Goal: Task Accomplishment & Management: Manage account settings

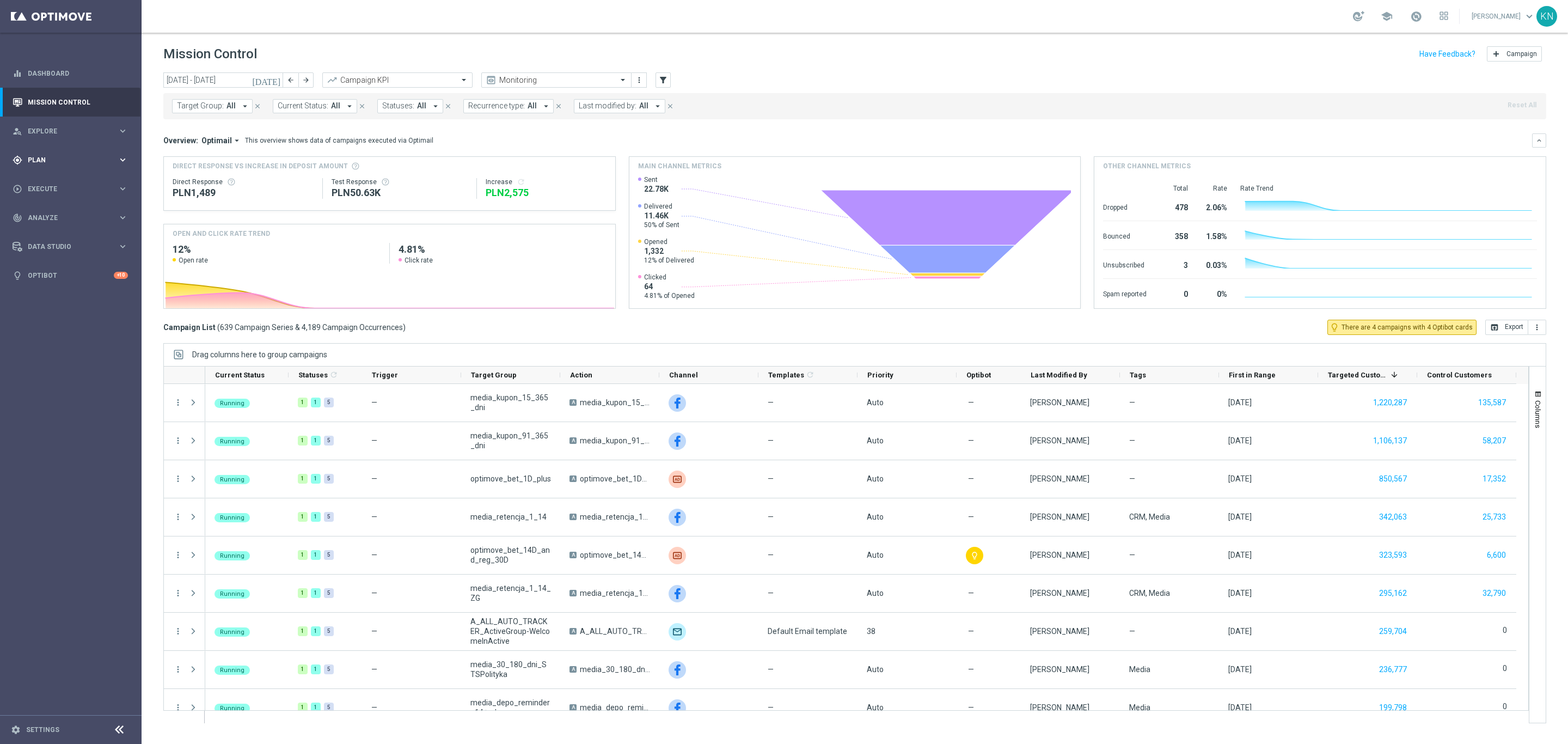
click at [57, 161] on span "Plan" at bounding box center [72, 160] width 90 height 7
click at [53, 182] on link "Target Groups" at bounding box center [71, 182] width 85 height 8
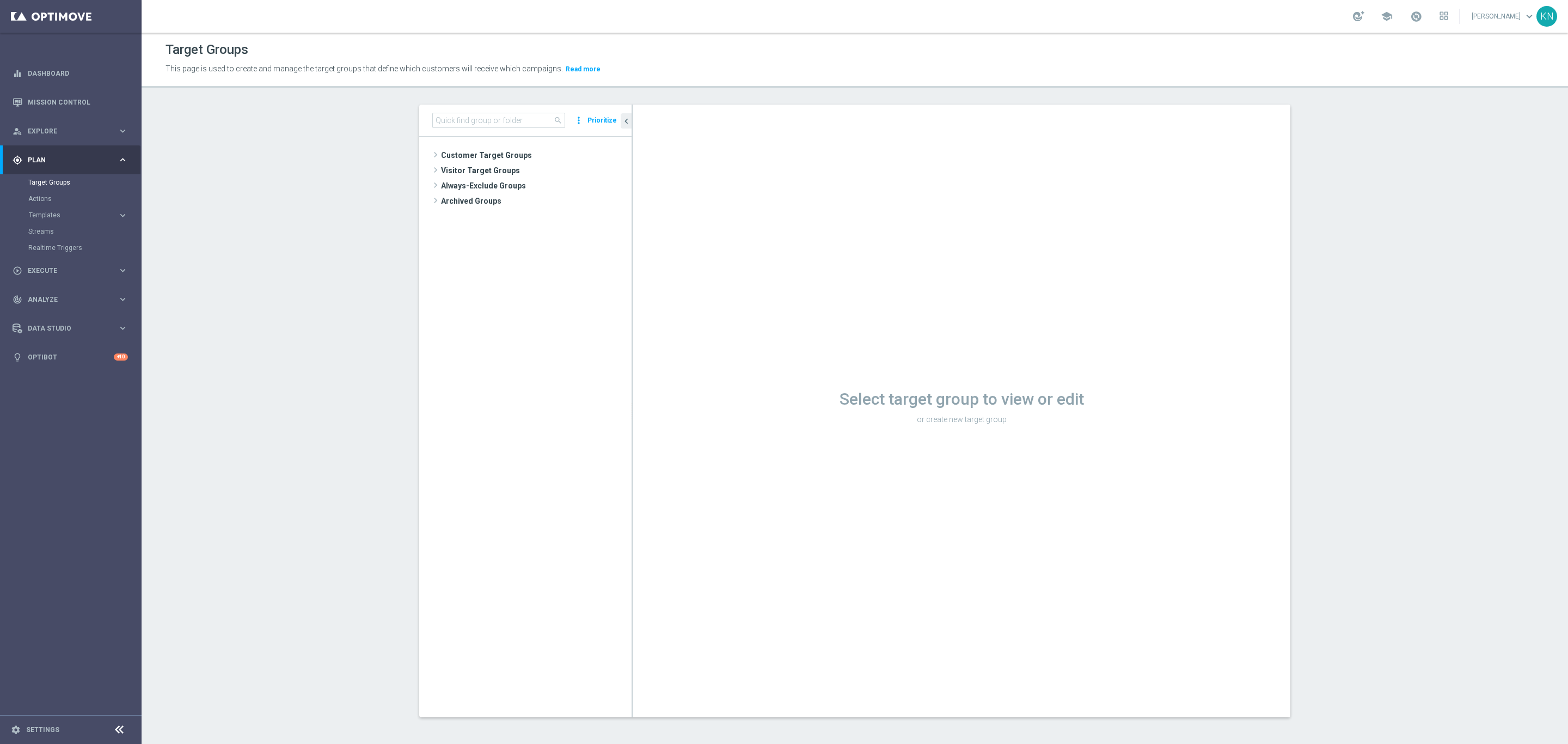
click at [500, 145] on tree-viewport "Customer Target Groups library_add create_new_folder" at bounding box center [525, 427] width 212 height 580
drag, startPoint x: 499, startPoint y: 152, endPoint x: 551, endPoint y: 213, distance: 80.2
click at [499, 154] on span "Customer Target Groups" at bounding box center [523, 155] width 164 height 15
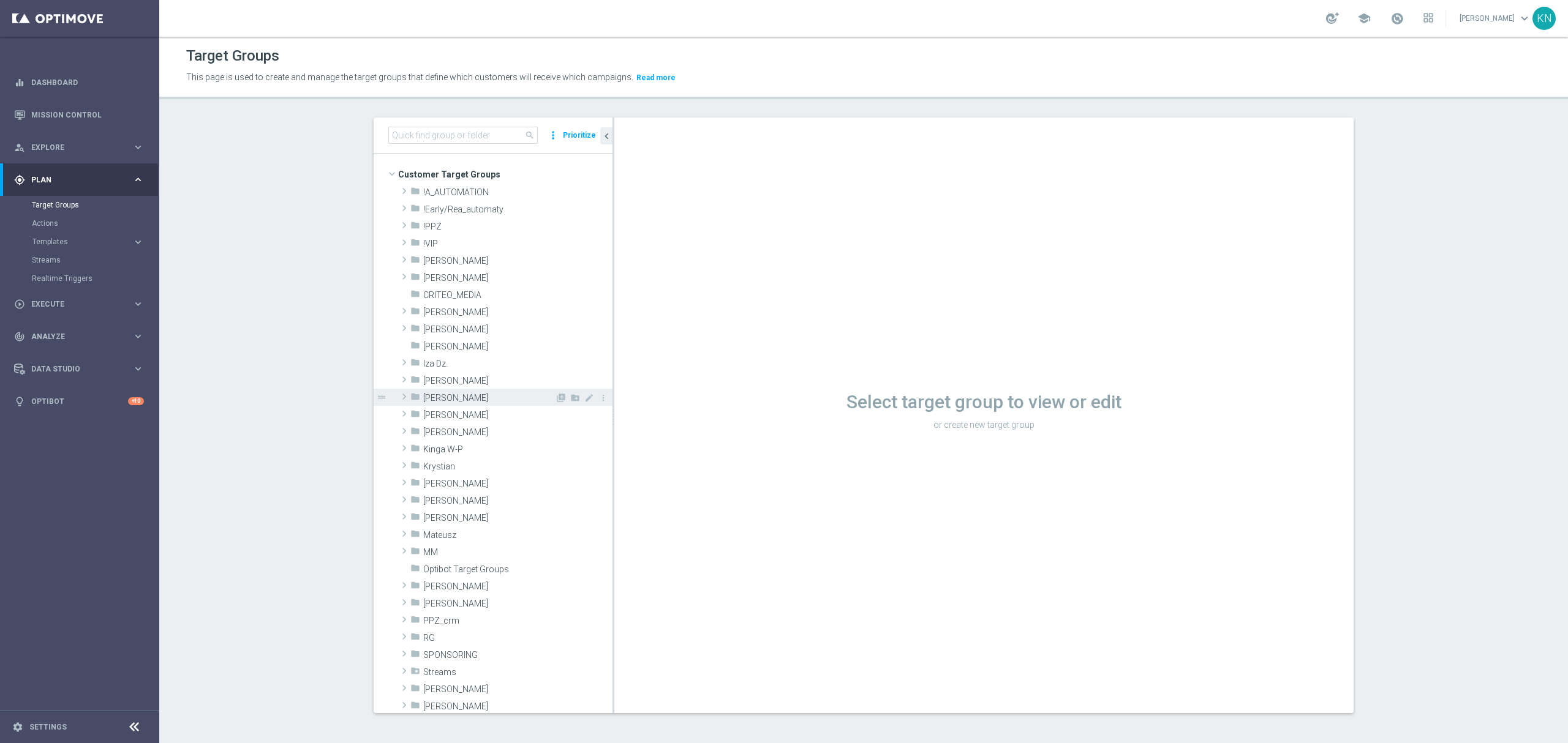
drag, startPoint x: 457, startPoint y: 398, endPoint x: 460, endPoint y: 405, distance: 7.6
click at [457, 398] on span "[PERSON_NAME]" at bounding box center [489, 398] width 132 height 10
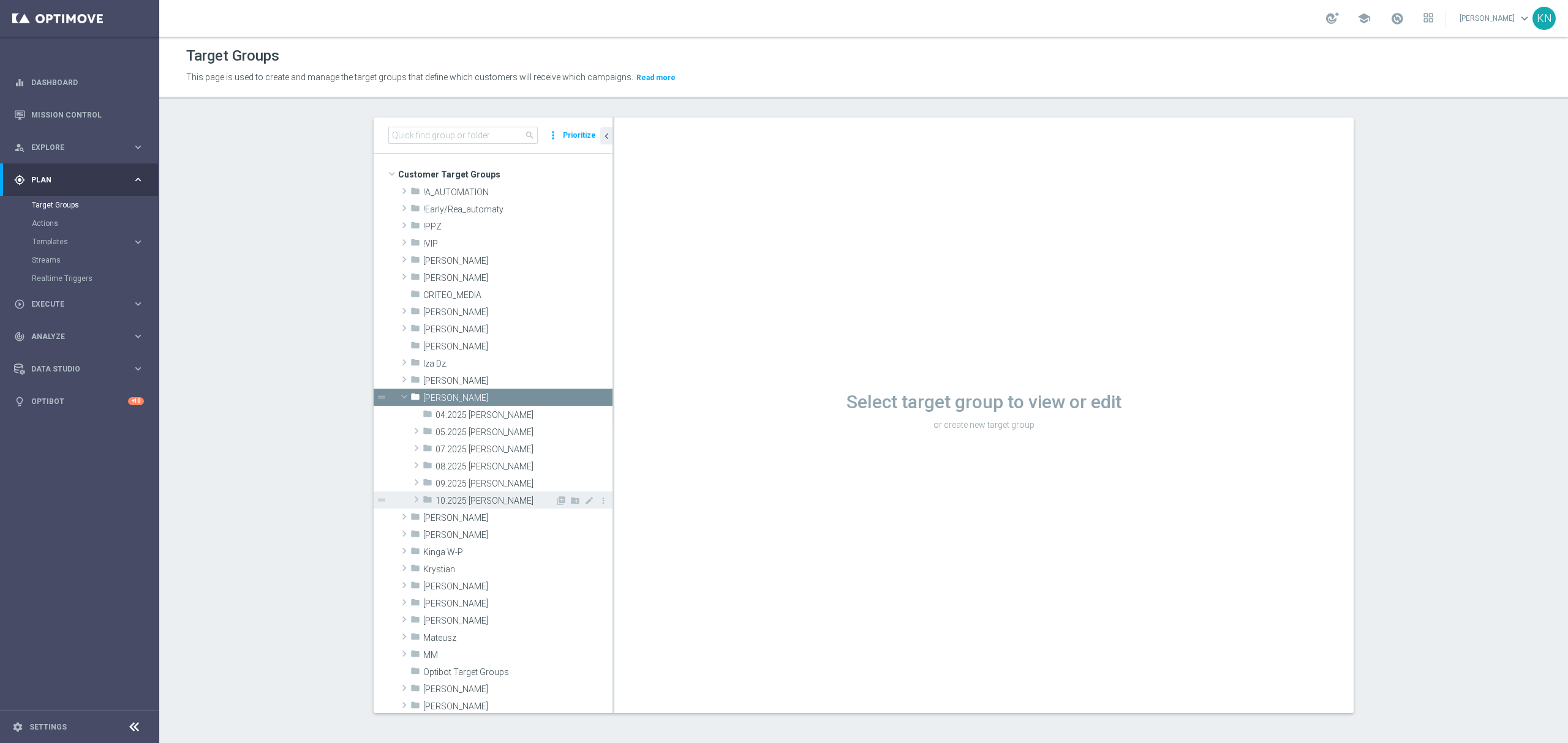
click at [481, 503] on span "10.2025 [PERSON_NAME]" at bounding box center [495, 501] width 119 height 10
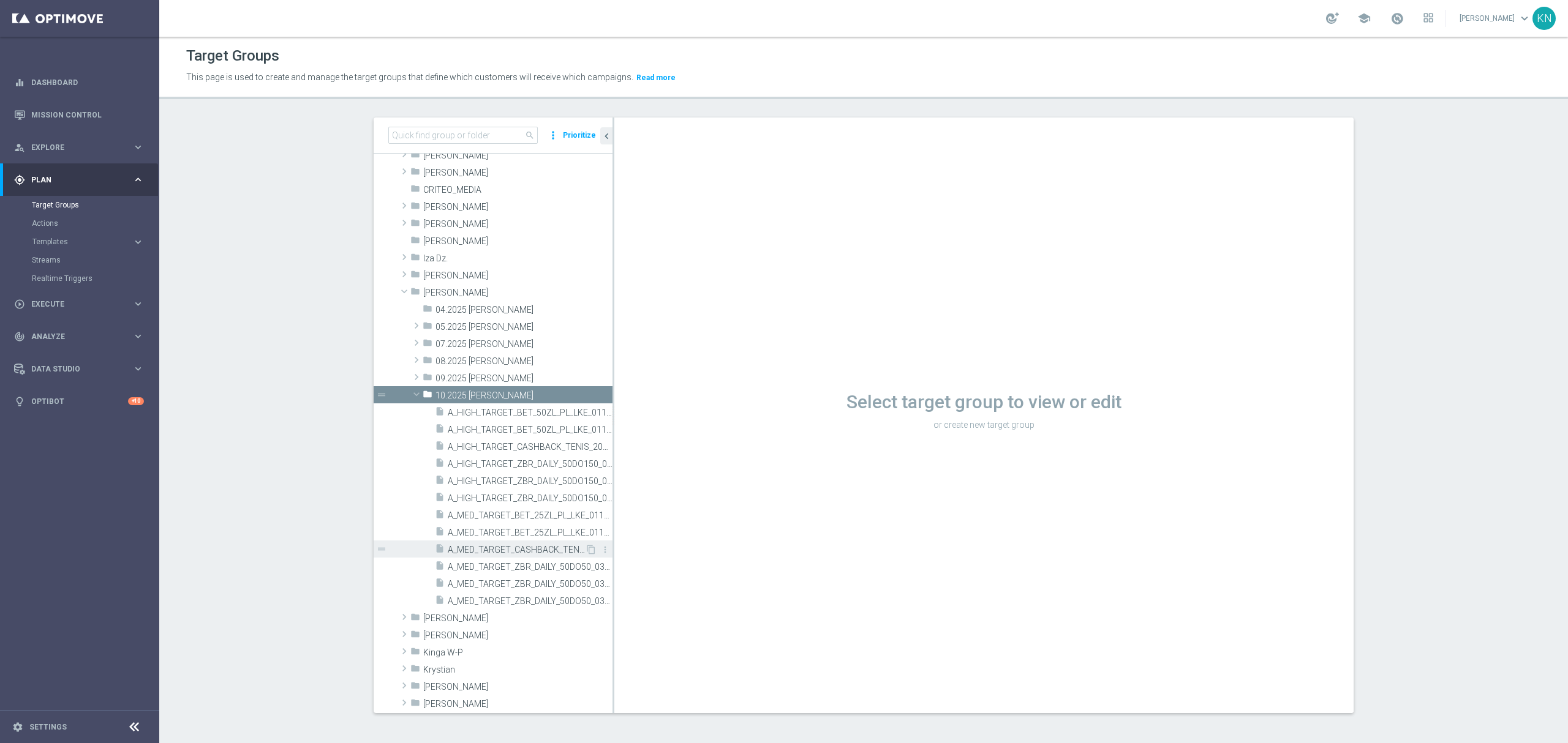
scroll to position [163, 0]
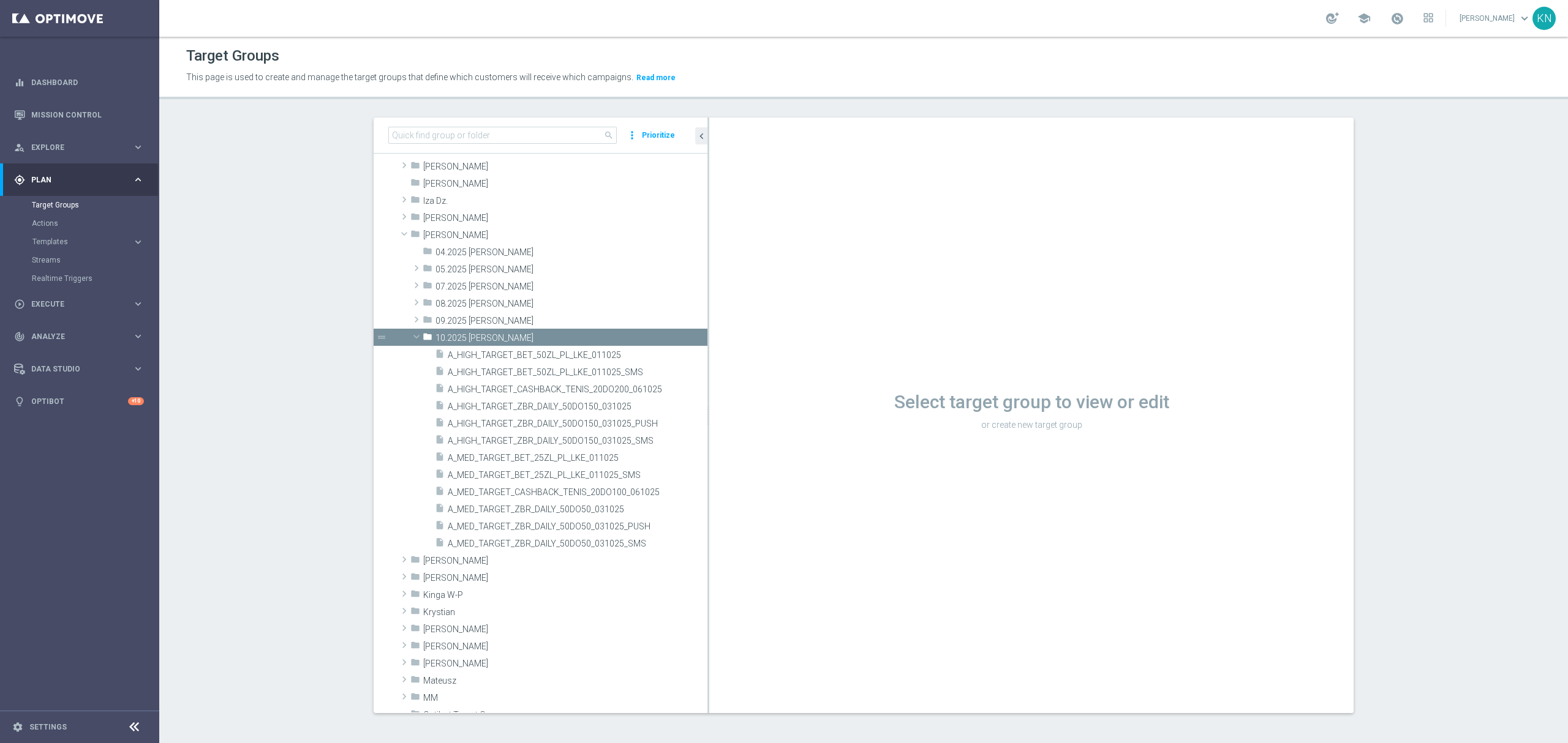
drag, startPoint x: 606, startPoint y: 442, endPoint x: 805, endPoint y: 466, distance: 200.4
click at [805, 466] on as-split "search more_vert Prioritize Customer Target Groups library_add create_new_folder" at bounding box center [863, 415] width 981 height 596
click at [574, 544] on span "A_MED_TARGET_ZBR_DAILY_50DO50_031025_SMS" at bounding box center [563, 544] width 230 height 10
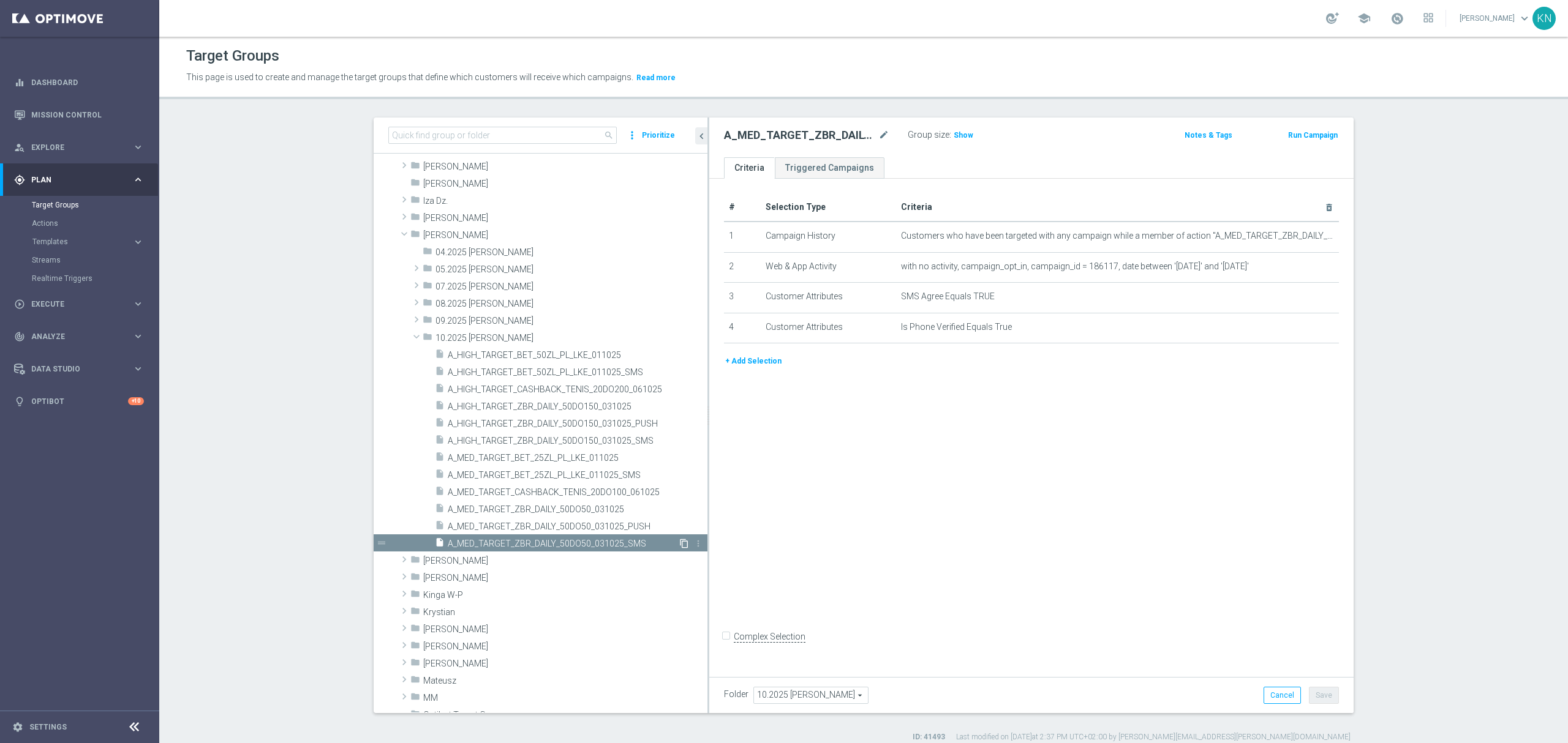
click at [679, 544] on icon "content_copy" at bounding box center [683, 544] width 9 height 9
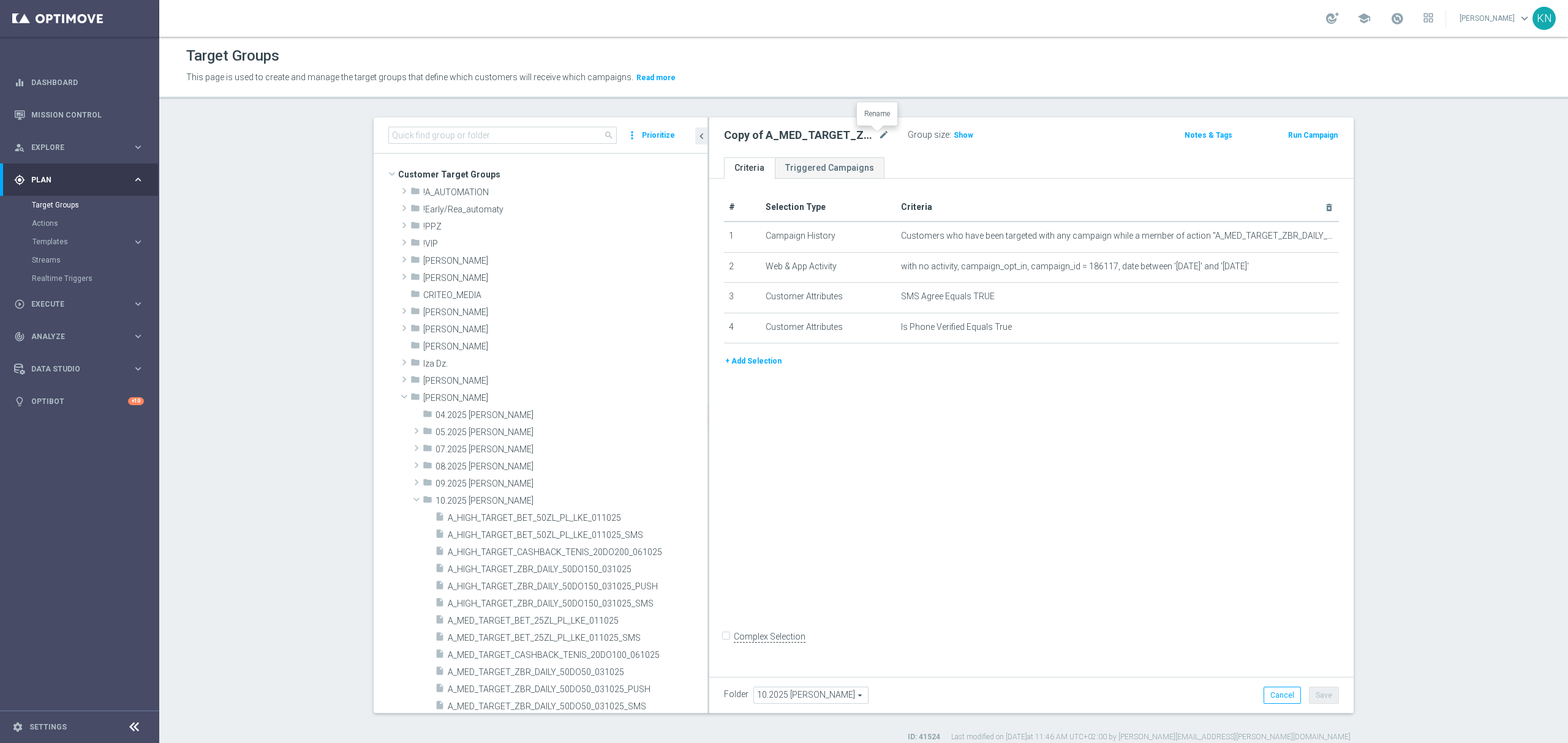
drag, startPoint x: 873, startPoint y: 134, endPoint x: 871, endPoint y: 155, distance: 21.1
click at [879, 134] on icon "mode_edit" at bounding box center [884, 135] width 11 height 15
type input "A_MED_TARGET_CASHBACK_TENIS_20DO100_061025_SMS"
click at [949, 174] on ul "Criteria Triggered Campaigns" at bounding box center [1031, 168] width 645 height 21
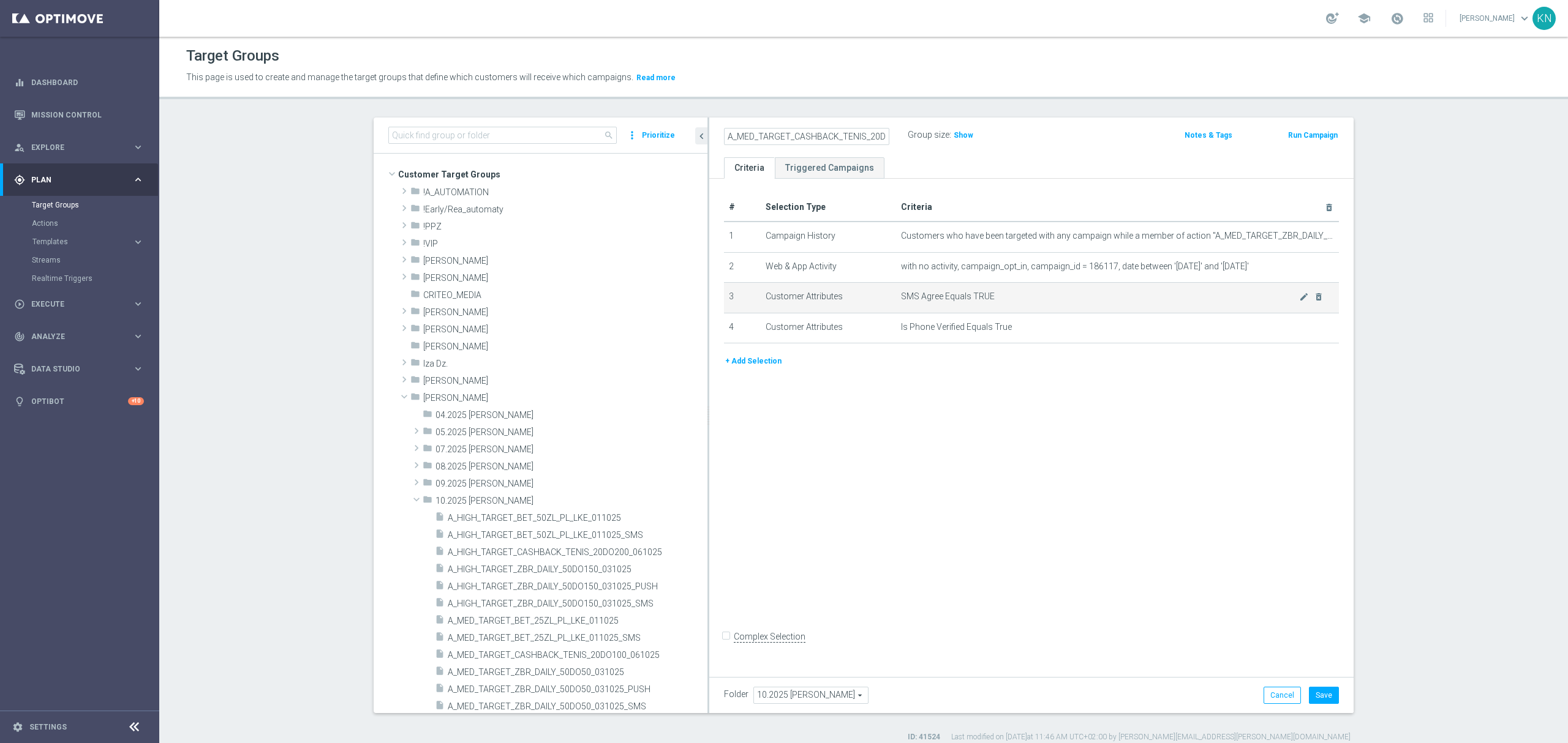
scroll to position [0, 0]
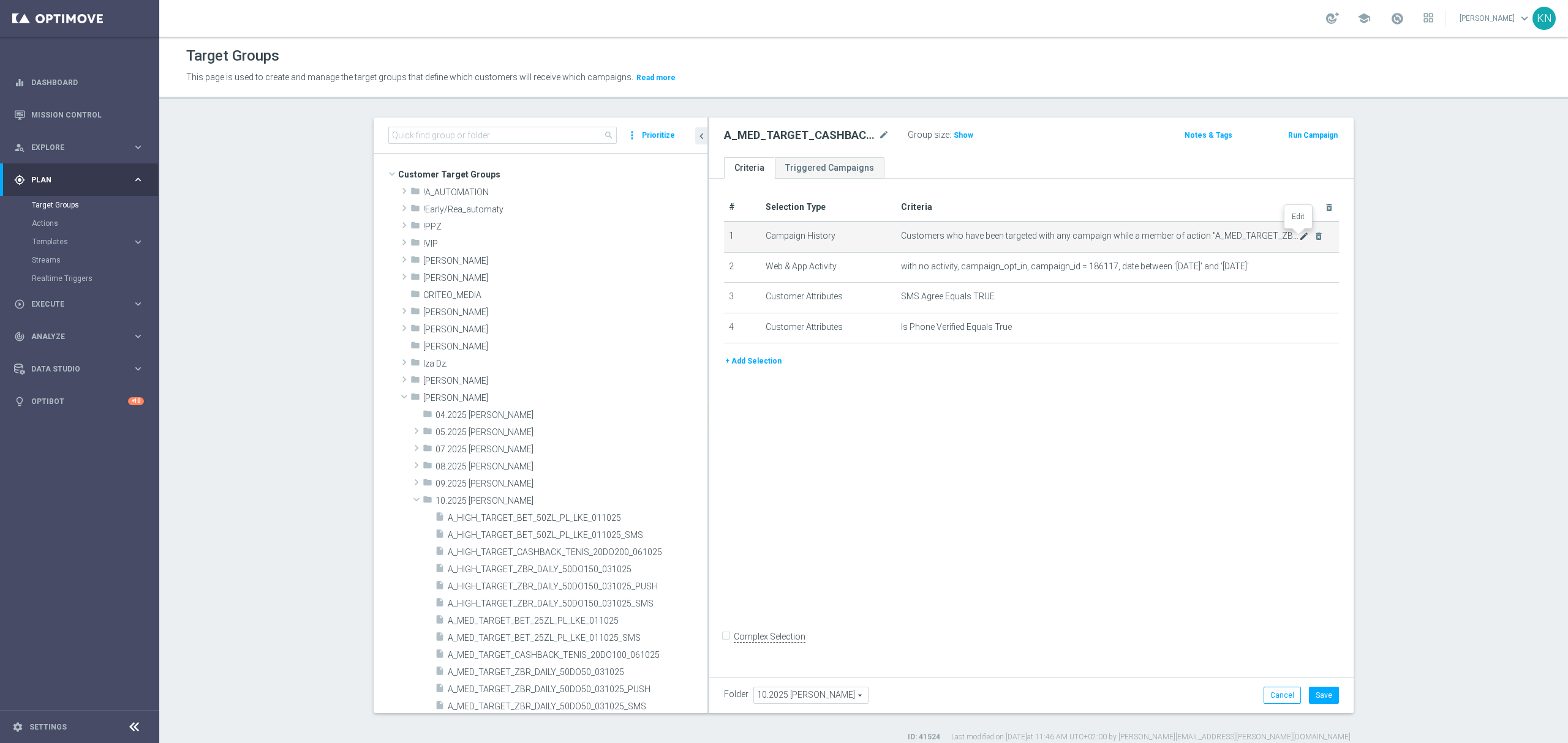
click at [1299, 240] on icon "mode_edit" at bounding box center [1303, 235] width 9 height 9
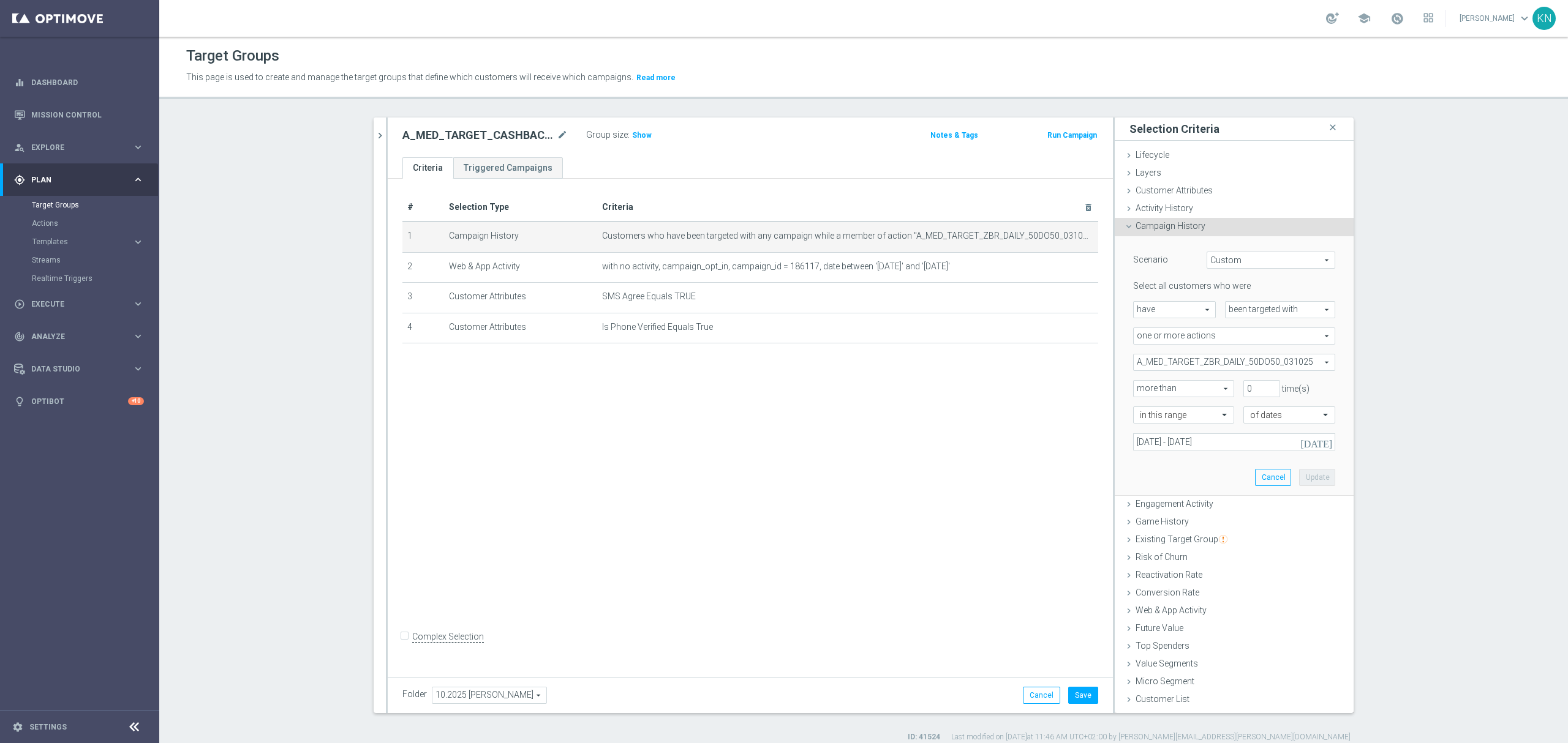
click at [1249, 363] on span "A_MED_TARGET_ZBR_DAILY_50DO50_031025" at bounding box center [1234, 362] width 201 height 16
click at [1138, 390] on input "Show Selected" at bounding box center [1142, 389] width 8 height 8
checkbox input "true"
click at [1142, 425] on input "A_MED_TARGET_ZBR_DAILY_50DO50_031025" at bounding box center [1146, 424] width 8 height 8
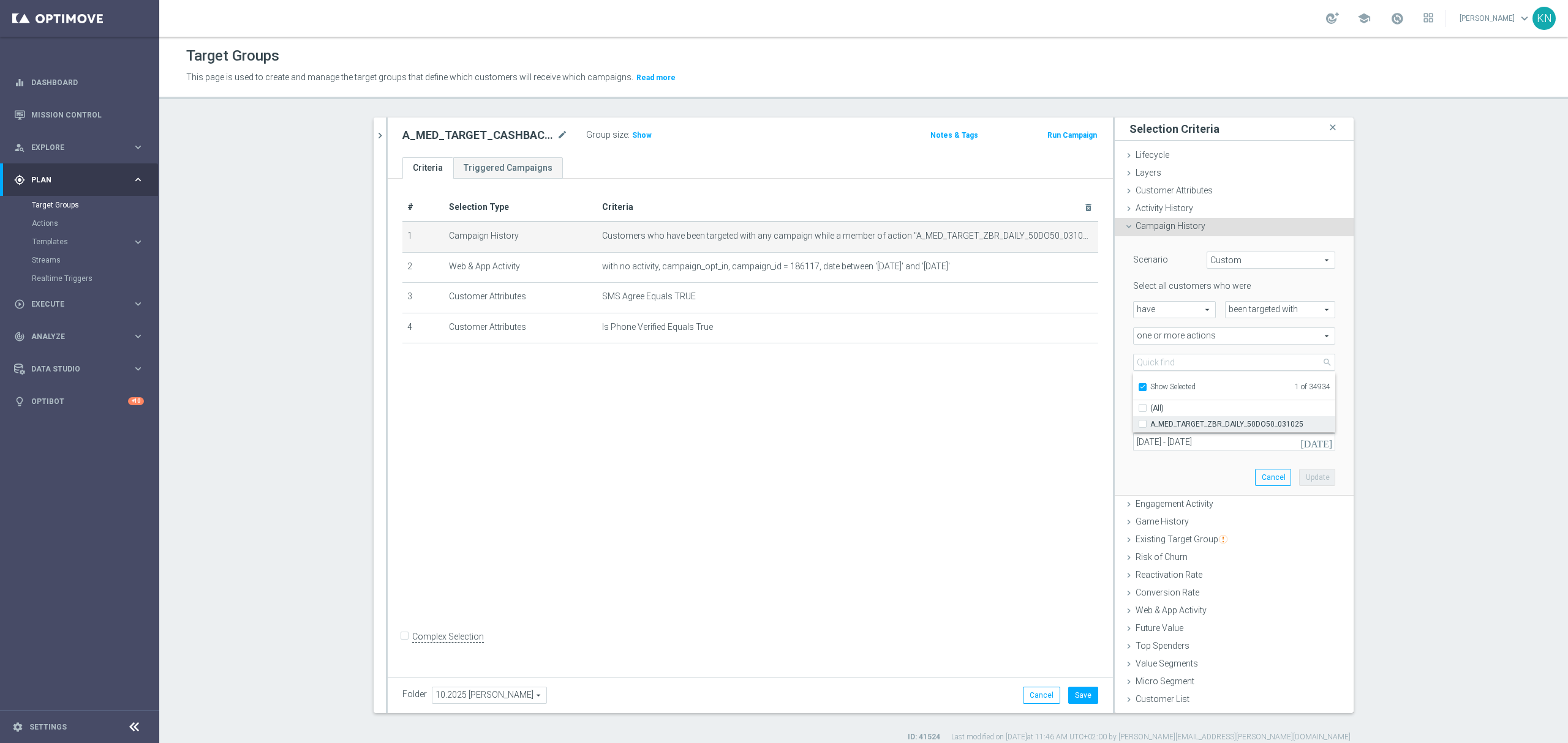
checkbox input "false"
type input "Select Action"
checkbox input "false"
click at [1150, 383] on label "Show Selected" at bounding box center [1172, 388] width 45 height 11
click at [1138, 385] on input "Show Selected" at bounding box center [1142, 389] width 8 height 8
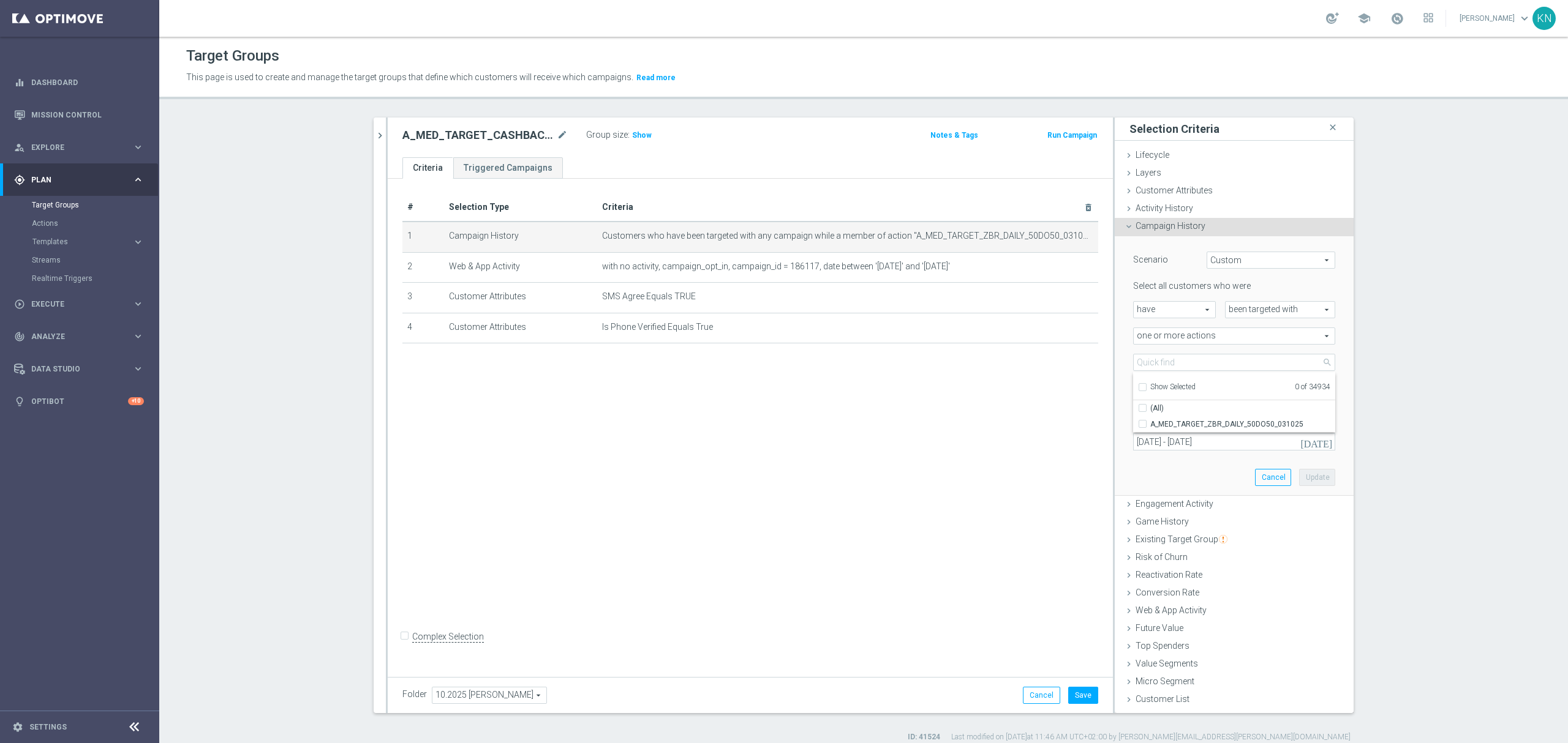
checkbox input "false"
click at [1144, 358] on input "search" at bounding box center [1234, 362] width 202 height 17
paste input "A_MED_TARGET_CASHBACK_TENIS_20DO100_061025"
type input "A_MED_TARGET_CASHBACK_TENIS_20DO100_061025"
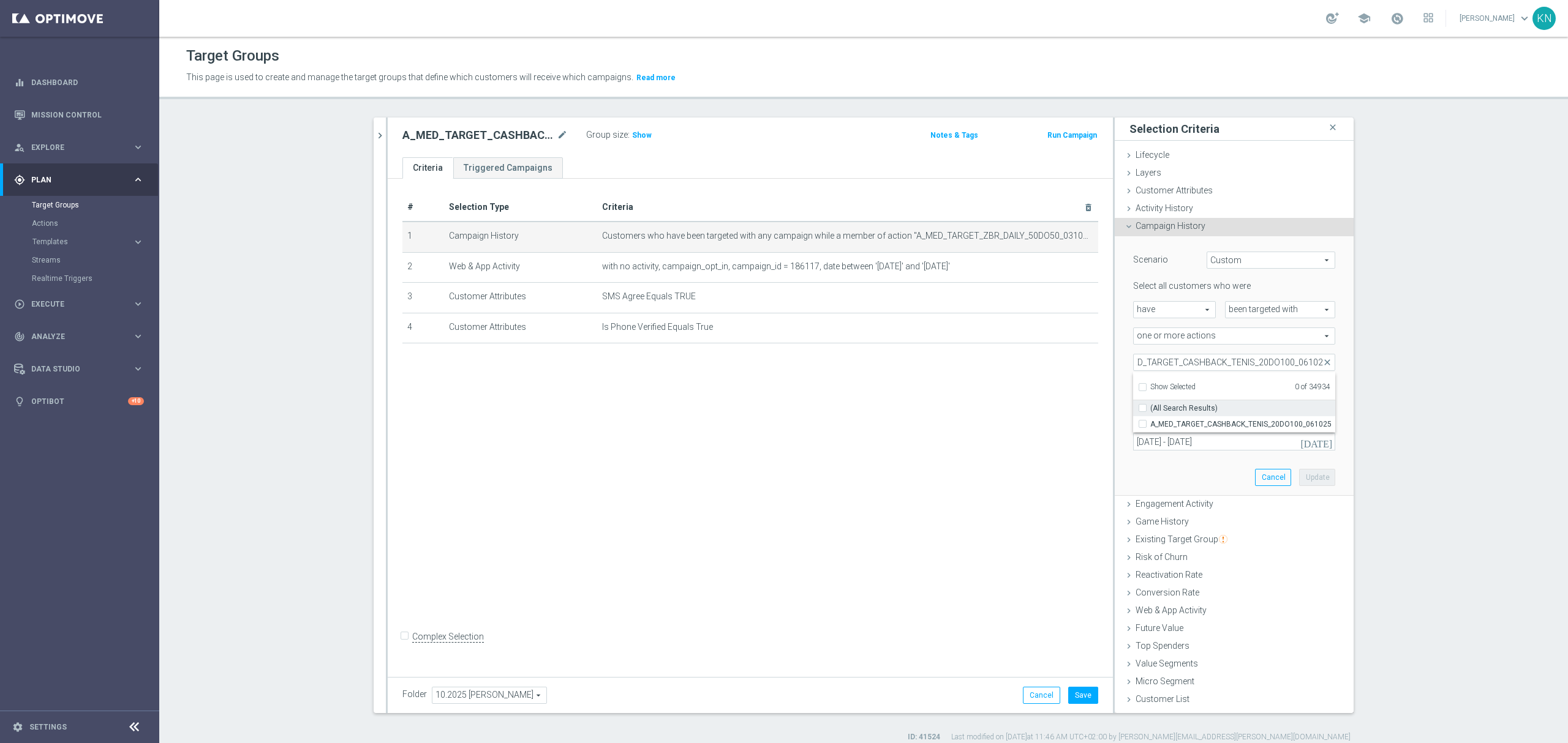
click at [1142, 425] on input "A_MED_TARGET_CASHBACK_TENIS_20DO100_061025" at bounding box center [1146, 424] width 8 height 8
checkbox input "true"
type input "A_MED_TARGET_CASHBACK_TENIS_20DO100_061025"
checkbox input "true"
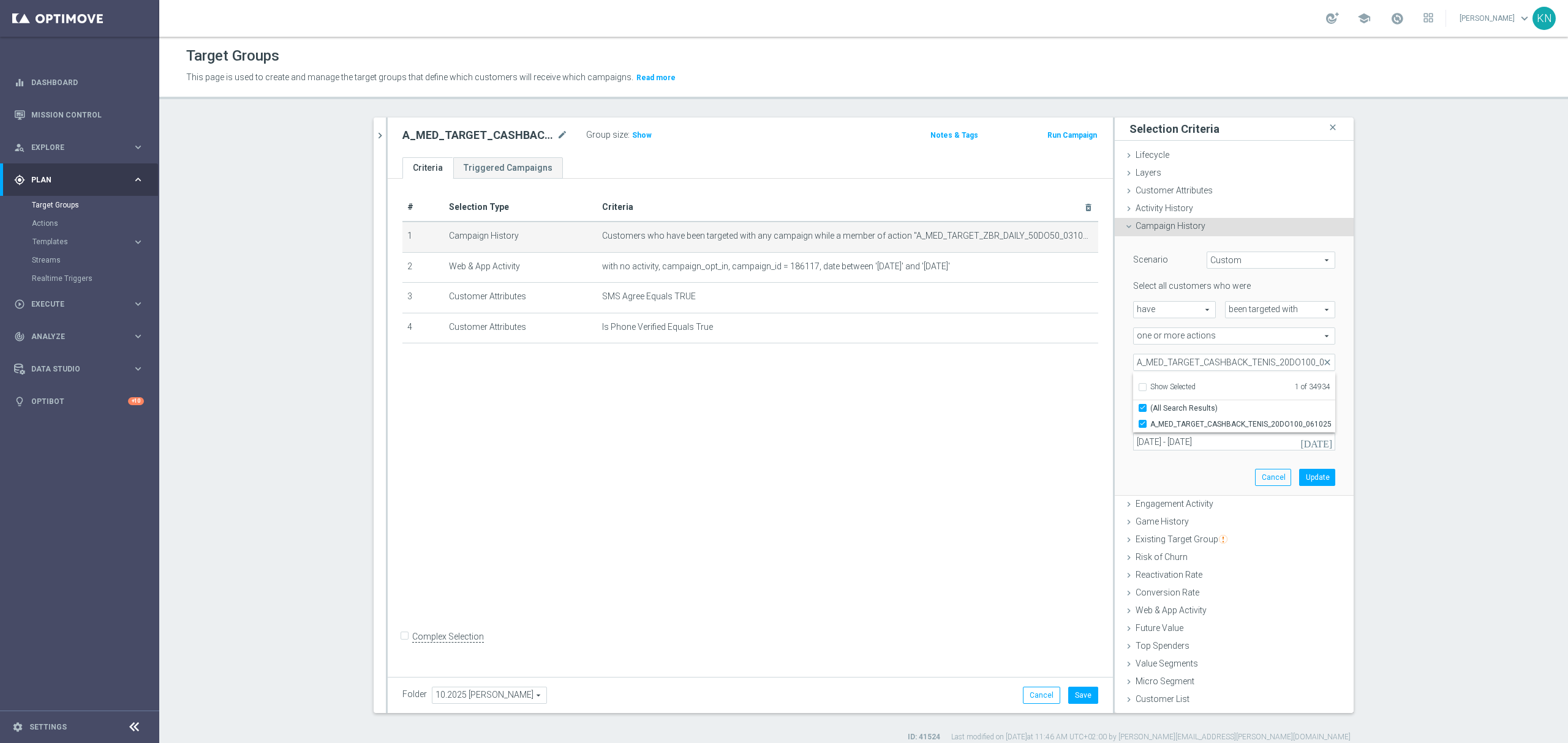
click at [1153, 348] on div "Select all customers who were have have arrow_drop_down search been targeted wi…" at bounding box center [1234, 366] width 202 height 169
click at [1181, 436] on input "[DATE] - [DATE]" at bounding box center [1234, 442] width 202 height 17
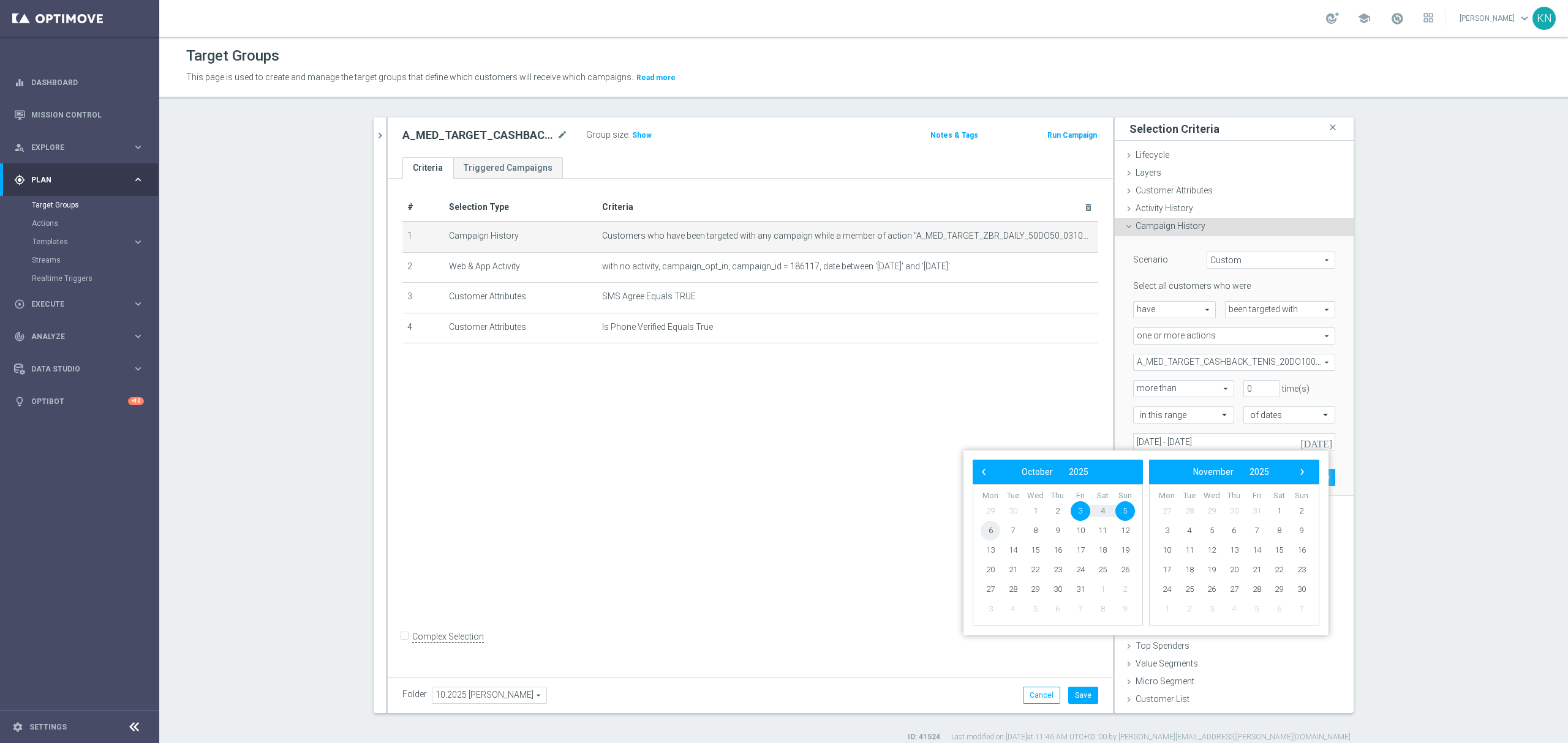
click at [991, 527] on span "6" at bounding box center [990, 531] width 20 height 20
click at [1058, 526] on span "9" at bounding box center [1058, 531] width 20 height 20
type input "[DATE] - [DATE]"
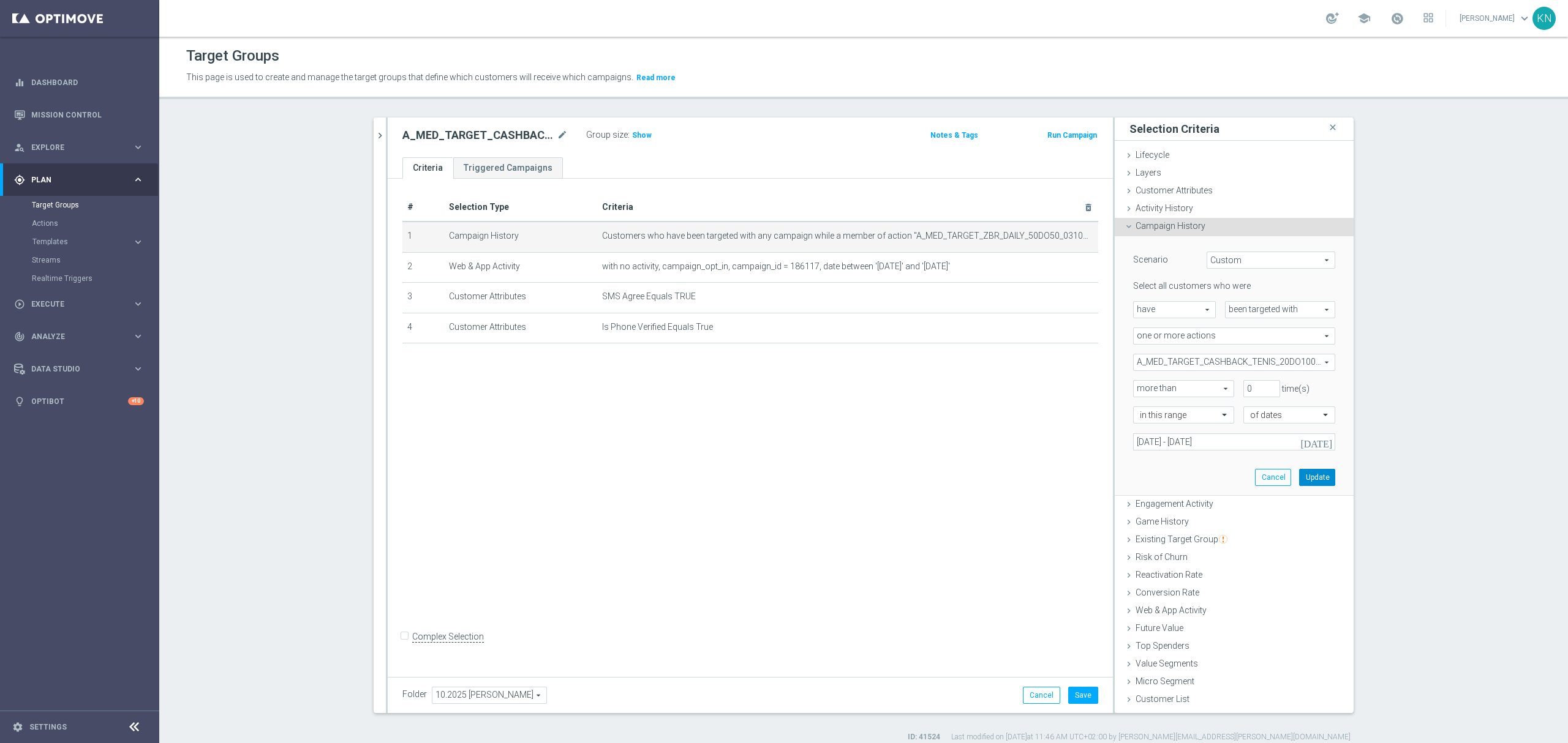
click at [1321, 481] on button "Update" at bounding box center [1317, 478] width 36 height 17
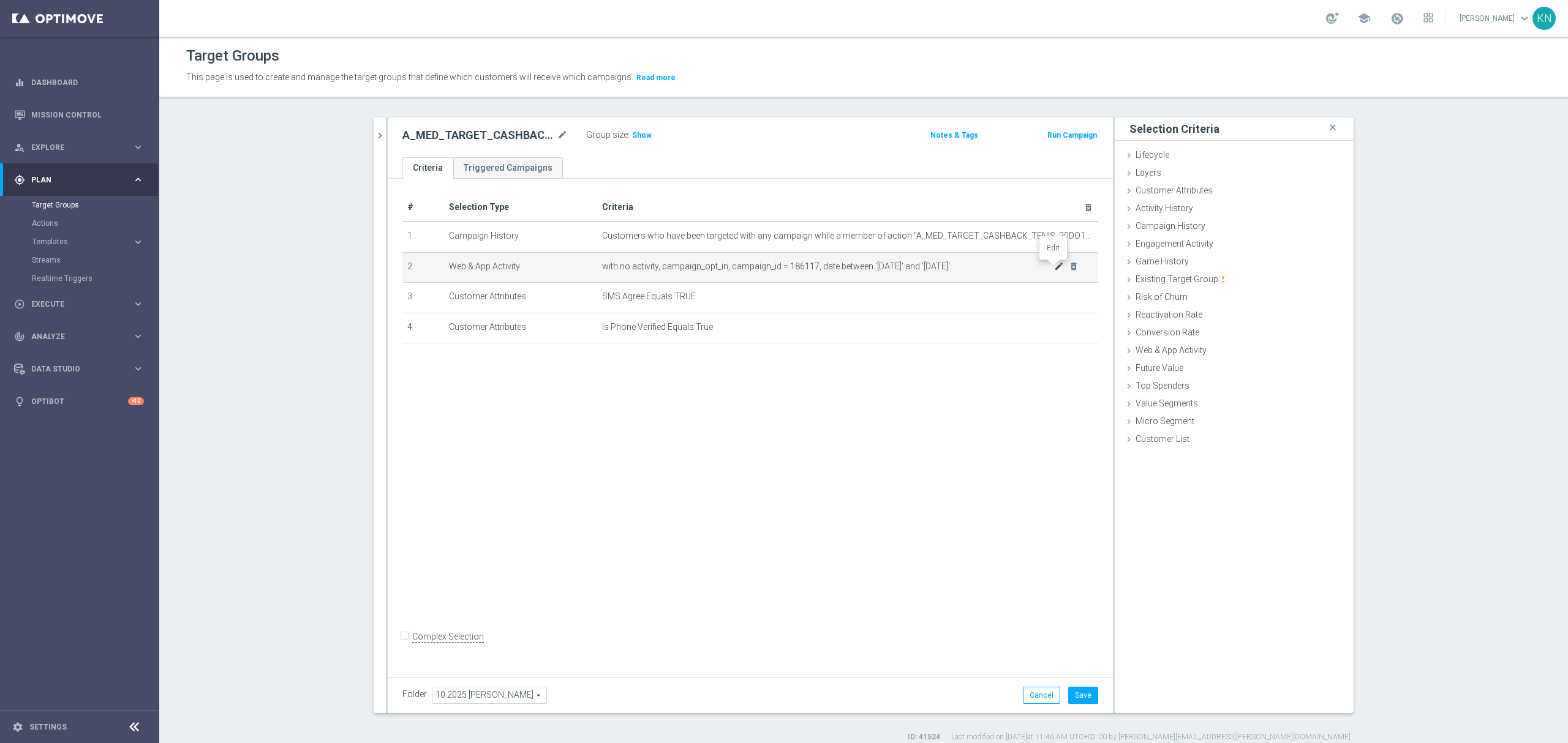
click at [1054, 270] on icon "mode_edit" at bounding box center [1058, 265] width 9 height 9
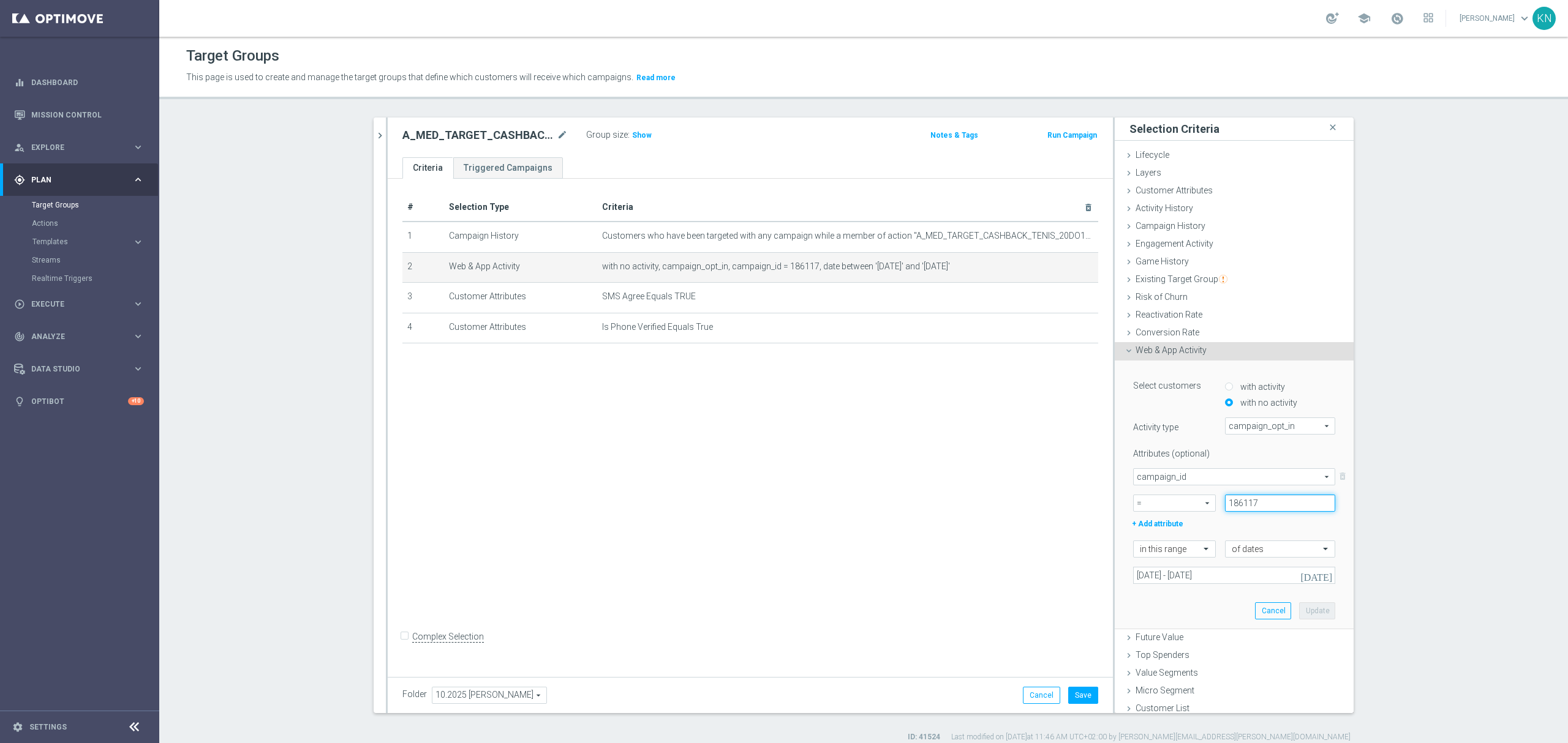
click at [1240, 505] on input "186117" at bounding box center [1280, 503] width 110 height 17
click at [1238, 506] on input "186117" at bounding box center [1280, 503] width 110 height 17
paste input "7580"
type input "187580"
click at [1269, 578] on input "[DATE] - [DATE]" at bounding box center [1234, 575] width 202 height 17
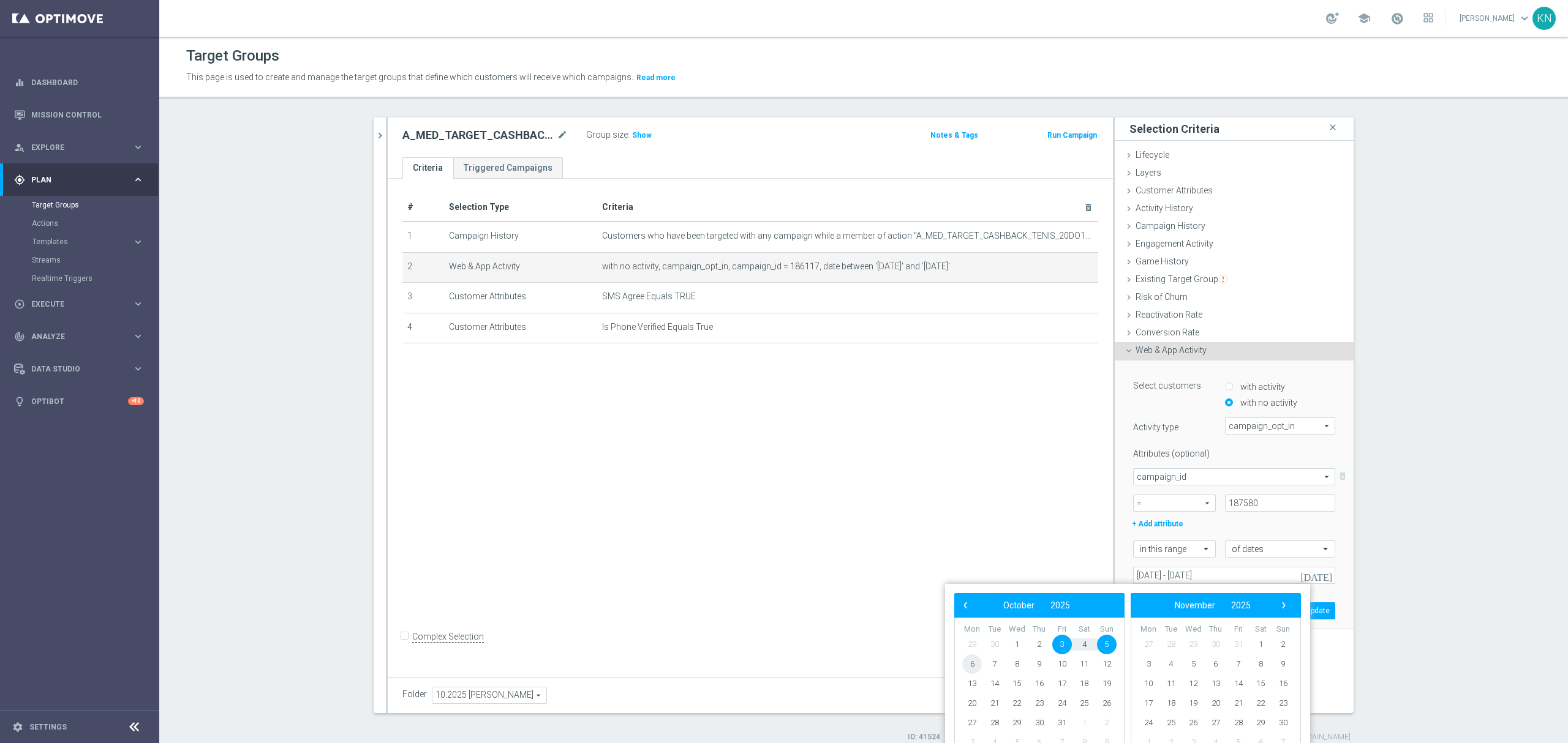
click at [972, 663] on span "6" at bounding box center [972, 664] width 20 height 20
click at [1039, 664] on span "9" at bounding box center [1040, 664] width 20 height 20
type input "[DATE] - [DATE]"
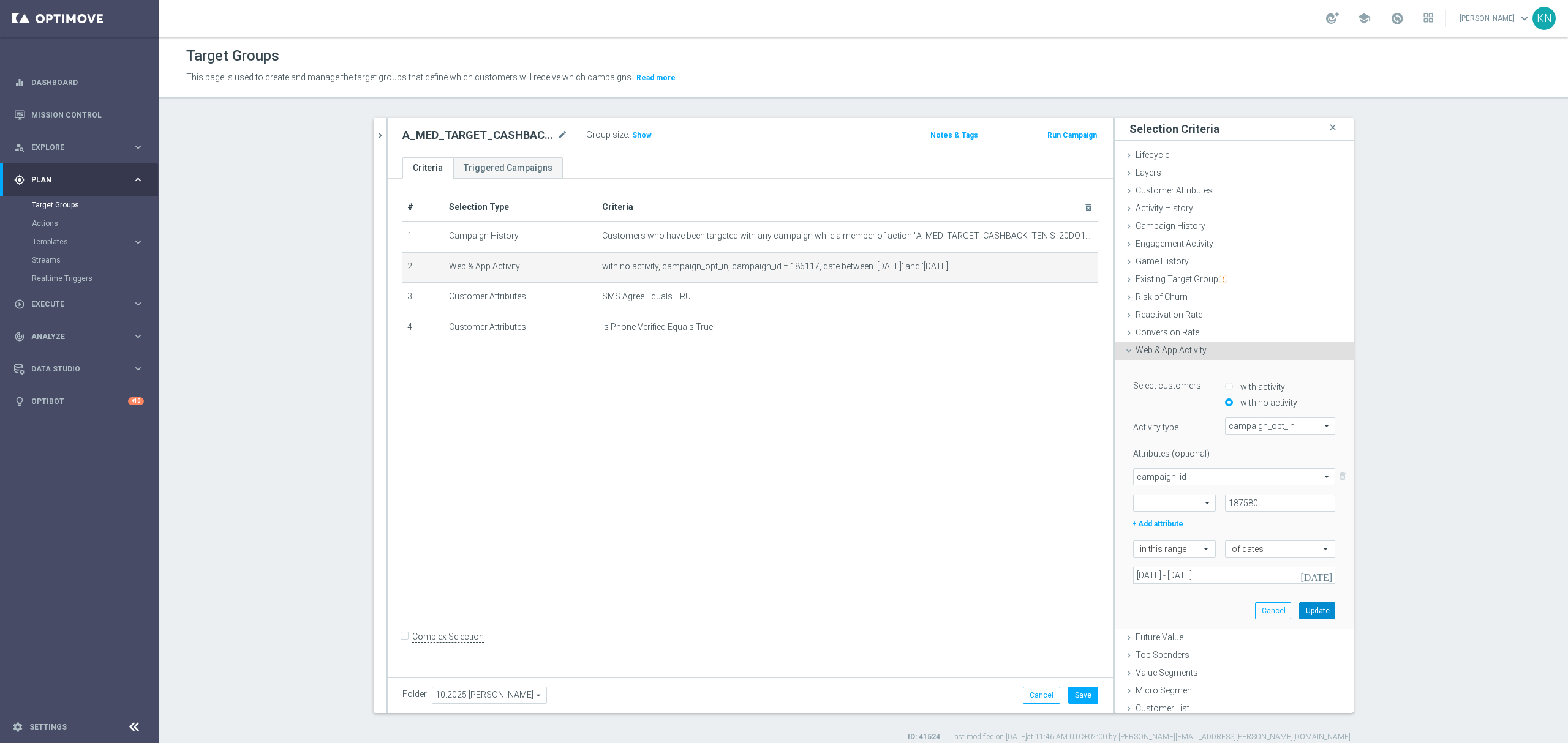
click at [1299, 611] on button "Update" at bounding box center [1317, 611] width 36 height 17
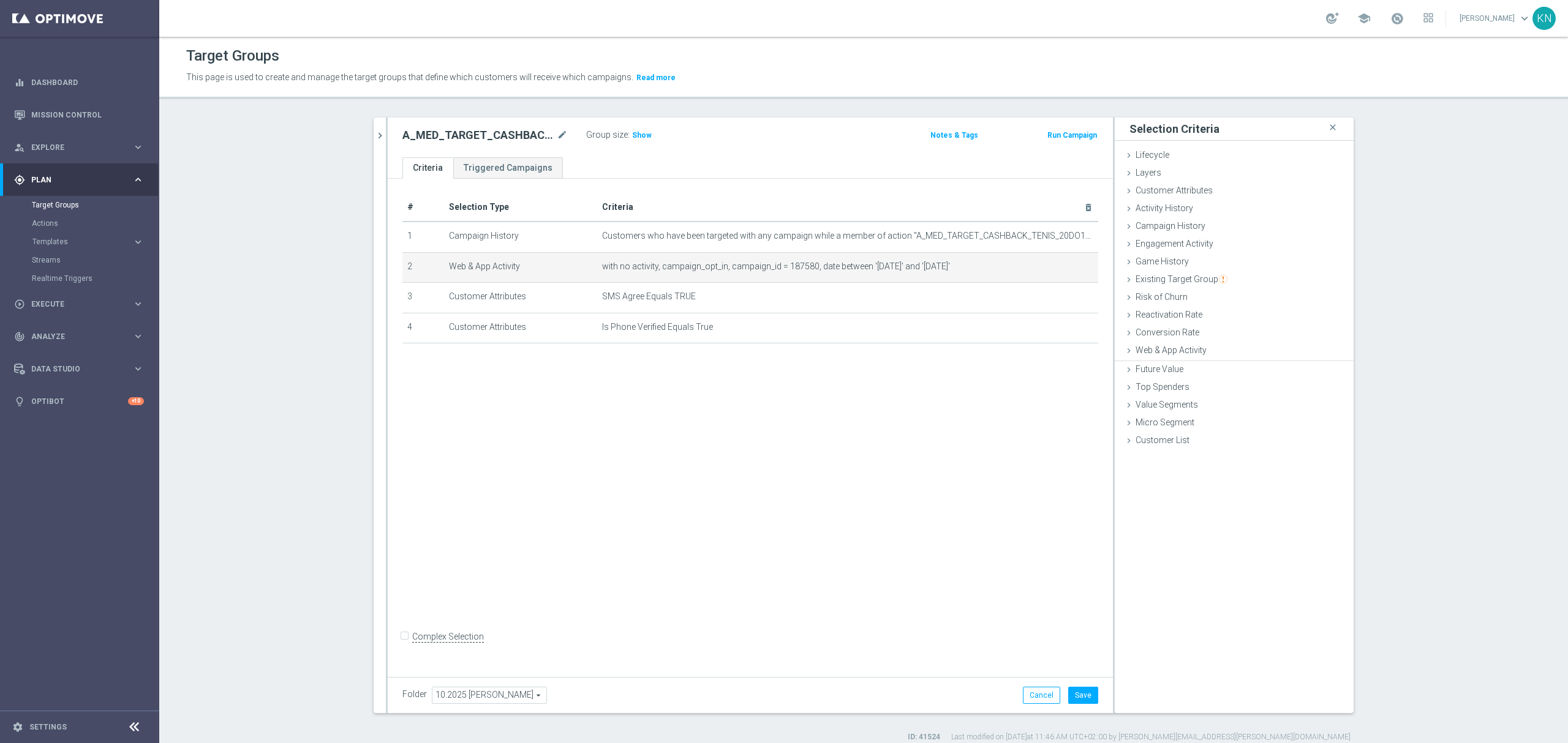
click at [754, 471] on div "# Selection Type Criteria delete_forever 1 Campaign History Customers who have …" at bounding box center [750, 425] width 725 height 493
drag, startPoint x: 1083, startPoint y: 697, endPoint x: 959, endPoint y: 631, distance: 140.5
click at [1082, 697] on button "Save" at bounding box center [1083, 696] width 30 height 17
click at [374, 134] on icon "chevron_right" at bounding box center [380, 136] width 12 height 12
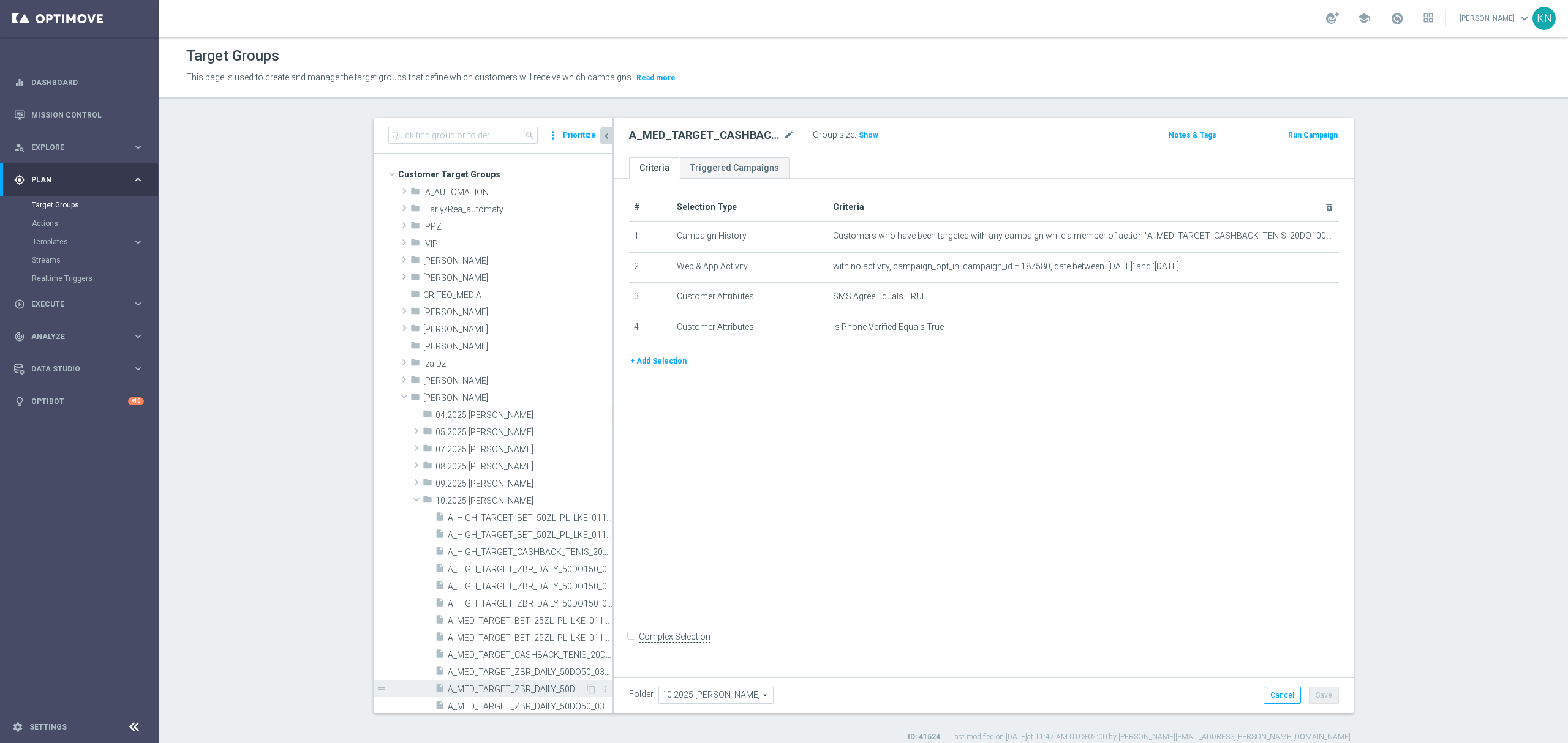
scroll to position [326, 0]
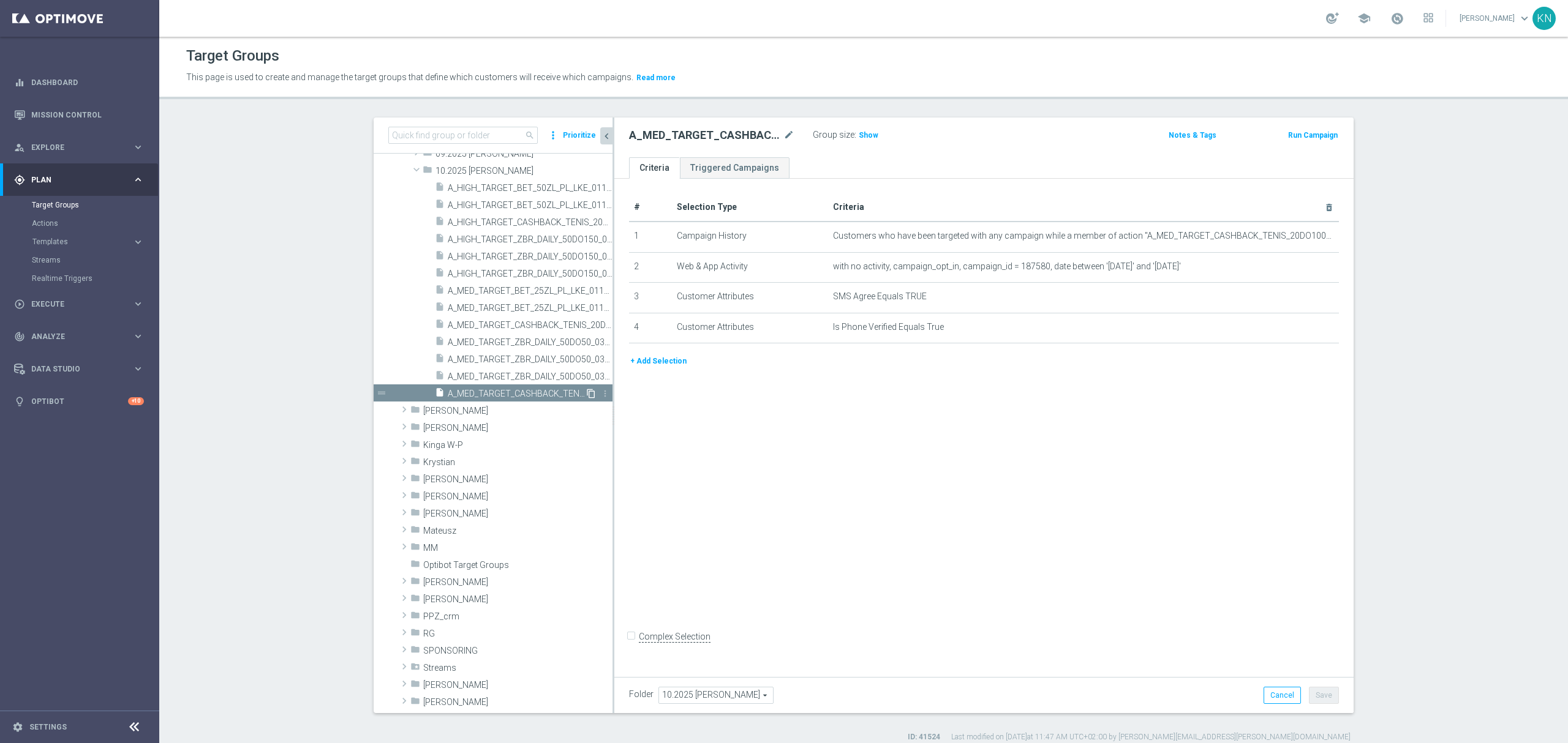
click at [587, 393] on icon "content_copy" at bounding box center [591, 393] width 9 height 9
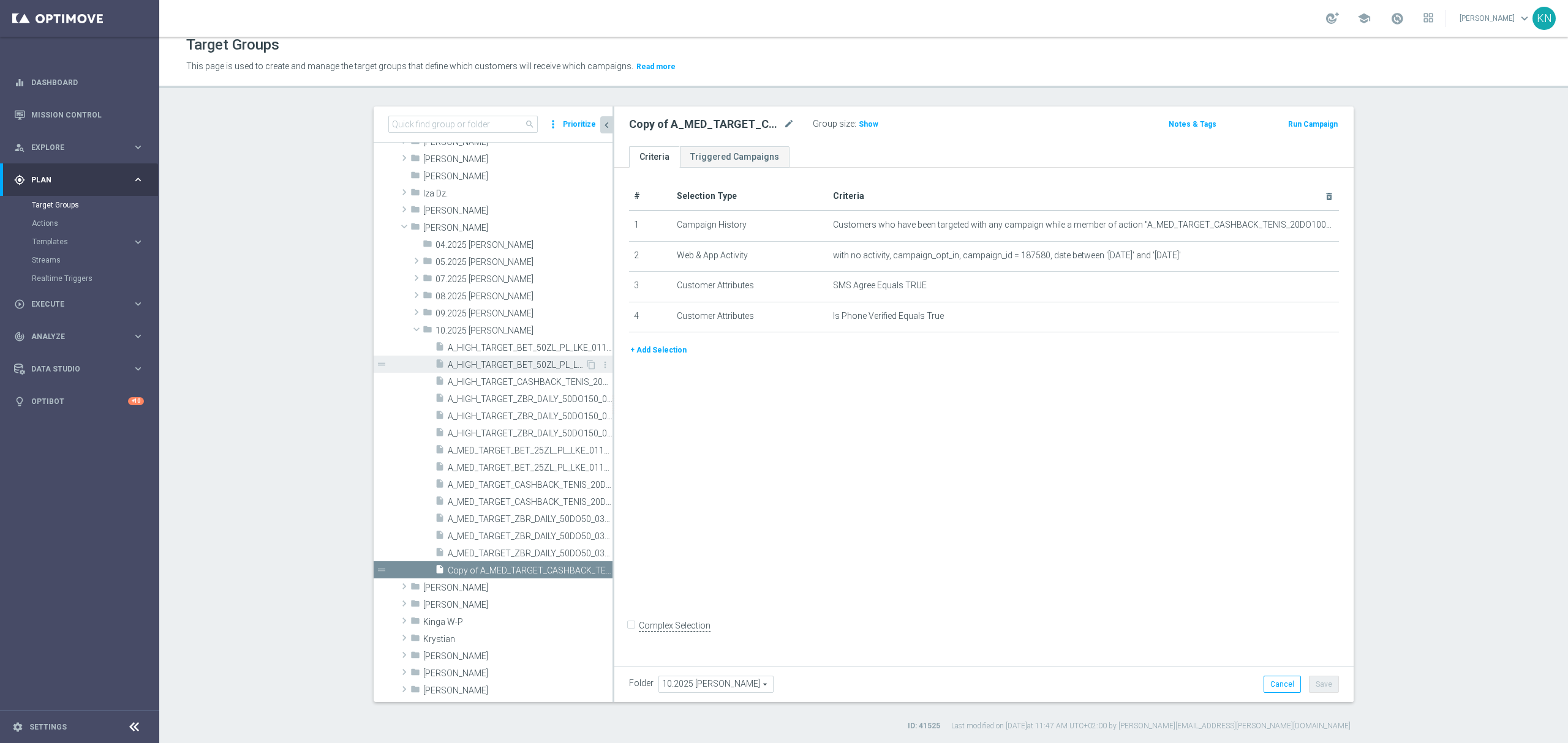
scroll to position [163, 0]
click at [784, 125] on icon "mode_edit" at bounding box center [789, 124] width 11 height 15
type input "A_HIGH_TARGET_CASHBACK_TENIS_20DO200_061025_SMS"
click at [873, 147] on ul "Criteria Triggered Campaigns" at bounding box center [983, 157] width 739 height 21
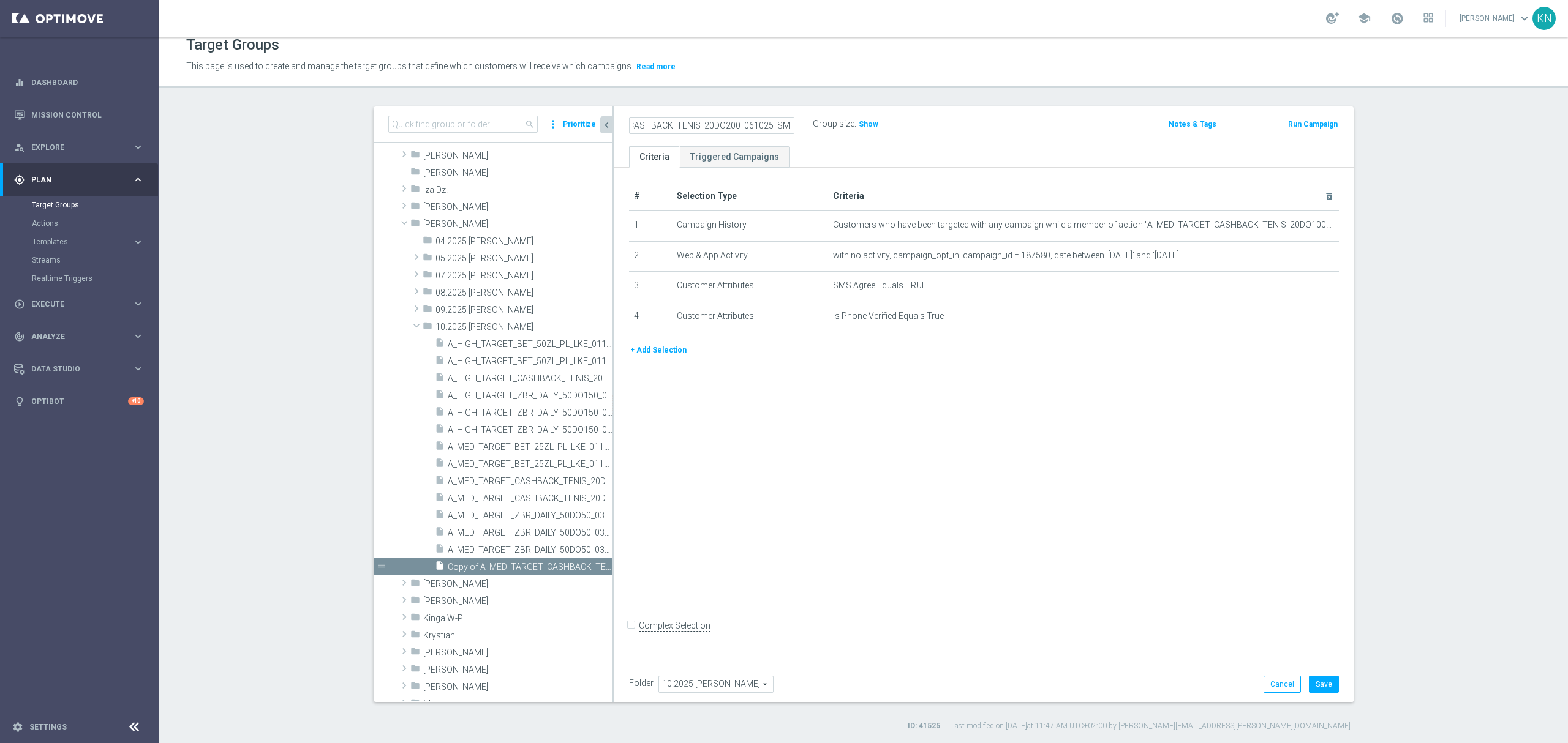
scroll to position [0, 0]
drag, startPoint x: 1294, startPoint y: 227, endPoint x: 1157, endPoint y: 248, distance: 138.6
click at [0, 0] on icon "mode_edit" at bounding box center [0, 0] width 0 height 0
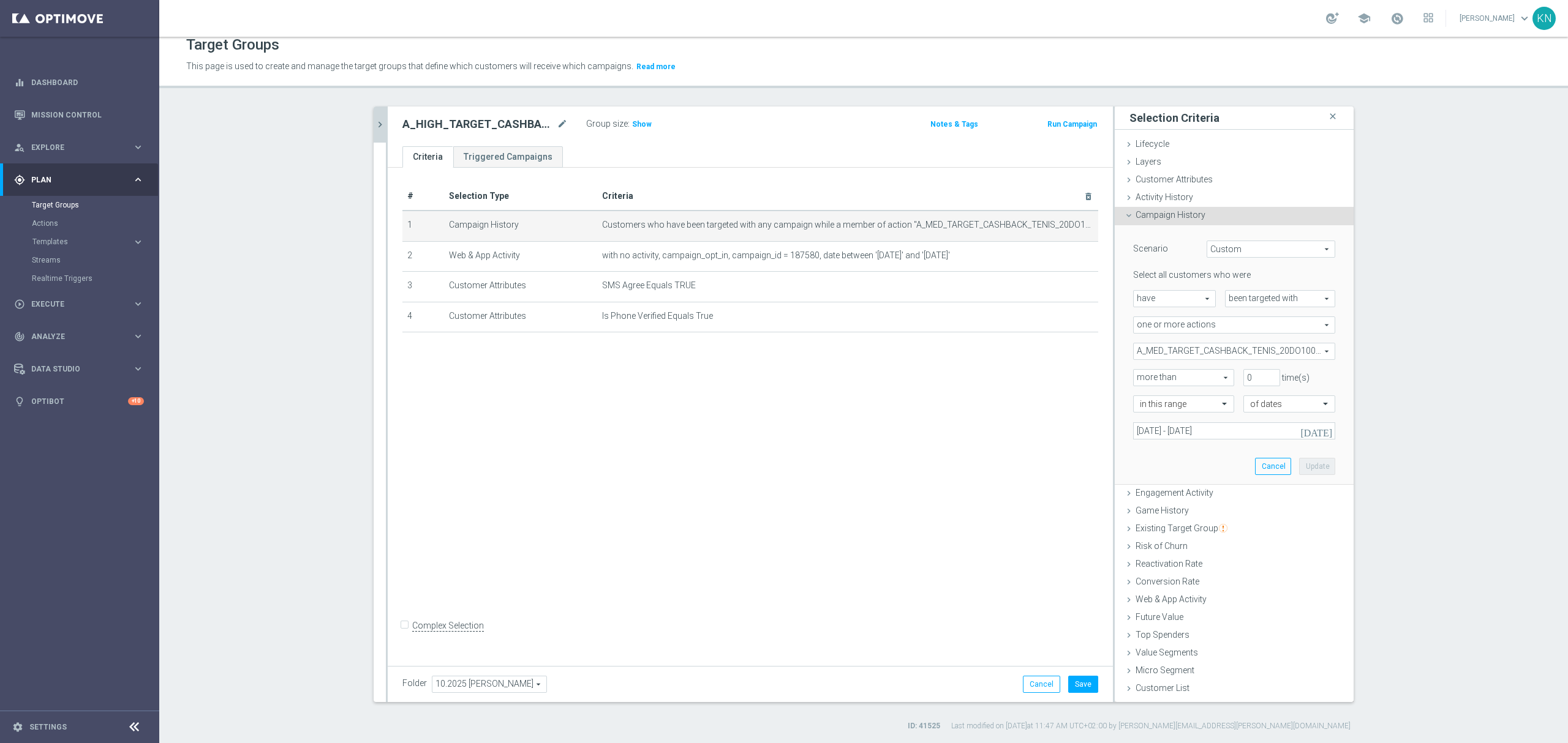
click at [1245, 354] on span "A_MED_TARGET_CASHBACK_TENIS_20DO100_061025" at bounding box center [1234, 351] width 201 height 16
click at [1138, 377] on input "Show Selected" at bounding box center [1142, 377] width 8 height 8
checkbox input "true"
click at [1142, 410] on input "A_MED_TARGET_CASHBACK_TENIS_20DO100_061025" at bounding box center [1146, 413] width 8 height 8
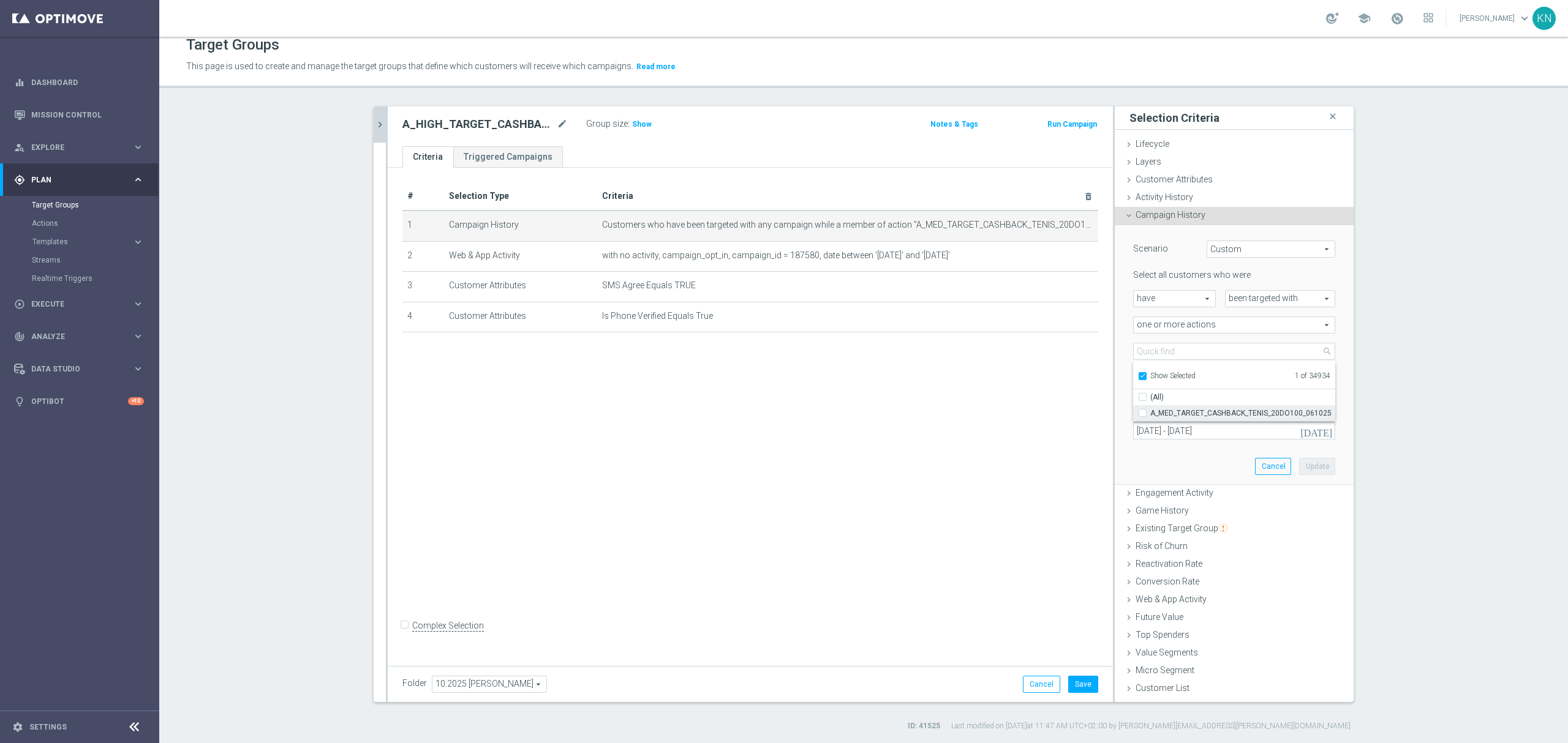
checkbox input "false"
type input "Select Action"
checkbox input "false"
click at [1138, 378] on input "Show Selected" at bounding box center [1142, 377] width 8 height 8
checkbox input "false"
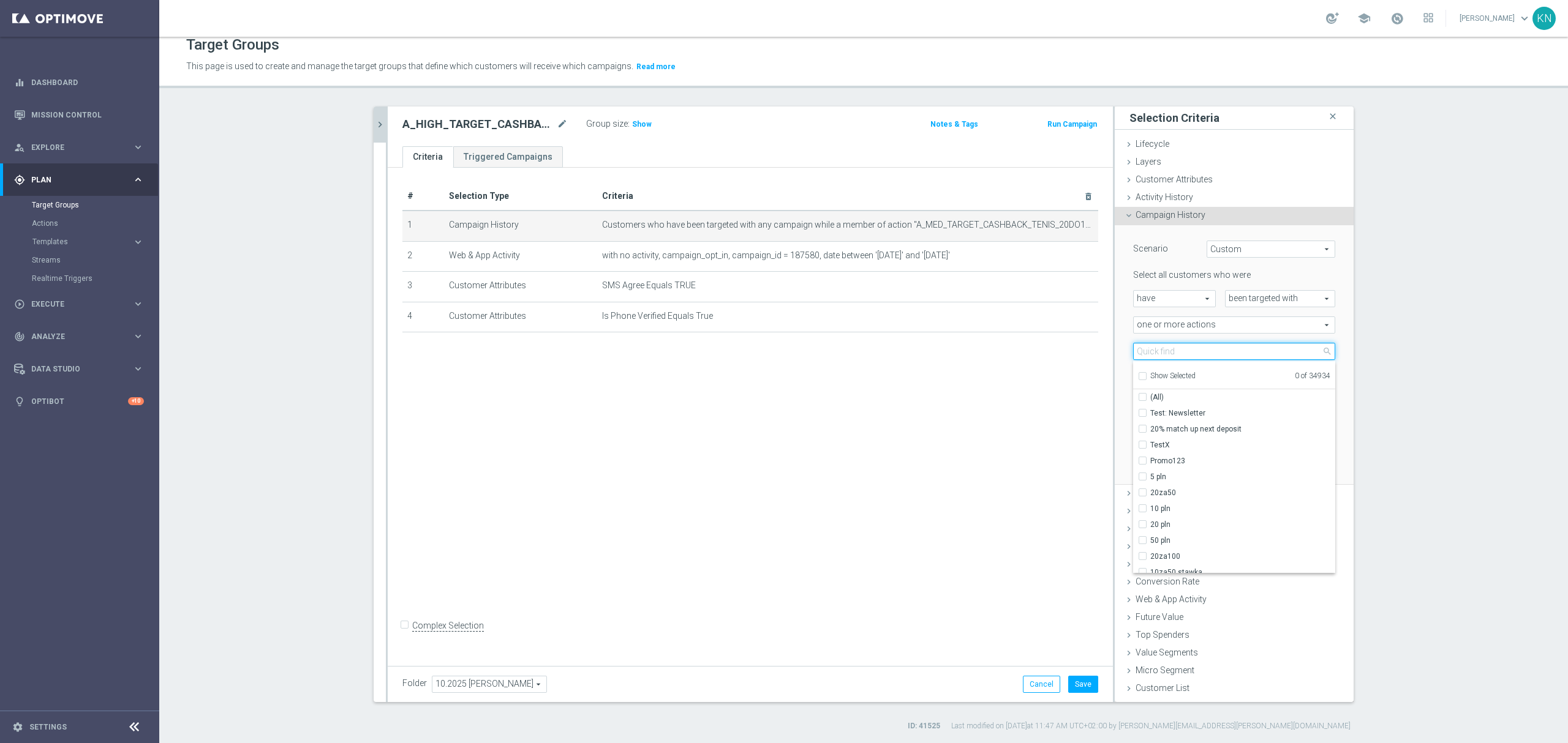
click at [1149, 356] on input "search" at bounding box center [1234, 352] width 202 height 17
paste input "A_HIGH_TARGET_CASHBACK_TENIS_20DO200_061025"
type input "A_HIGH_TARGET_CASHBACK_TENIS_20DO200_061025"
click at [1142, 410] on input "A_HIGH_TARGET_CASHBACK_TENIS_20DO200_061025" at bounding box center [1146, 413] width 8 height 8
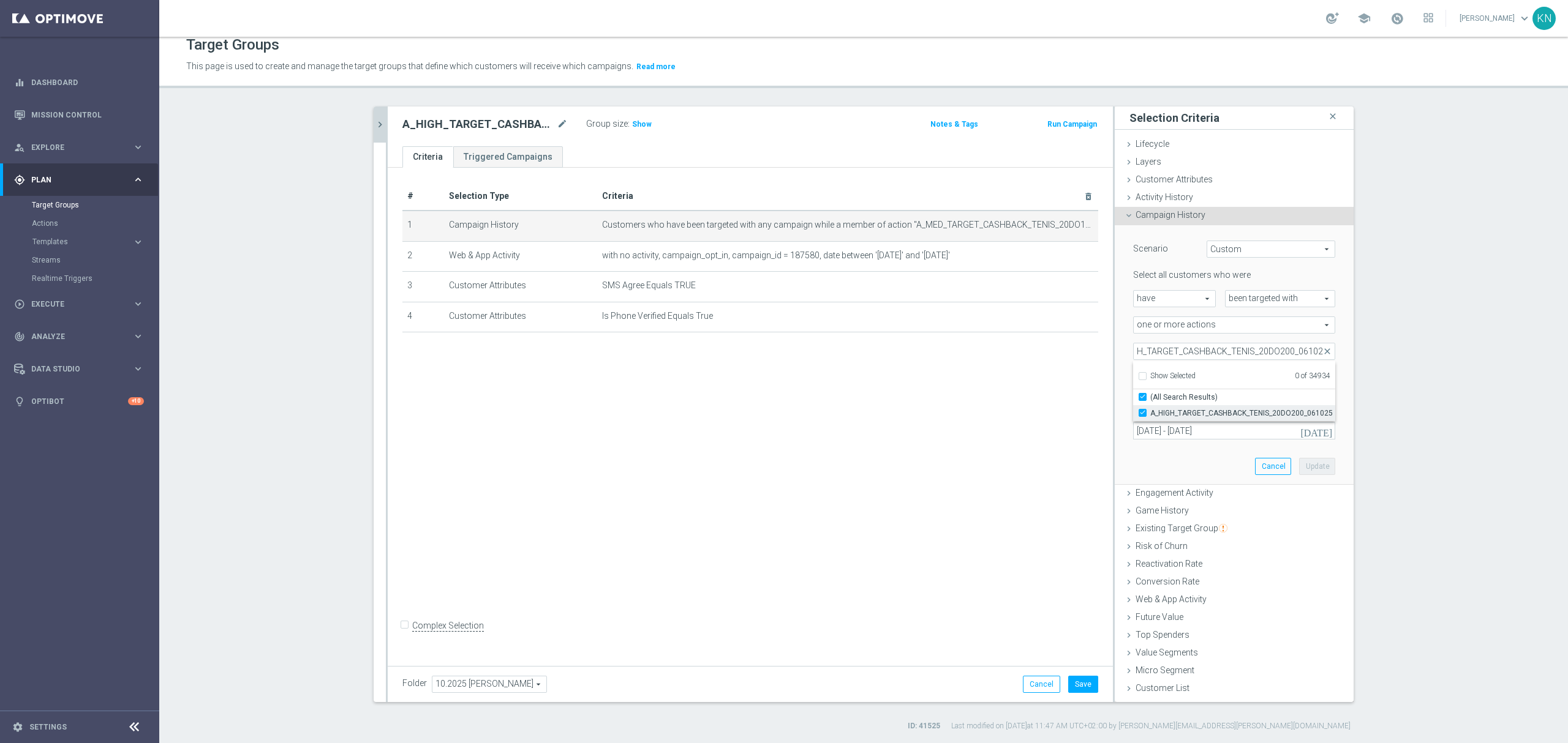
checkbox input "true"
type input "A_HIGH_TARGET_CASHBACK_TENIS_20DO200_061025"
checkbox input "true"
click at [1124, 378] on div "more than more than arrow_drop_down search" at bounding box center [1179, 377] width 110 height 17
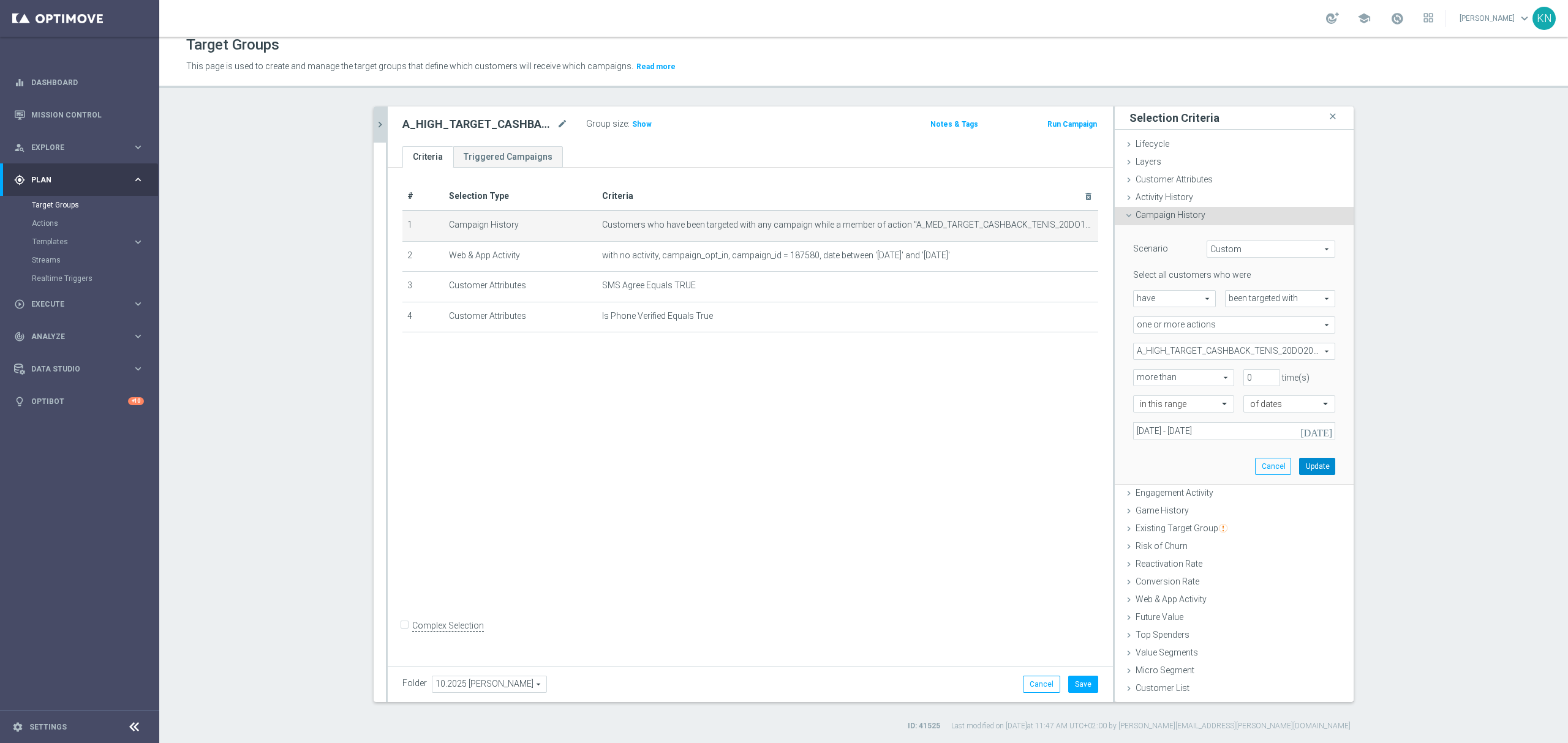
drag, startPoint x: 1321, startPoint y: 461, endPoint x: 1172, endPoint y: 444, distance: 150.0
click at [1319, 461] on button "Update" at bounding box center [1317, 467] width 36 height 17
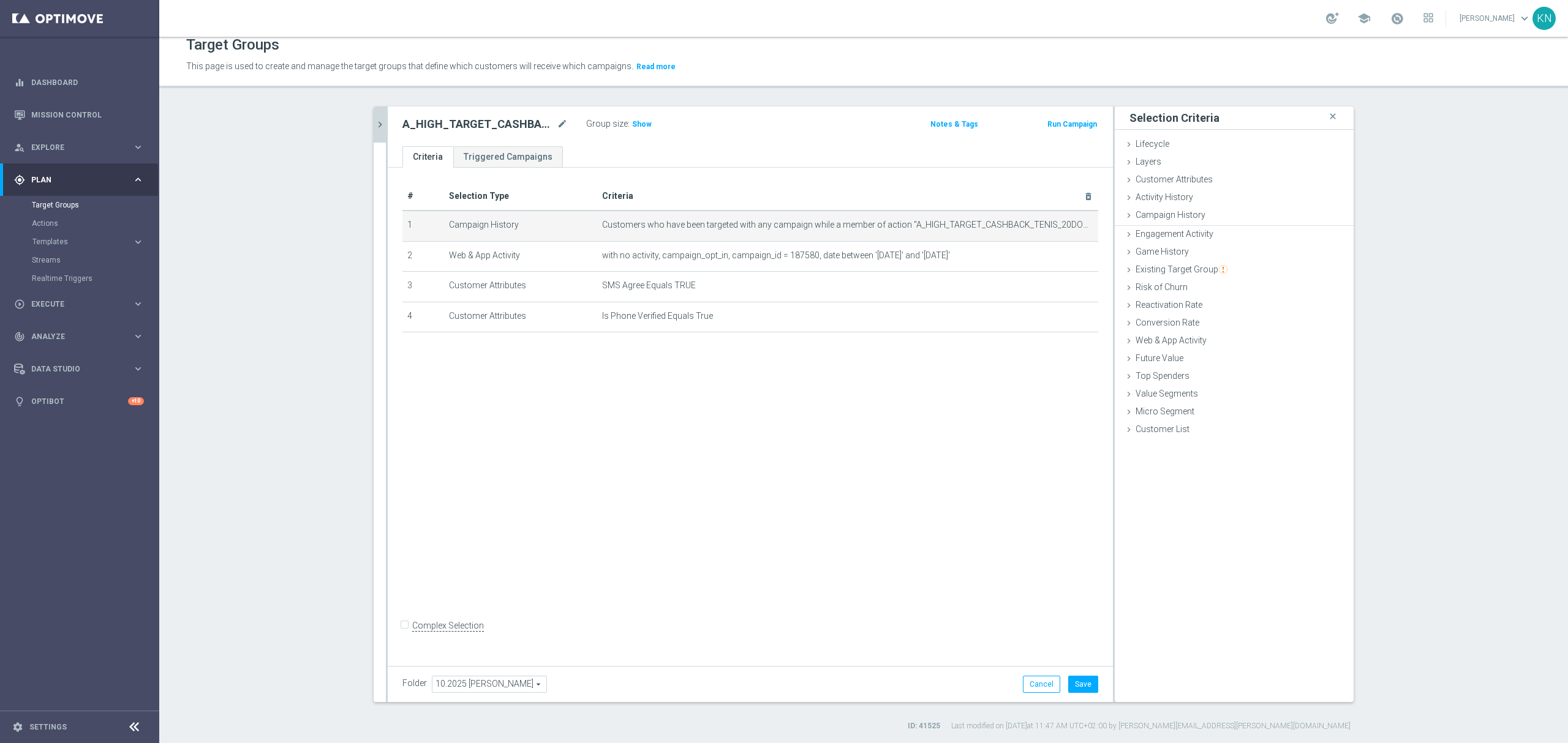
click at [961, 417] on div "# Selection Type Criteria delete_forever 1 Campaign History Customers who have …" at bounding box center [750, 414] width 725 height 493
click at [1054, 255] on icon "mode_edit" at bounding box center [1058, 255] width 9 height 9
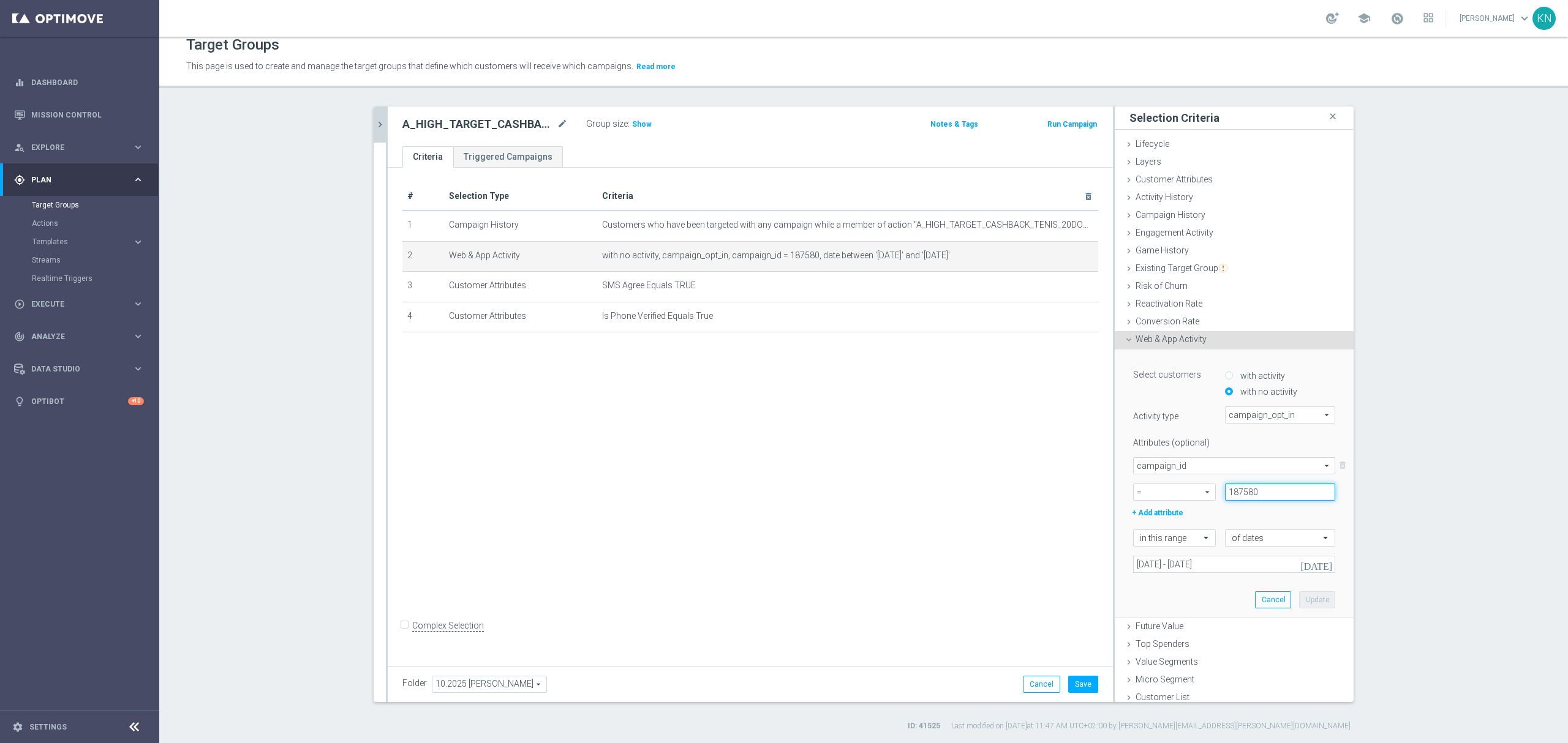
click at [1241, 491] on input "187580" at bounding box center [1280, 492] width 110 height 17
click at [1241, 490] on input "187580" at bounding box center [1280, 492] width 110 height 17
paste input "187581"
type input "18751875810"
click at [1247, 496] on input "18751875810" at bounding box center [1280, 492] width 110 height 17
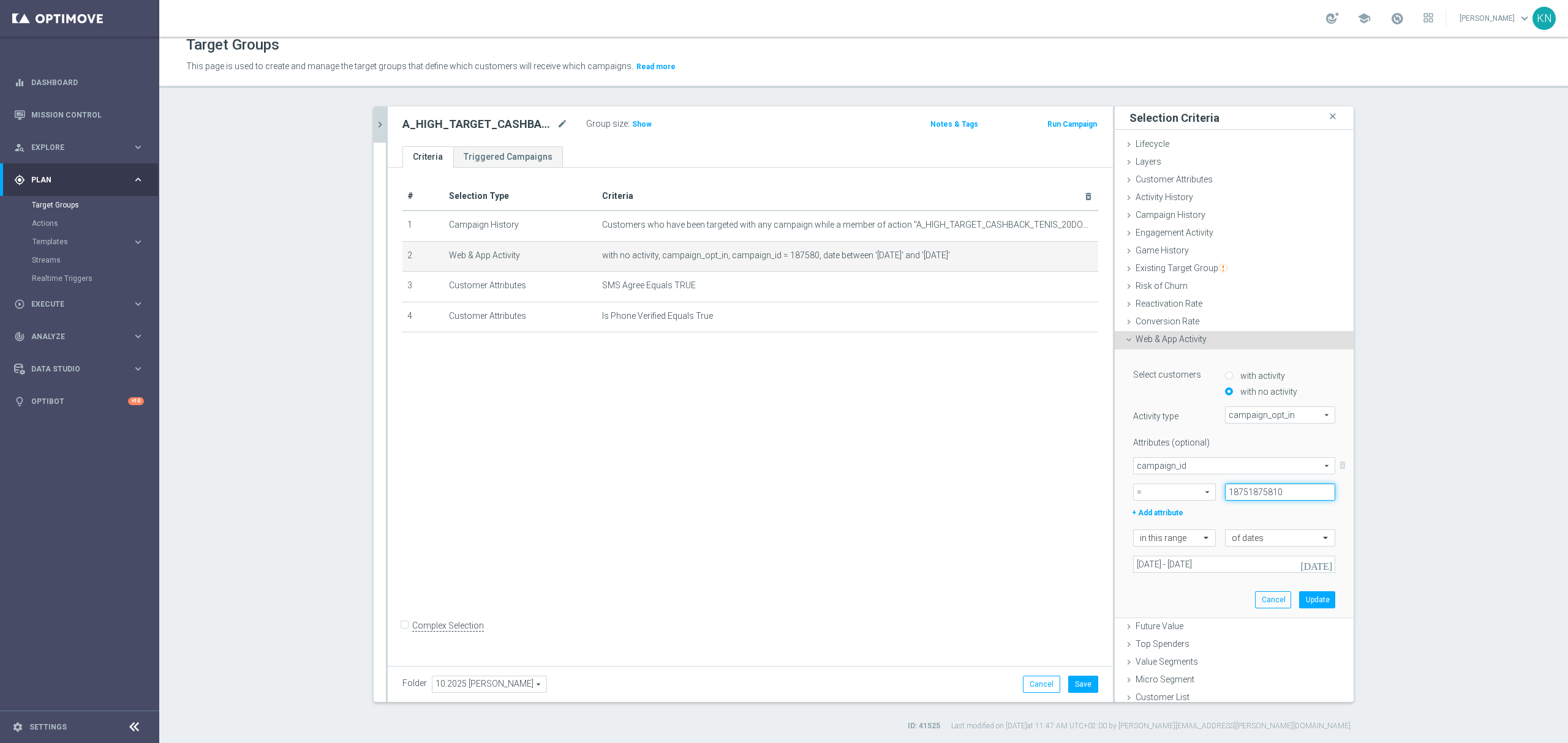
click at [1247, 496] on input "18751875810" at bounding box center [1280, 492] width 110 height 17
paste input "187581"
type input "187581"
click at [1307, 596] on button "Update" at bounding box center [1317, 600] width 36 height 17
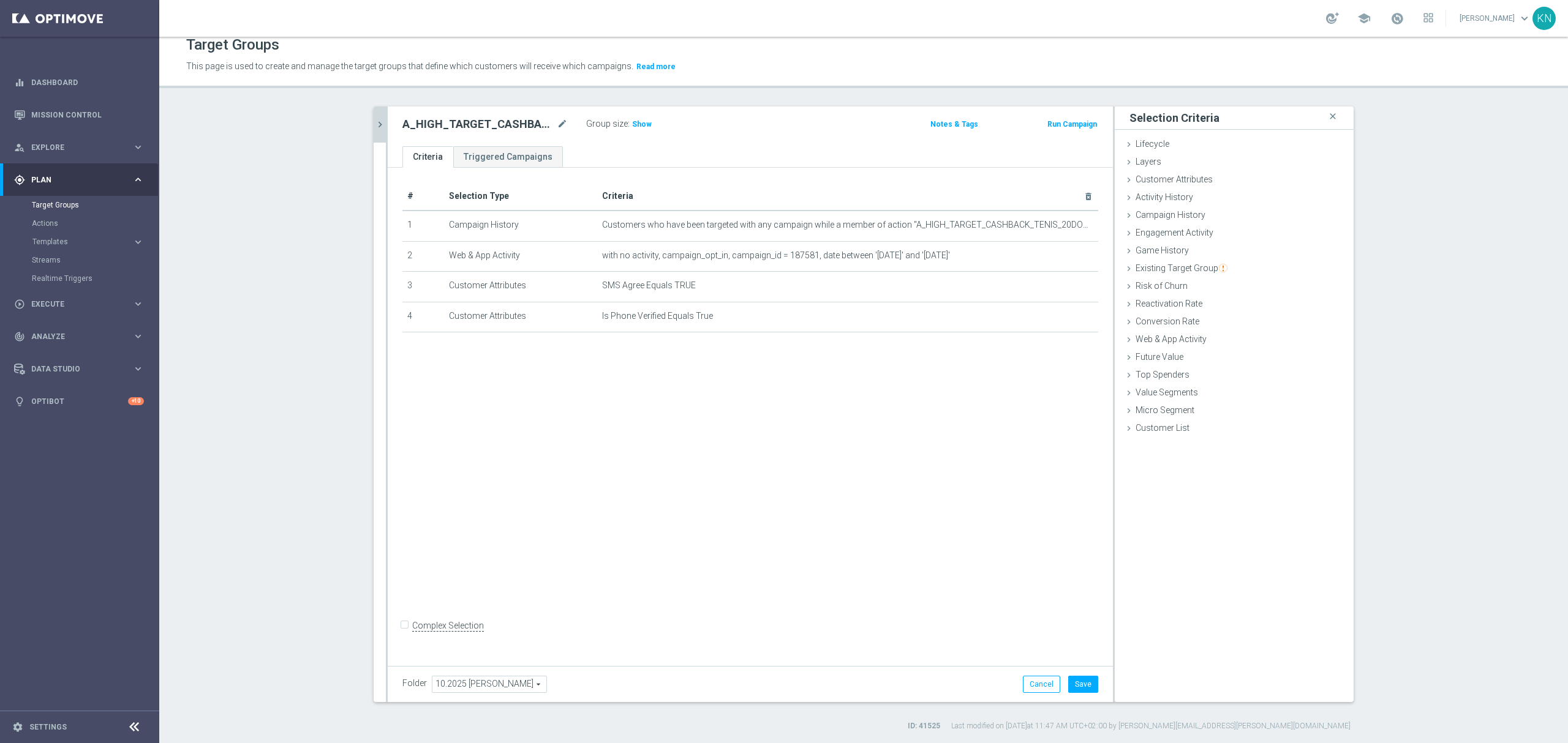
click at [996, 461] on div "# Selection Type Criteria delete_forever 1 Campaign History Customers who have …" at bounding box center [750, 414] width 725 height 493
click at [635, 128] on h3 "Show" at bounding box center [642, 124] width 22 height 14
click at [1071, 683] on button "Save" at bounding box center [1083, 685] width 30 height 17
click at [373, 131] on button "chevron_right" at bounding box center [379, 124] width 12 height 36
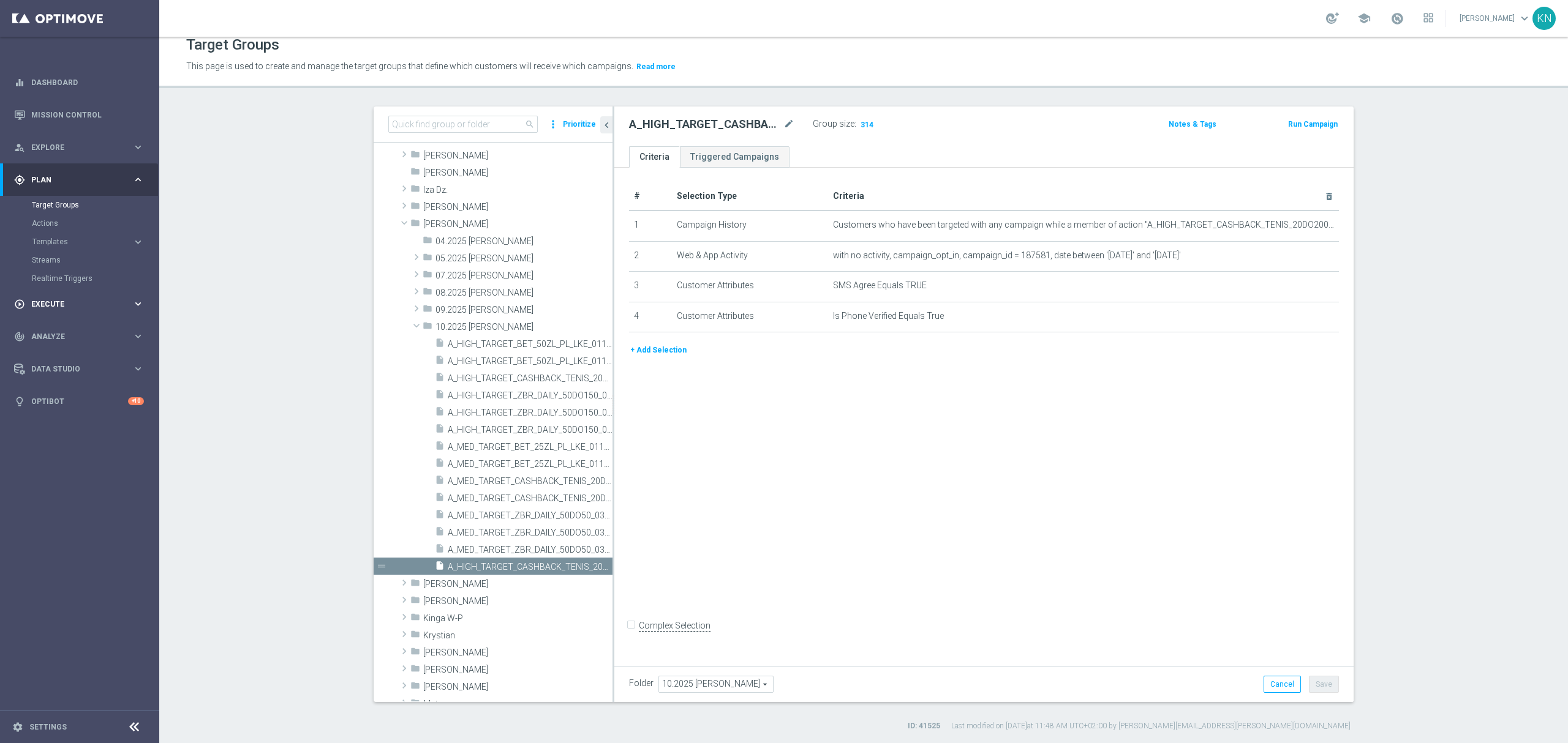
click at [52, 306] on span "Execute" at bounding box center [81, 304] width 101 height 8
click at [62, 238] on link "Campaign Builder" at bounding box center [80, 237] width 96 height 9
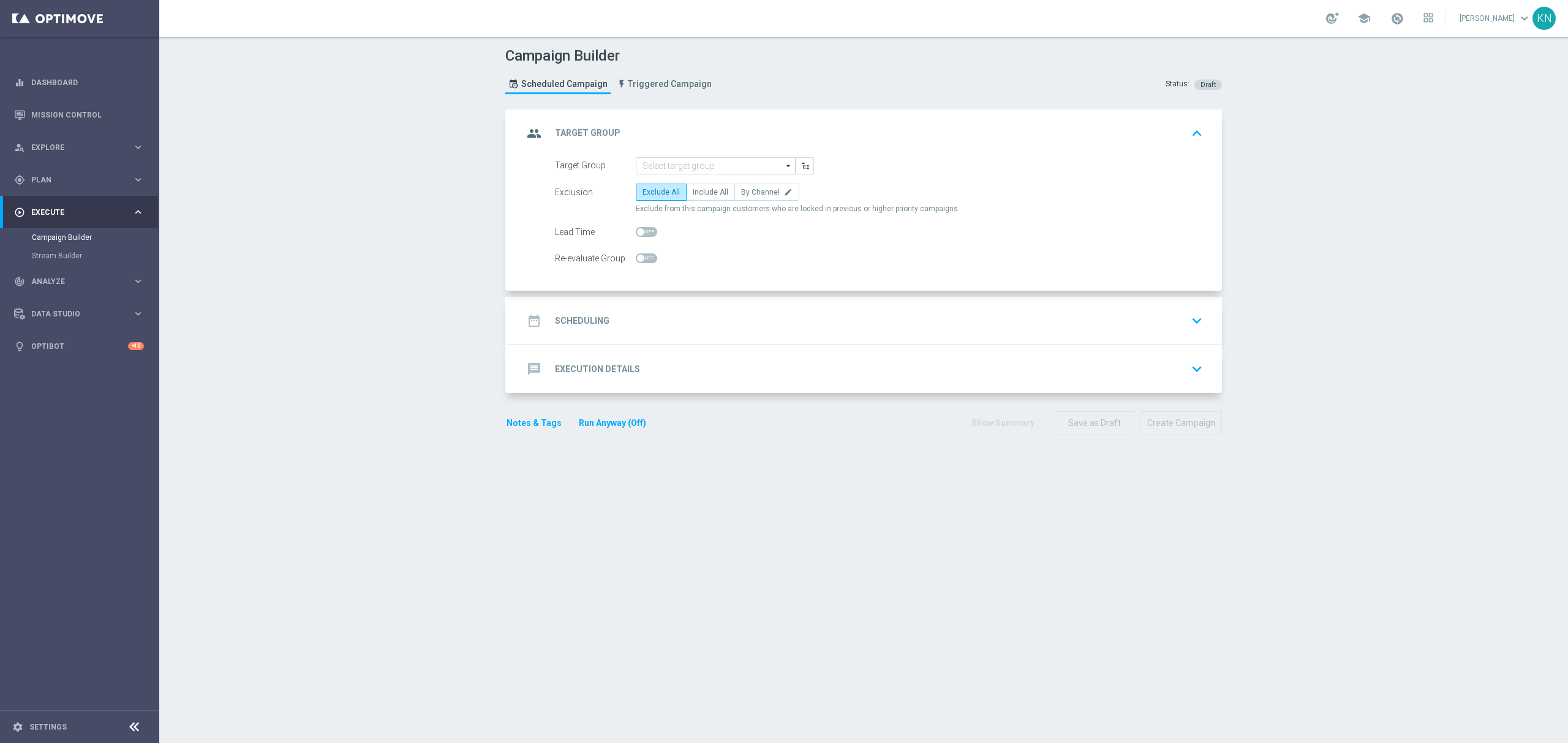
drag, startPoint x: 703, startPoint y: 196, endPoint x: 532, endPoint y: 204, distance: 171.2
click at [706, 196] on span "Include All" at bounding box center [710, 193] width 35 height 9
click at [701, 196] on input "Include All" at bounding box center [696, 193] width 8 height 8
radio input "true"
click at [699, 168] on input at bounding box center [716, 166] width 160 height 17
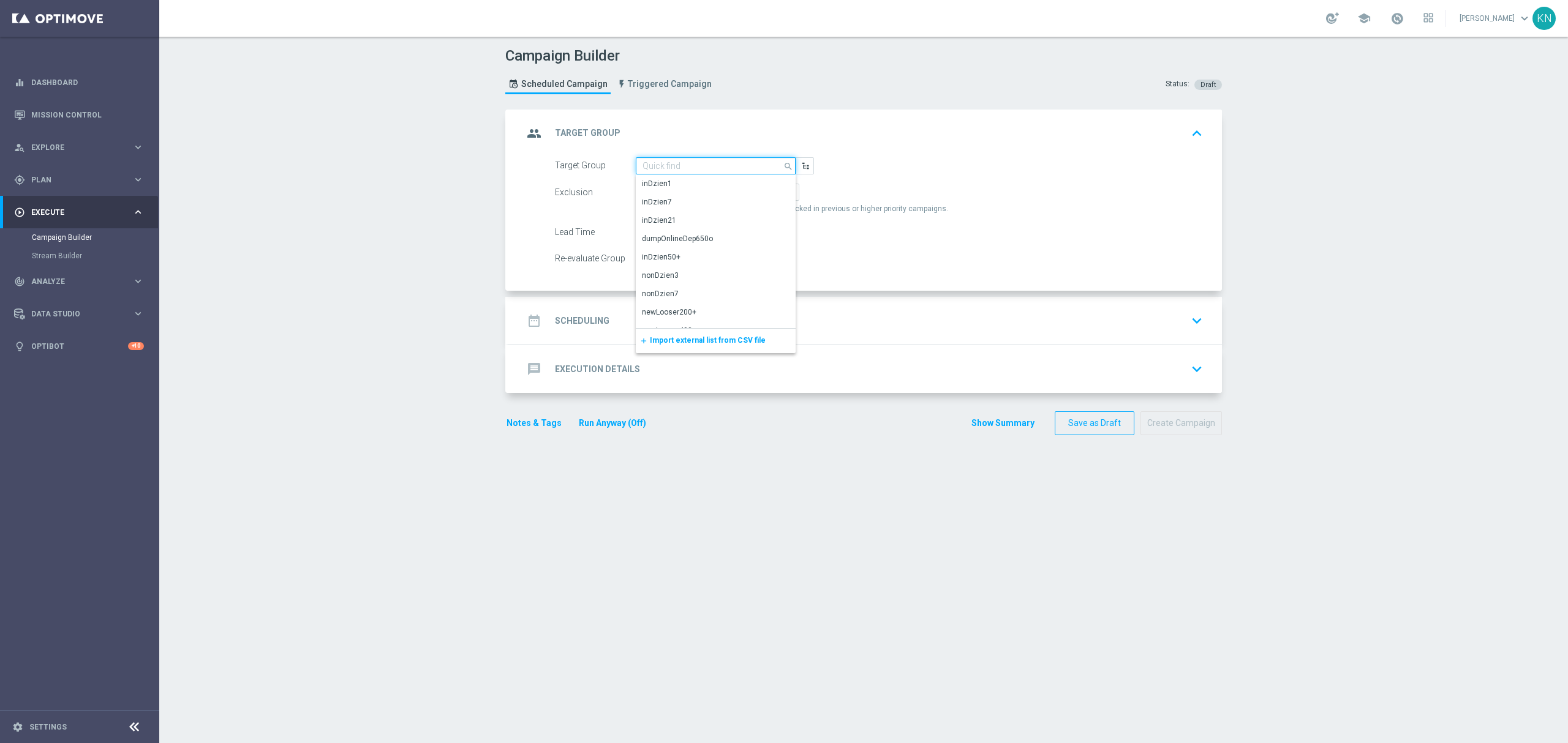
paste input "A_MED_TARGET_CASHBACK_TENIS_20DO100_061025_SMS"
click at [706, 193] on div "A_MED_TARGET_CASHBACK_TENIS_20DO100_061025_SMS" at bounding box center [716, 189] width 148 height 22
type input "A_MED_TARGET_CASHBACK_TENIS_20DO100_061025_SMS"
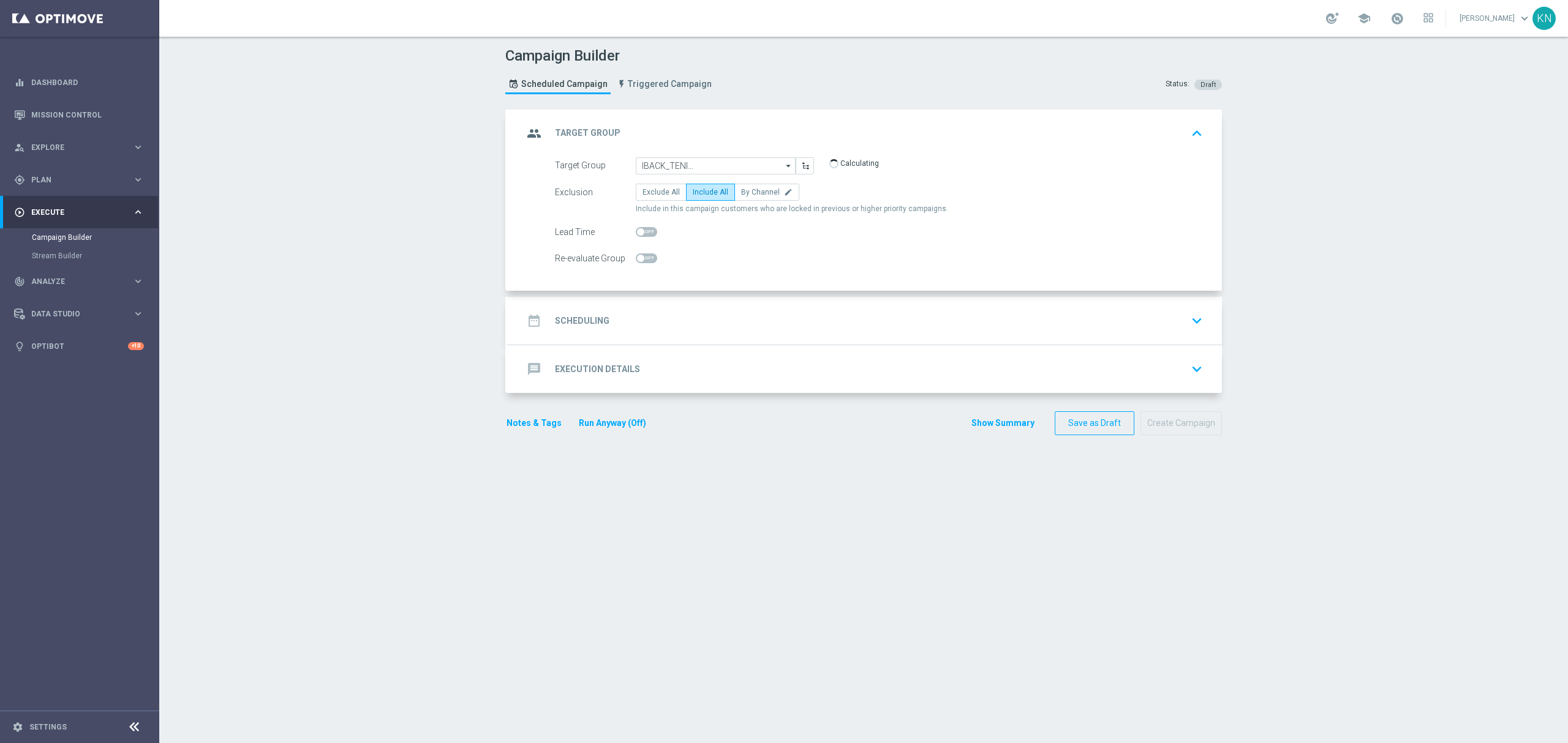
scroll to position [0, 0]
click at [637, 256] on span at bounding box center [641, 259] width 8 height 8
click at [636, 256] on input "checkbox" at bounding box center [647, 258] width 21 height 9
checkbox input "true"
drag, startPoint x: 903, startPoint y: 330, endPoint x: 914, endPoint y: 335, distance: 12.1
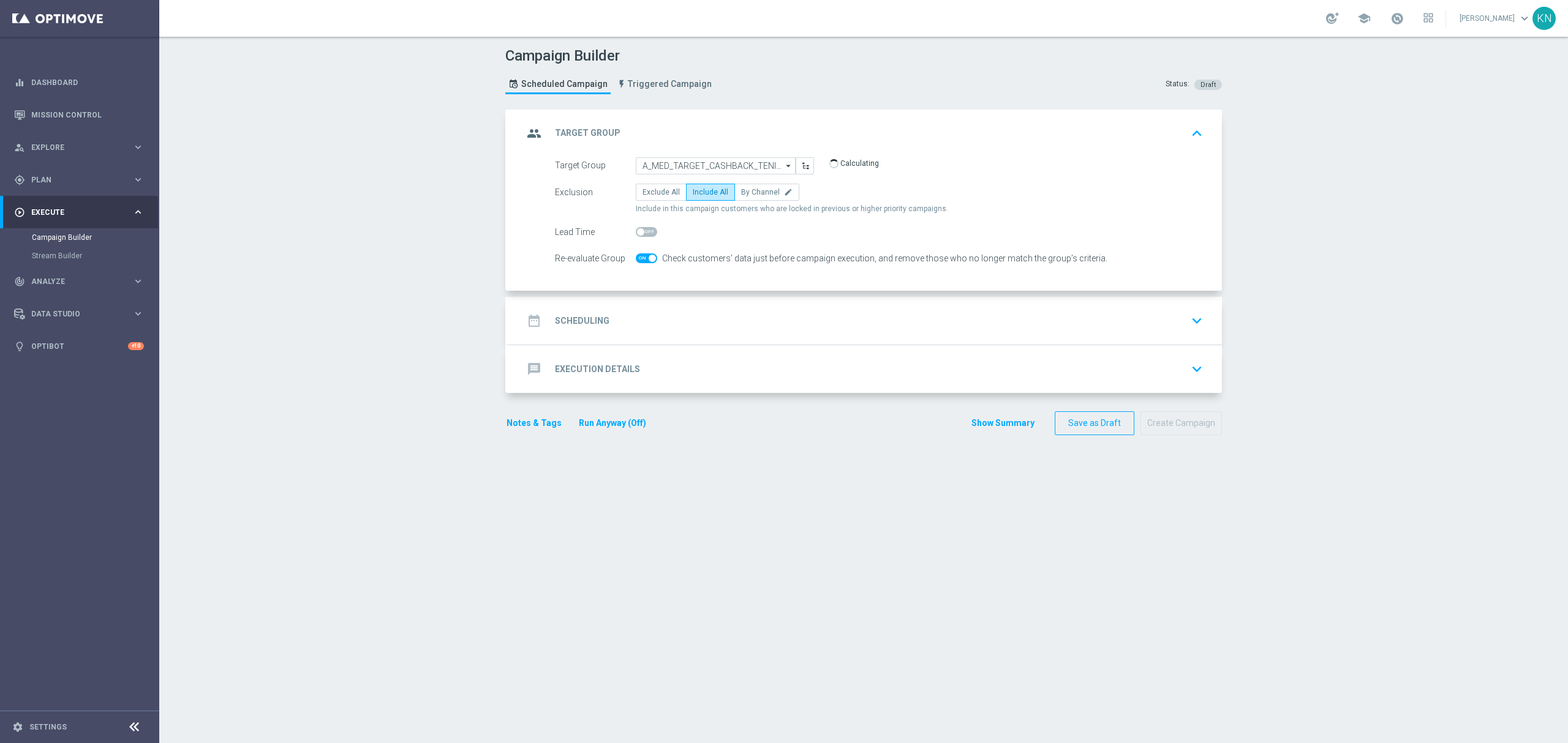
click at [905, 330] on div "date_range Scheduling keyboard_arrow_down" at bounding box center [865, 320] width 684 height 23
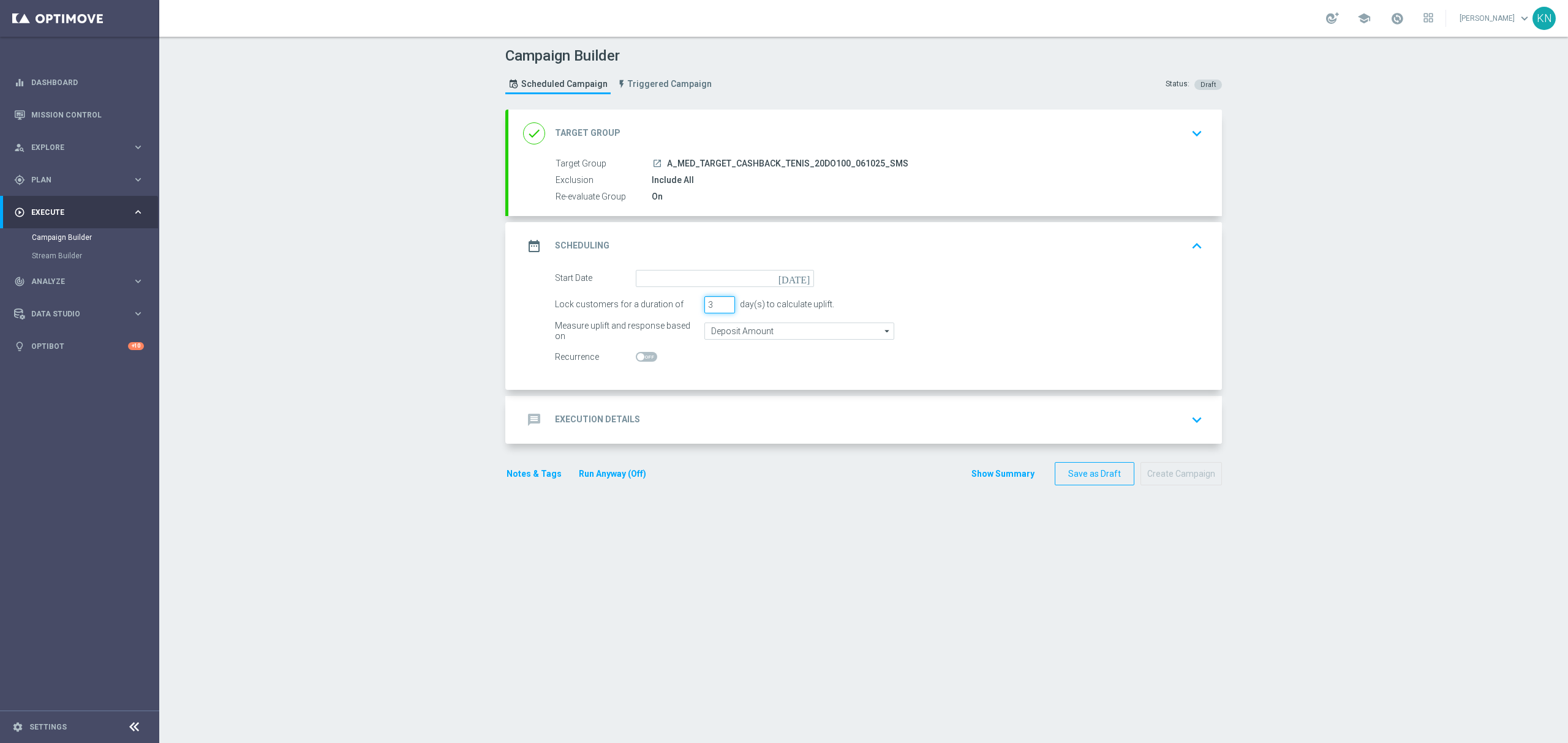
drag, startPoint x: 697, startPoint y: 304, endPoint x: 662, endPoint y: 302, distance: 35.1
click at [662, 302] on div "Lock customers for a duration of 3 day(s) to calculate uplift." at bounding box center [879, 305] width 666 height 17
type input "1"
click at [687, 270] on input at bounding box center [725, 278] width 178 height 17
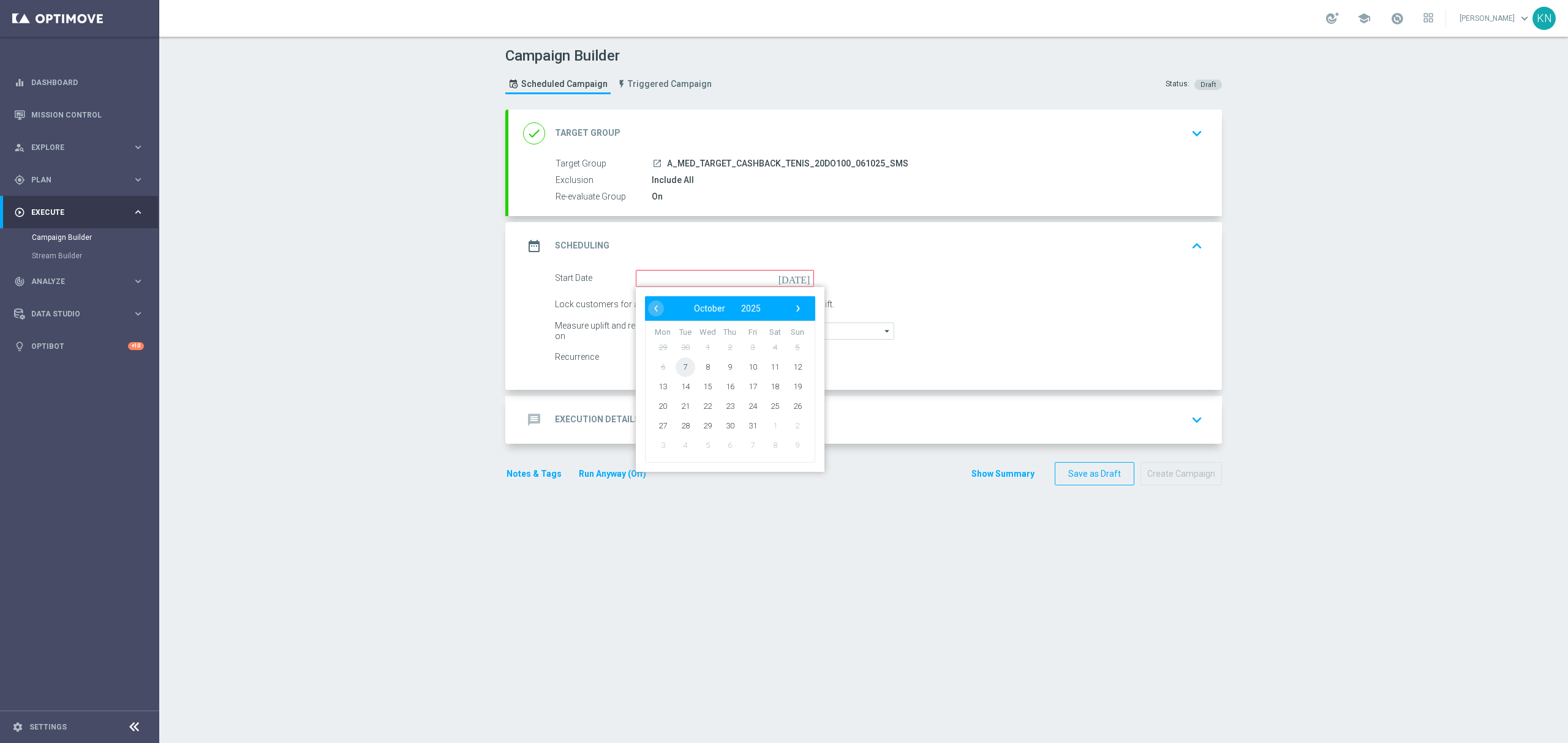
click at [683, 366] on span "7" at bounding box center [685, 366] width 20 height 20
type input "[DATE]"
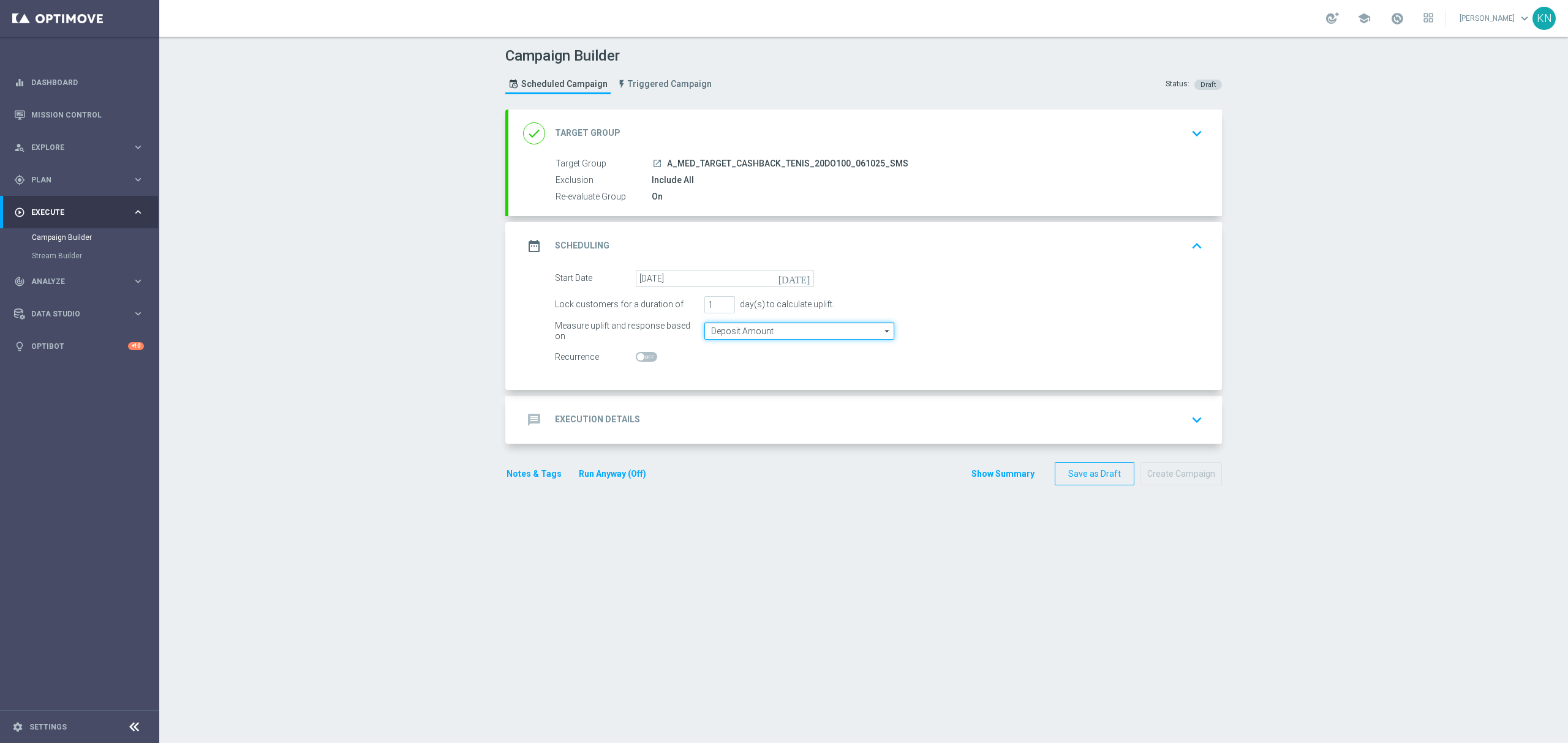
click at [763, 335] on input "Deposit Amount" at bounding box center [800, 331] width 190 height 17
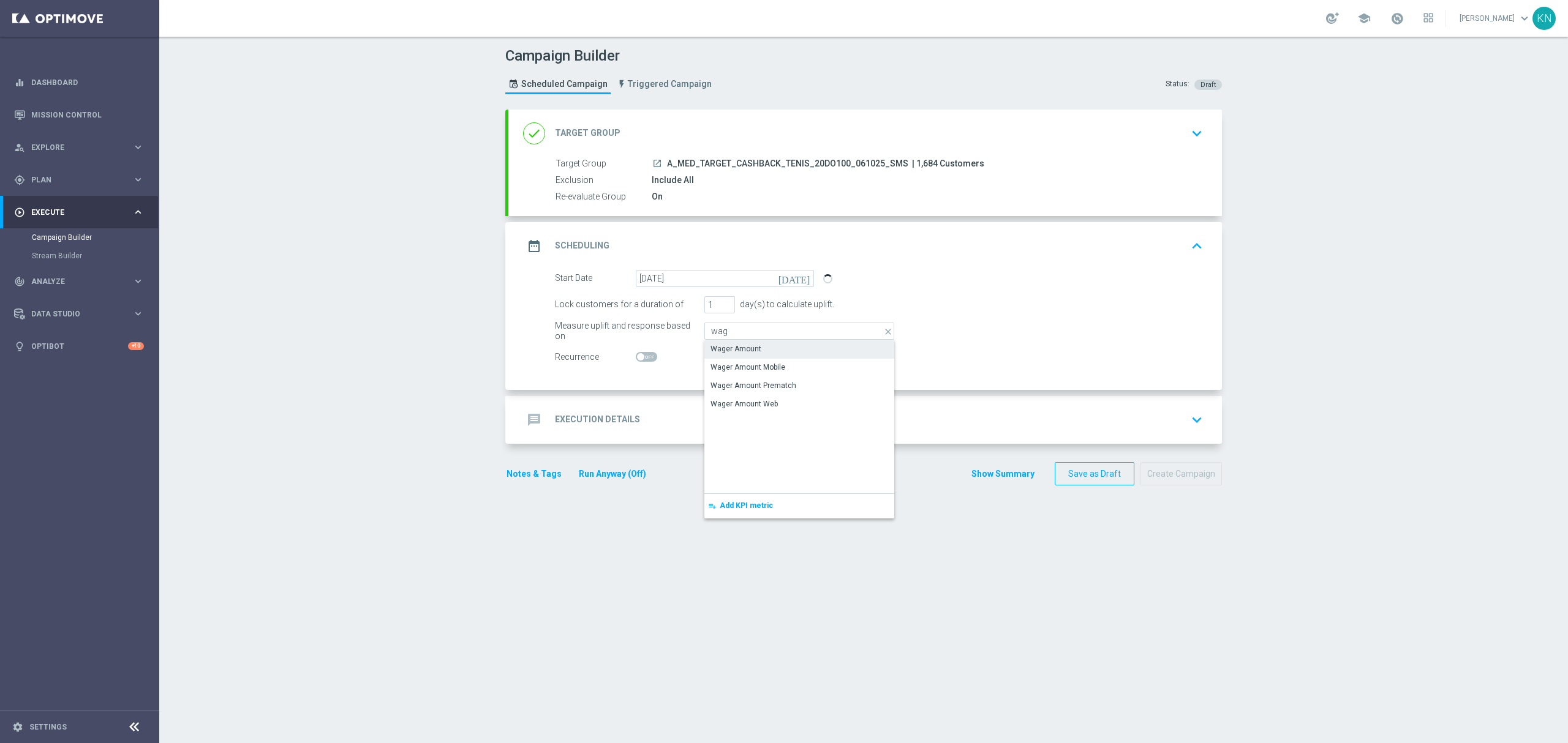
click at [748, 347] on div "Wager Amount" at bounding box center [736, 348] width 51 height 11
type input "Wager Amount"
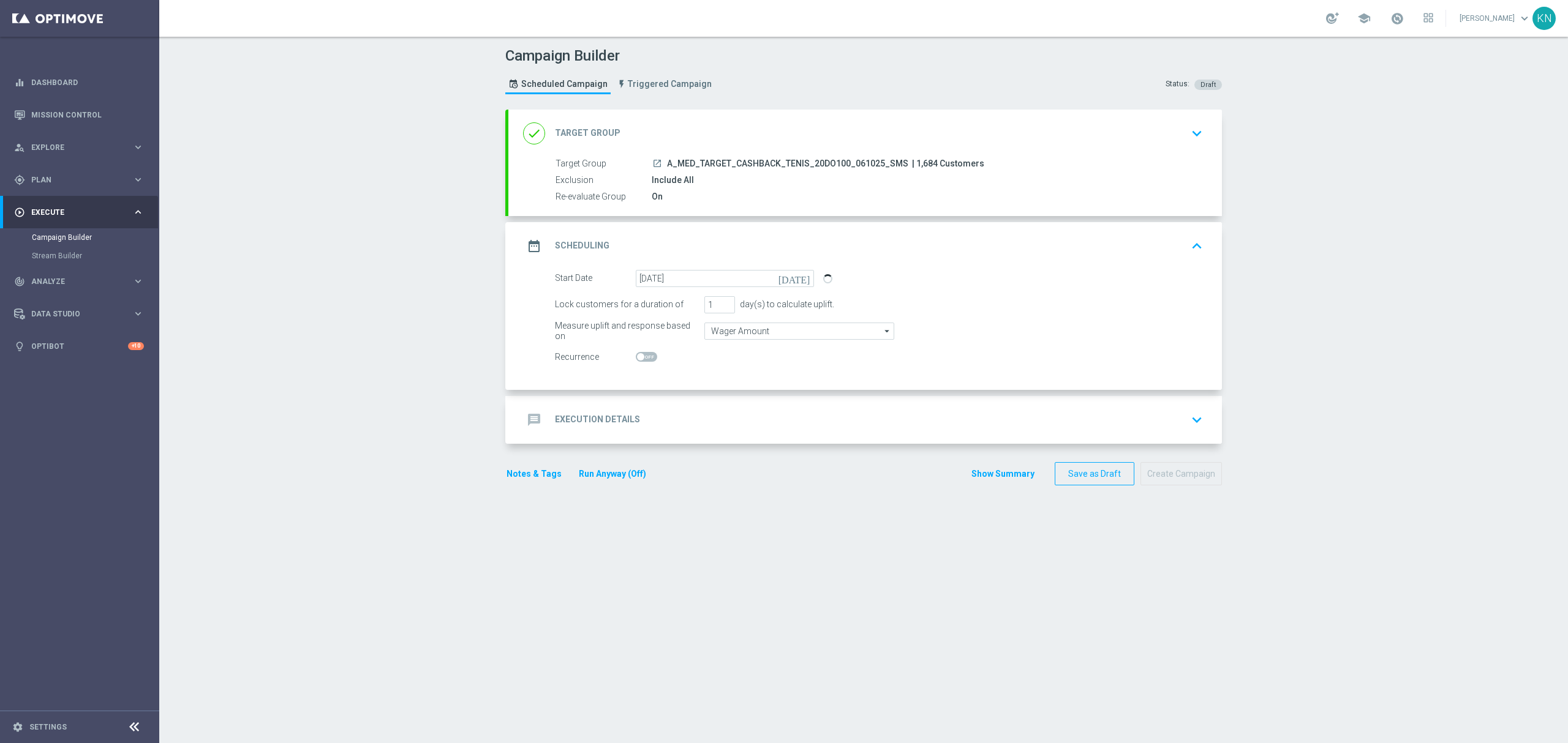
click at [805, 419] on div "message Execution Details keyboard_arrow_down" at bounding box center [865, 419] width 684 height 23
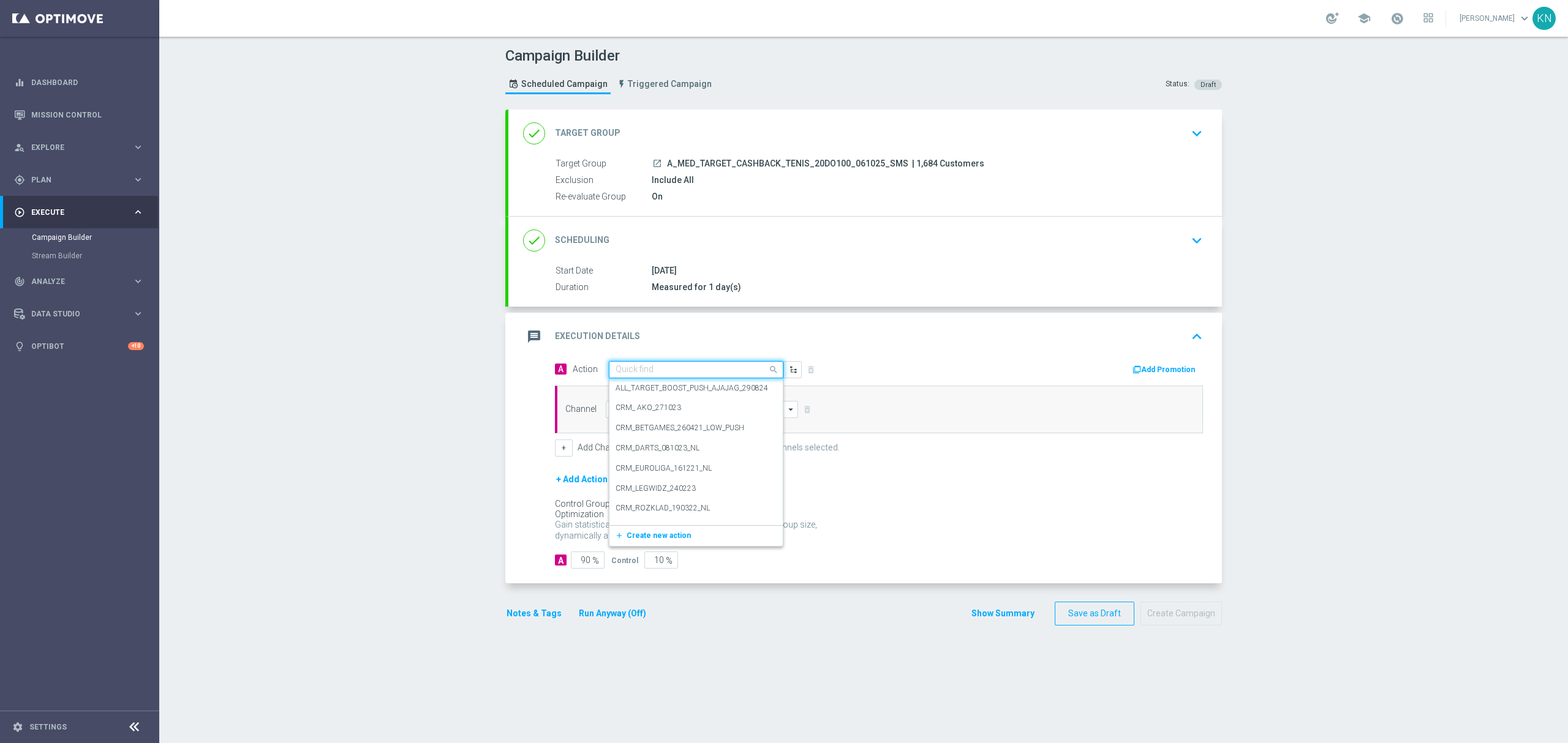
click at [658, 372] on input "text" at bounding box center [684, 370] width 137 height 10
click at [642, 535] on span "Create new action" at bounding box center [659, 536] width 64 height 9
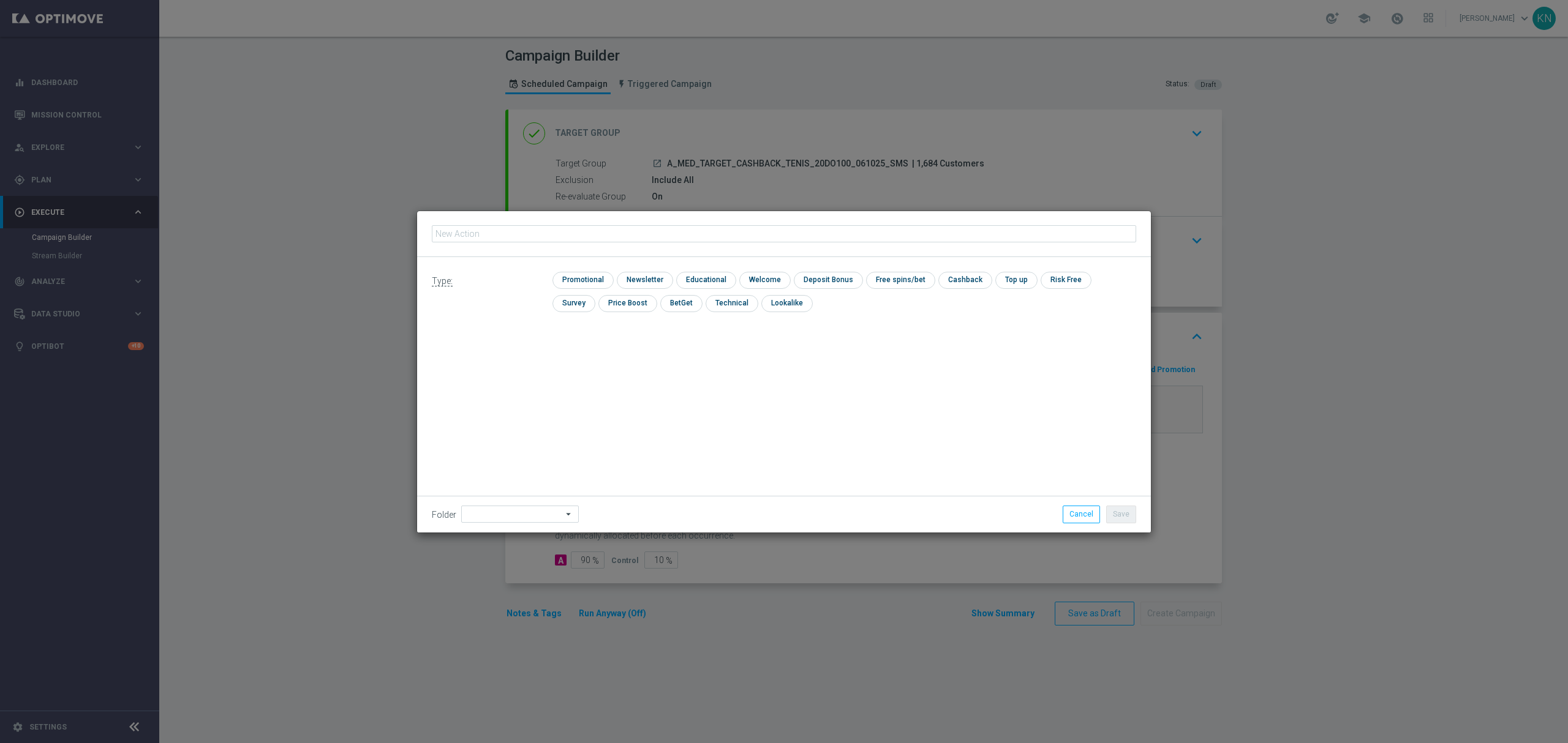
type input "A_MED_TARGET_CASHBACK_TENIS_20DO100_061025_SMS"
click at [596, 284] on input "checkbox" at bounding box center [581, 280] width 58 height 16
checkbox input "true"
drag, startPoint x: 1123, startPoint y: 507, endPoint x: 891, endPoint y: 476, distance: 234.1
click at [1124, 506] on button "Save" at bounding box center [1121, 514] width 30 height 17
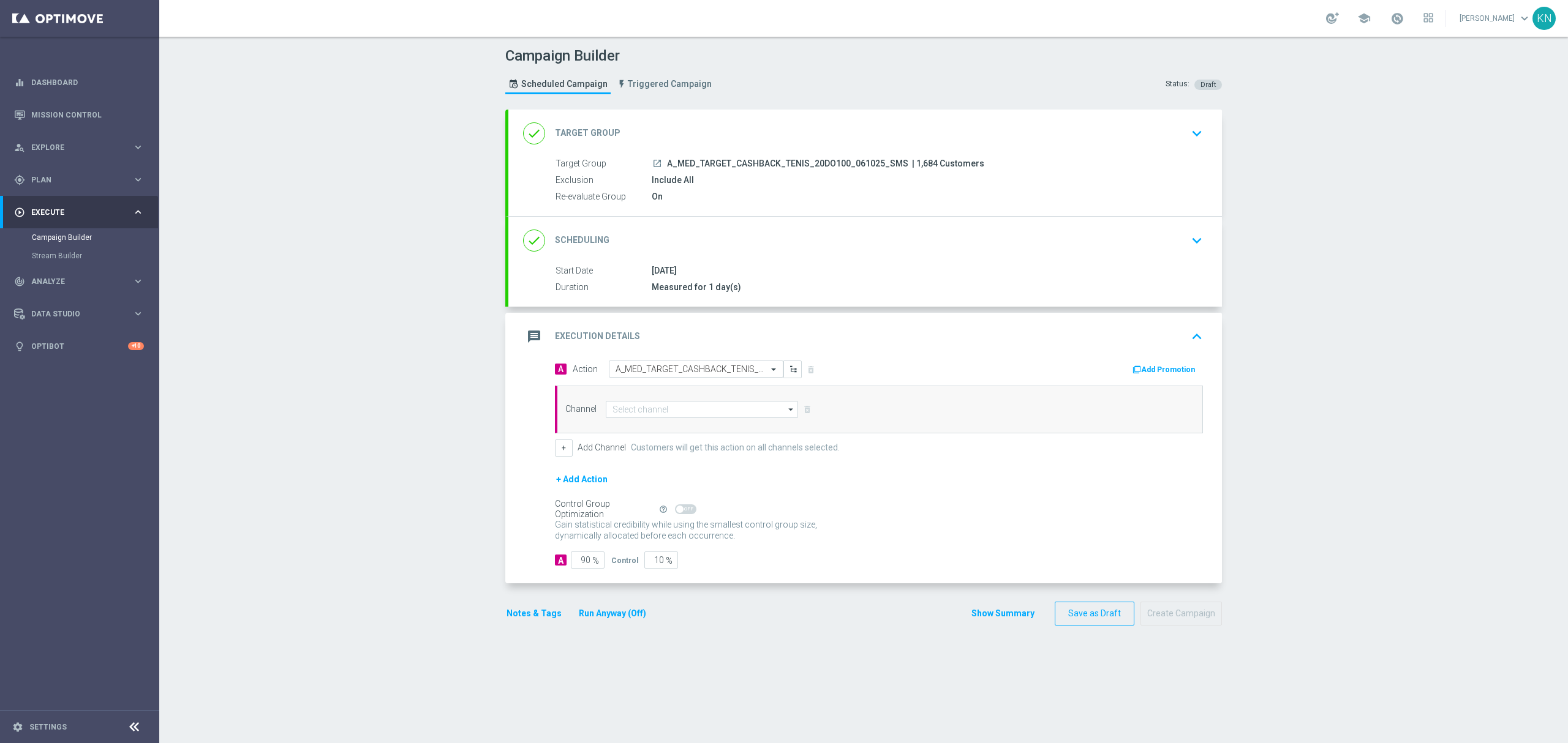
click at [653, 398] on div "Channel arrow_drop_down Drag here to set row groups Drag here to set column lab…" at bounding box center [879, 410] width 648 height 48
click at [655, 414] on input at bounding box center [701, 410] width 193 height 17
type input "p"
click at [642, 424] on div "SMS" at bounding box center [701, 427] width 193 height 17
type input "SMS"
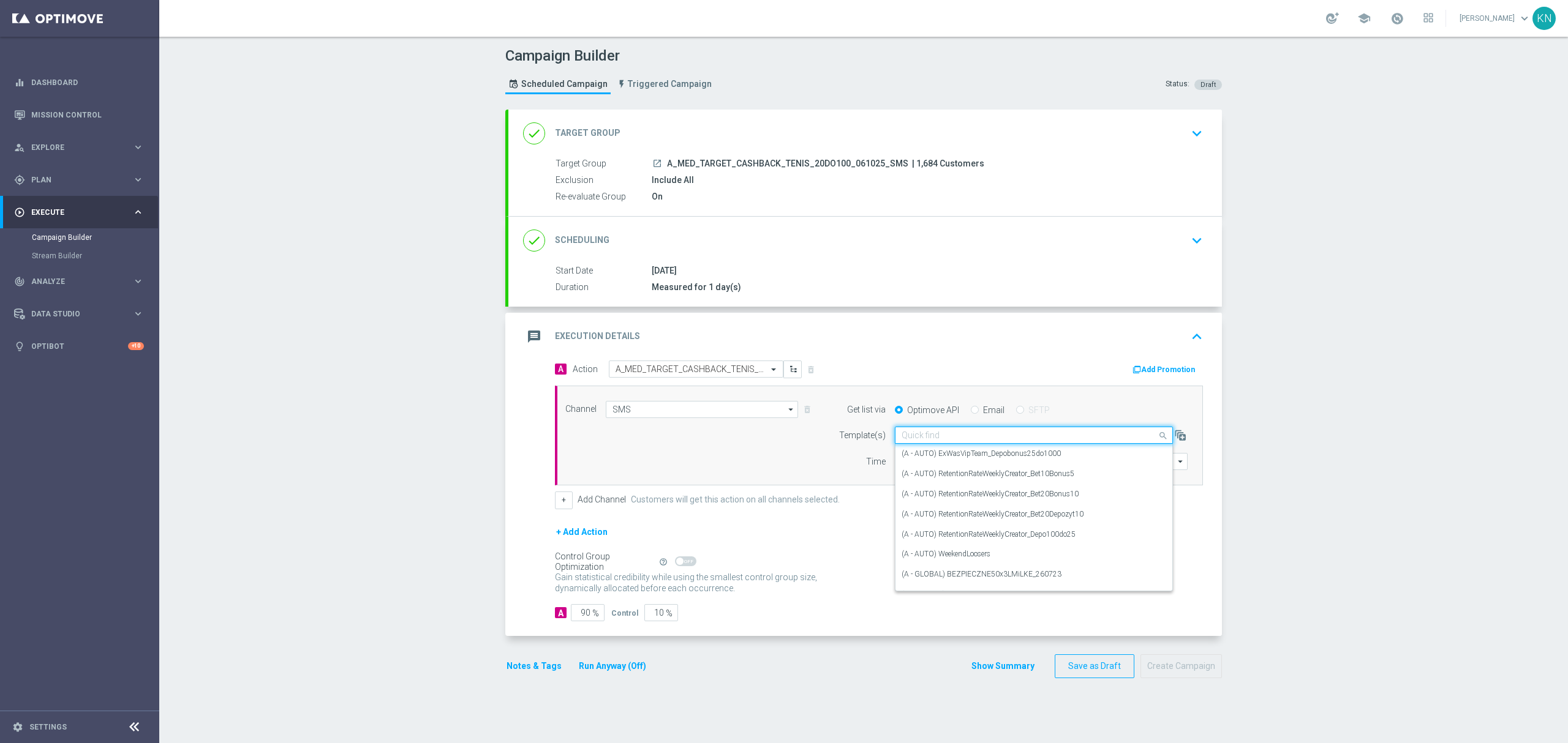
click at [954, 439] on input "text" at bounding box center [1022, 436] width 240 height 10
paste input "A_MED_TARGET_CASHBACK_TENIS_20DO100_061025_SMS"
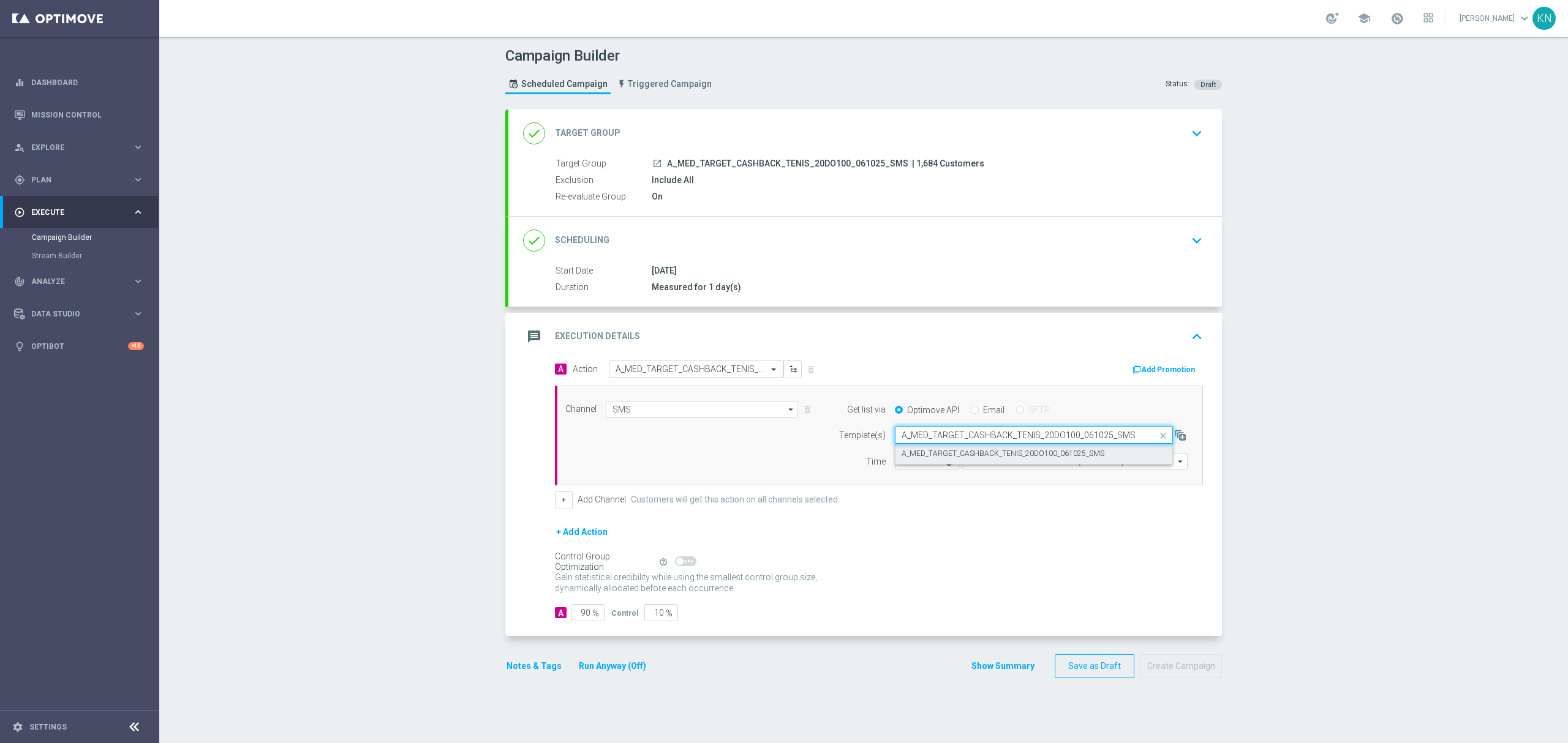
click at [935, 453] on label "A_MED_TARGET_CASHBACK_TENIS_20DO100_061025_SMS" at bounding box center [1003, 454] width 203 height 10
type input "A_MED_TARGET_CASHBACK_TENIS_20DO100_061025_SMS"
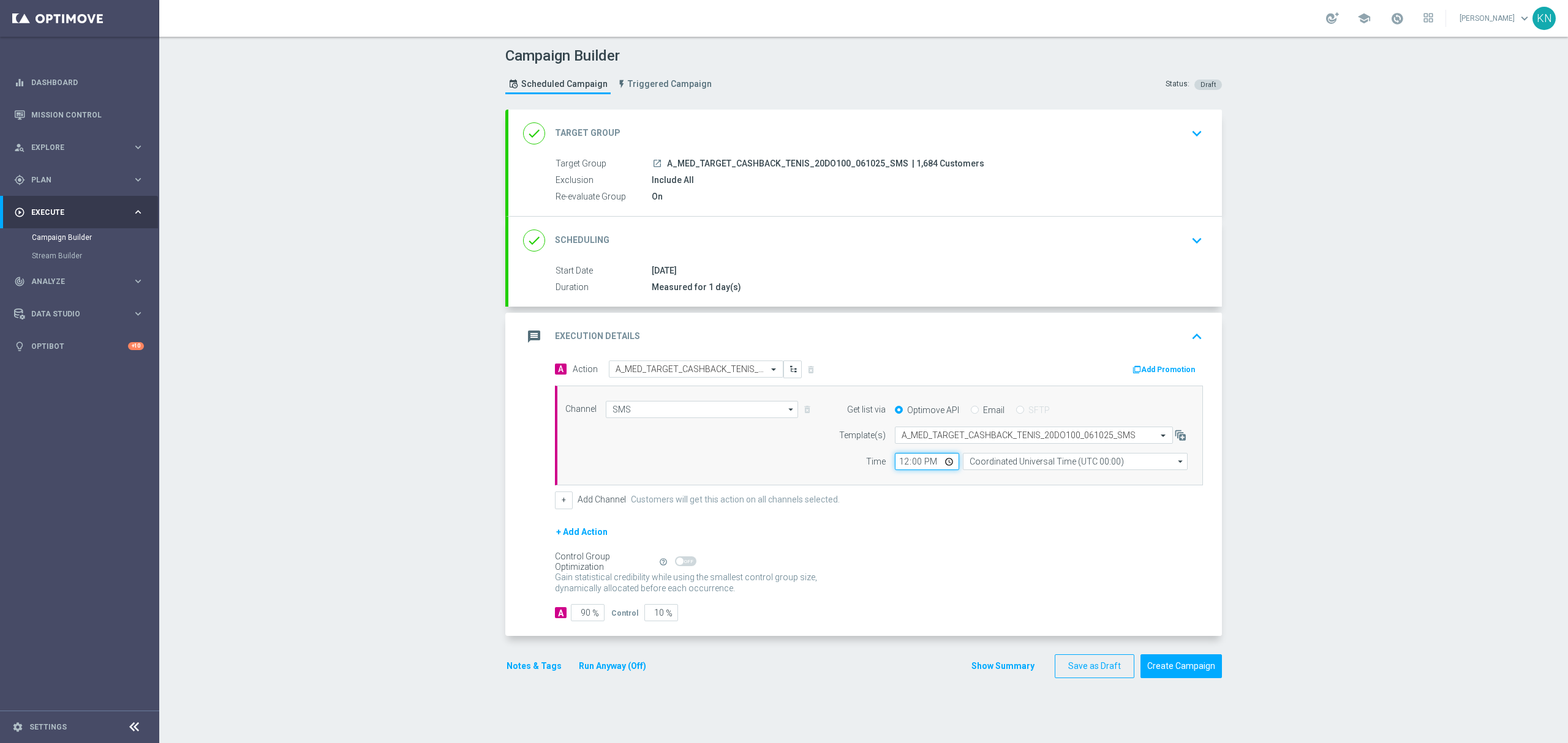
click at [908, 463] on input "12:00" at bounding box center [927, 461] width 64 height 17
click at [896, 466] on input "12:00" at bounding box center [927, 461] width 64 height 17
click at [916, 466] on input "12:00" at bounding box center [927, 461] width 64 height 17
click at [910, 466] on input "12:00" at bounding box center [927, 461] width 64 height 17
type input "12:30"
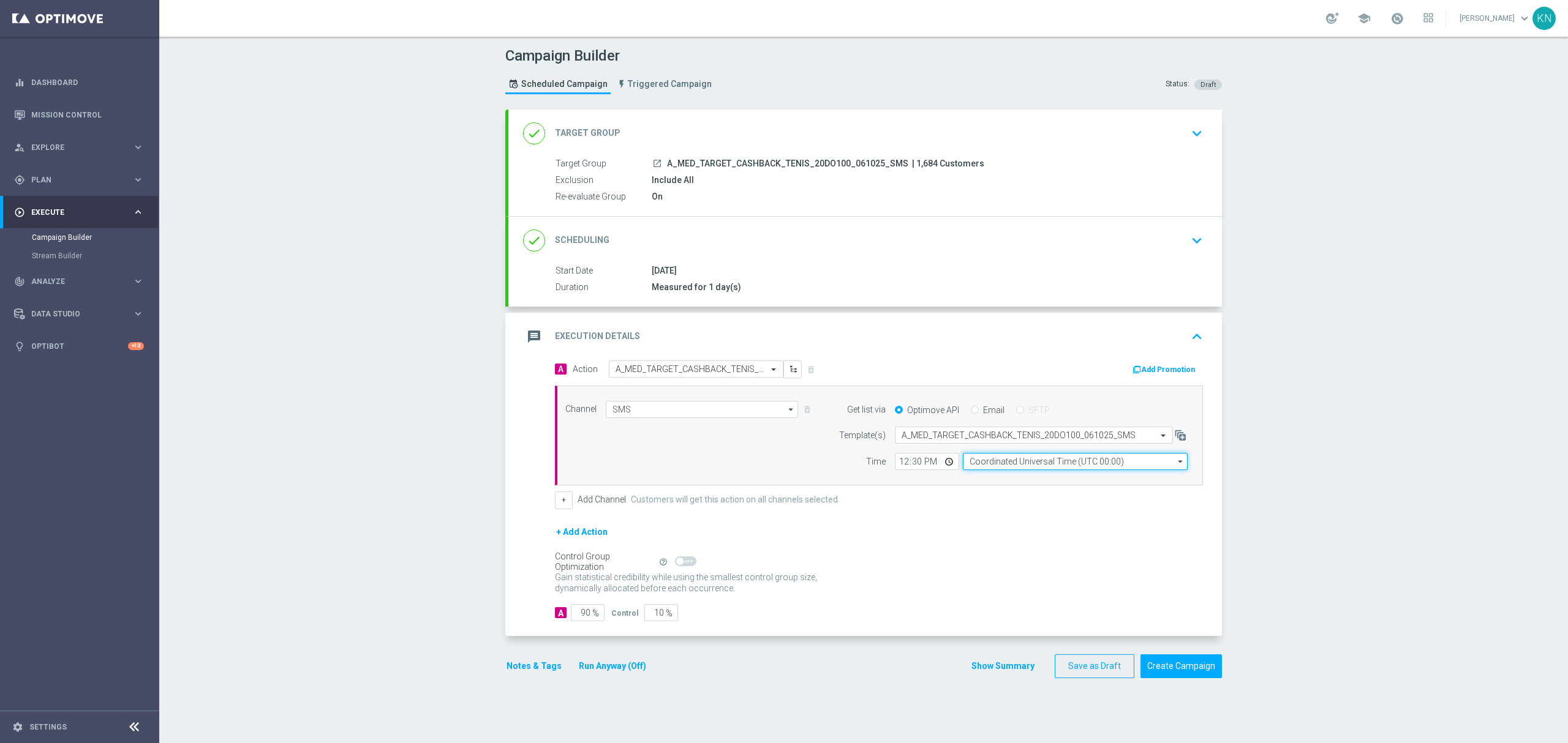
click at [1049, 469] on input "Coordinated Universal Time (UTC 00:00)" at bounding box center [1076, 461] width 225 height 17
click at [1019, 485] on div "Central European Time ([GEOGRAPHIC_DATA]) (UTC +02:00)" at bounding box center [1070, 479] width 200 height 11
type input "Central European Time ([GEOGRAPHIC_DATA]) (UTC +02:00)"
click at [647, 617] on input "10" at bounding box center [661, 613] width 33 height 17
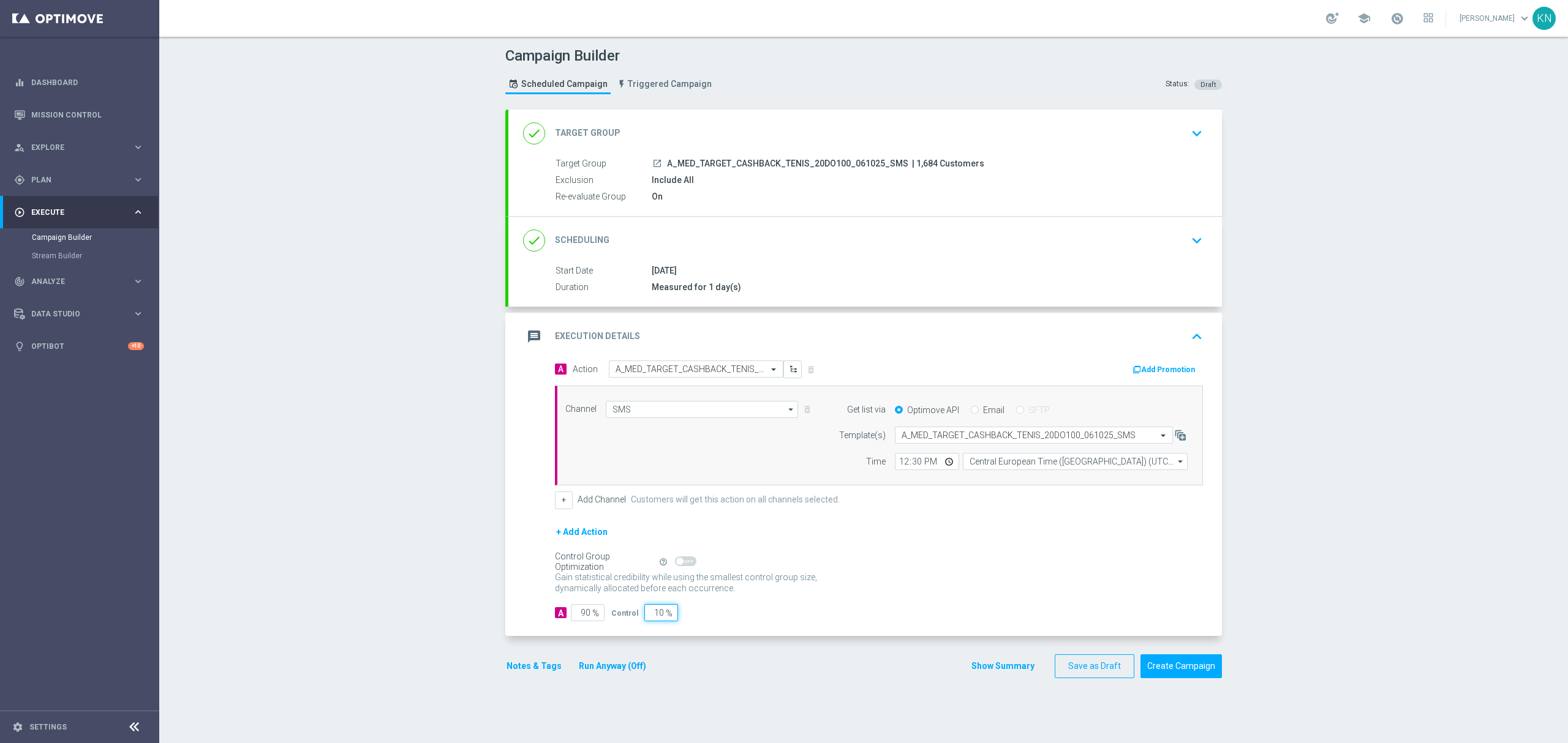
type input "2"
type input "98"
type input "2"
click at [521, 675] on button "Notes & Tags" at bounding box center [534, 667] width 57 height 15
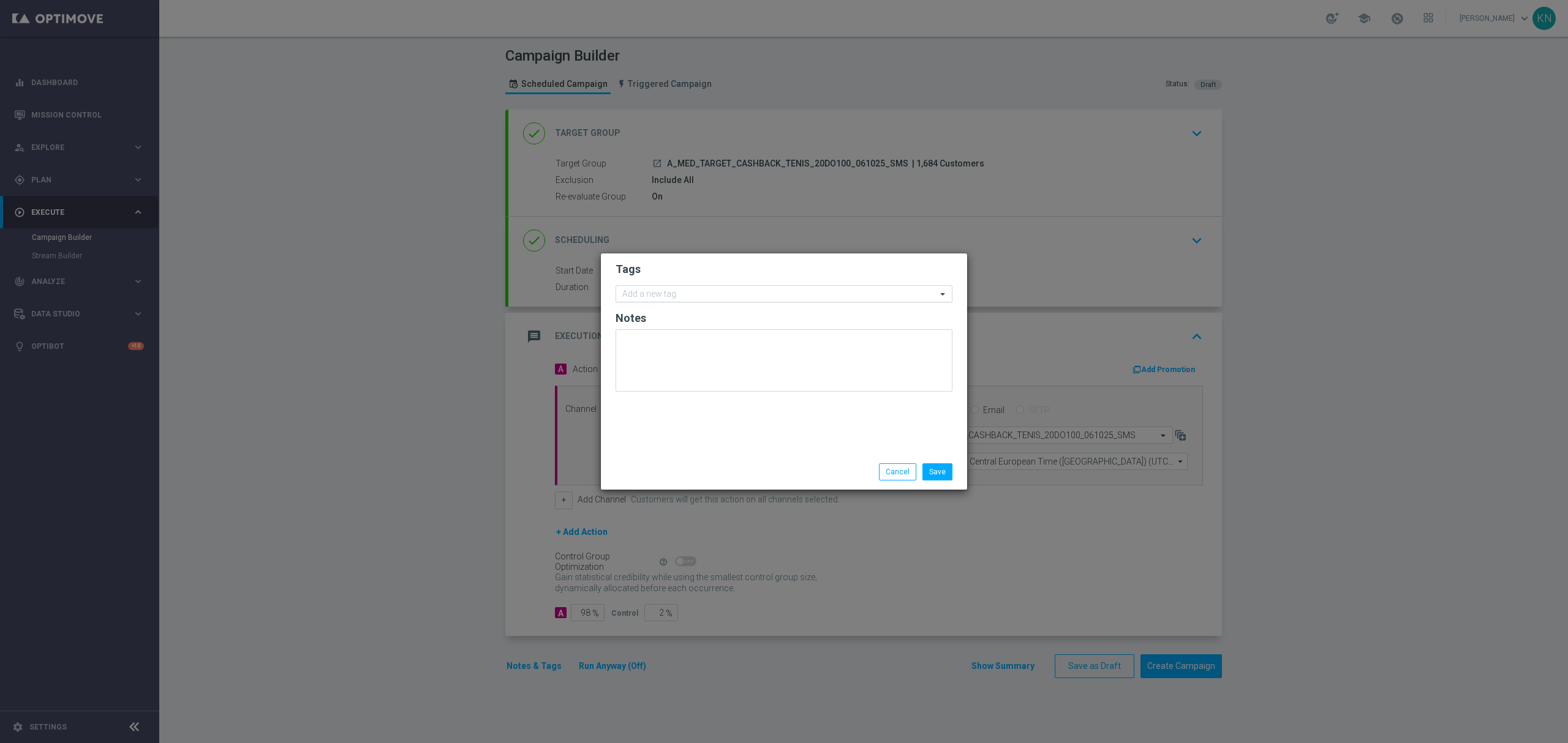
click at [733, 300] on div at bounding box center [778, 295] width 316 height 12
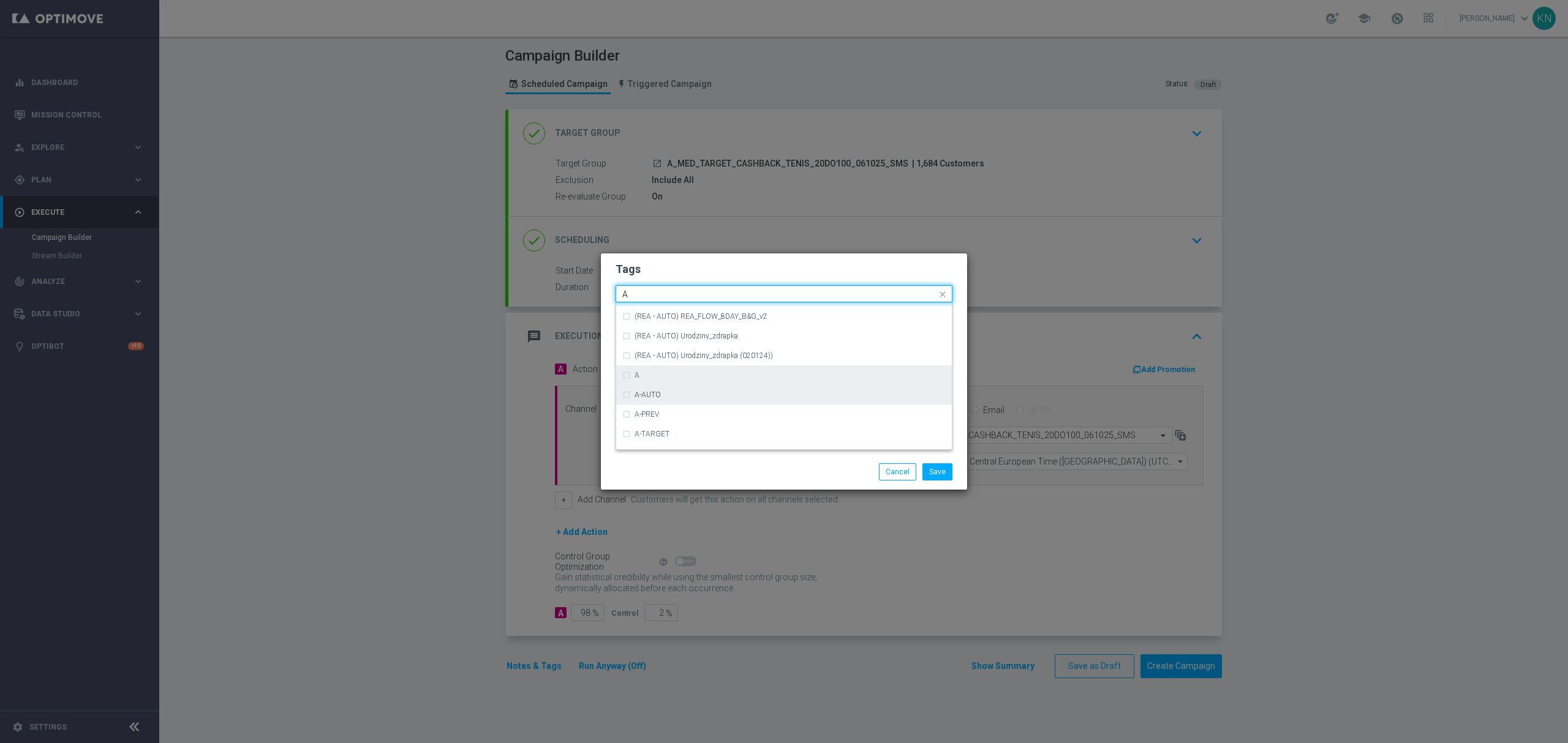
scroll to position [1470, 0]
click at [677, 348] on div "A" at bounding box center [790, 351] width 311 height 8
type input "A"
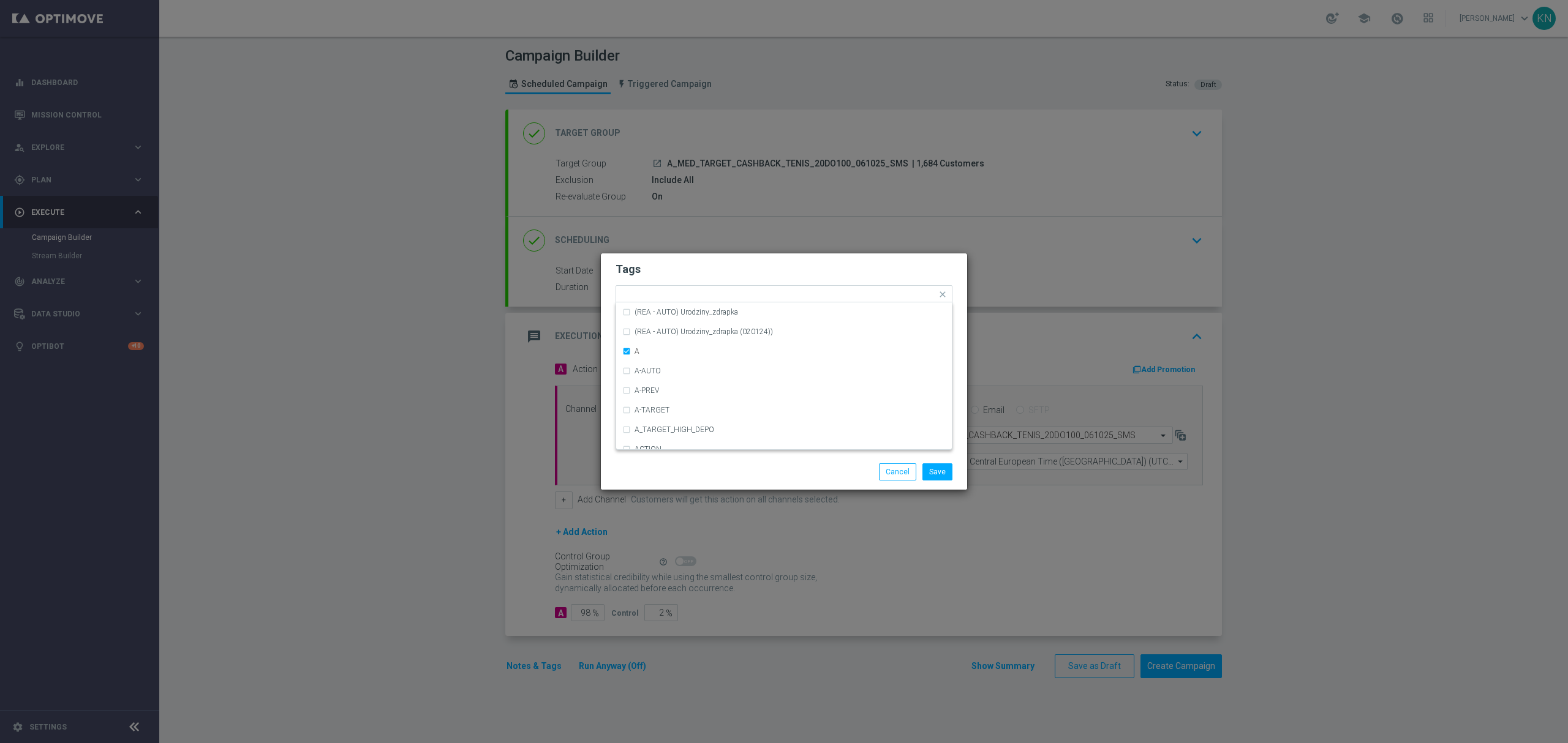
click at [718, 262] on h2 "Tags" at bounding box center [784, 269] width 337 height 15
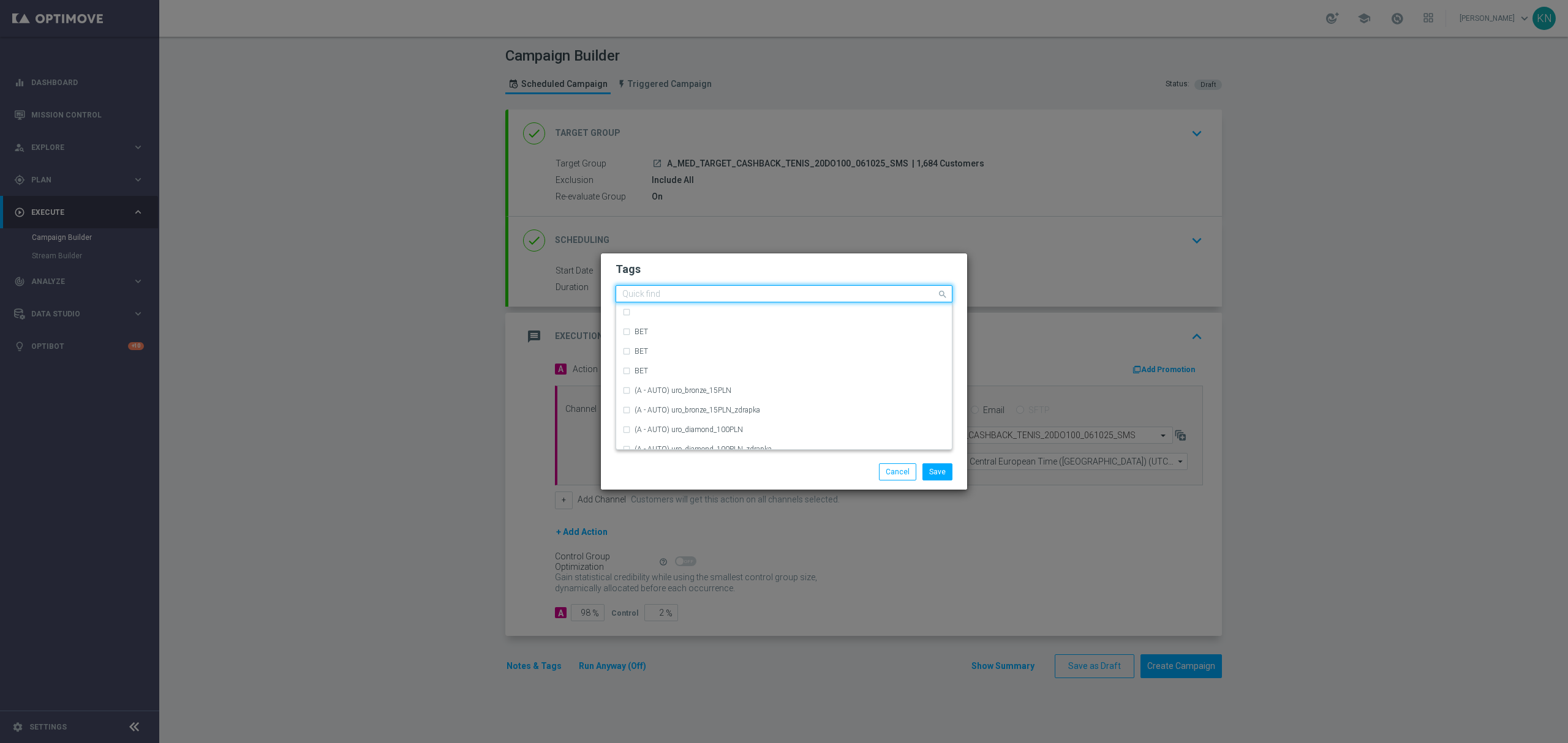
click at [731, 294] on input "text" at bounding box center [779, 294] width 314 height 10
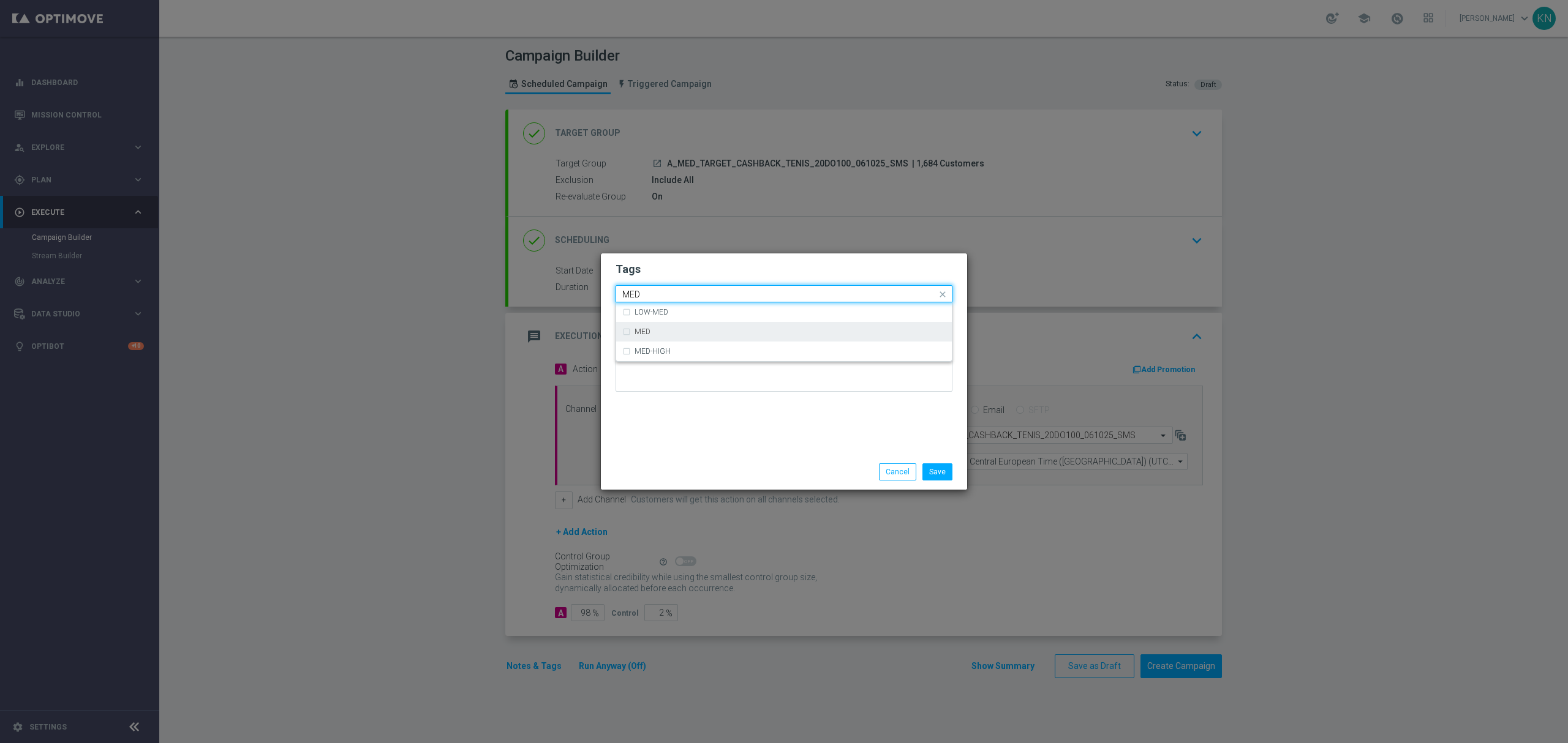
click at [742, 330] on div "MED" at bounding box center [790, 331] width 311 height 8
type input "MED"
click at [748, 277] on form "Tags Quick find × A MED LOW-MED MED MED-HIGH Notes" at bounding box center [784, 330] width 337 height 142
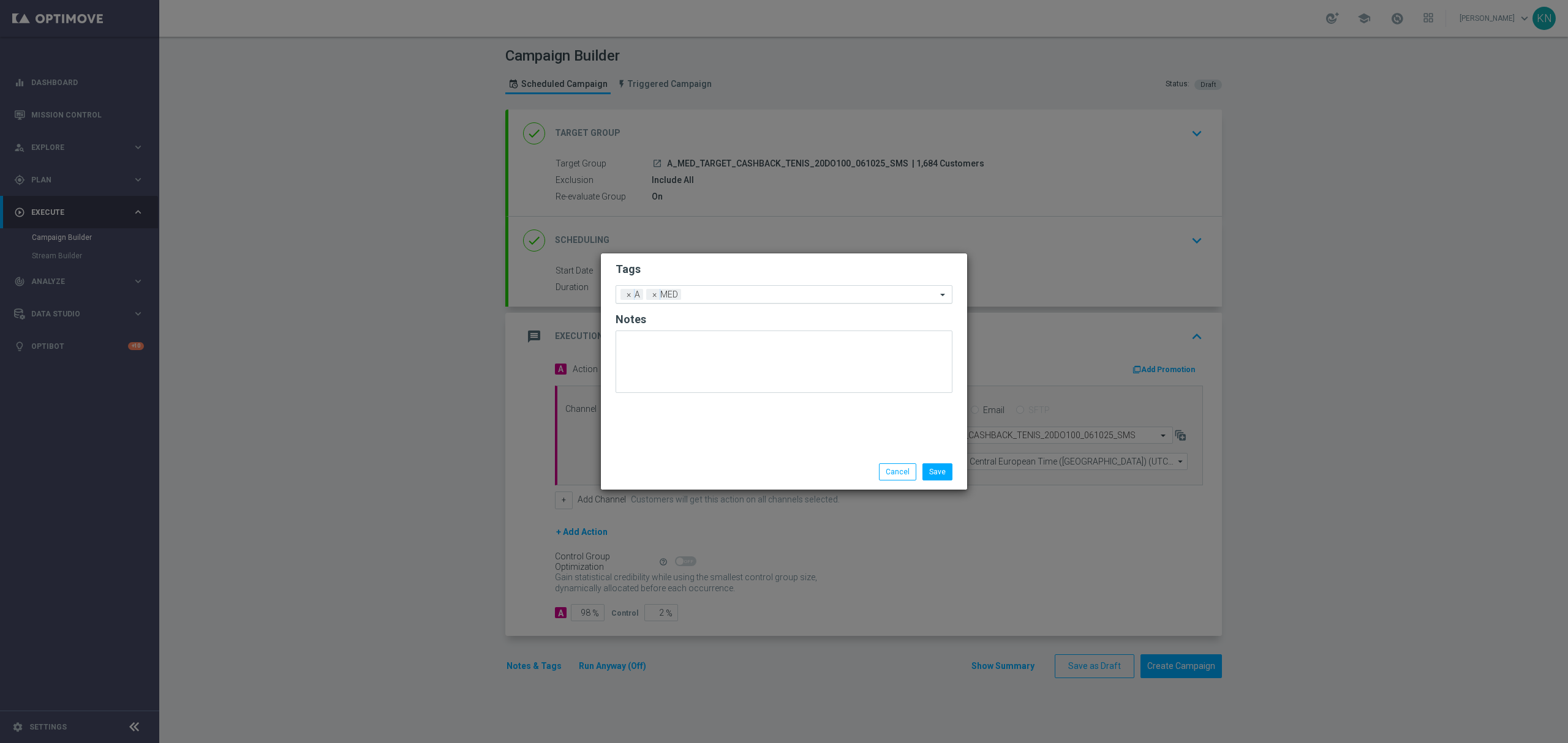
click at [783, 292] on input "text" at bounding box center [811, 295] width 251 height 10
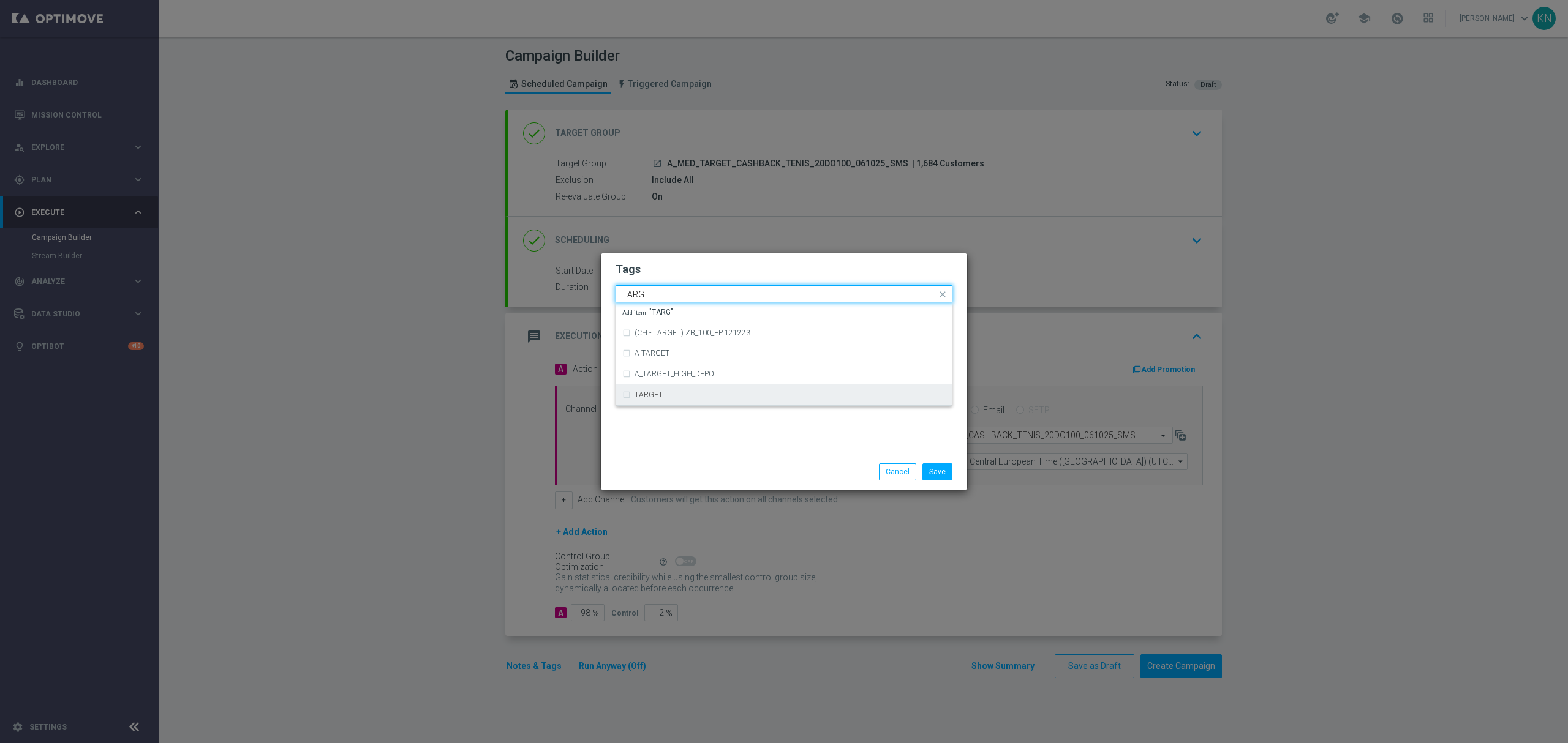
click at [730, 397] on div "TARGET" at bounding box center [790, 395] width 311 height 8
type input "TARG"
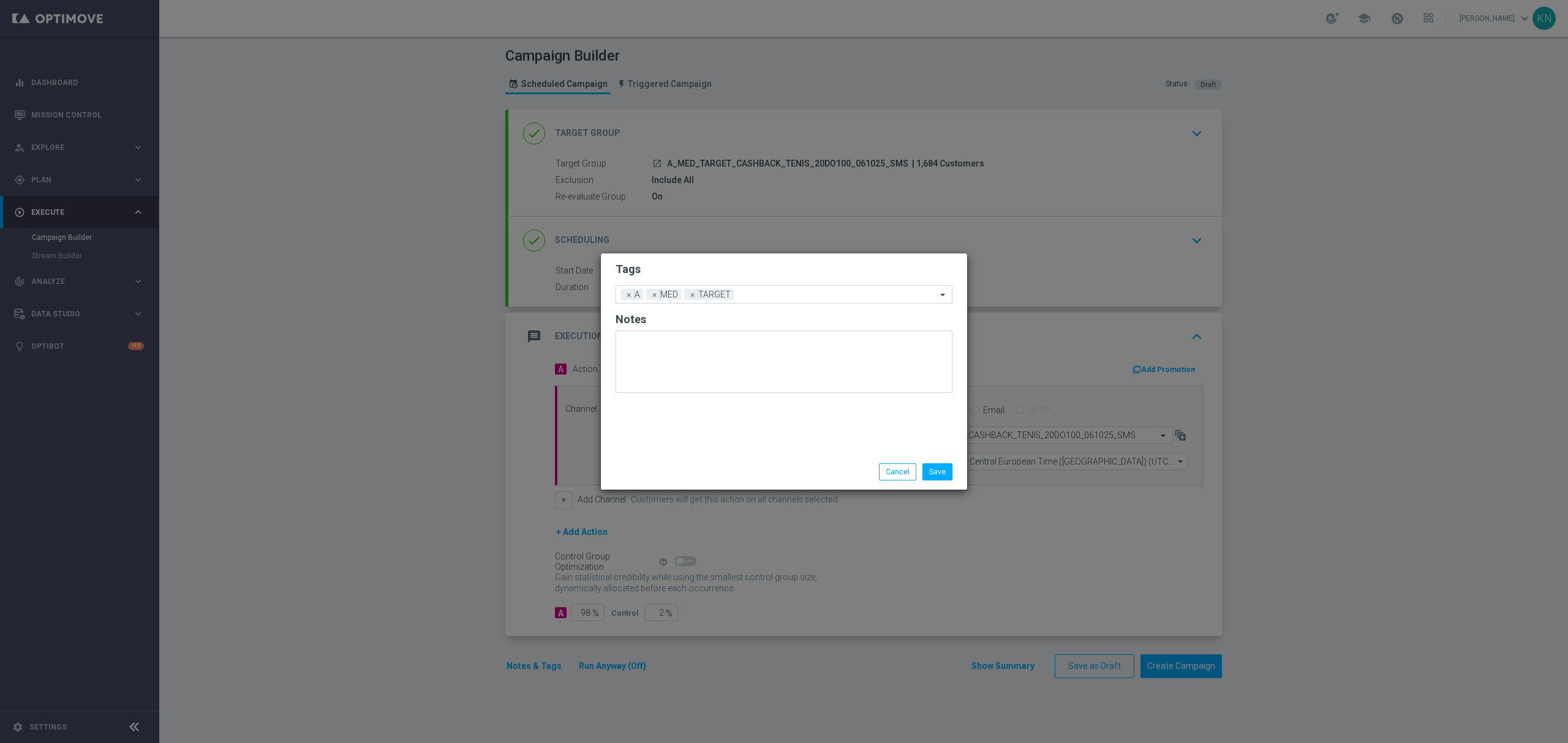
click at [752, 259] on form "Tags Add a new tag × A × MED × TARGET Notes" at bounding box center [784, 330] width 337 height 143
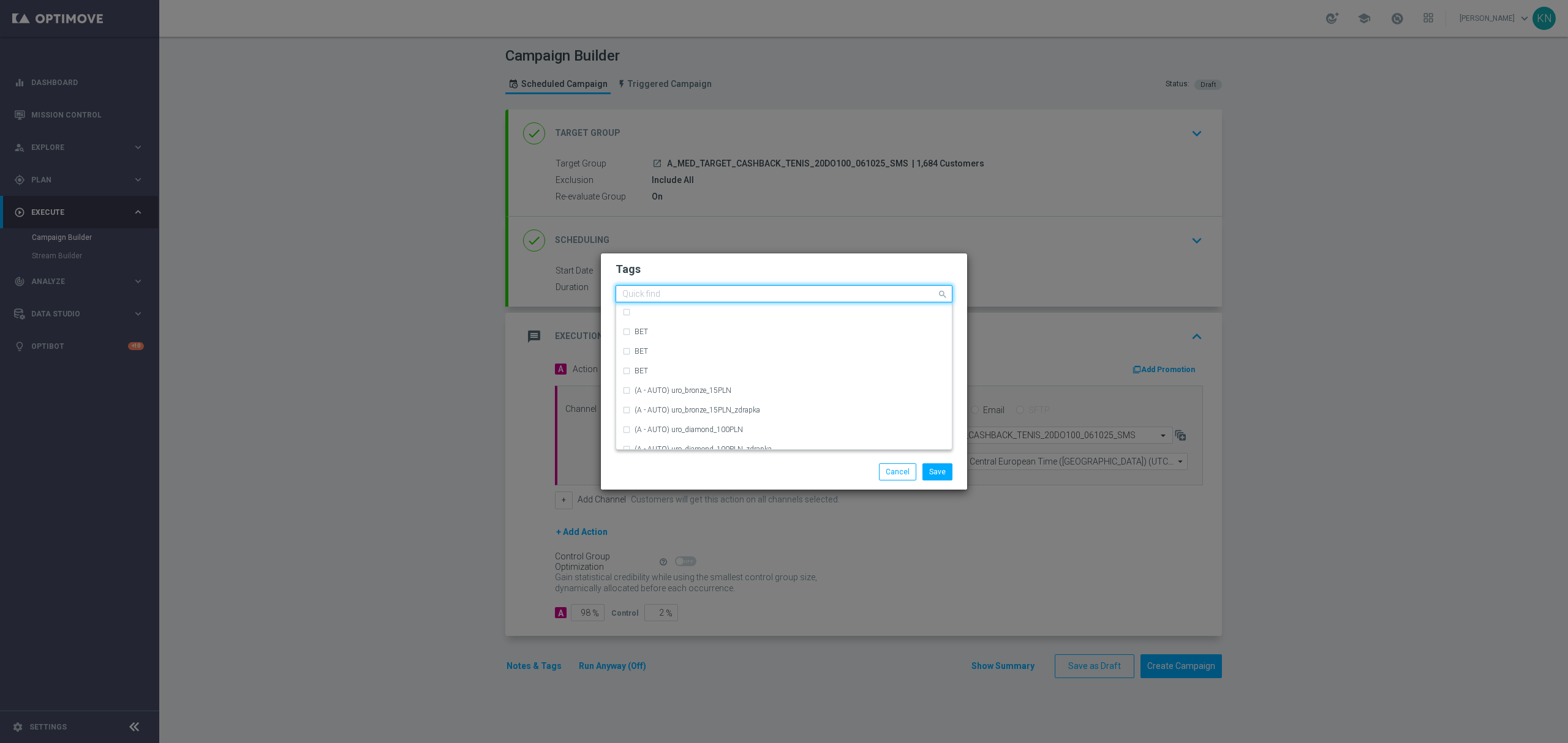
click at [771, 295] on input "text" at bounding box center [779, 294] width 314 height 10
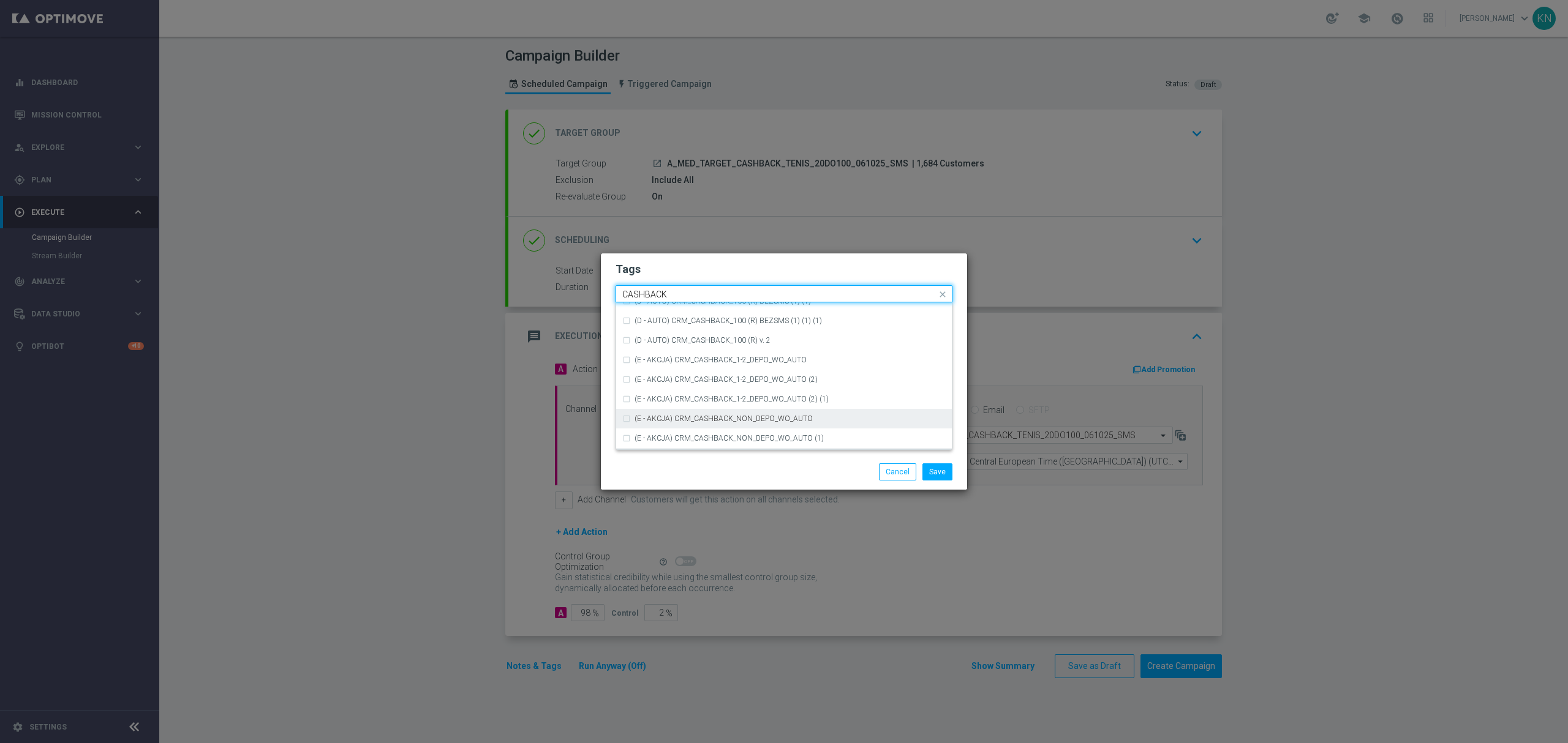
scroll to position [186, 0]
click at [662, 380] on label "CASHBACK" at bounding box center [654, 381] width 39 height 8
type input "CASHBACK"
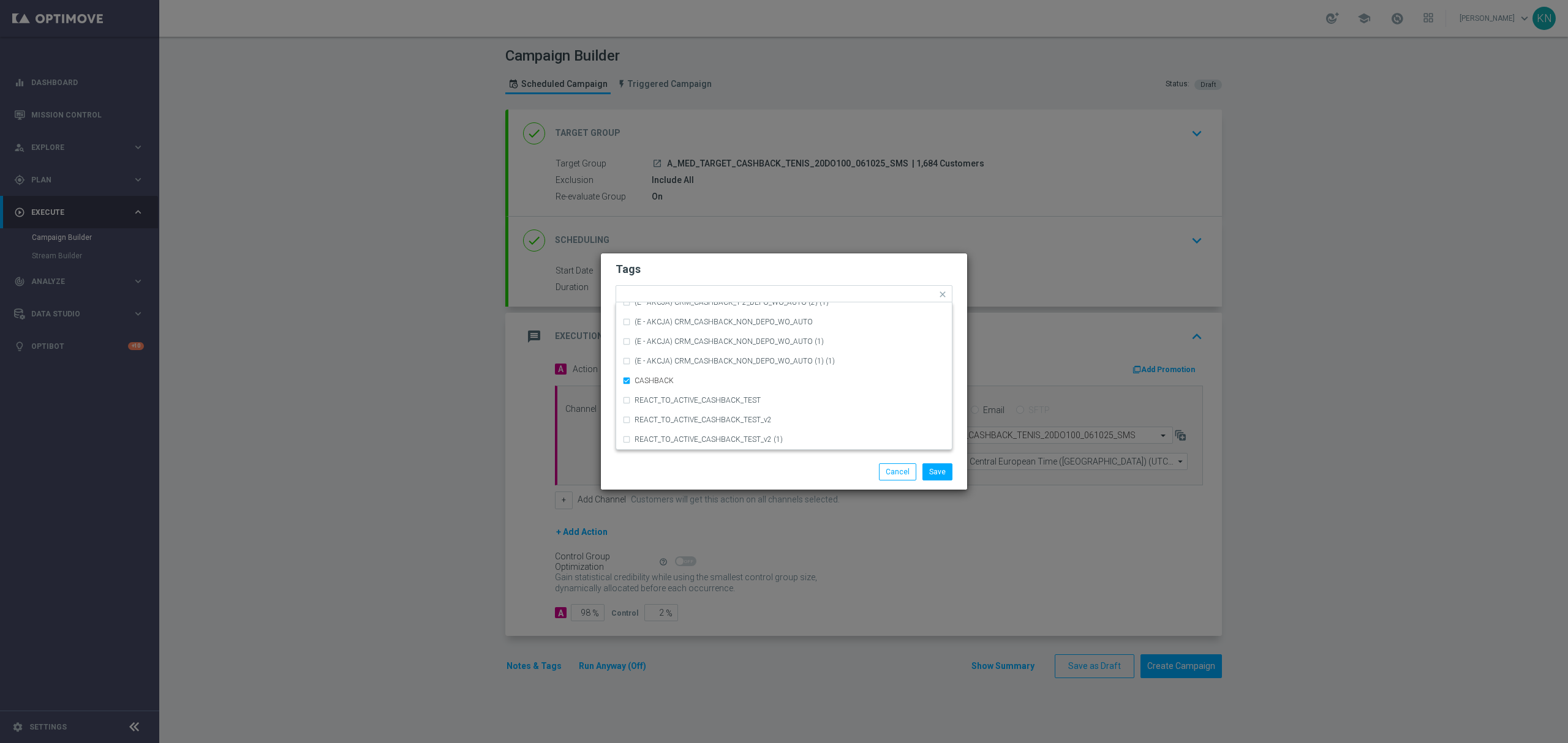
click at [777, 253] on div "Tags Quick find × A × MED × TARGET × CASHBACK (D - AUTO) CRM_CASHBACK_100 (R) B…" at bounding box center [784, 354] width 367 height 201
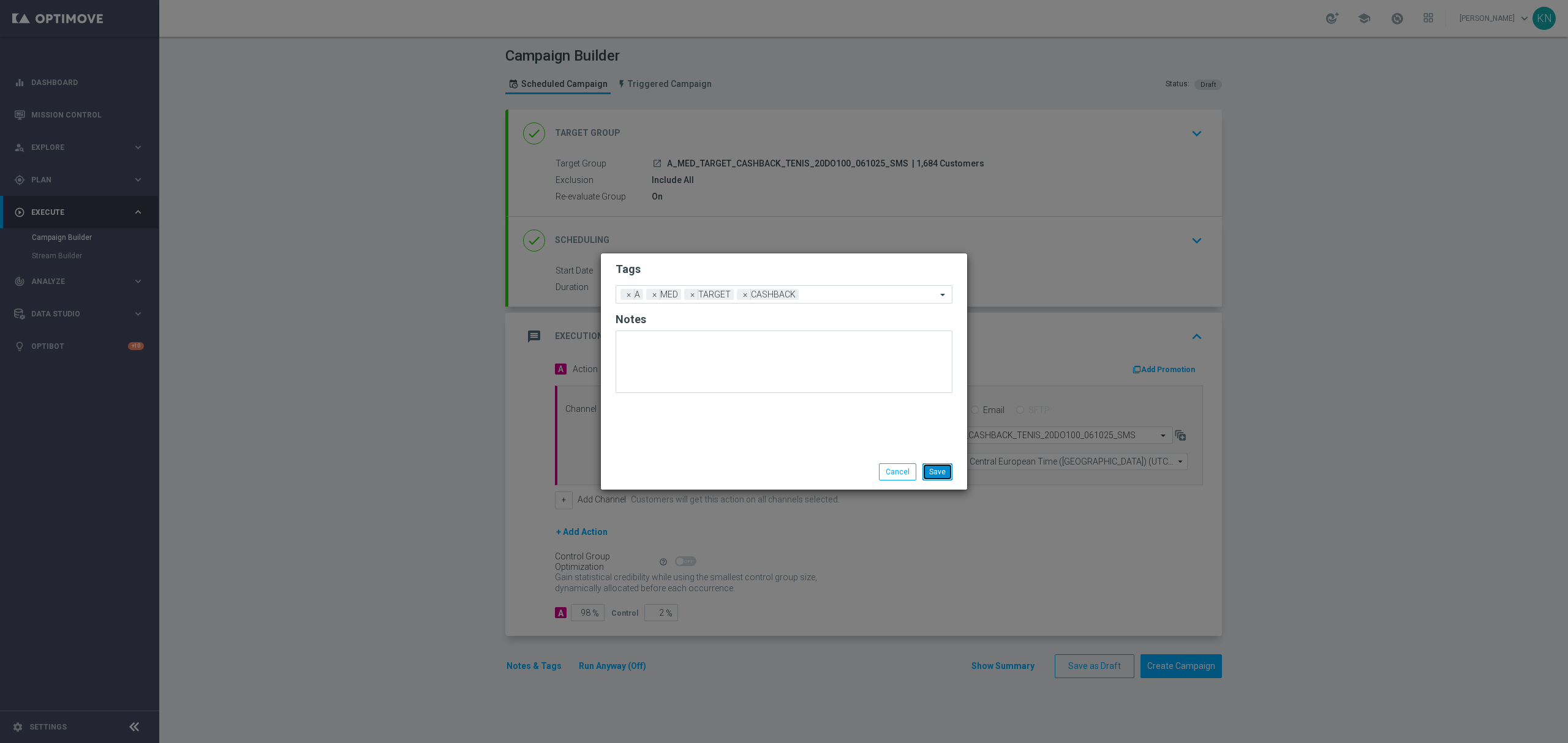
click at [944, 471] on button "Save" at bounding box center [937, 473] width 30 height 17
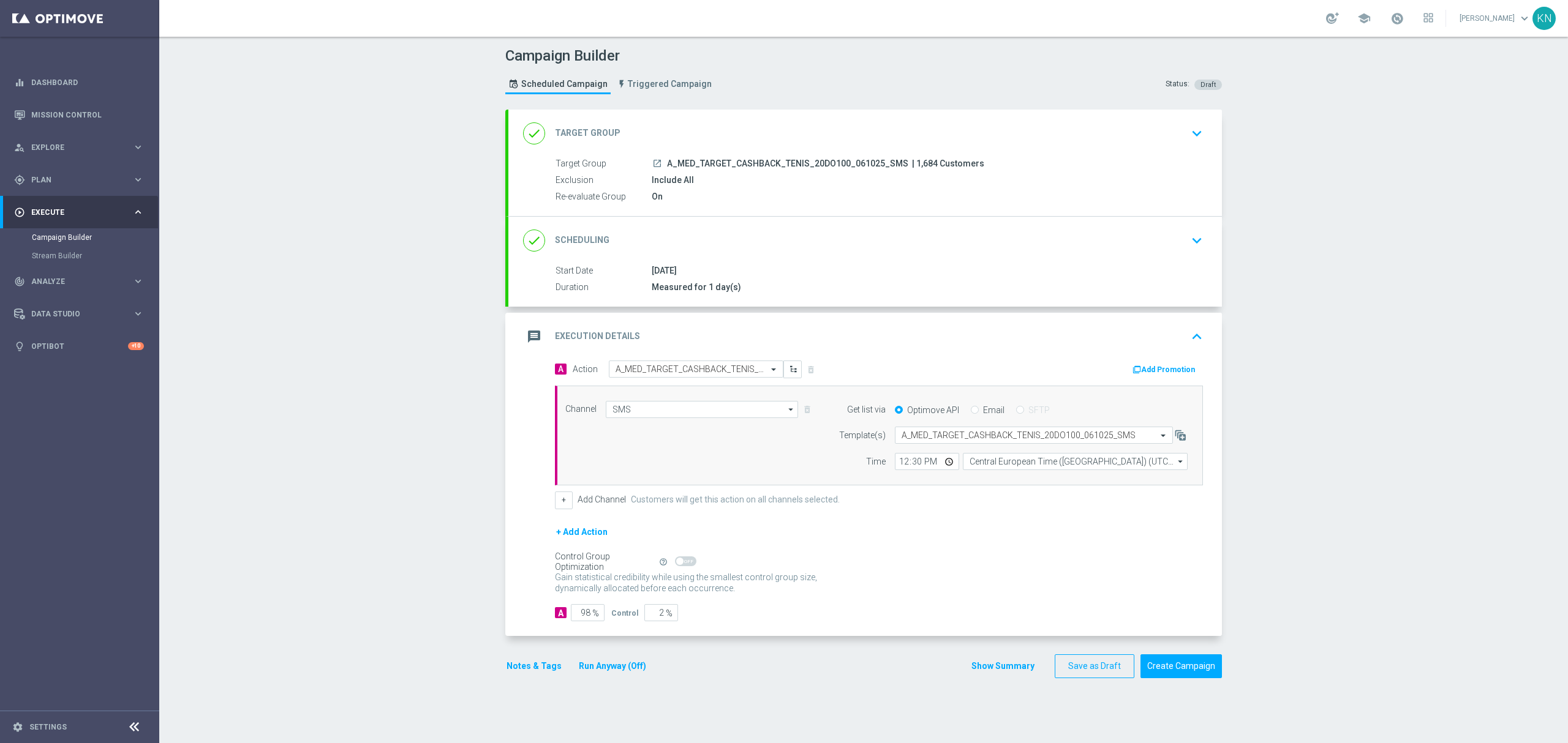
click at [653, 164] on icon "launch" at bounding box center [657, 163] width 9 height 9
click at [946, 244] on div "done Scheduling keyboard_arrow_down" at bounding box center [865, 241] width 684 height 23
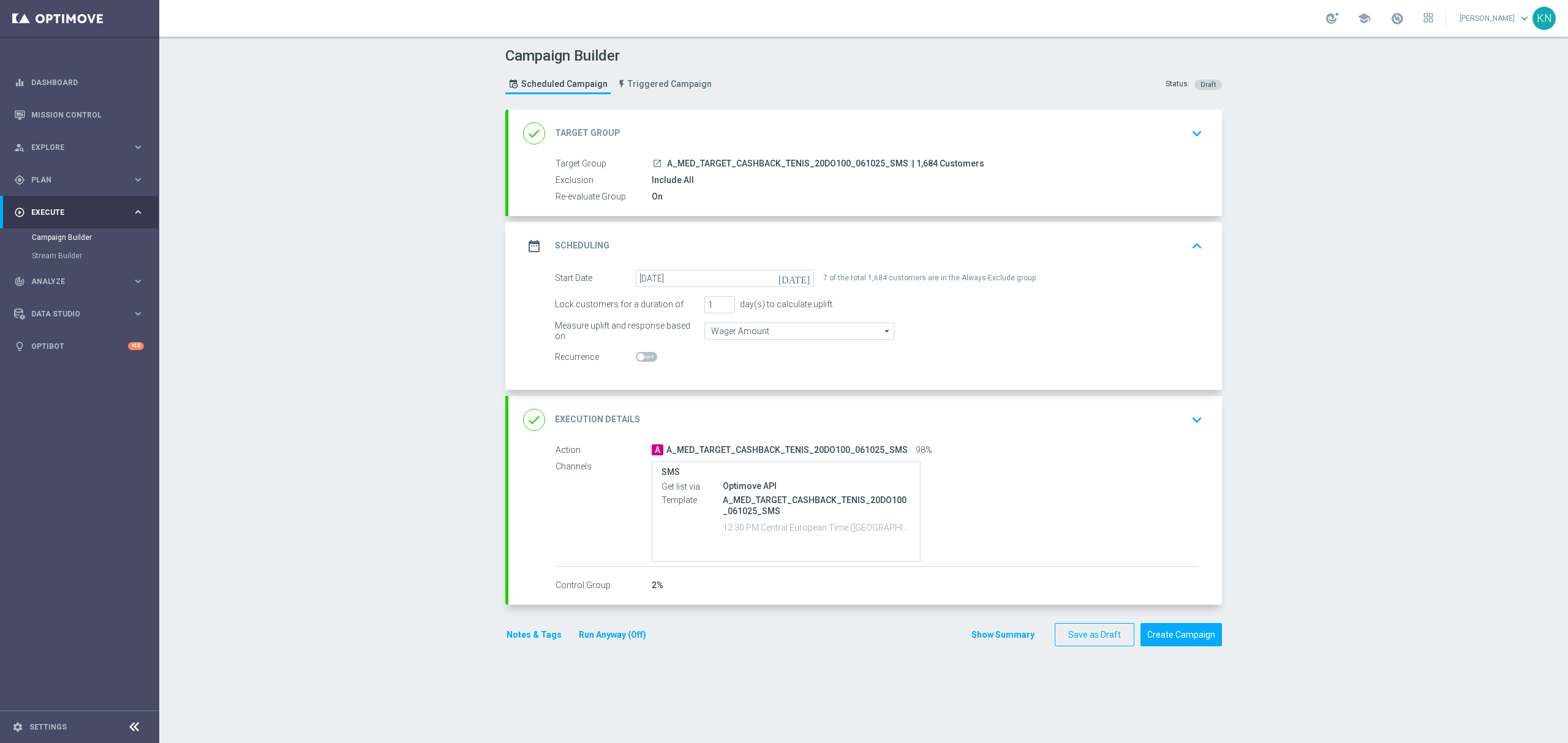
click at [1088, 148] on div "done Target Group keyboard_arrow_down" at bounding box center [865, 134] width 713 height 48
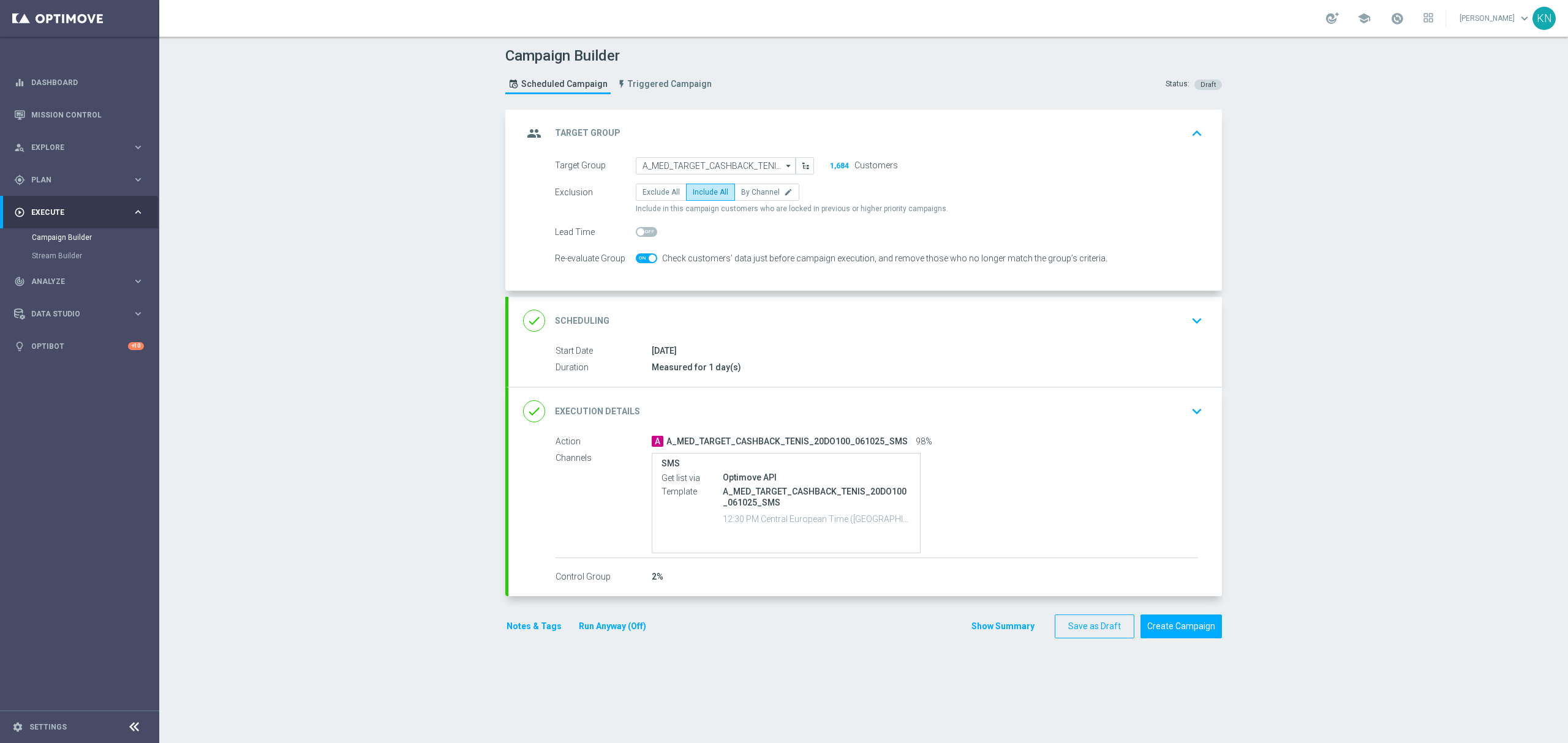
click at [1096, 322] on div "done Scheduling keyboard_arrow_down" at bounding box center [865, 320] width 684 height 23
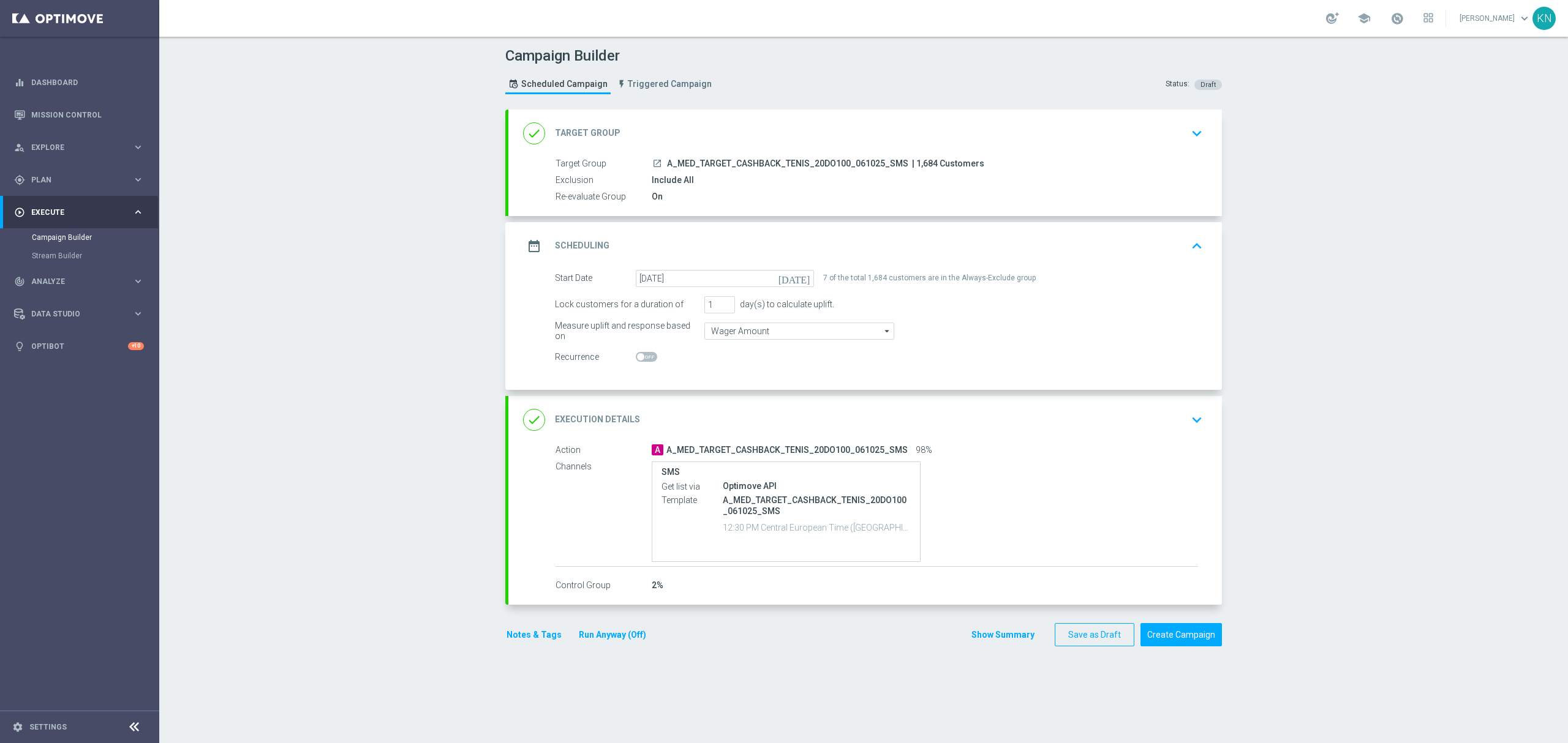
click at [1103, 425] on div "done Execution Details keyboard_arrow_down" at bounding box center [865, 419] width 684 height 23
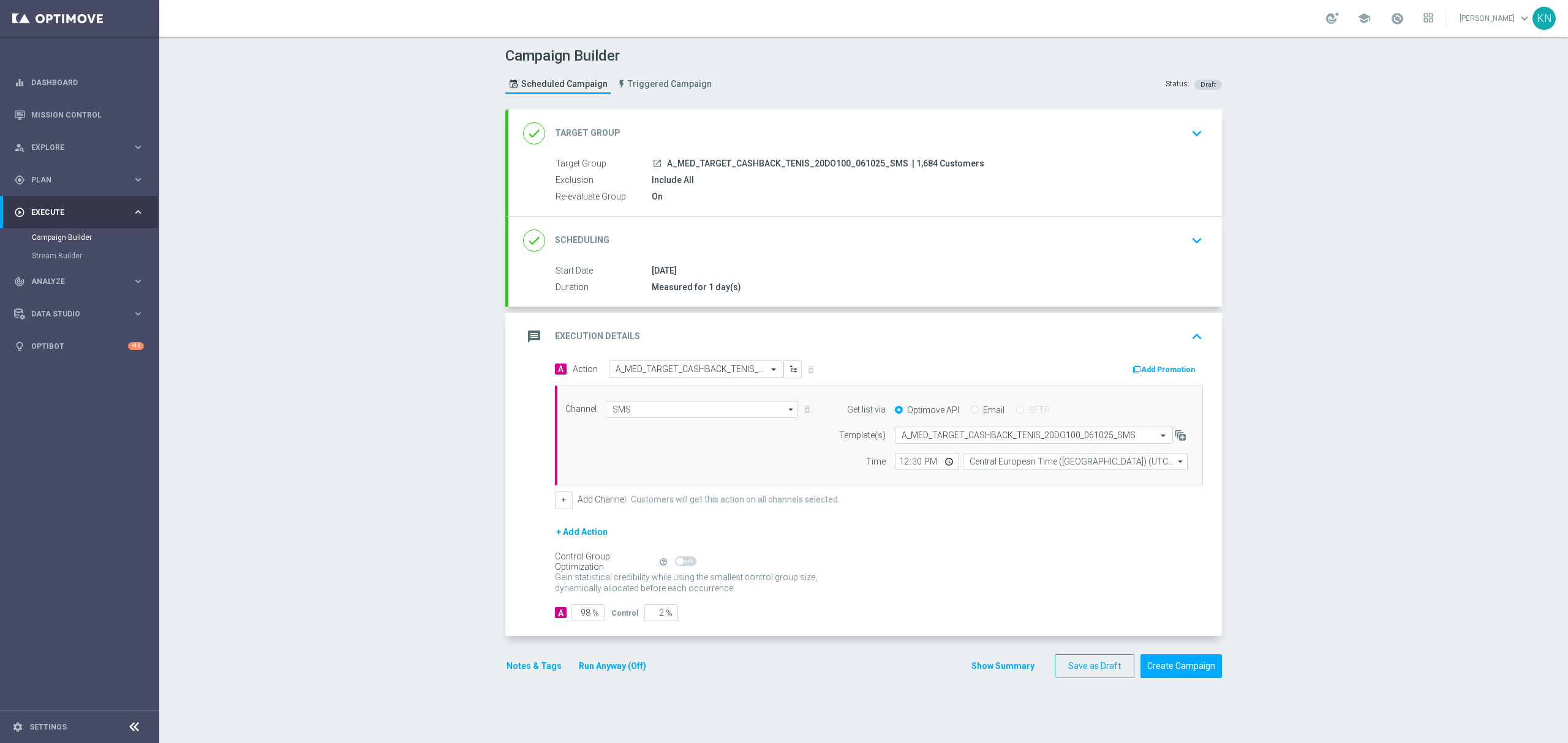
click at [653, 164] on icon "launch" at bounding box center [657, 163] width 9 height 9
click at [1177, 666] on button "Create Campaign" at bounding box center [1181, 667] width 81 height 24
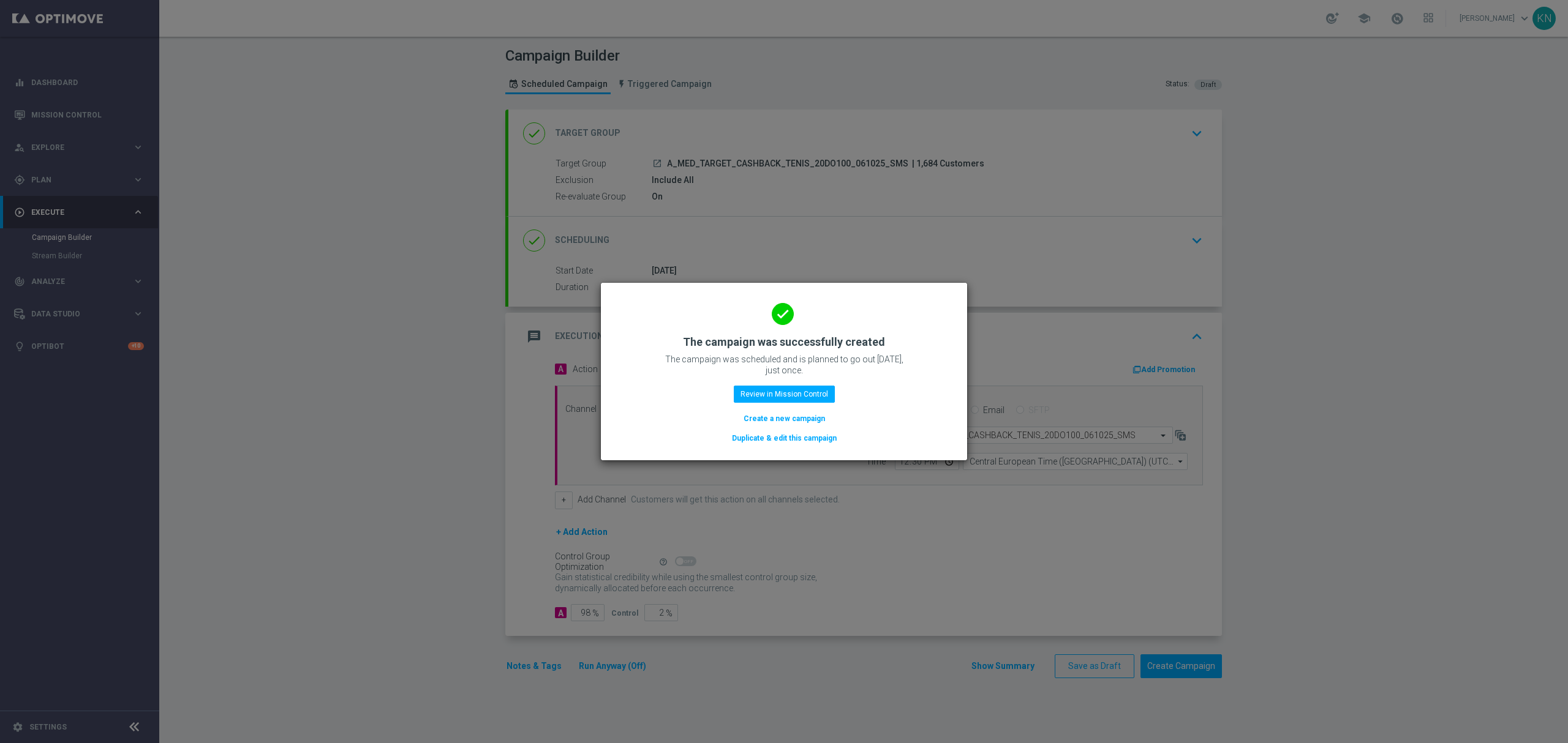
drag, startPoint x: 796, startPoint y: 433, endPoint x: 52, endPoint y: 496, distance: 746.7
click at [796, 434] on button "Duplicate & edit this campaign" at bounding box center [784, 438] width 107 height 14
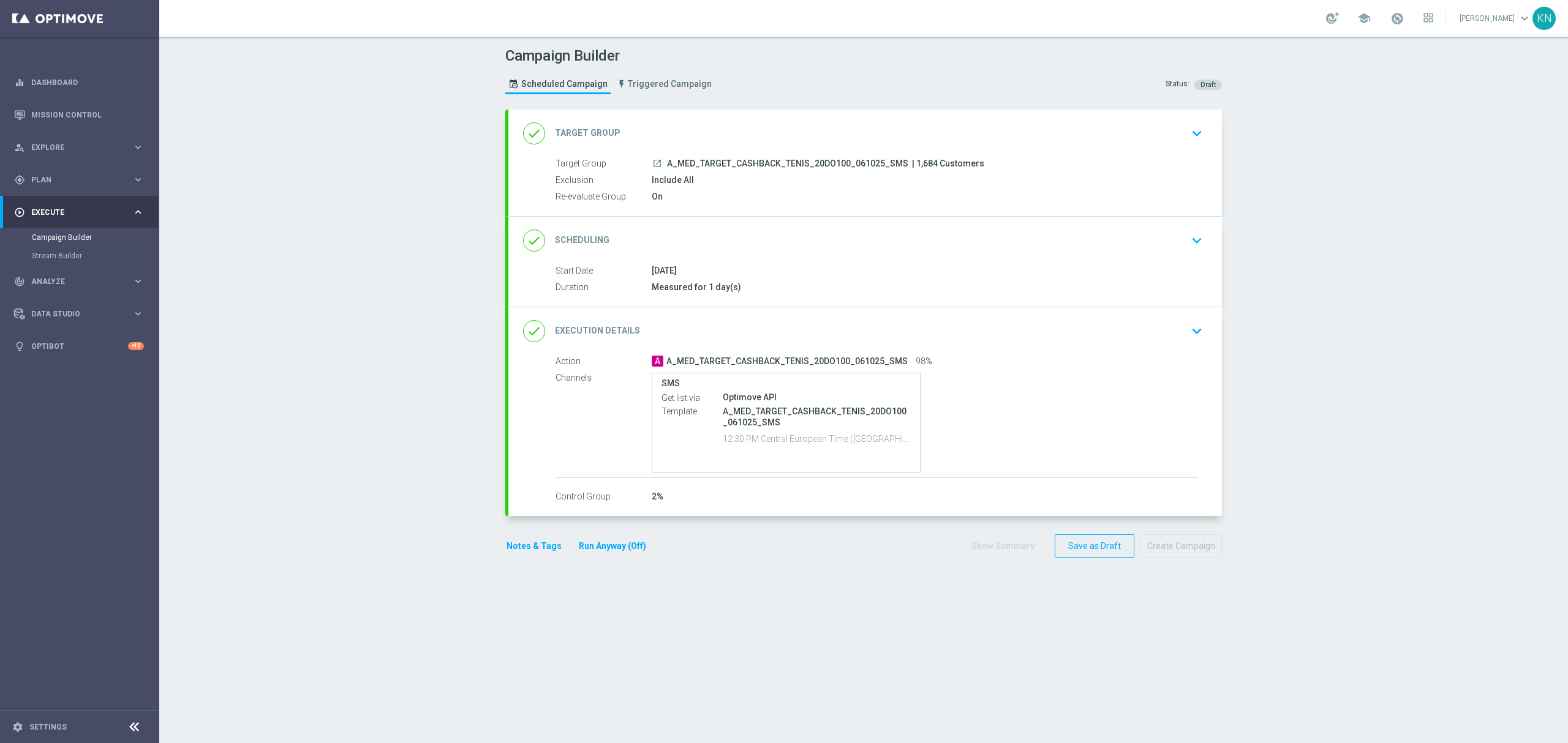
click at [1029, 151] on div "done Target Group keyboard_arrow_down" at bounding box center [865, 134] width 713 height 48
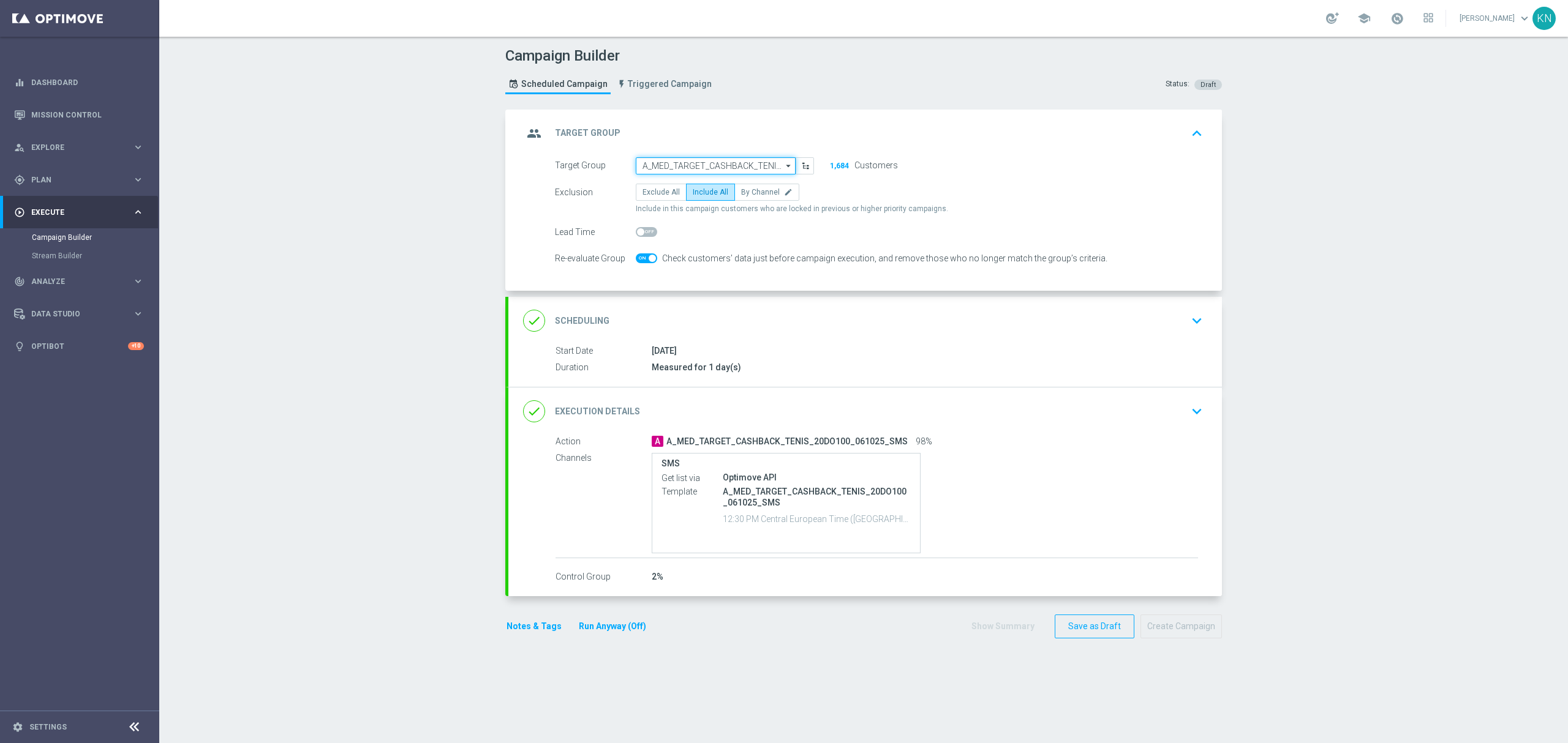
click at [734, 163] on input "A_MED_TARGET_CASHBACK_TENIS_20DO100_061025_SMS" at bounding box center [716, 166] width 160 height 17
paste input "A_HIGH_TARGET_CASHBACK_TENIS_20DO200_061025_SMS"
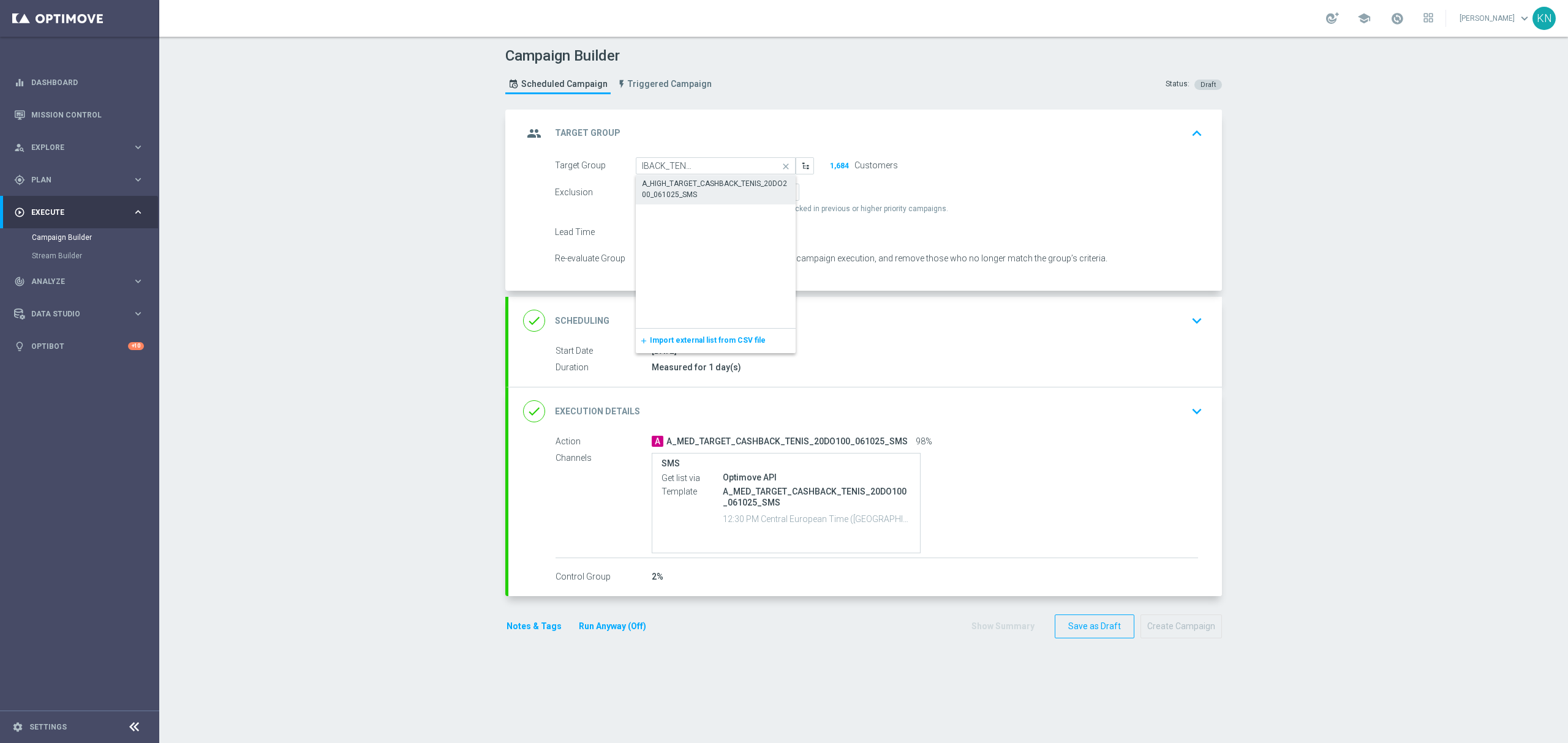
click at [689, 188] on div "A_HIGH_TARGET_CASHBACK_TENIS_20DO200_061025_SMS" at bounding box center [716, 189] width 148 height 22
type input "A_HIGH_TARGET_CASHBACK_TENIS_20DO200_061025_SMS"
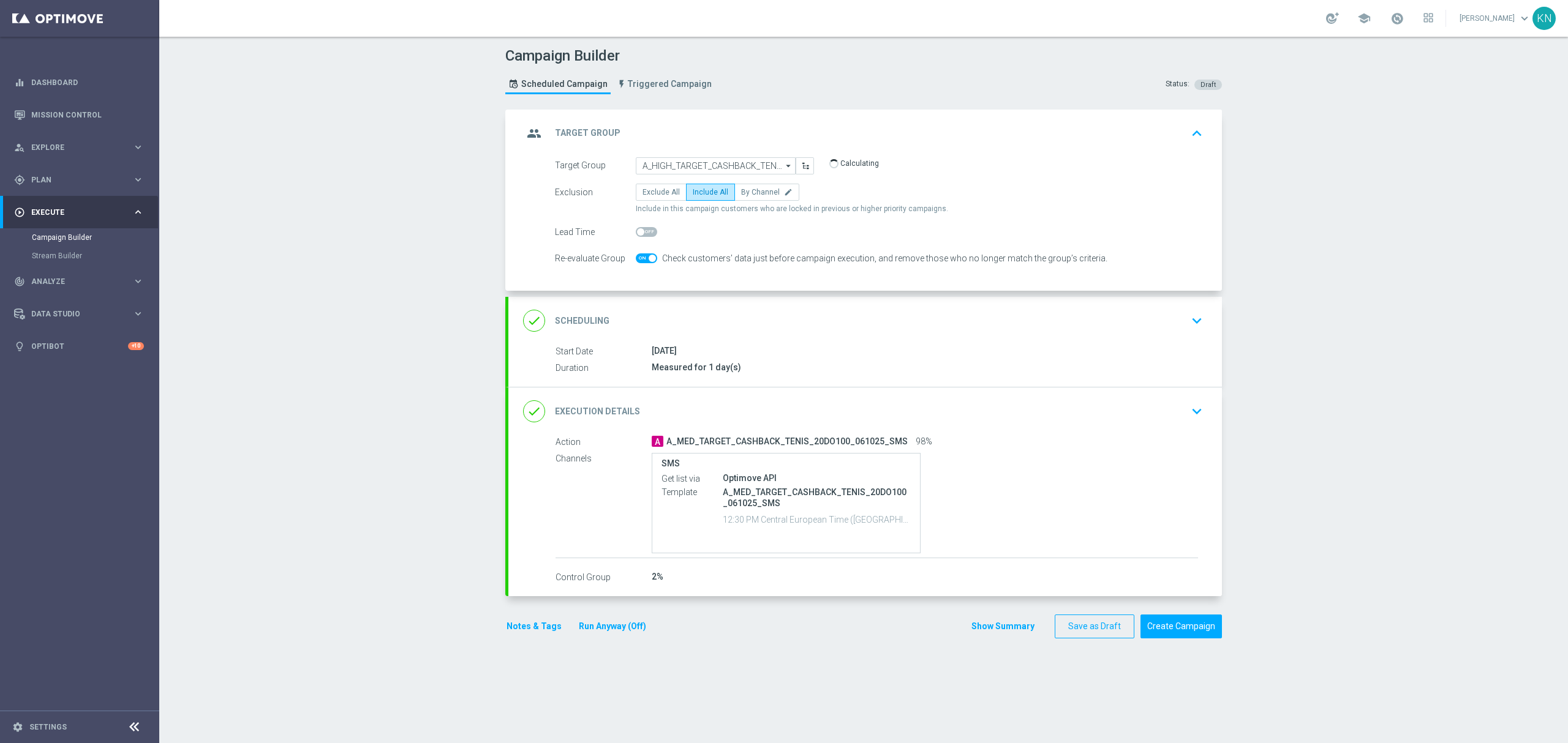
click at [804, 322] on div "done Scheduling keyboard_arrow_down" at bounding box center [865, 320] width 684 height 23
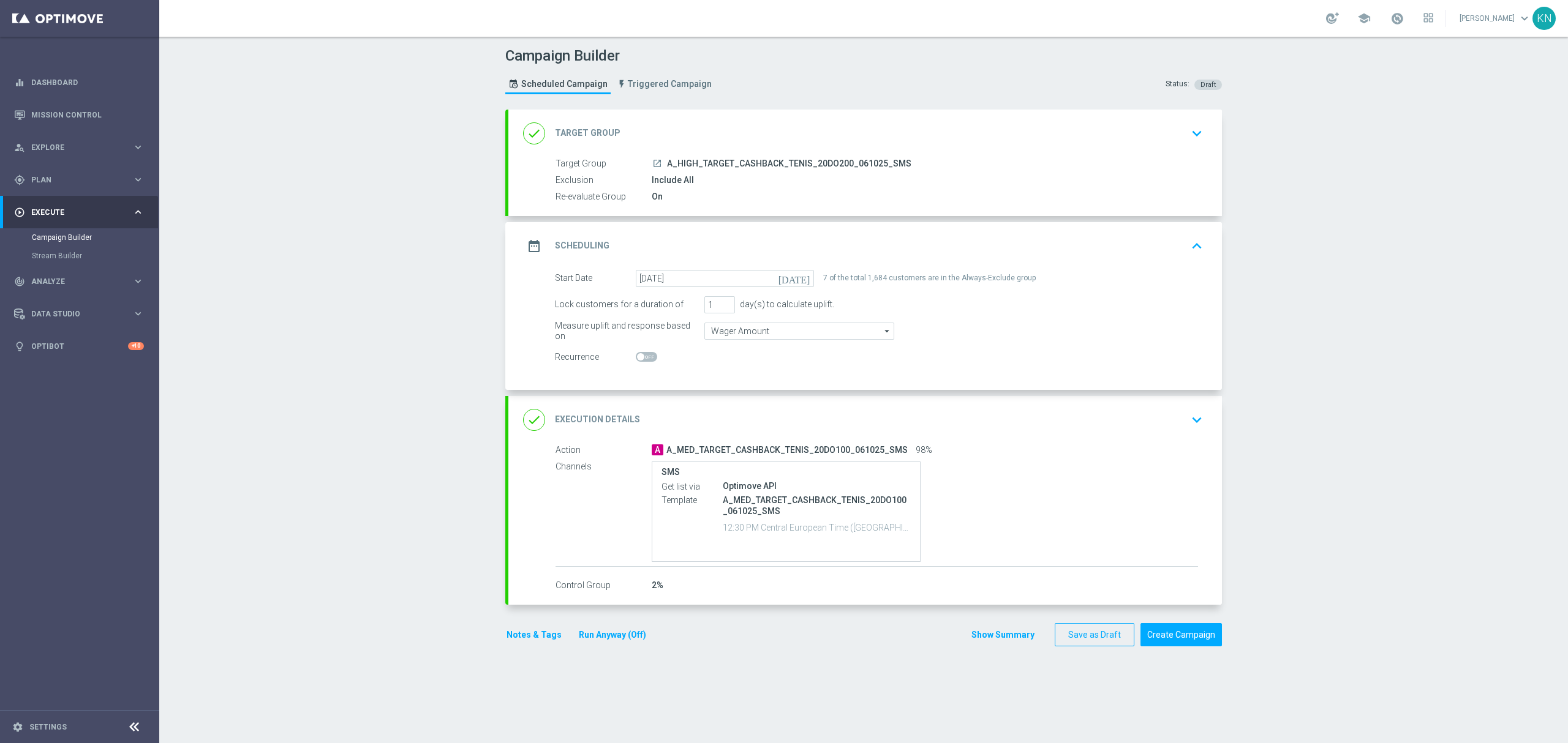
click at [993, 418] on div "done Execution Details keyboard_arrow_down" at bounding box center [865, 419] width 684 height 23
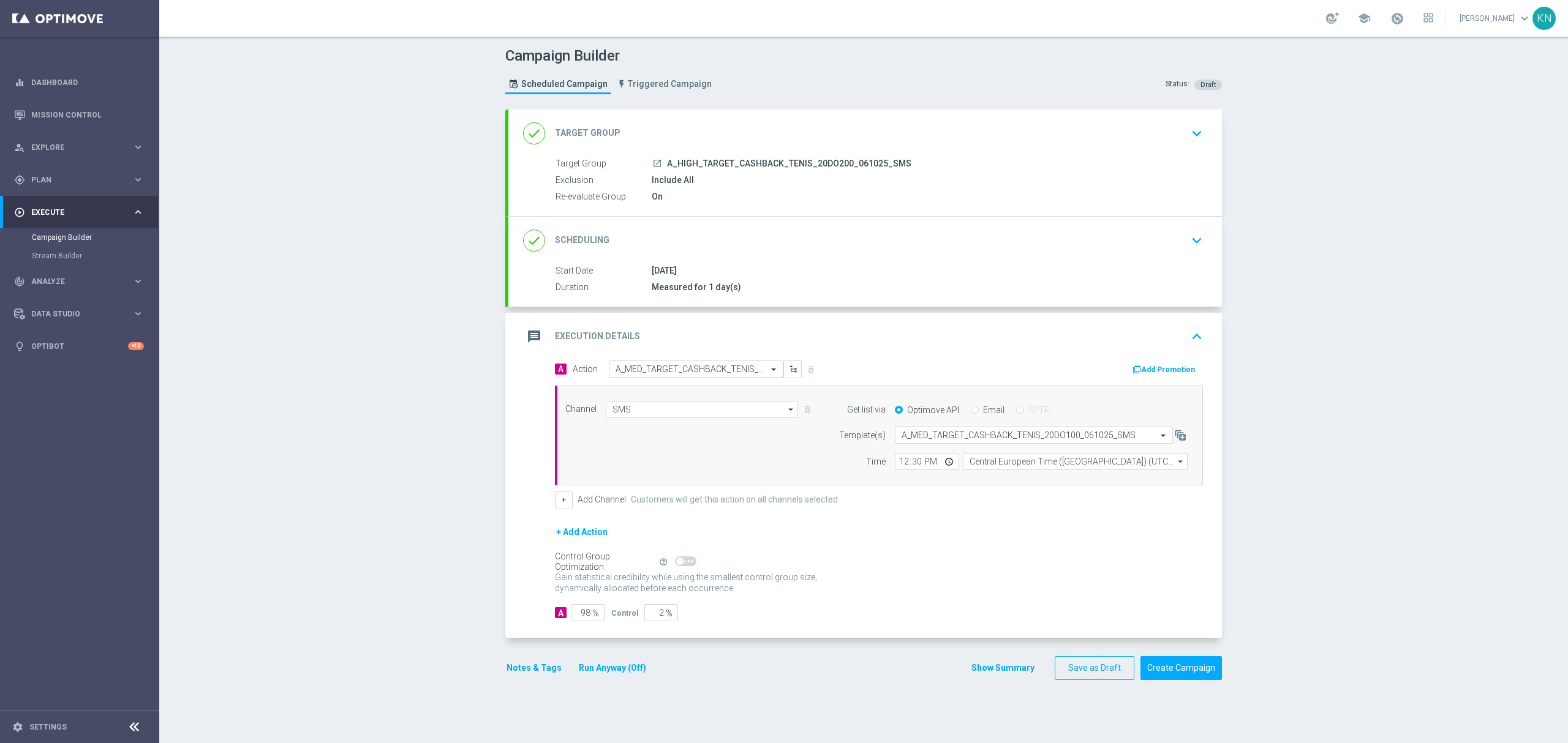
click at [808, 240] on div "done Scheduling keyboard_arrow_down" at bounding box center [865, 241] width 684 height 23
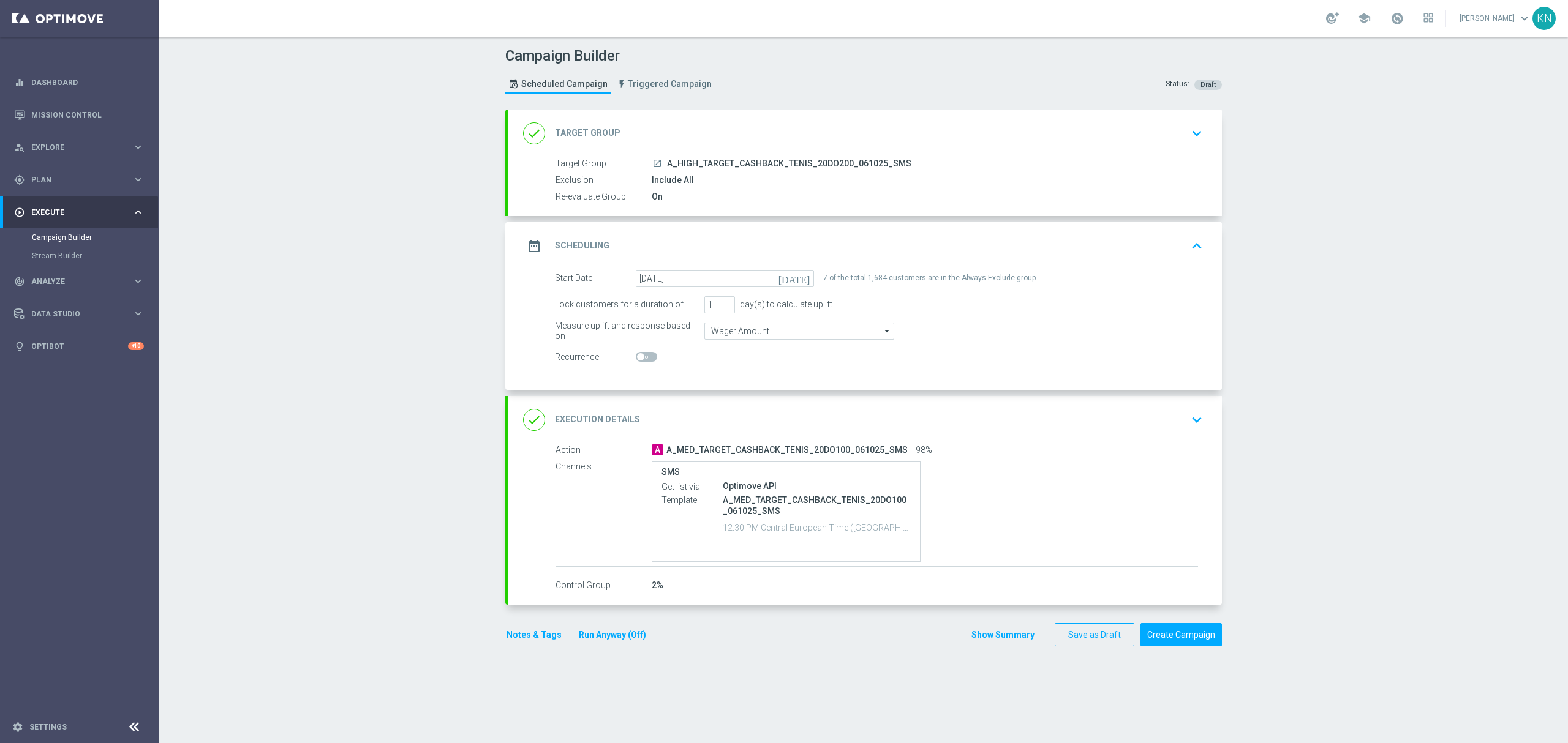
click at [1026, 377] on div "Start Date [DATE] [DATE] 7 of the total 1,684 customers are in the Always-Exclu…" at bounding box center [865, 330] width 713 height 120
click at [1070, 402] on div "done Execution Details keyboard_arrow_down" at bounding box center [865, 420] width 713 height 48
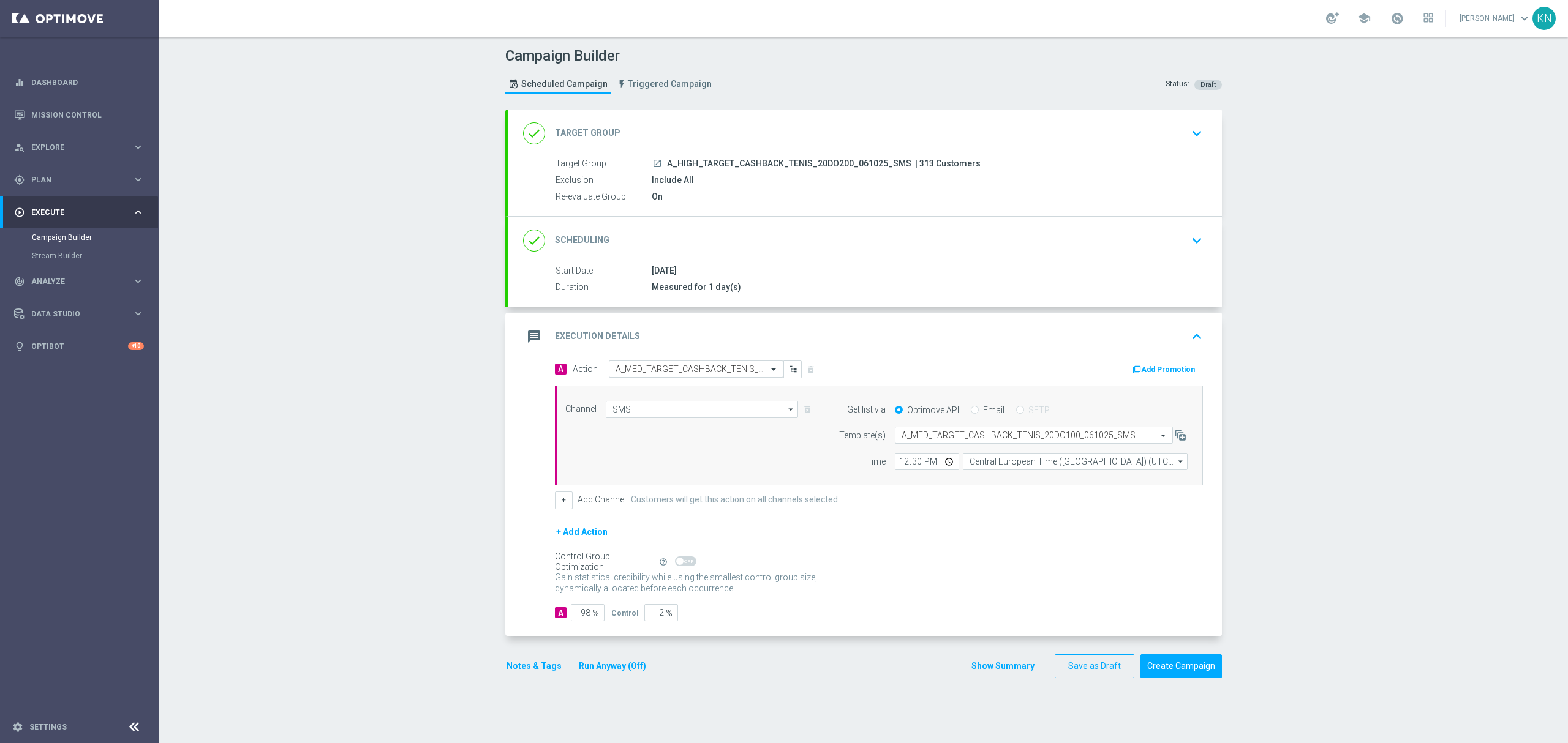
click at [1030, 231] on div "done Scheduling keyboard_arrow_down" at bounding box center [865, 241] width 684 height 23
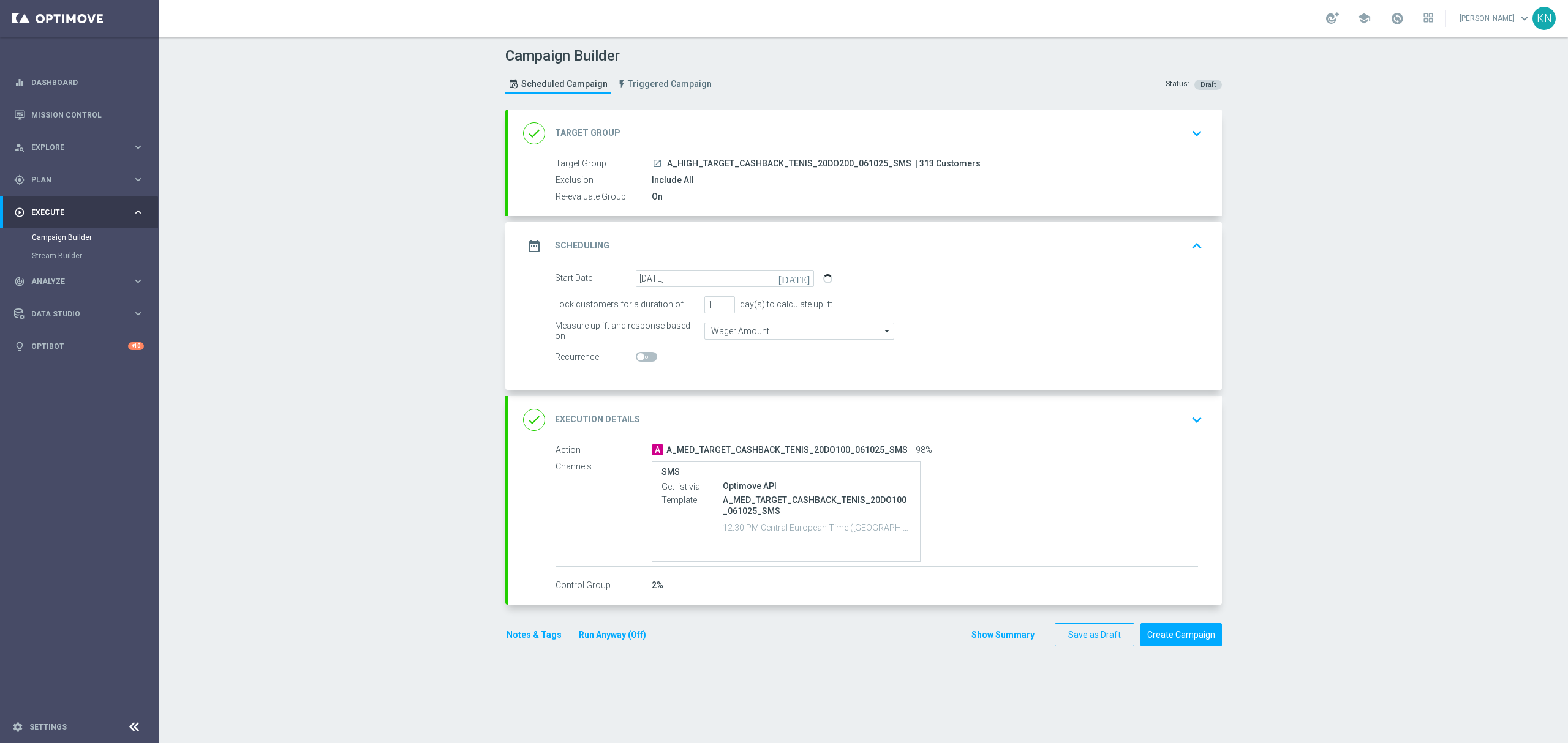
click at [1090, 414] on div "done Execution Details keyboard_arrow_down" at bounding box center [865, 419] width 684 height 23
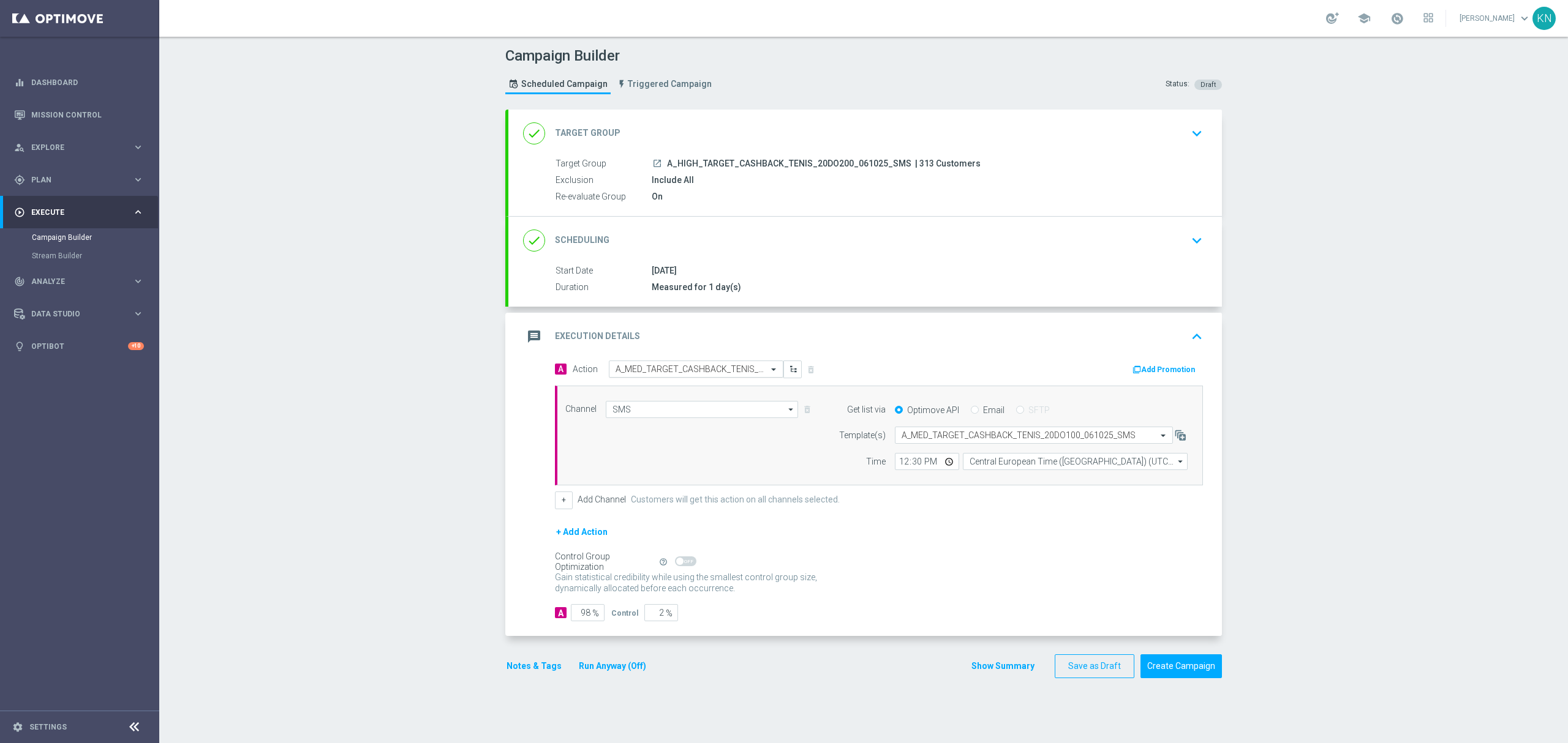
click at [694, 368] on input "text" at bounding box center [684, 370] width 137 height 10
drag, startPoint x: 645, startPoint y: 537, endPoint x: 648, endPoint y: 521, distance: 16.3
click at [645, 535] on span "Create new action" at bounding box center [659, 536] width 64 height 9
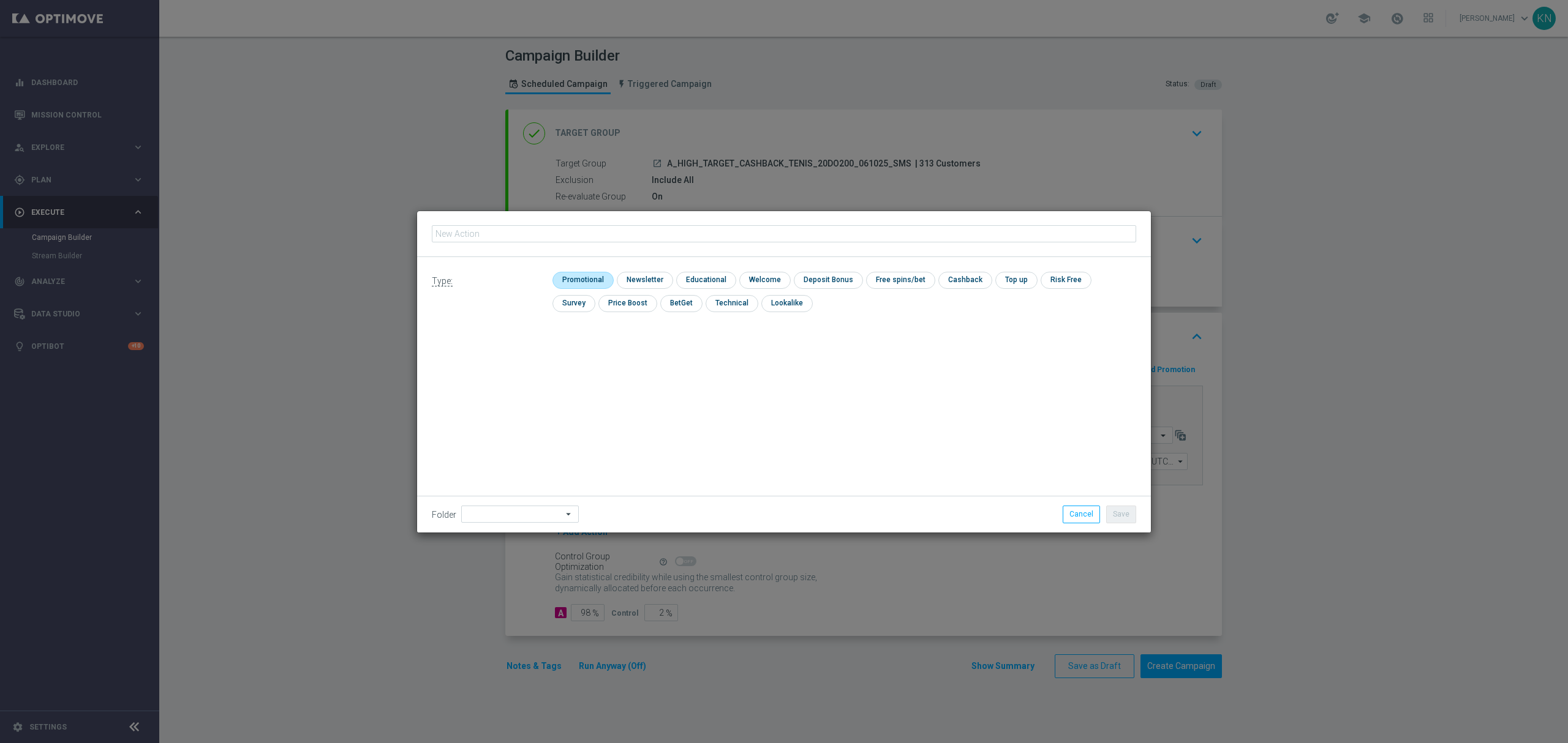
type input "A_HIGH_TARGET_CASHBACK_TENIS_20DO200_061025_SMS"
click at [594, 274] on input "checkbox" at bounding box center [581, 280] width 58 height 16
checkbox input "true"
click at [1123, 503] on div "Folder arrow_drop_down Drag here to set row groups Drag here to set column labe…" at bounding box center [784, 514] width 734 height 36
click at [1120, 503] on div "Folder arrow_drop_down Drag here to set row groups Drag here to set column labe…" at bounding box center [784, 514] width 734 height 36
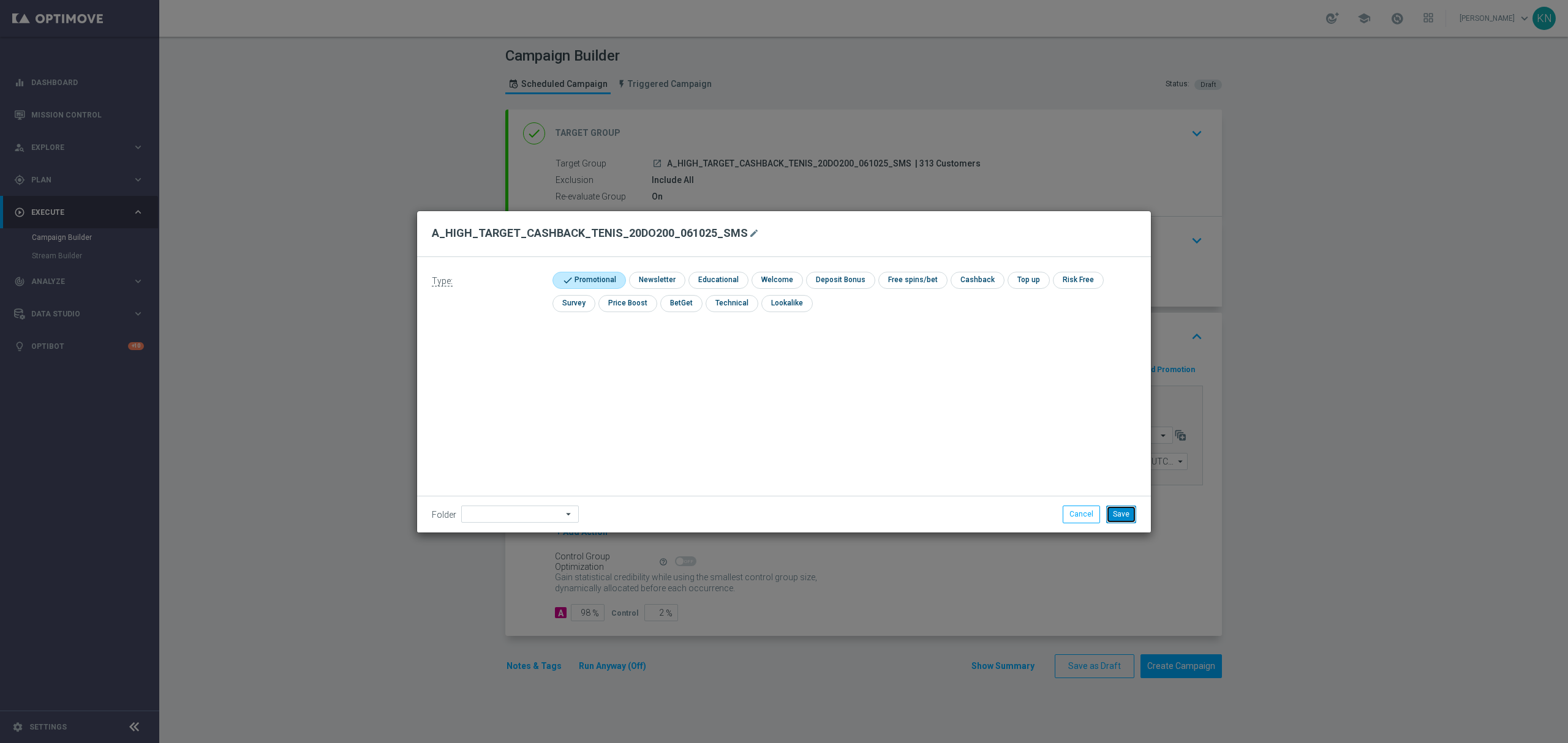
click at [1120, 513] on button "Save" at bounding box center [1121, 514] width 30 height 17
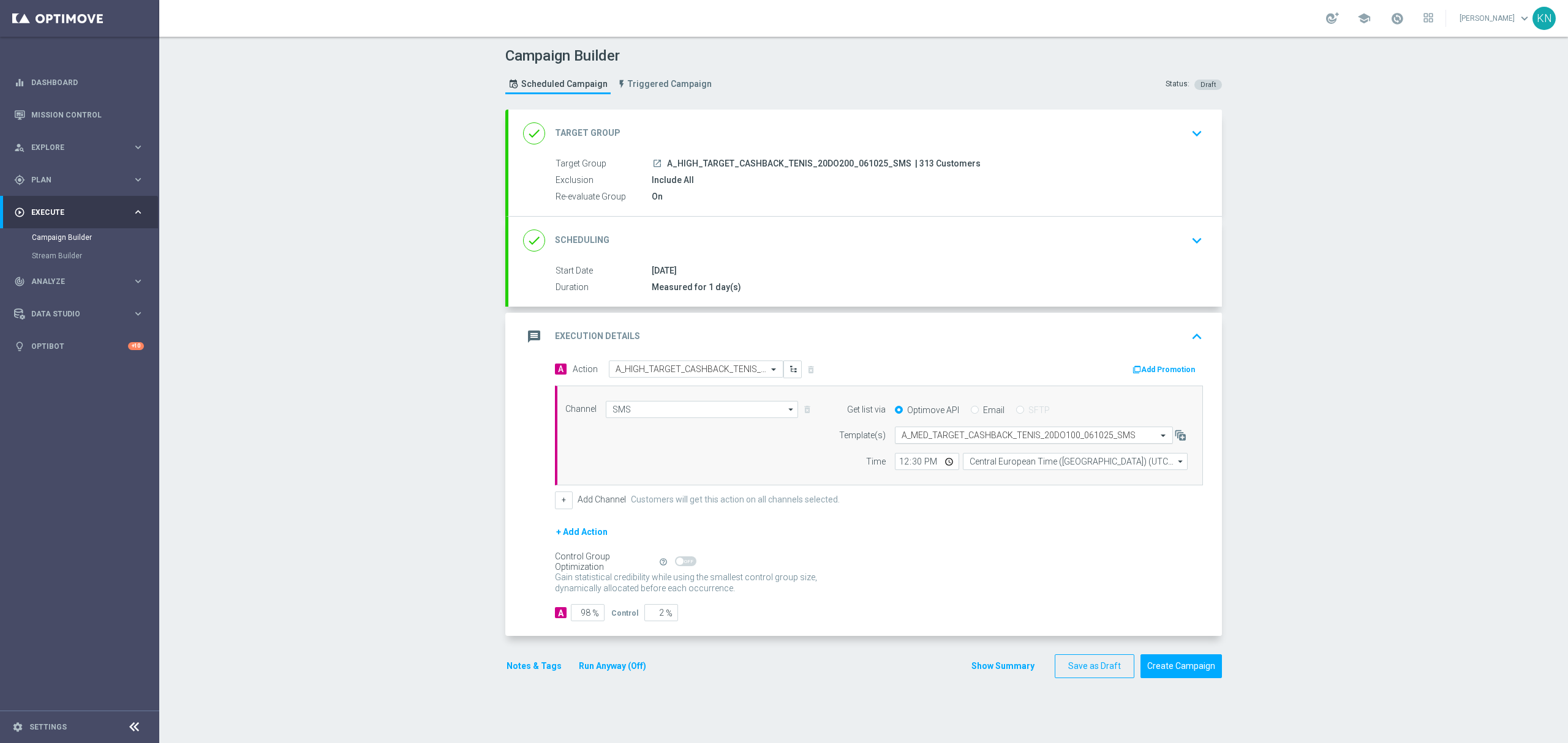
click at [959, 439] on input "text" at bounding box center [1022, 436] width 240 height 10
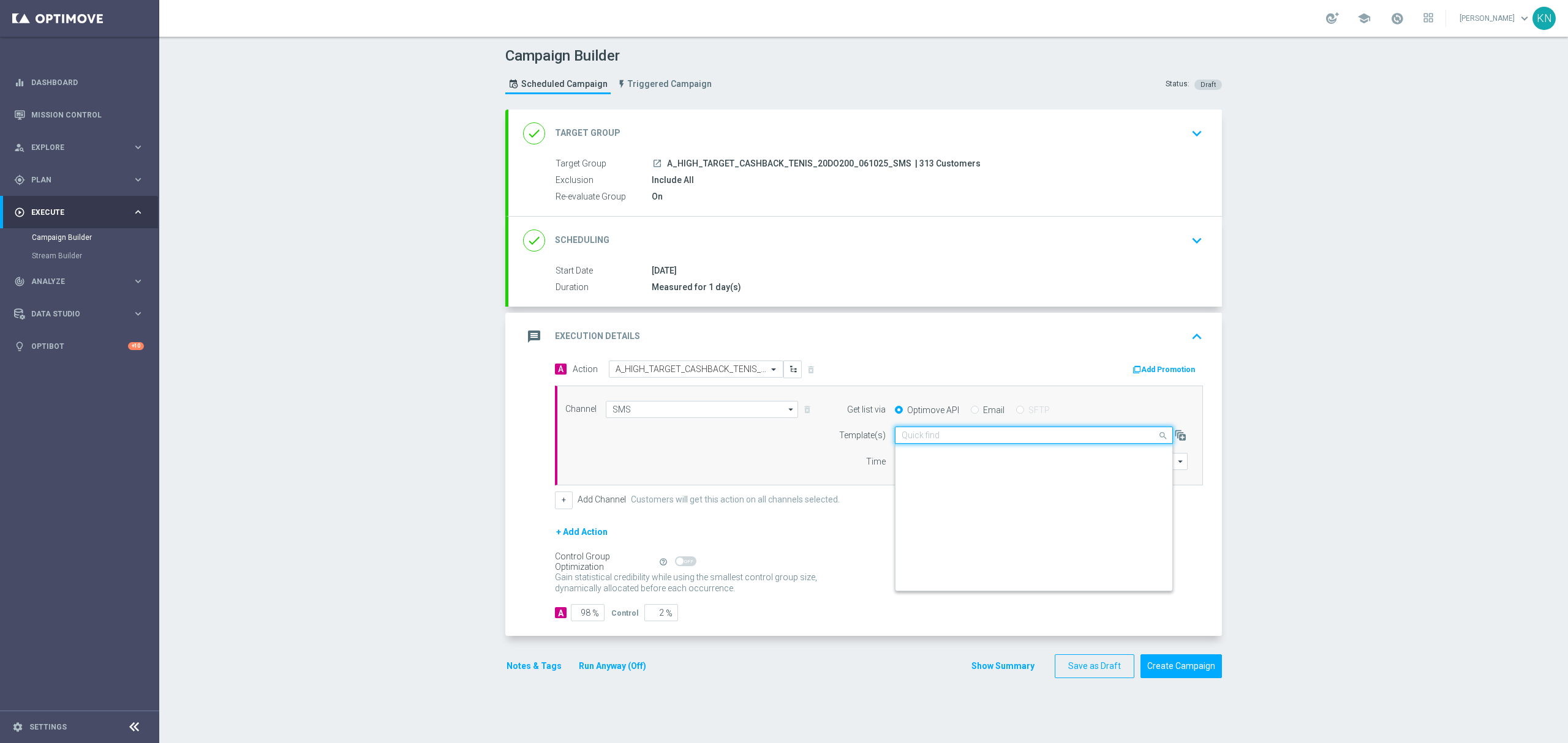
scroll to position [67147, 0]
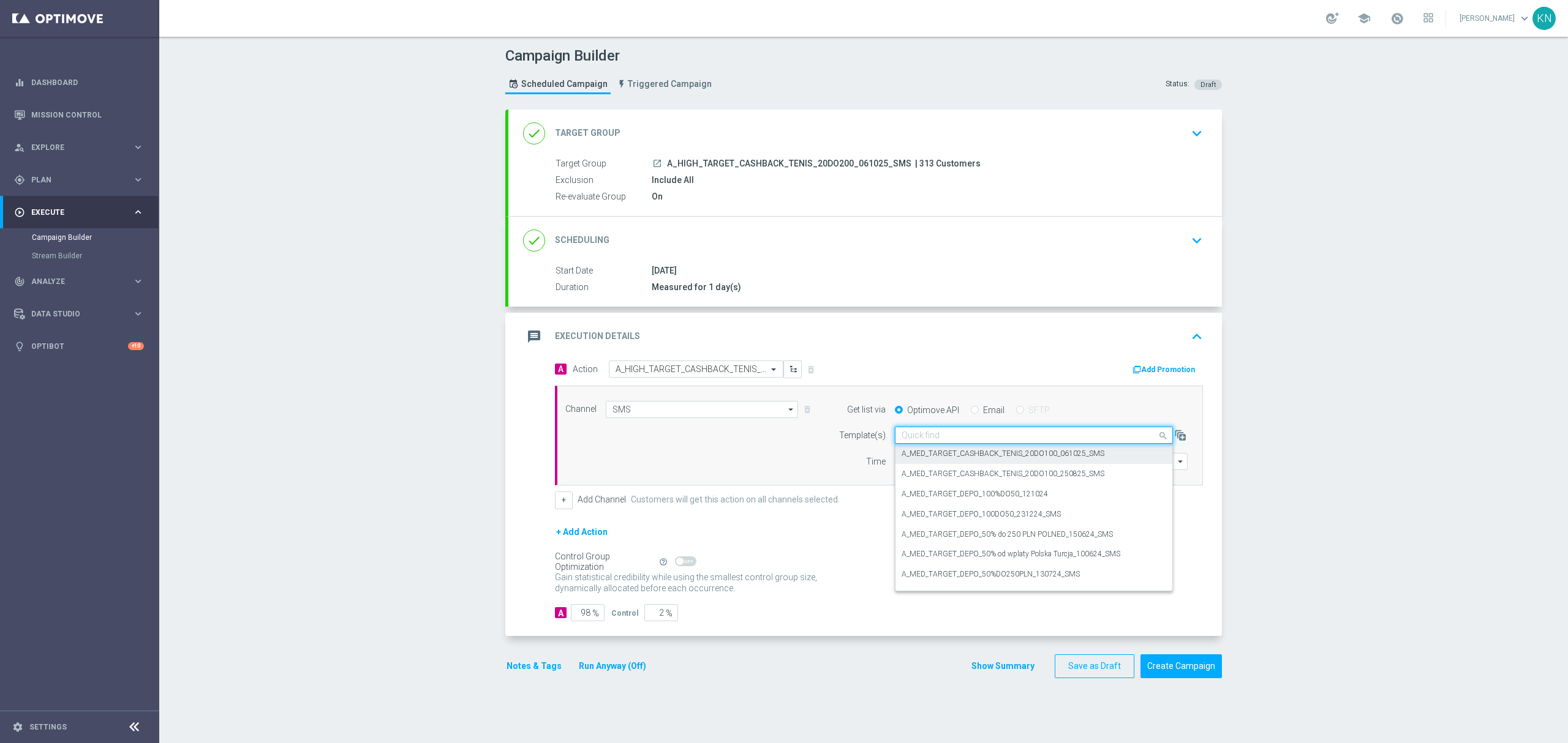
paste input "A_HIGH_TARGET_CASHBACK_TENIS_20DO200_061025_SMS"
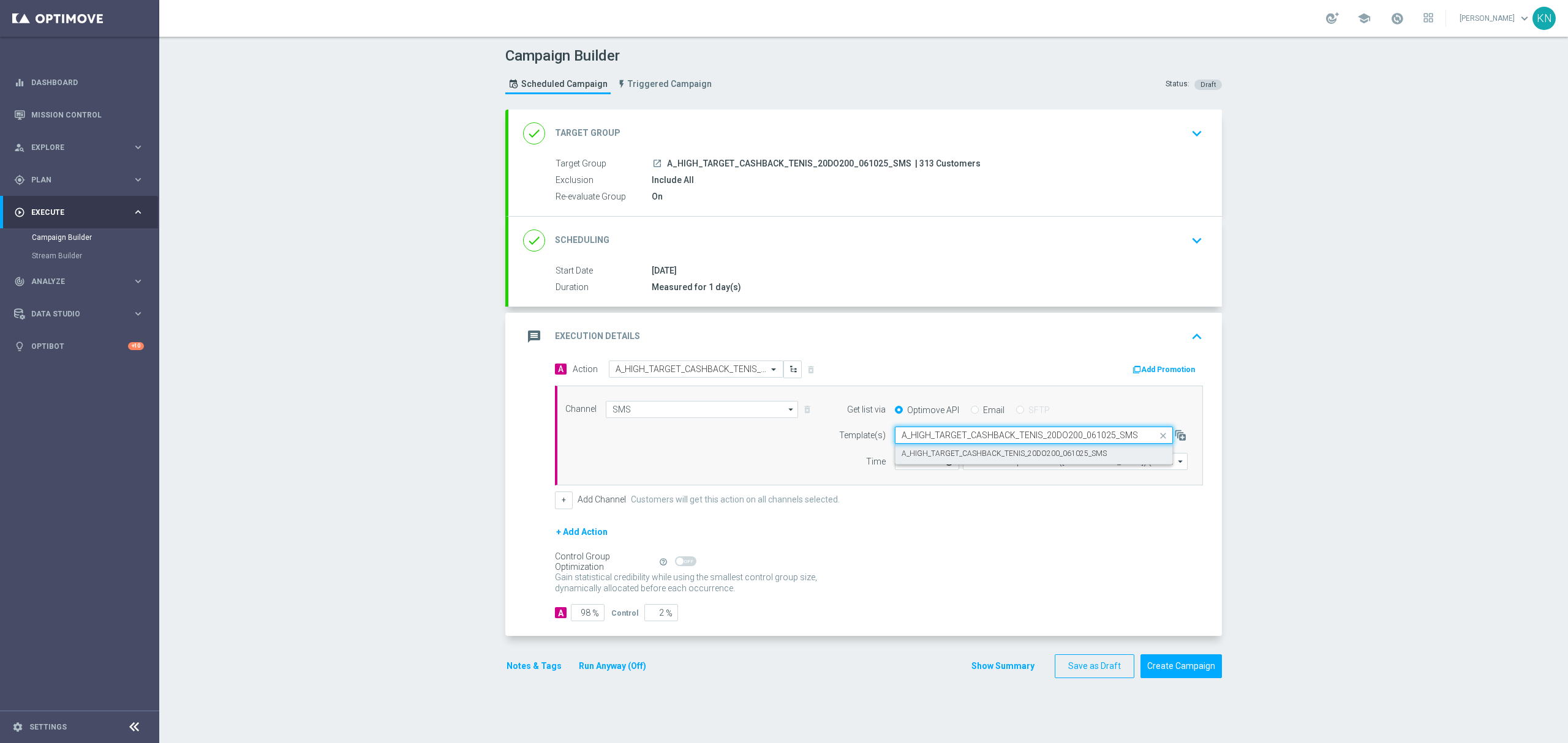
scroll to position [0, 0]
click at [989, 452] on label "A_HIGH_TARGET_CASHBACK_TENIS_20DO200_061025_SMS" at bounding box center [1005, 454] width 206 height 10
type input "A_HIGH_TARGET_CASHBACK_TENIS_20DO200_061025_SMS"
drag, startPoint x: 525, startPoint y: 663, endPoint x: 574, endPoint y: 633, distance: 57.5
click at [525, 660] on div "Notes & Tags Run Anyway (Off)" at bounding box center [583, 667] width 157 height 24
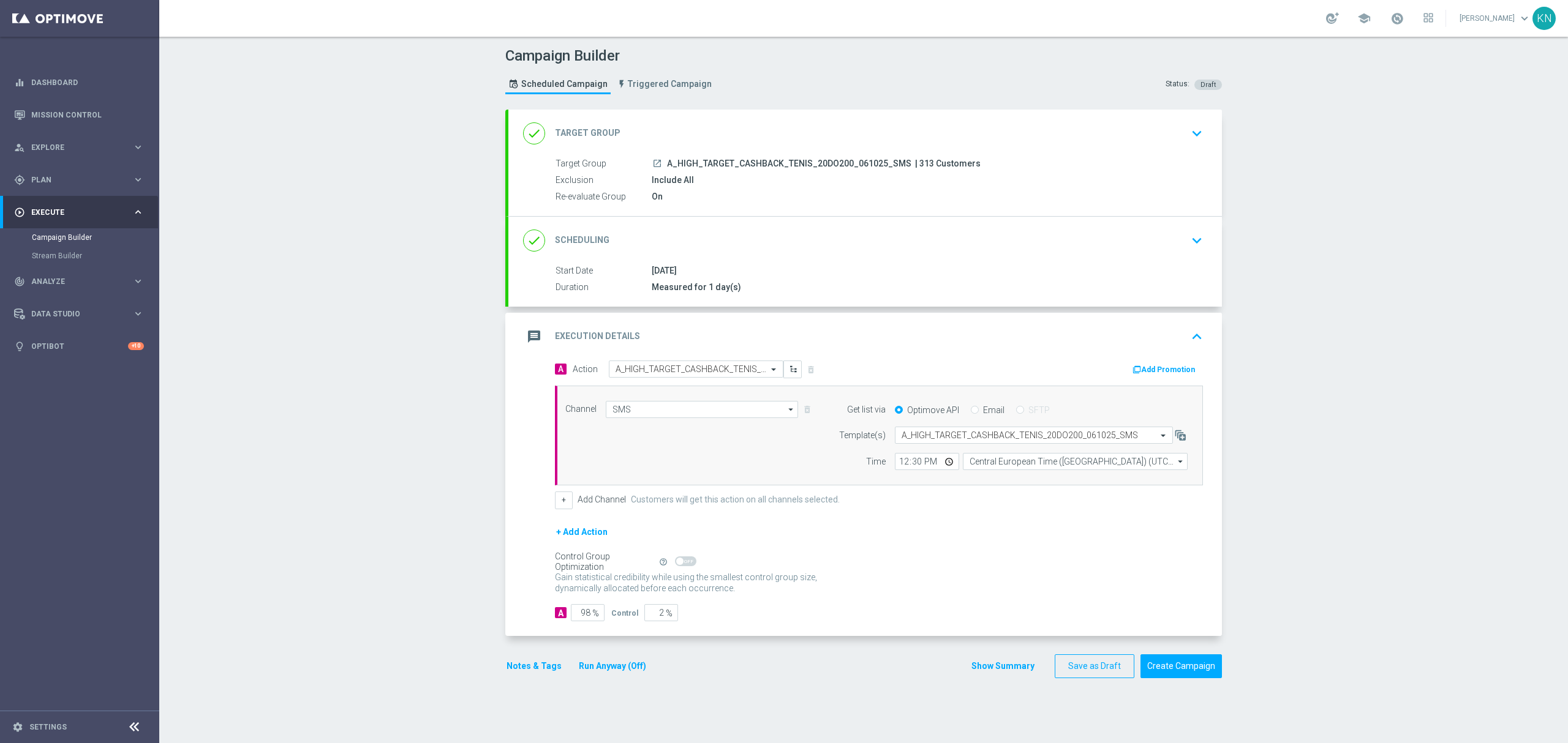
click at [528, 666] on button "Notes & Tags" at bounding box center [534, 667] width 57 height 15
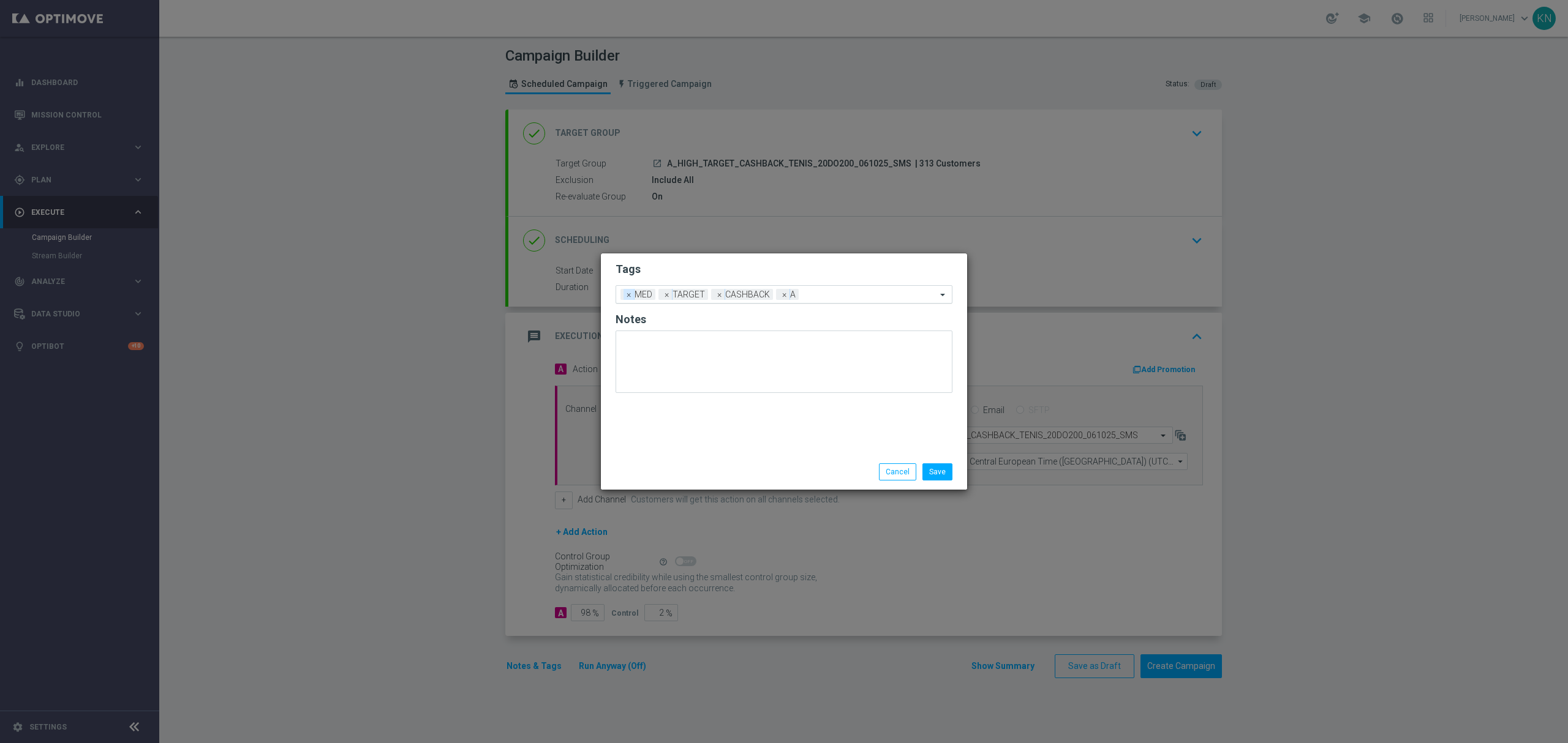
click at [629, 293] on span "×" at bounding box center [629, 294] width 11 height 11
click at [808, 292] on input "text" at bounding box center [851, 295] width 171 height 10
type input "h"
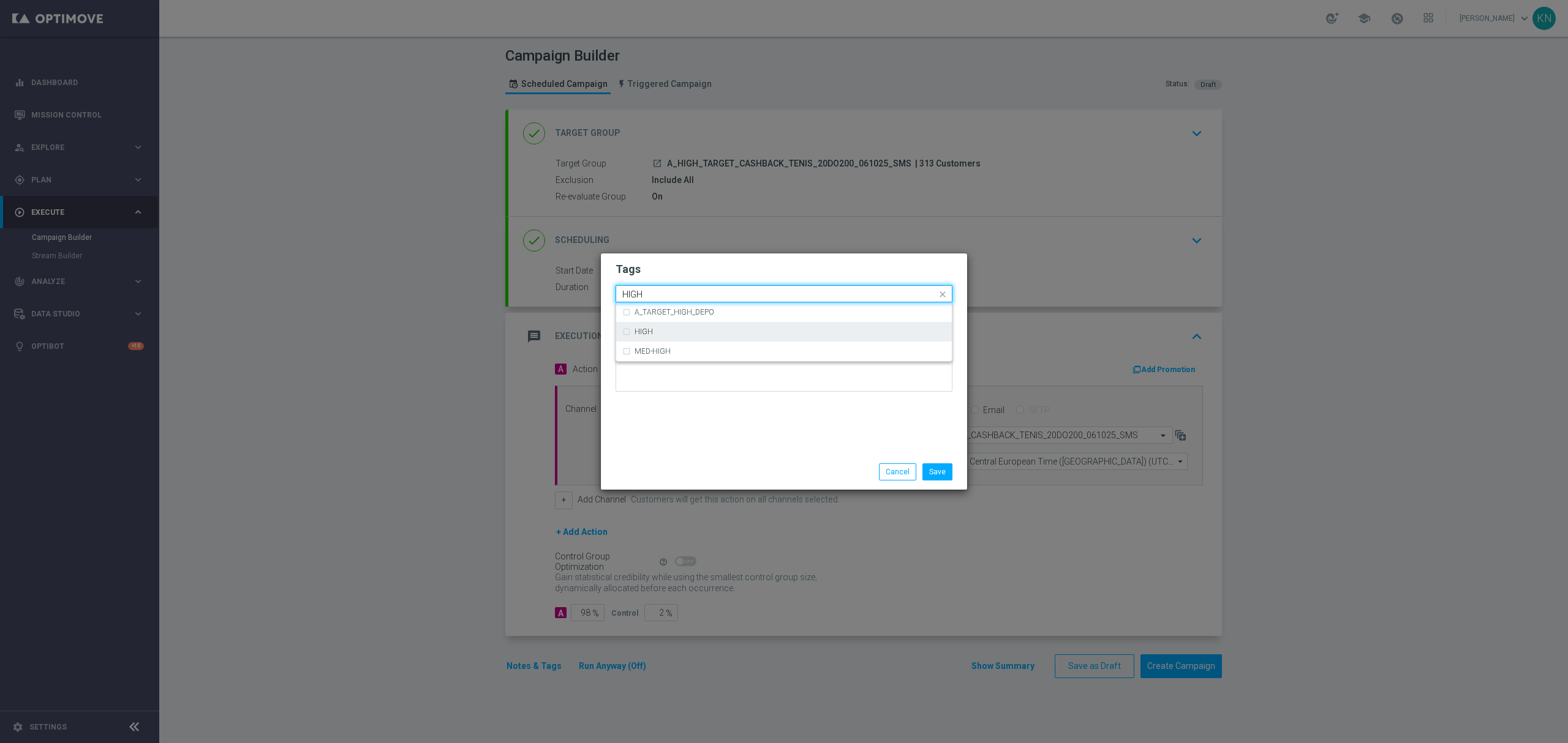
drag, startPoint x: 646, startPoint y: 335, endPoint x: 699, endPoint y: 300, distance: 63.5
click at [647, 335] on label "HIGH" at bounding box center [643, 331] width 18 height 8
type input "HIGH"
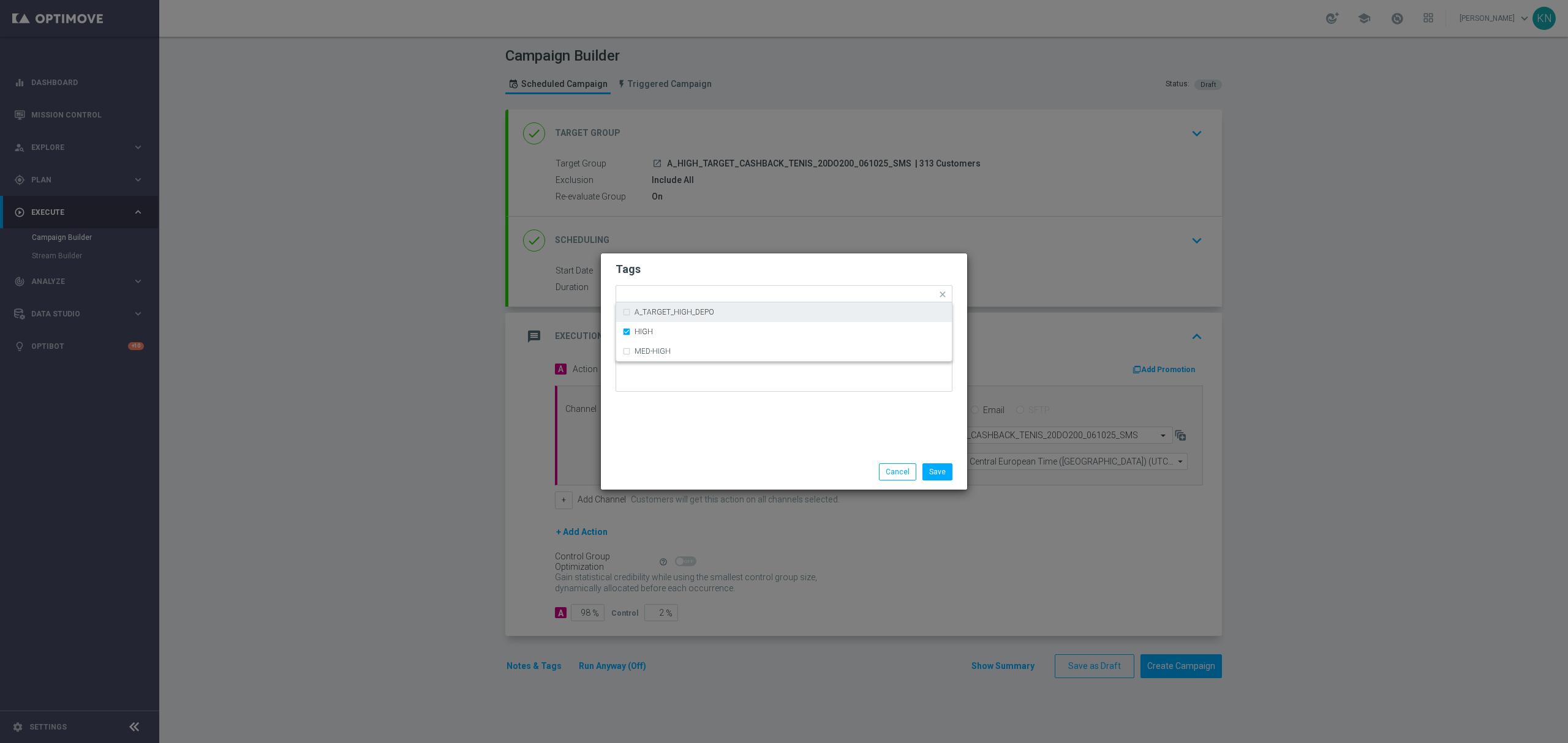
drag, startPoint x: 709, startPoint y: 278, endPoint x: 814, endPoint y: 347, distance: 125.6
click at [712, 277] on form "Tags Quick find × TARGET × CASHBACK × A × HIGH A_TARGET_HIGH_DEPO HIGH MED-HIGH…" at bounding box center [784, 330] width 337 height 142
click at [942, 473] on button "Save" at bounding box center [937, 473] width 30 height 17
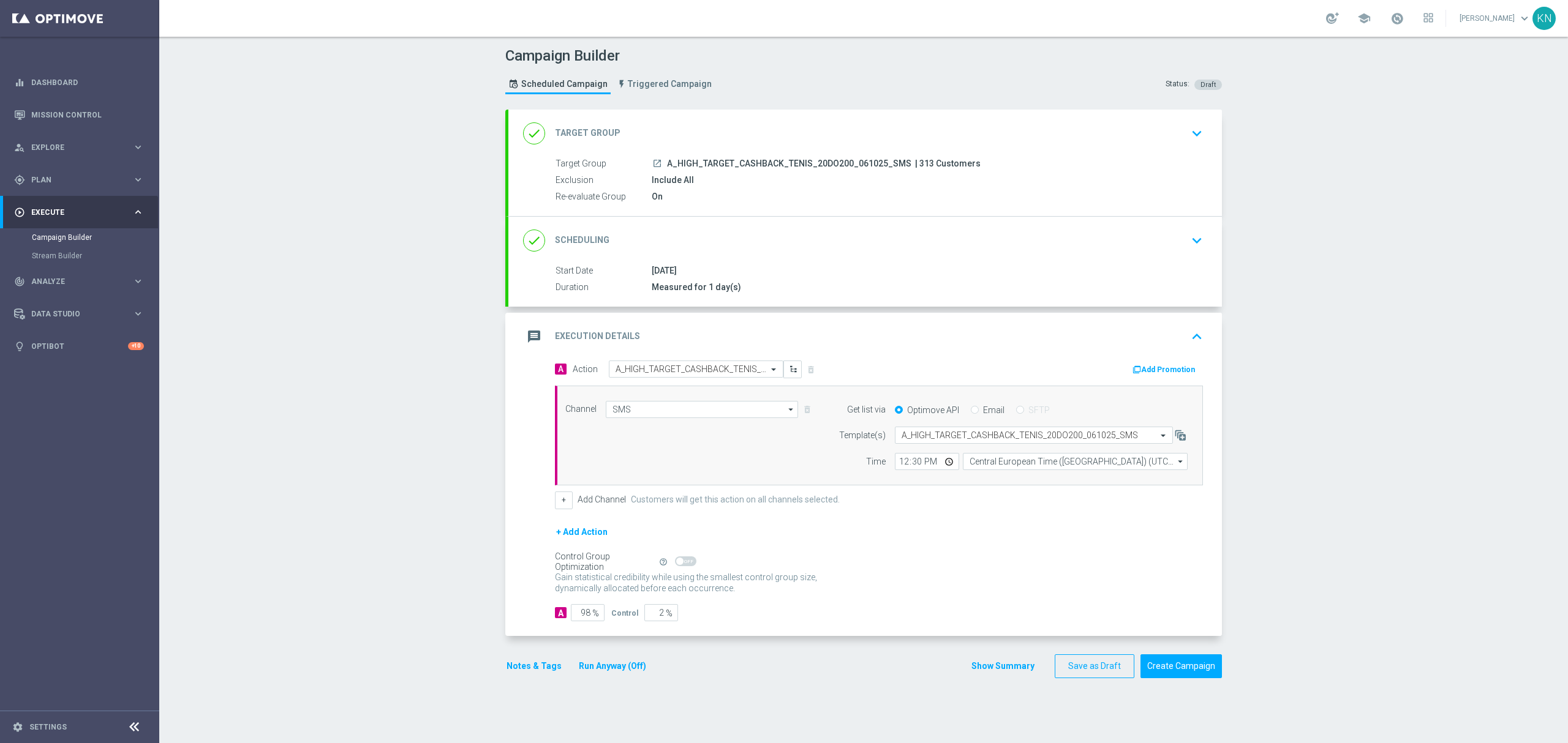
click at [1130, 128] on div "done Target Group keyboard_arrow_down" at bounding box center [865, 133] width 684 height 23
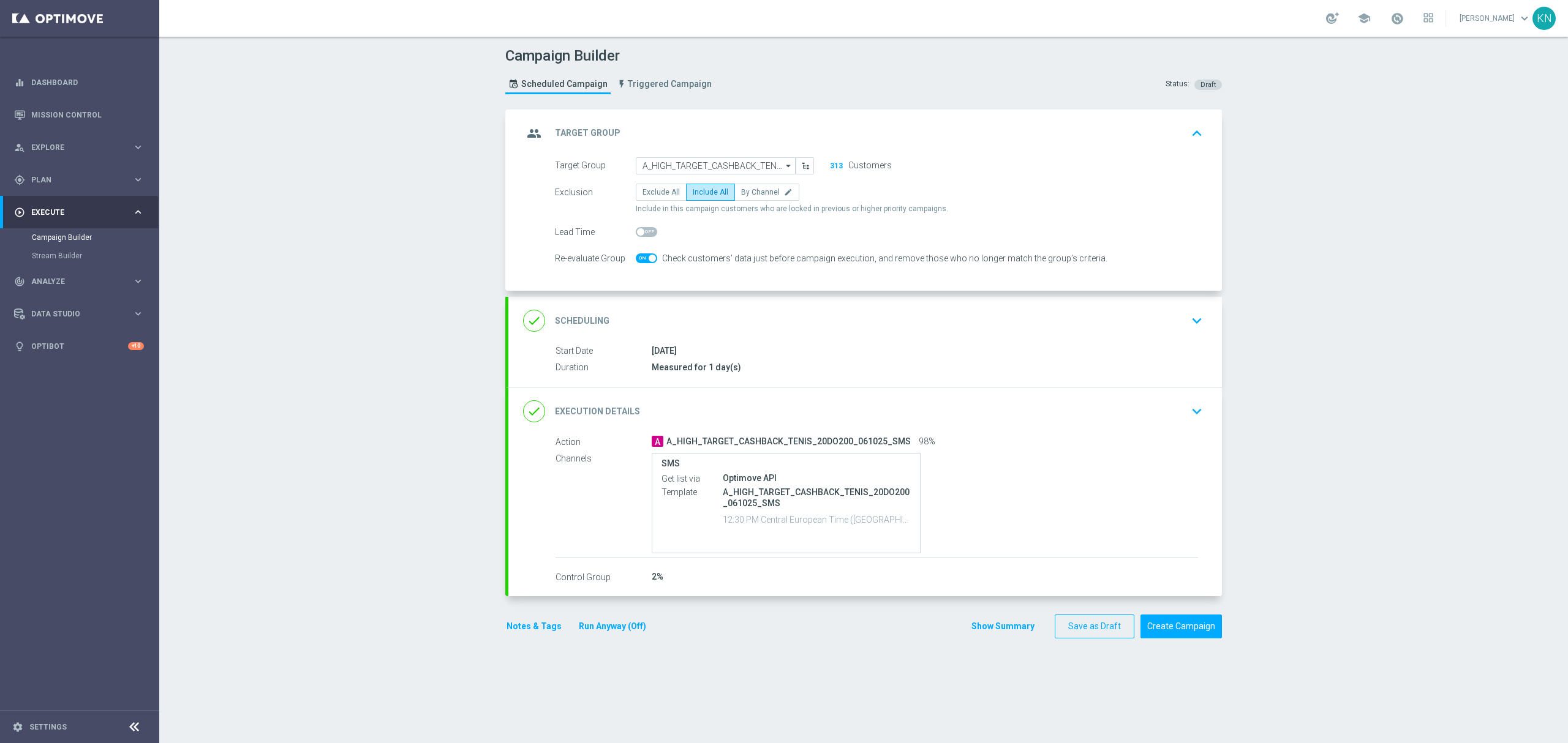
click at [1166, 314] on div "done Scheduling keyboard_arrow_down" at bounding box center [865, 320] width 684 height 23
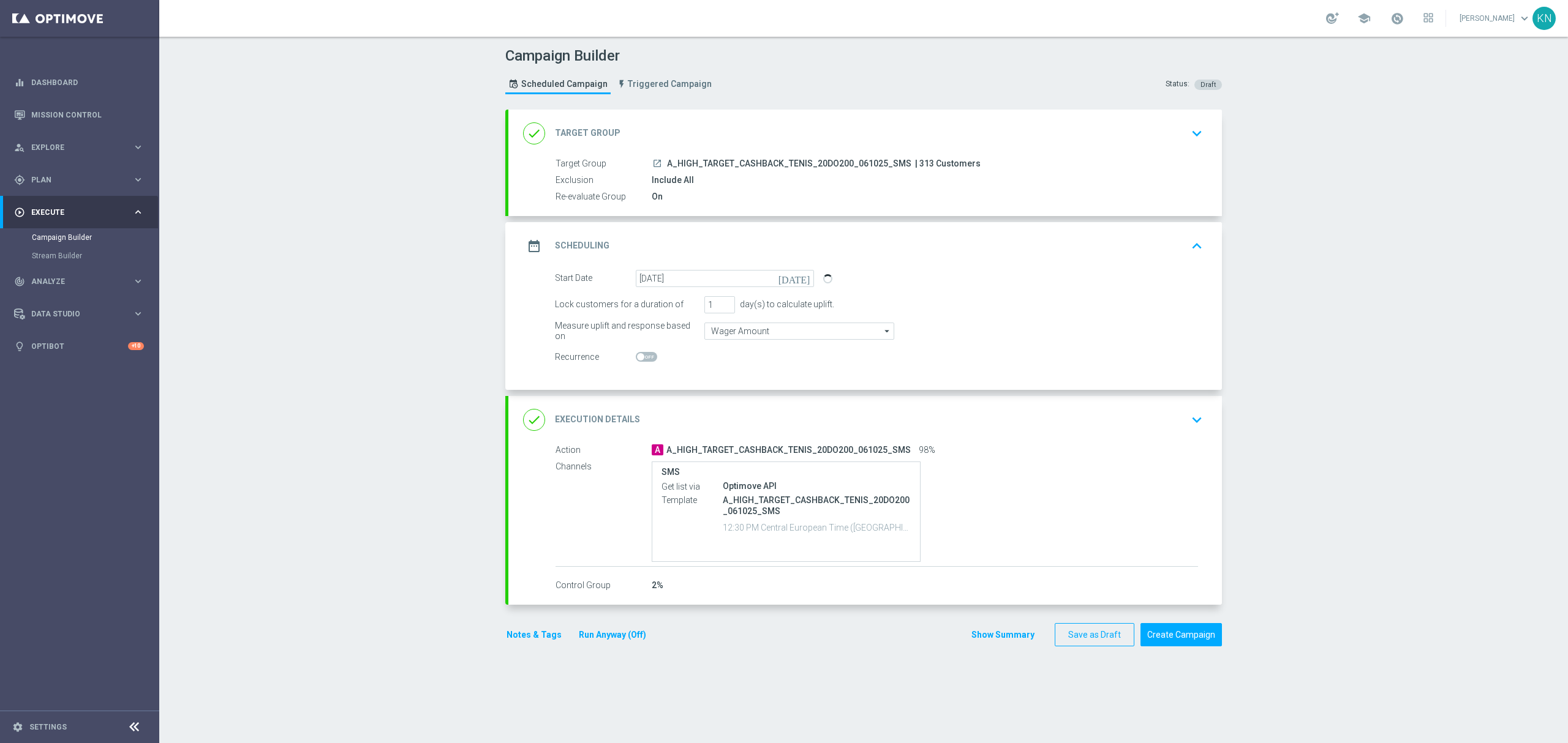
click at [1140, 452] on div "A A_HIGH_TARGET_CASHBACK_TENIS_20DO200_061025_SMS 98%" at bounding box center [925, 450] width 546 height 12
click at [1126, 420] on div "done Execution Details keyboard_arrow_down" at bounding box center [865, 419] width 684 height 23
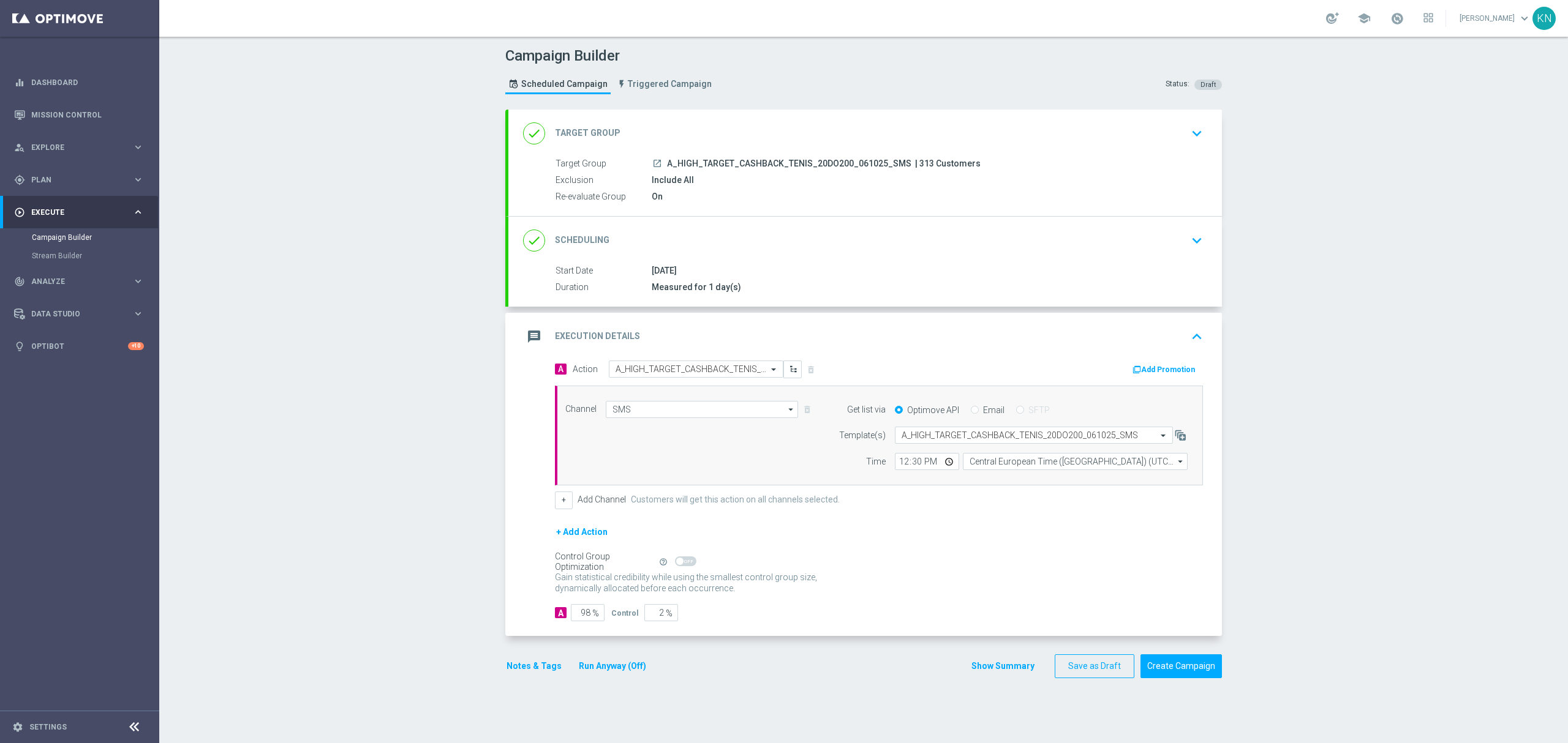
click at [1133, 240] on div "done Scheduling keyboard_arrow_down" at bounding box center [865, 241] width 684 height 23
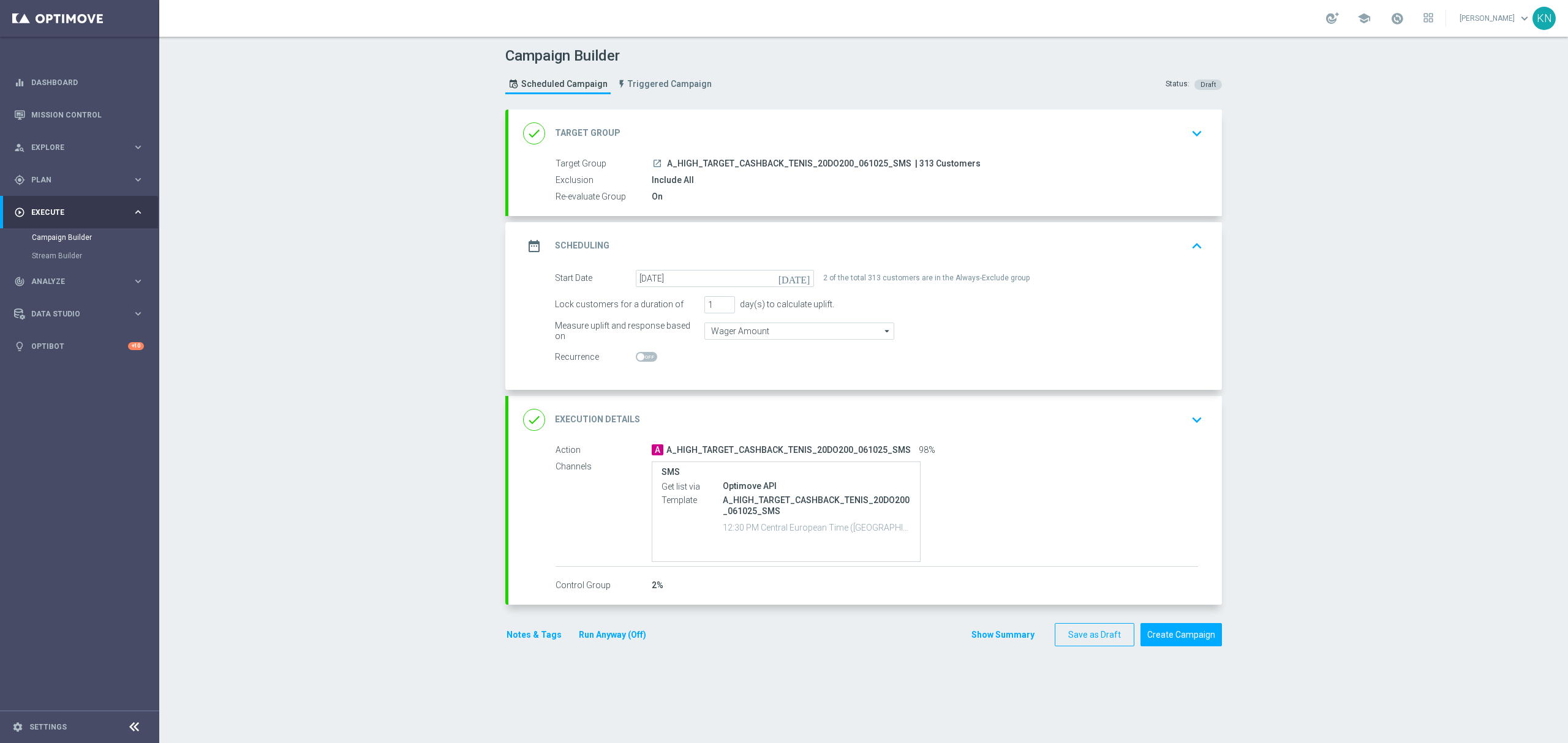
click at [1170, 133] on div "done Target Group keyboard_arrow_down" at bounding box center [865, 133] width 684 height 23
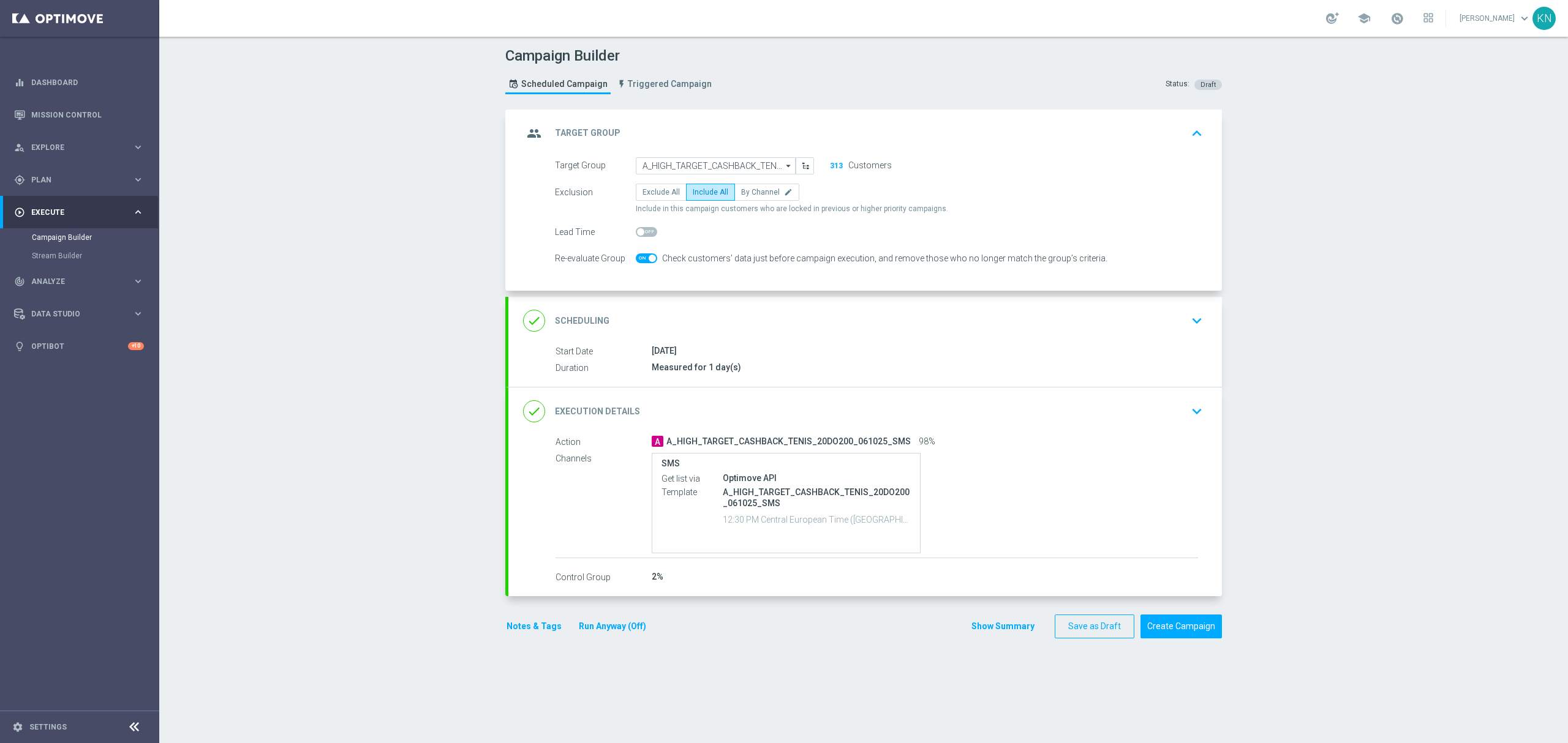
click at [1164, 331] on div "done Scheduling keyboard_arrow_down" at bounding box center [865, 320] width 684 height 23
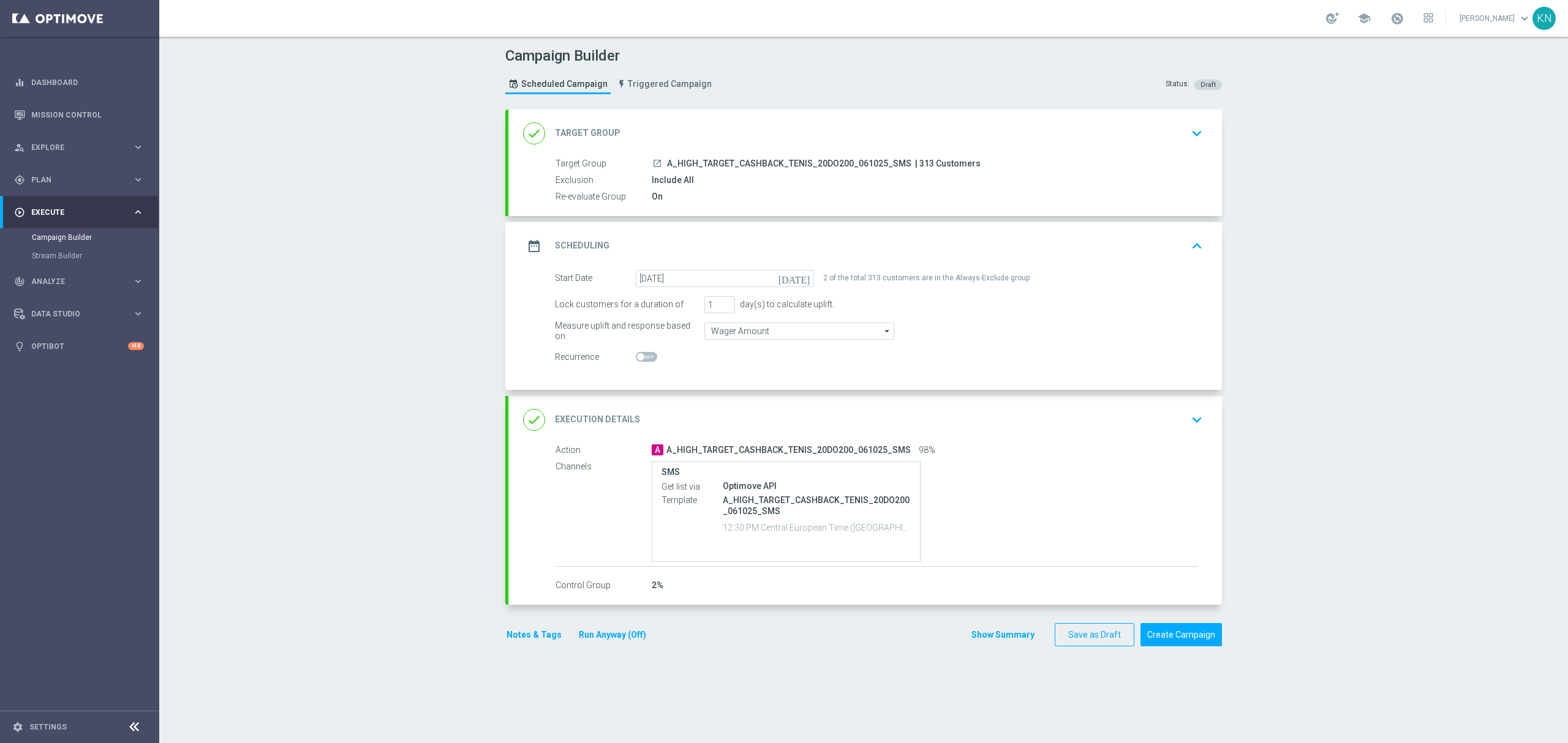
click at [1187, 415] on button "keyboard_arrow_down" at bounding box center [1197, 419] width 21 height 23
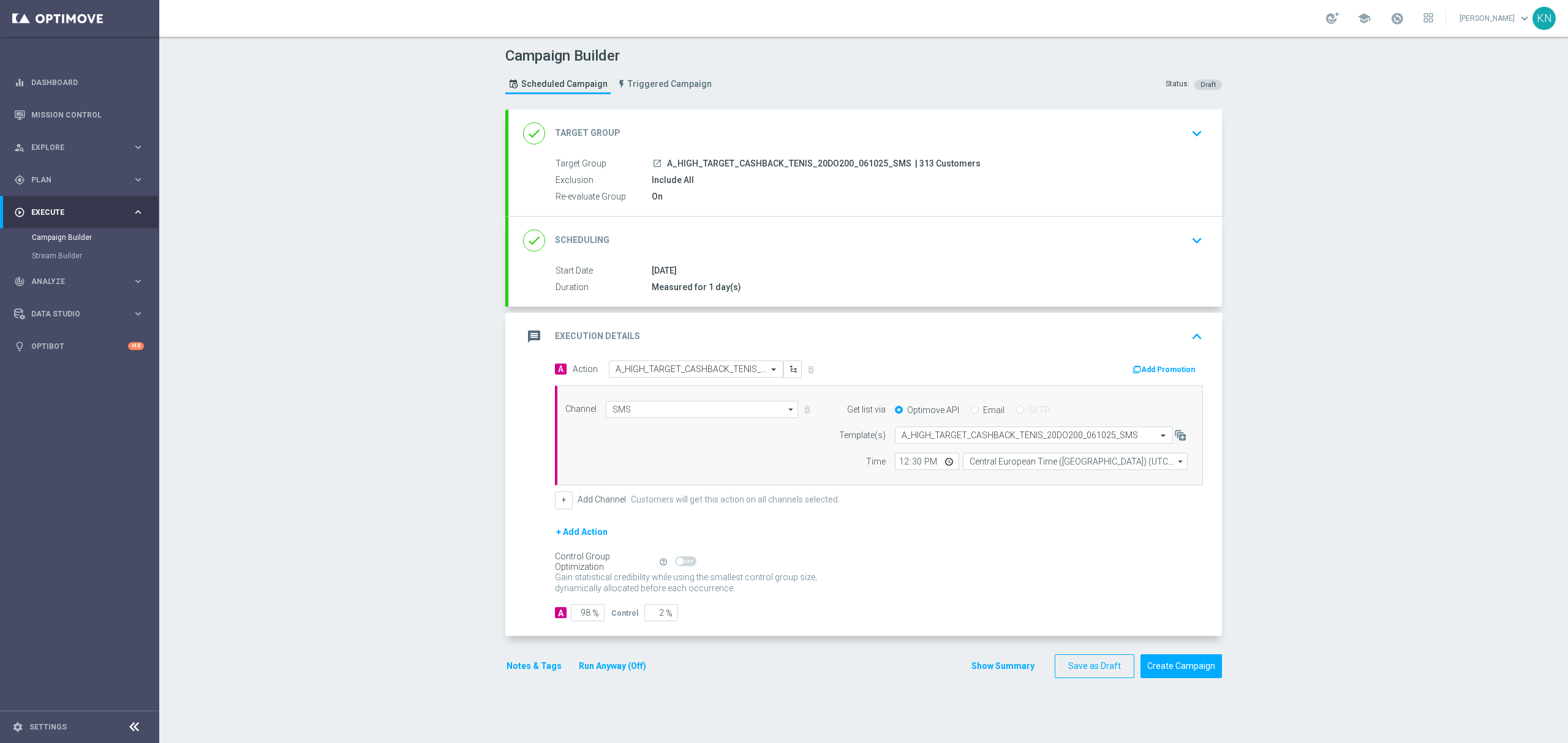
click at [507, 664] on button "Notes & Tags" at bounding box center [534, 667] width 57 height 15
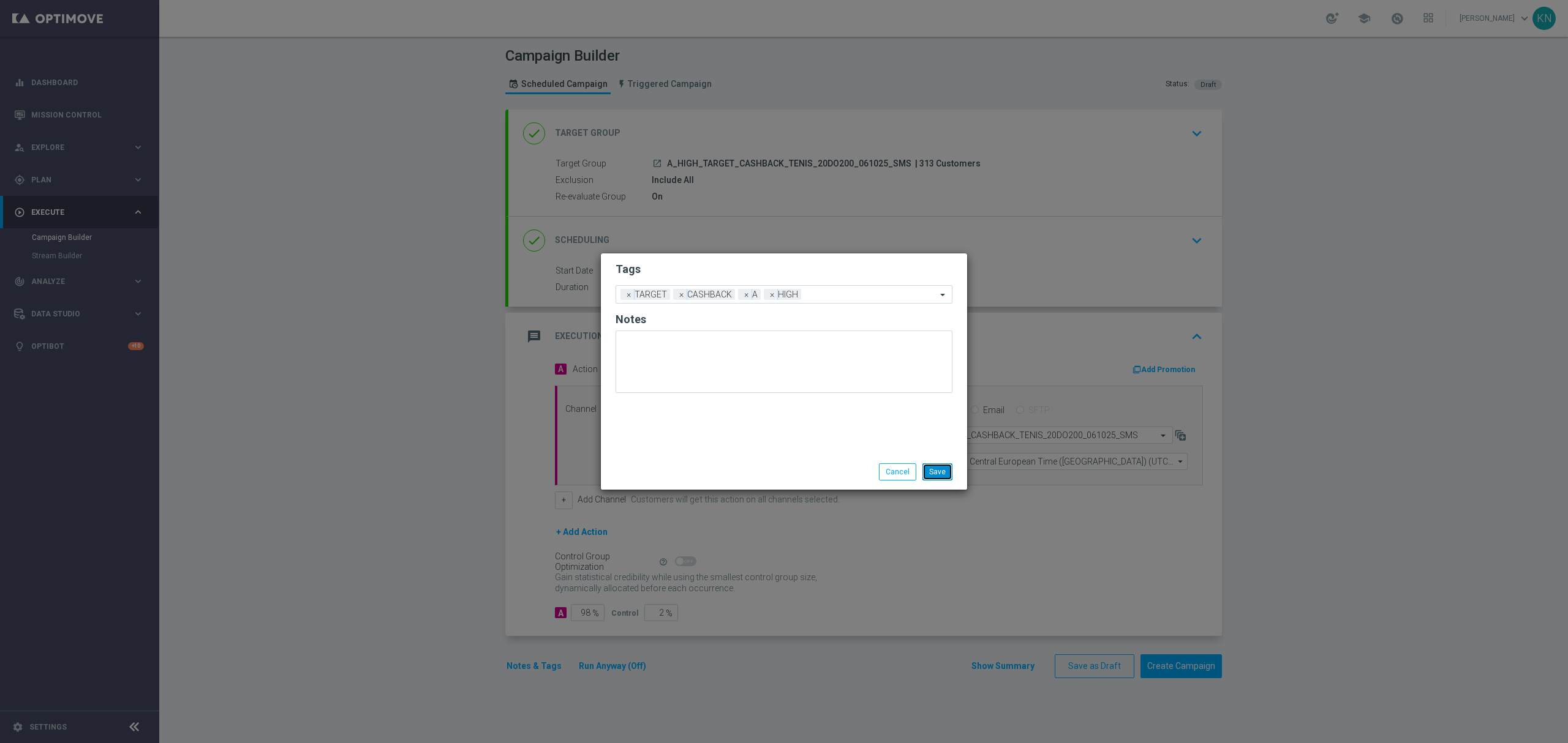
click at [939, 466] on button "Save" at bounding box center [937, 473] width 30 height 17
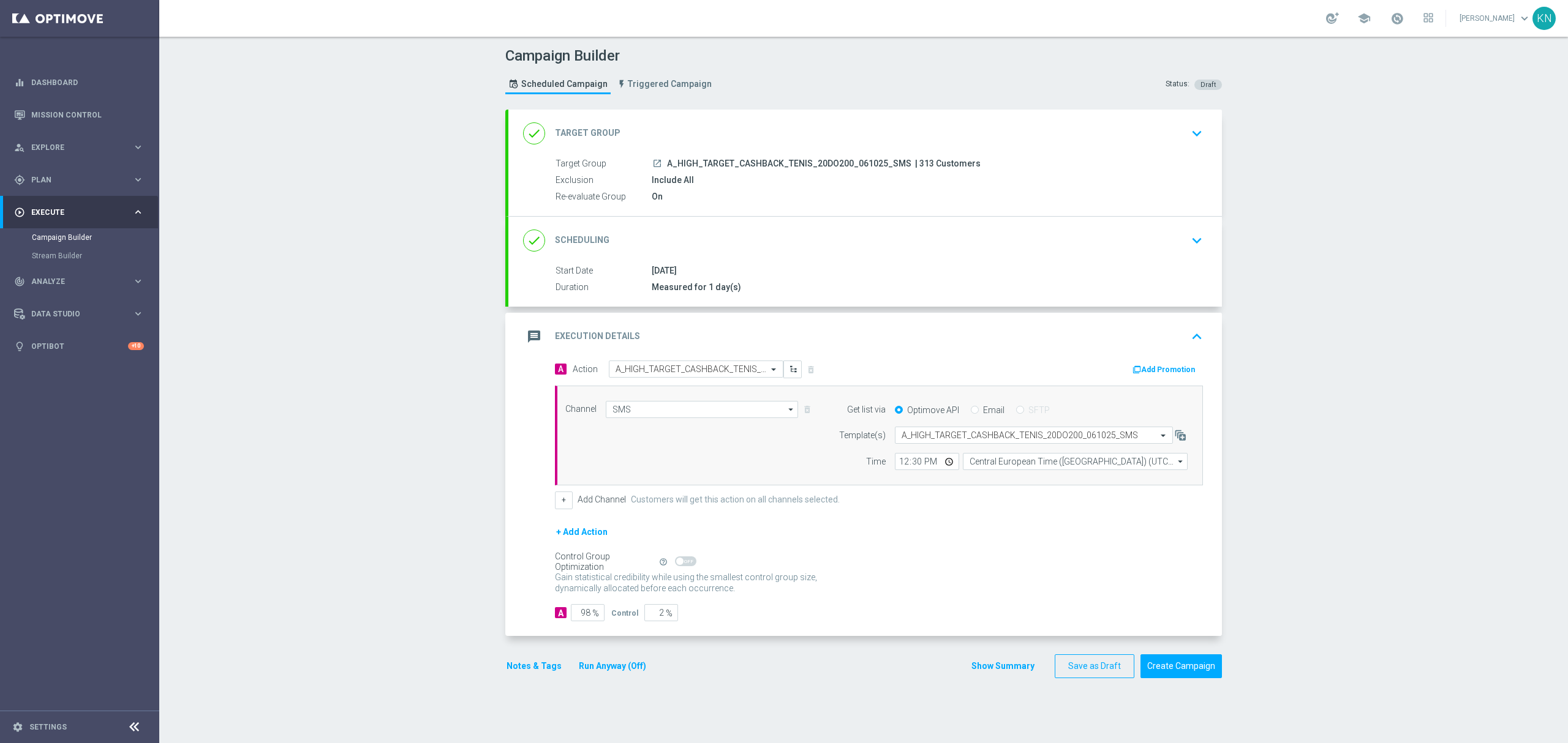
click at [653, 164] on icon "launch" at bounding box center [657, 163] width 9 height 9
click at [1183, 676] on button "Create Campaign" at bounding box center [1181, 667] width 81 height 24
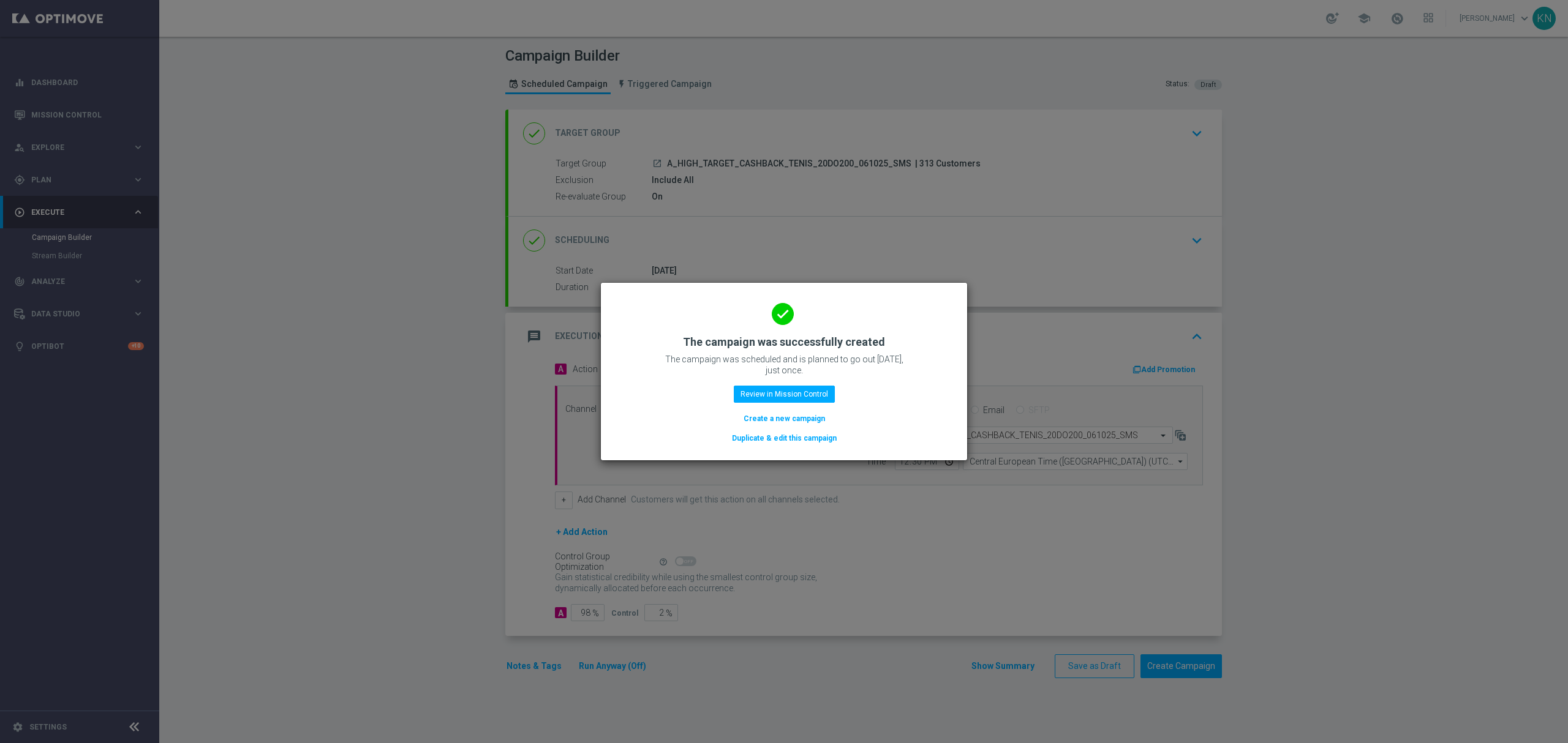
click at [315, 444] on modal-container "done The campaign was successfully created The campaign was scheduled and is pl…" at bounding box center [784, 372] width 1568 height 743
click at [782, 397] on button "Review in Mission Control" at bounding box center [784, 395] width 101 height 17
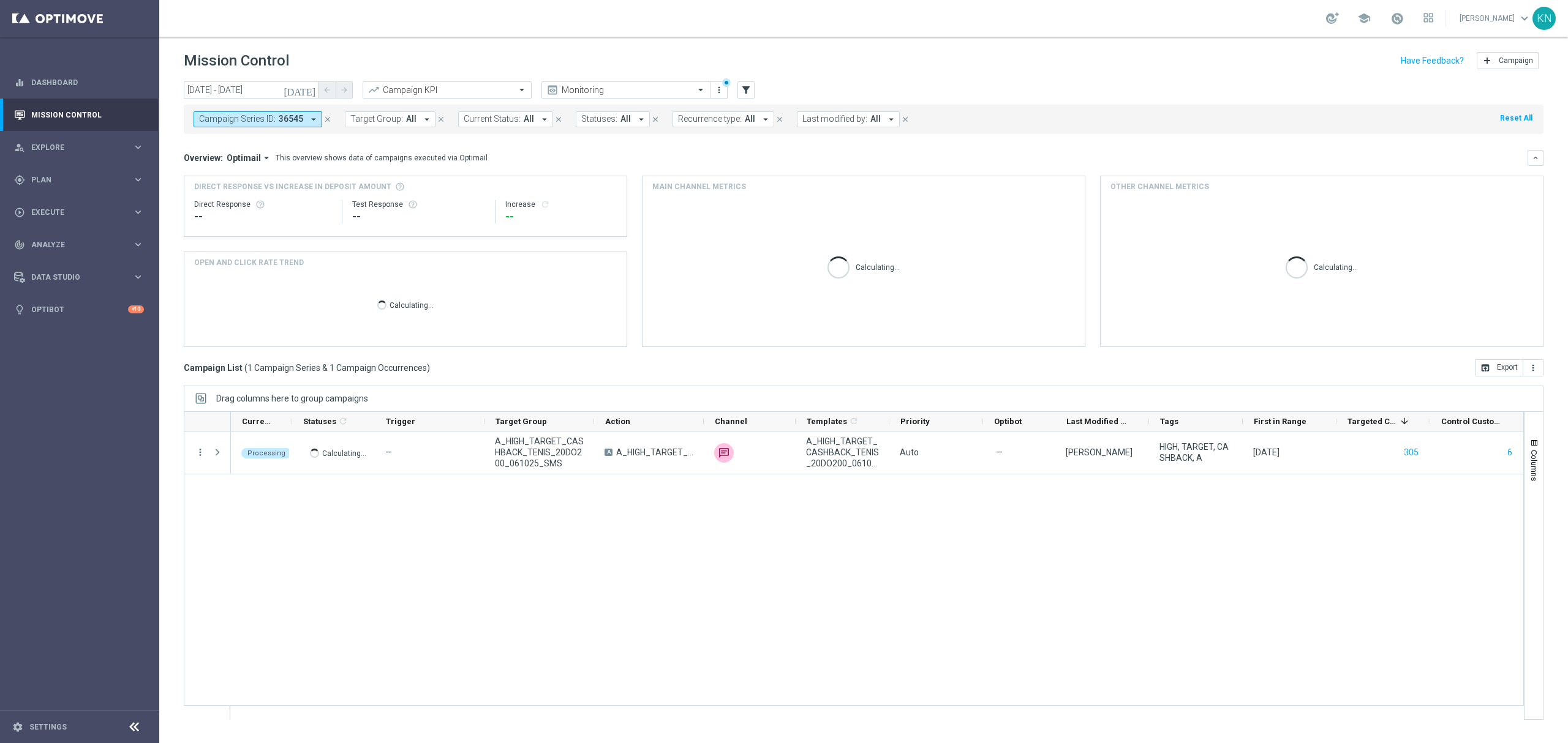
click at [262, 130] on div "Campaign Series ID: 36545 arrow_drop_down close Target Group: All arrow_drop_do…" at bounding box center [864, 119] width 1360 height 29
click at [285, 124] on span "36545" at bounding box center [290, 119] width 25 height 10
click at [270, 114] on span "Campaign Series ID:" at bounding box center [236, 119] width 76 height 10
click at [397, 119] on span "Target Group:" at bounding box center [377, 119] width 53 height 10
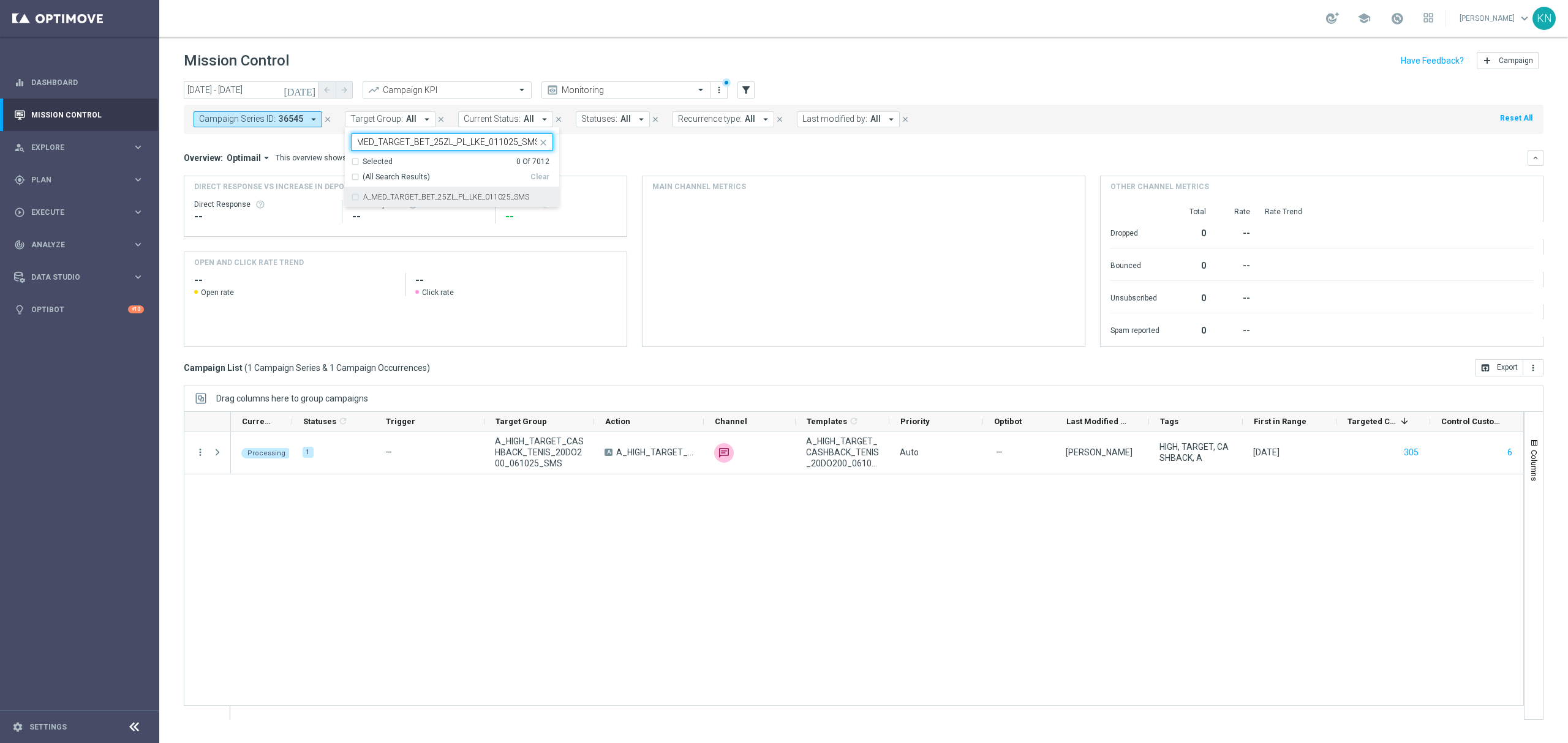
click at [352, 199] on div "A_MED_TARGET_BET_25ZL_PL_LKE_011025_SMS" at bounding box center [452, 197] width 202 height 20
type input "A_MED_TARGET_BET_25ZL_PL_LKE_011025_SMS"
click at [376, 122] on span "Target Group:" at bounding box center [377, 119] width 53 height 10
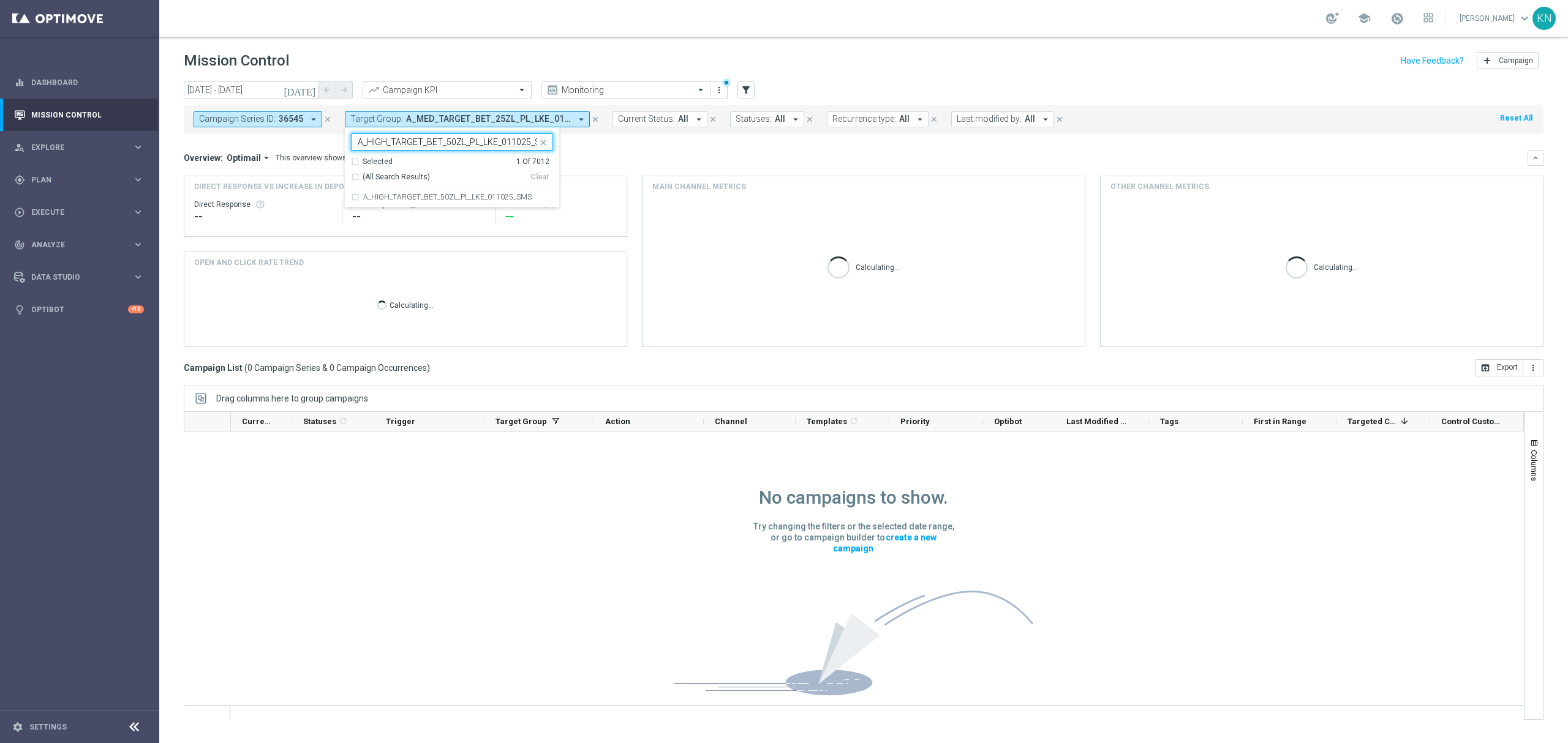
scroll to position [0, 13]
click at [405, 199] on label "A_HIGH_TARGET_BET_50ZL_PL_LKE_011025_SMS" at bounding box center [447, 197] width 169 height 8
type input "A_HIGH_TARGET_BET_50ZL_PL_LKE_011025_SMS"
drag, startPoint x: 654, startPoint y: 157, endPoint x: 393, endPoint y: 142, distance: 261.4
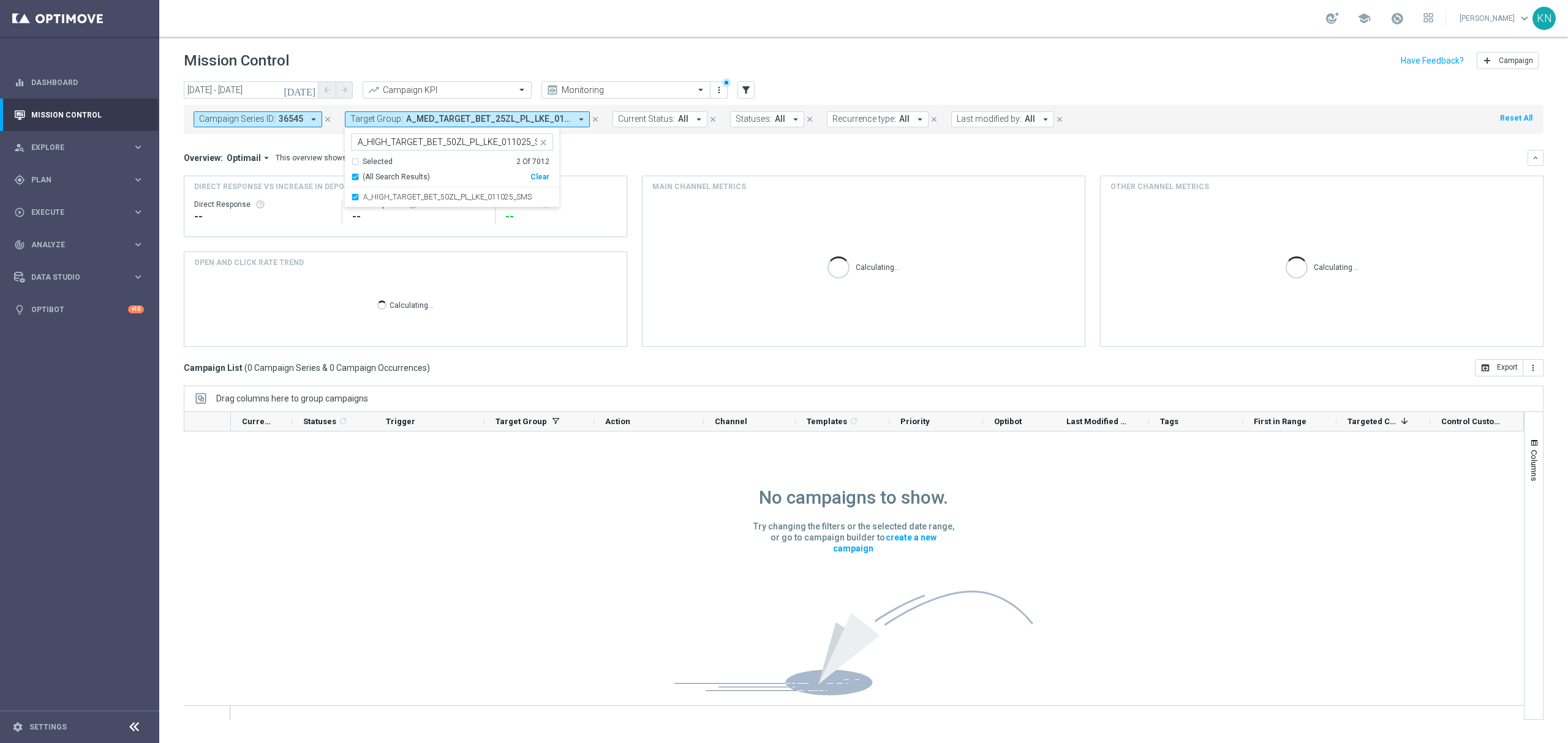
click at [653, 157] on div "Overview: Optimail arrow_drop_down This overview shows data of campaigns execut…" at bounding box center [856, 158] width 1344 height 11
click at [304, 123] on button "Campaign Series ID: 36545 arrow_drop_down" at bounding box center [258, 119] width 128 height 16
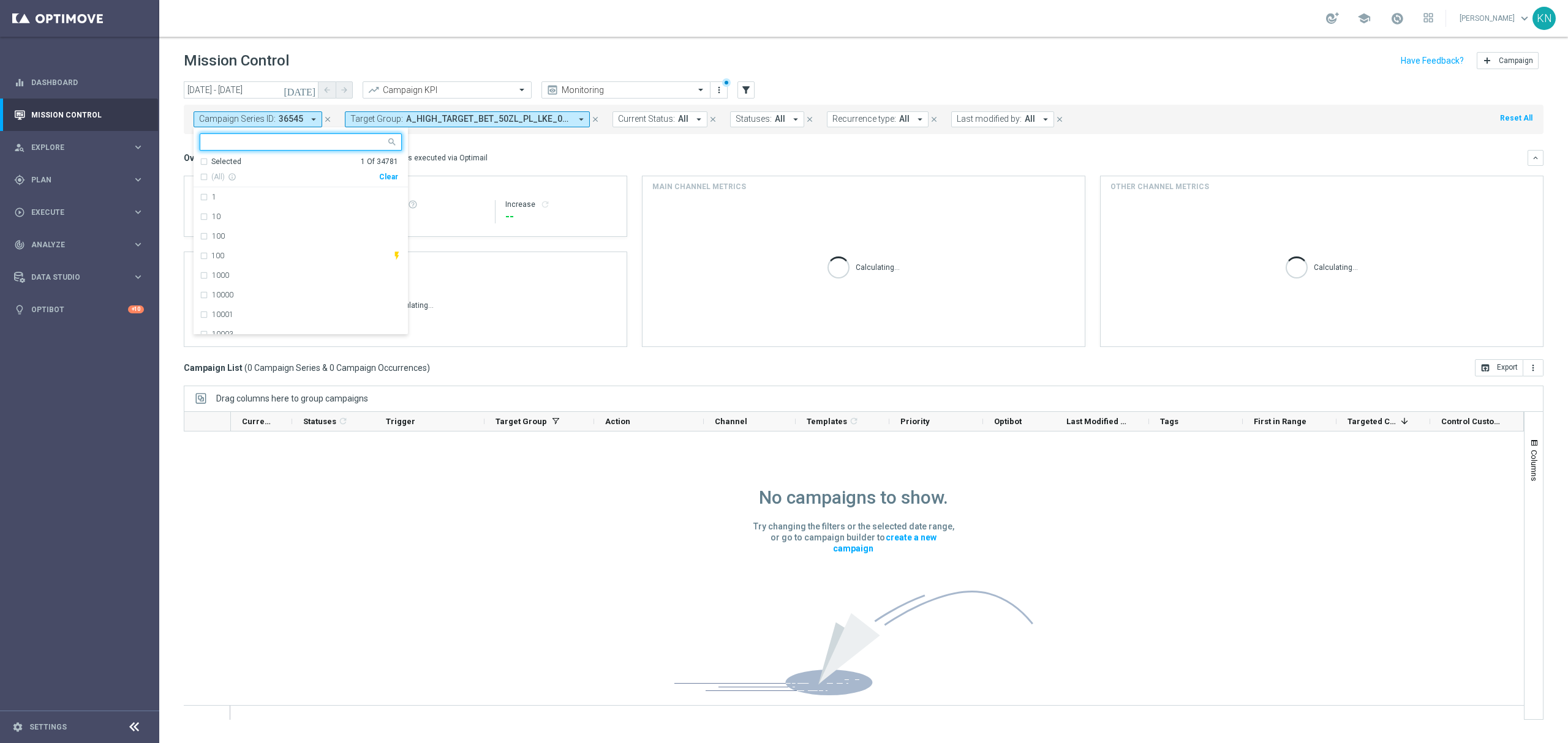
click at [206, 160] on div "Selected 1 Of 34781" at bounding box center [299, 162] width 199 height 10
click at [205, 199] on div "36545" at bounding box center [301, 197] width 202 height 20
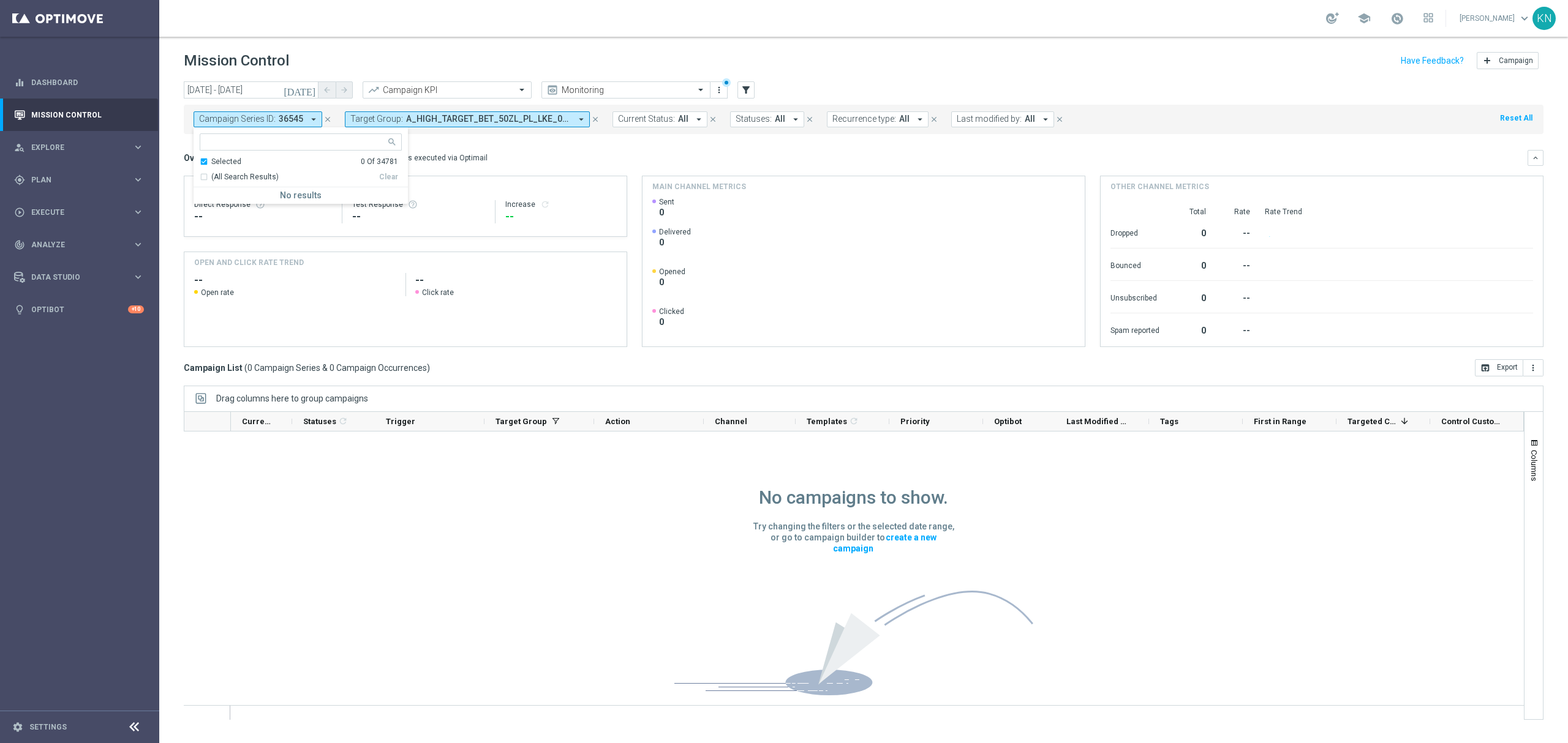
click at [505, 156] on div "Overview: Optimail arrow_drop_down This overview shows data of campaigns execut…" at bounding box center [856, 158] width 1344 height 11
click at [510, 118] on span "A_HIGH_TARGET_BET_50ZL_PL_LKE_011025_SMS, A_MED_TARGET_BET_25ZL_PL_LKE_011025_S…" at bounding box center [474, 119] width 164 height 10
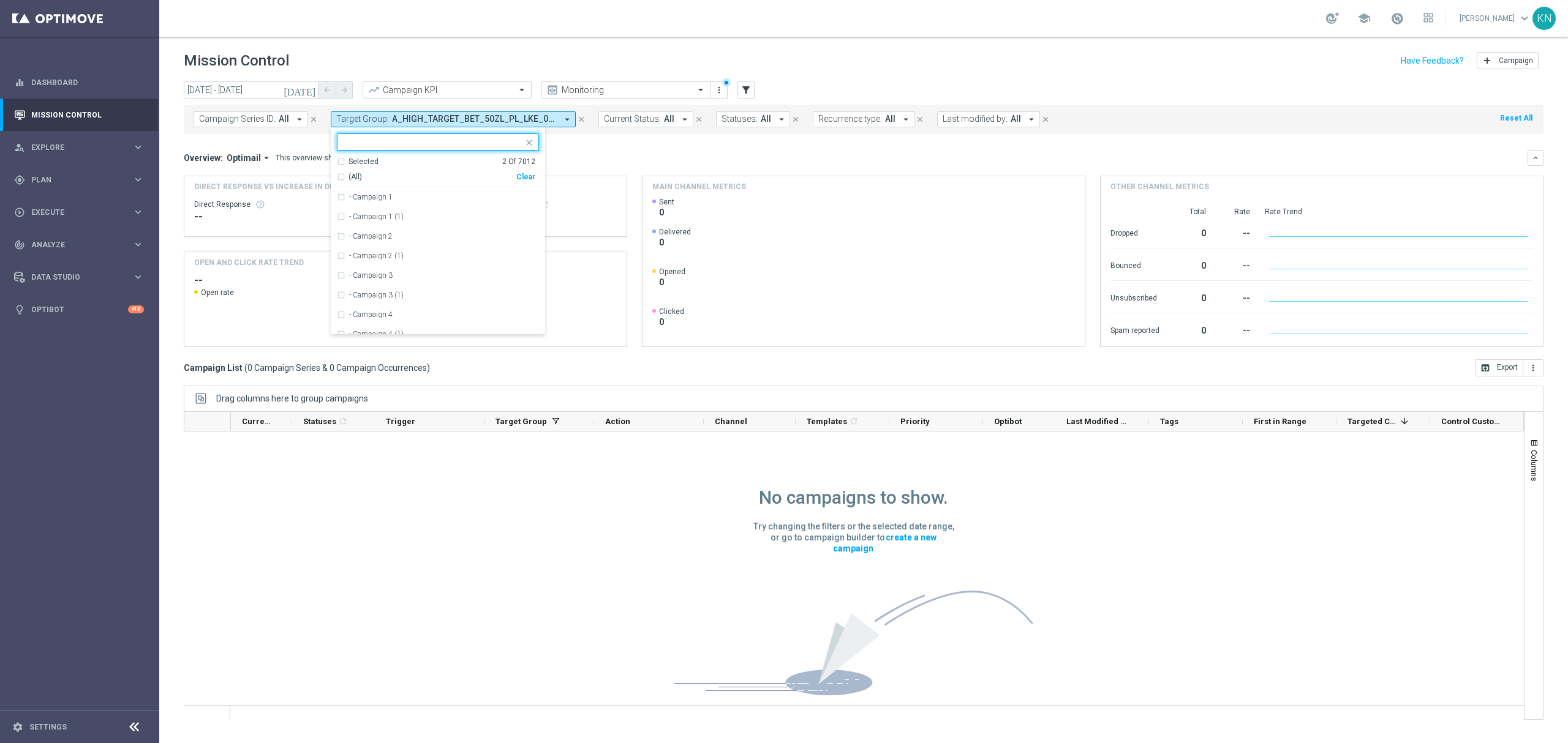
click at [356, 160] on div "Selected" at bounding box center [363, 162] width 30 height 10
drag, startPoint x: 356, startPoint y: 160, endPoint x: 479, endPoint y: 165, distance: 123.1
click at [362, 160] on div "Selected" at bounding box center [363, 162] width 30 height 10
click at [341, 164] on div "Selected 2 Of 7012" at bounding box center [436, 162] width 199 height 10
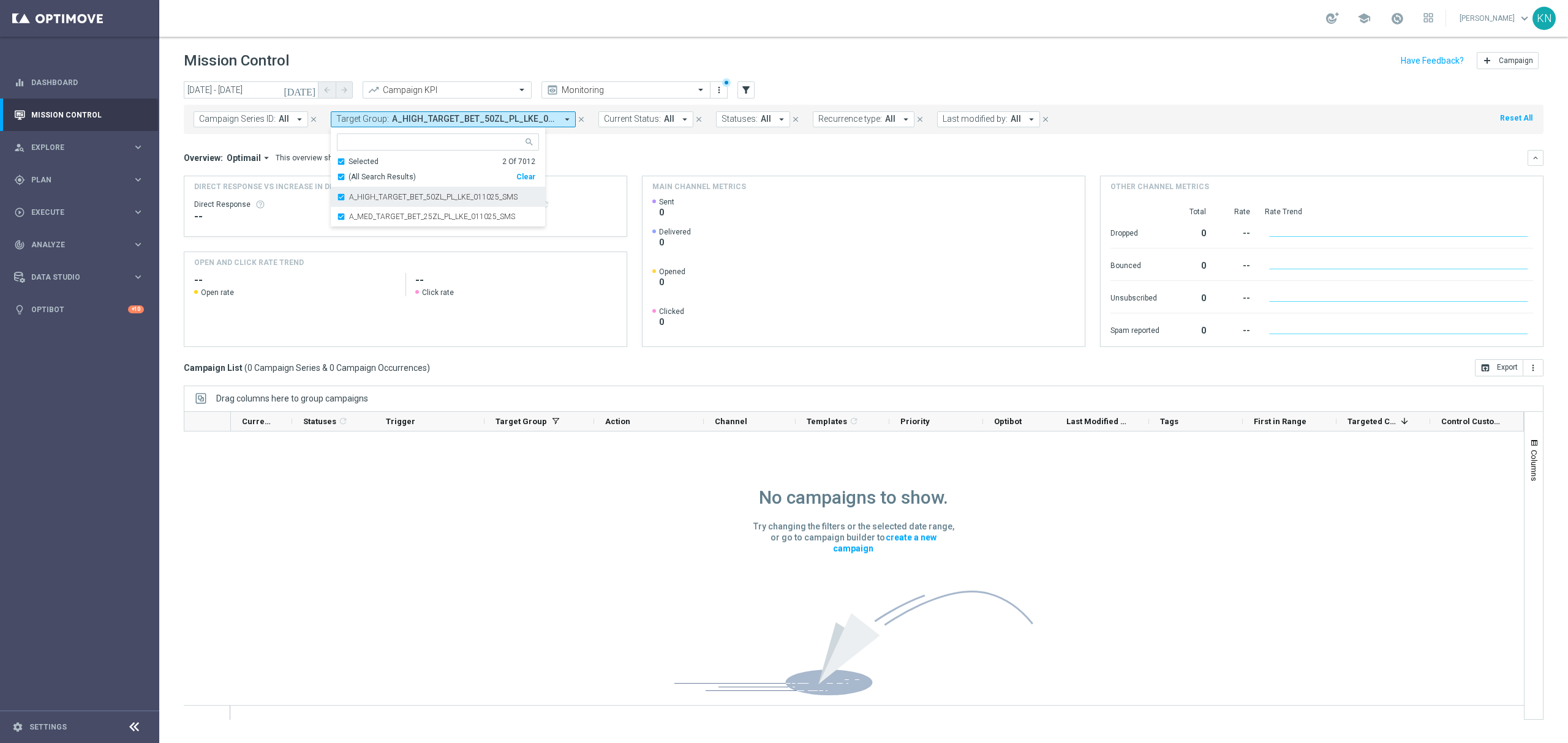
click at [341, 196] on div "A_HIGH_TARGET_BET_50ZL_PL_LKE_011025_SMS" at bounding box center [438, 197] width 202 height 20
click at [341, 211] on div "Direct Response -- Test Response -- Increase refresh" at bounding box center [406, 212] width 423 height 39
click at [371, 125] on button "Target Group: A_MED_TARGET_BET_25ZL_PL_LKE_011025_SMS arrow_drop_down" at bounding box center [453, 119] width 245 height 16
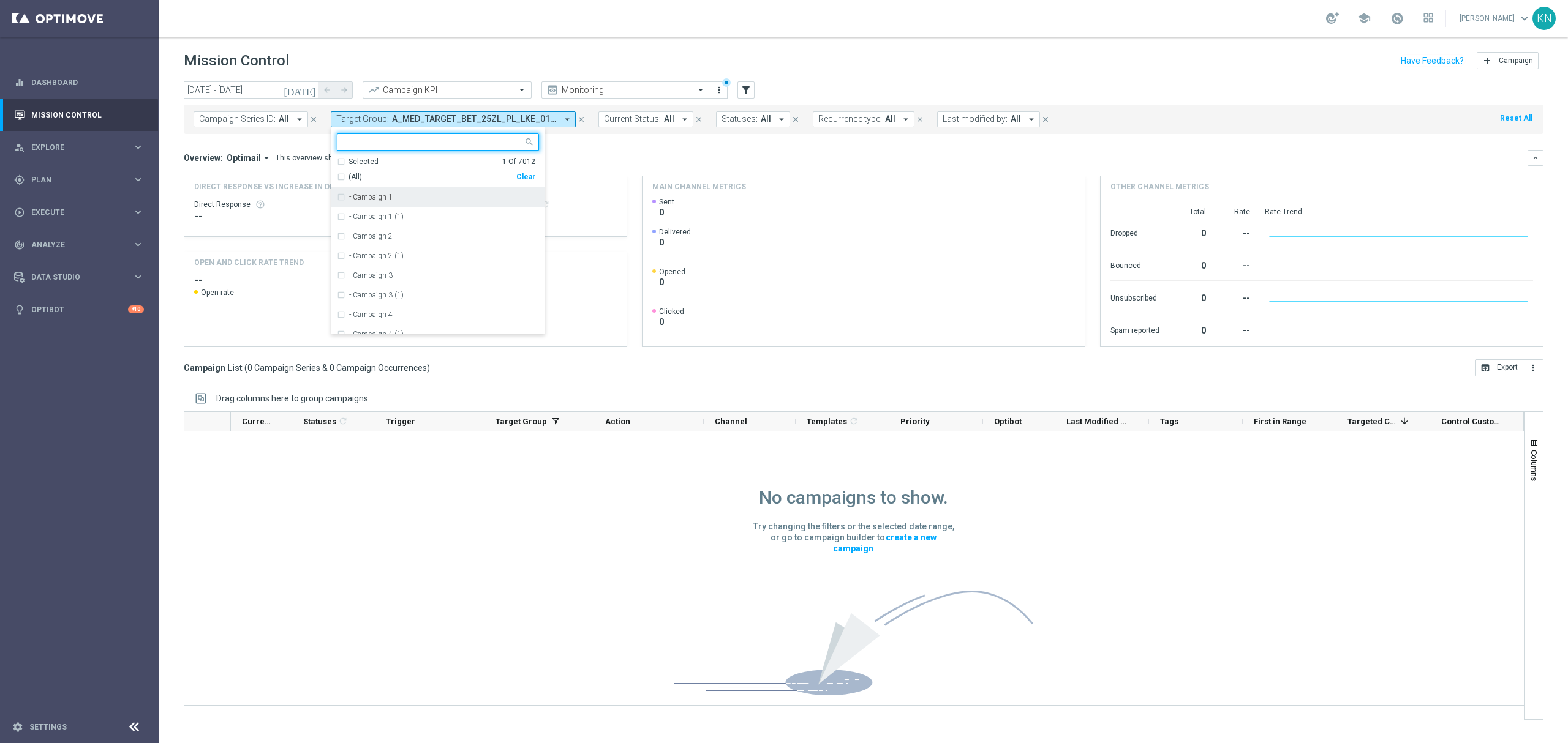
click at [339, 158] on div "Selected 1 Of 7012" at bounding box center [436, 162] width 199 height 10
click at [338, 193] on div "A_MED_TARGET_BET_25ZL_PL_LKE_011025_SMS" at bounding box center [438, 197] width 202 height 20
click at [365, 134] on div at bounding box center [430, 142] width 186 height 15
paste input "A_MED_TARGET_CASHBACK_TENIS_20DO100_061025_SMS"
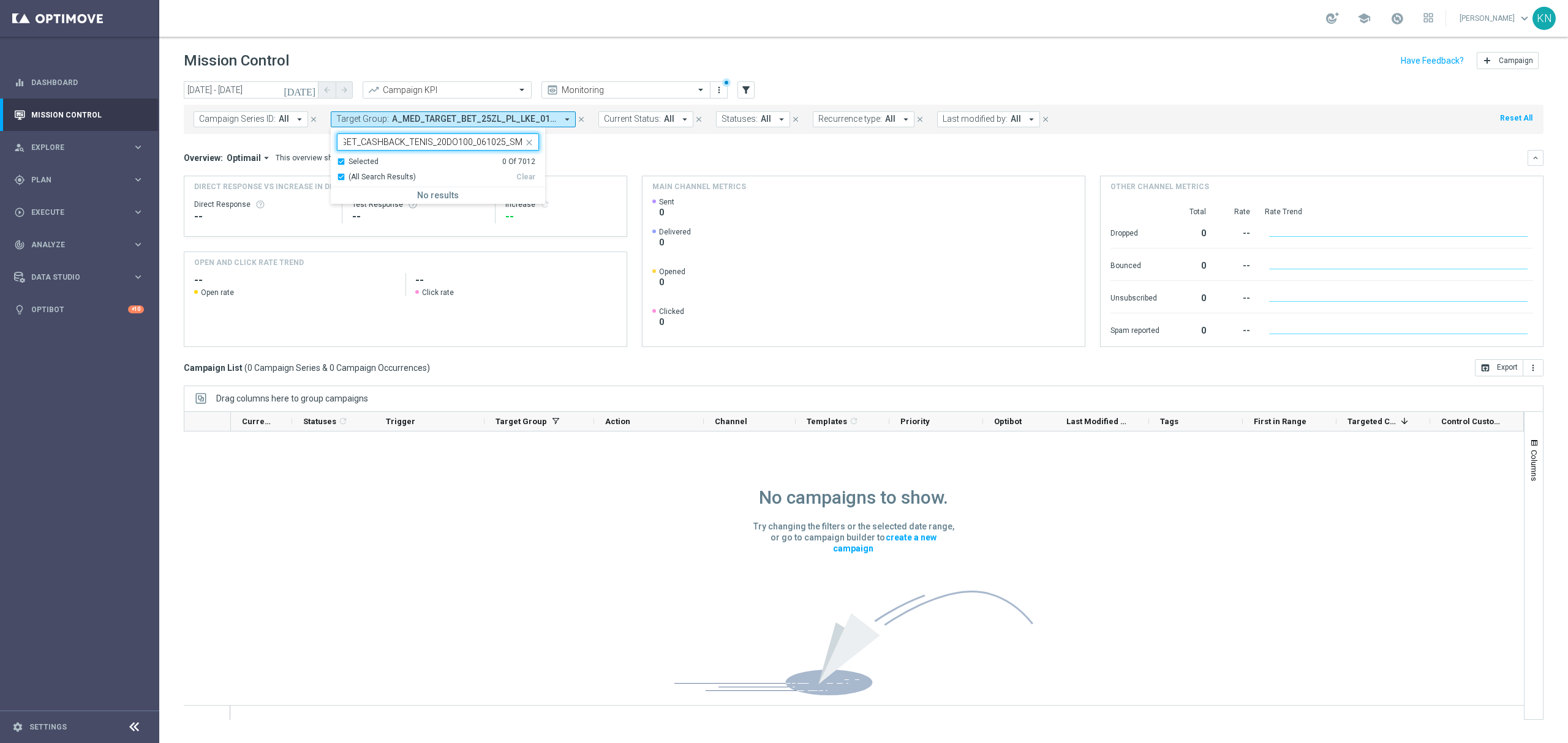
click at [343, 165] on div "Selected 0 Of 7012 (All Search Results) Clear" at bounding box center [438, 172] width 214 height 31
click at [341, 163] on div "Selected 0 Of 7012" at bounding box center [436, 162] width 199 height 10
click at [342, 197] on div "A_MED_TARGET_CASHBACK_TENIS_20DO100_061025_SMS" at bounding box center [438, 197] width 202 height 20
click at [342, 179] on div "(All Search Results)" at bounding box center [426, 177] width 180 height 10
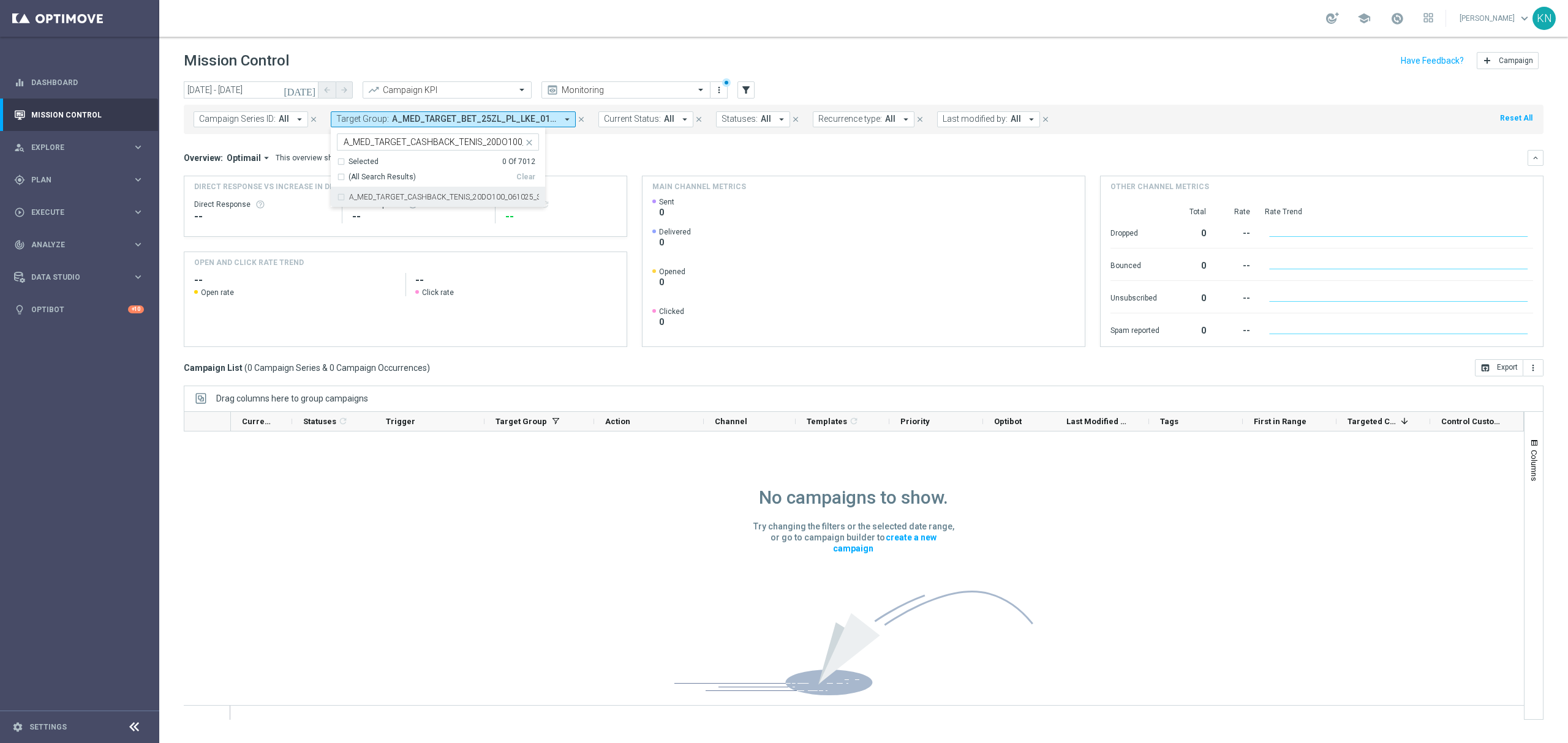
click at [353, 147] on input "A_MED_TARGET_CASHBACK_TENIS_20DO100_061025_SMS" at bounding box center [433, 142] width 180 height 10
click at [354, 145] on input "A_MED_TARGET_CASHBACK_TENIS_20DO100_061025_SMS" at bounding box center [433, 142] width 180 height 10
paste input "HIGH_TARGET_CASHBACK_TENIS_20DO2"
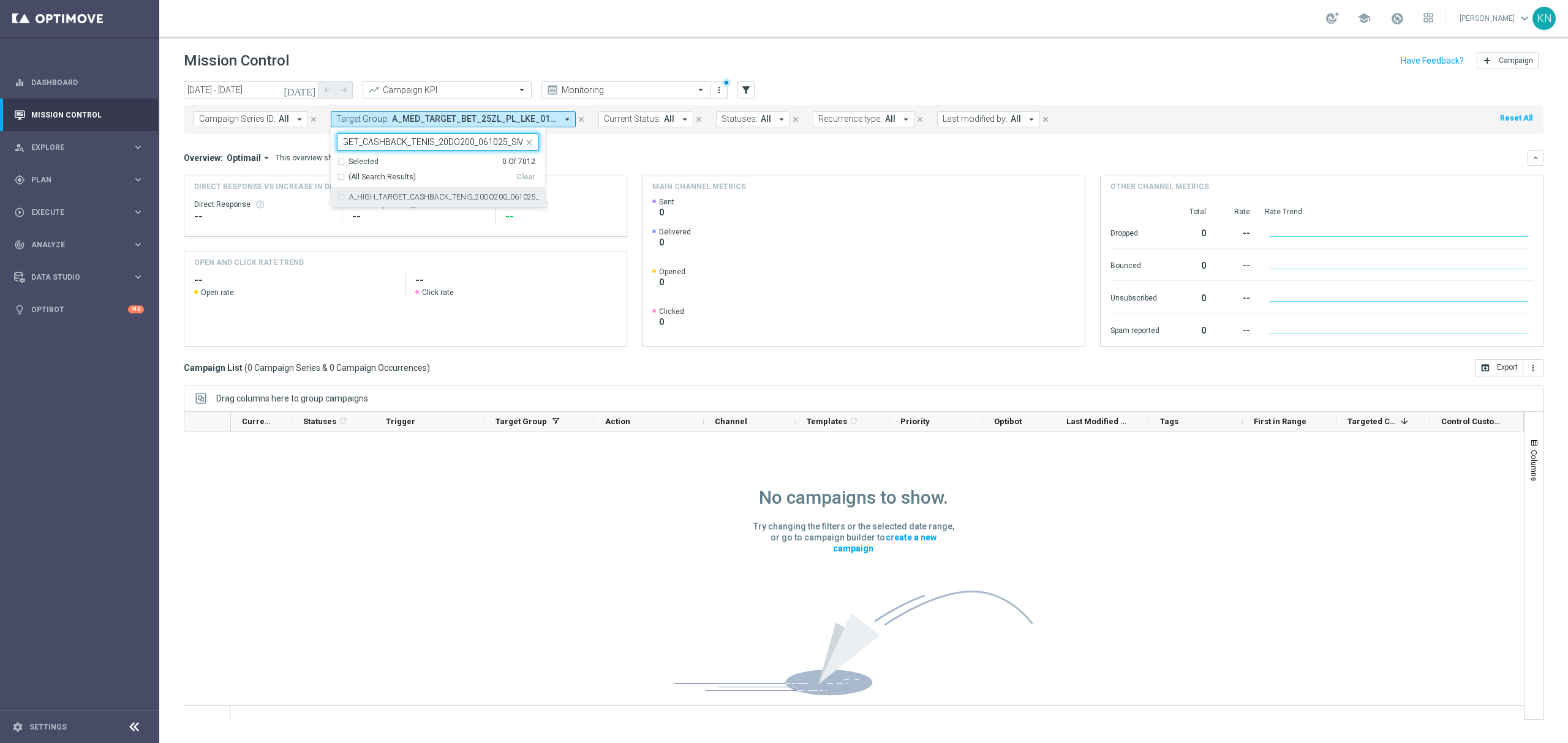
scroll to position [0, 52]
drag, startPoint x: 335, startPoint y: 197, endPoint x: 364, endPoint y: 197, distance: 29.0
click at [337, 197] on div "A_HIGH_TARGET_CASHBACK_TENIS_20DO200_061025_SMS" at bounding box center [438, 197] width 214 height 20
type input "A_HIGH_TARGET_CASHBACK_TENIS_20DO200_061025_SMS"
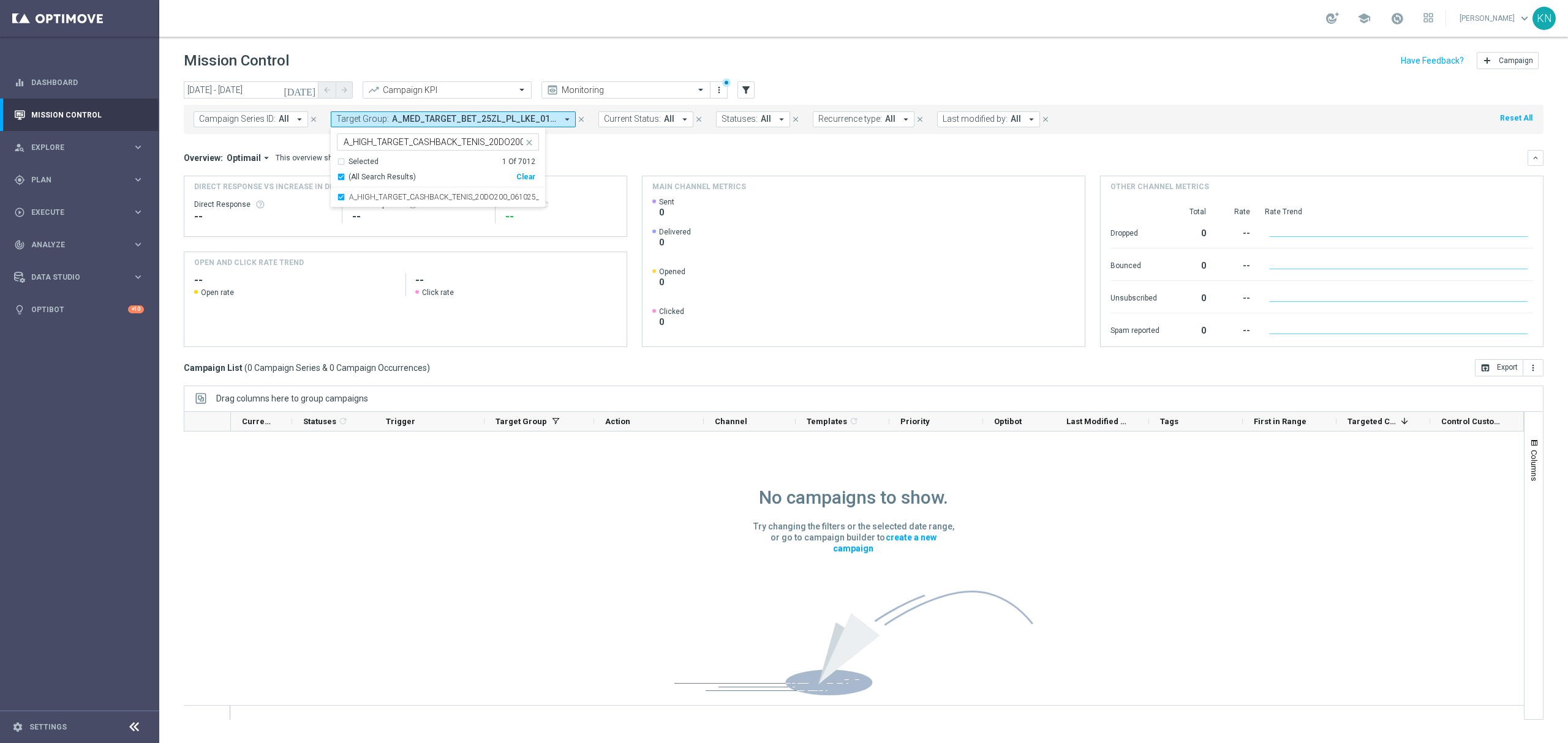
drag, startPoint x: 597, startPoint y: 169, endPoint x: 608, endPoint y: 158, distance: 15.6
click at [599, 167] on div "Overview: Optimail arrow_drop_down This overview shows data of campaigns execut…" at bounding box center [864, 248] width 1360 height 197
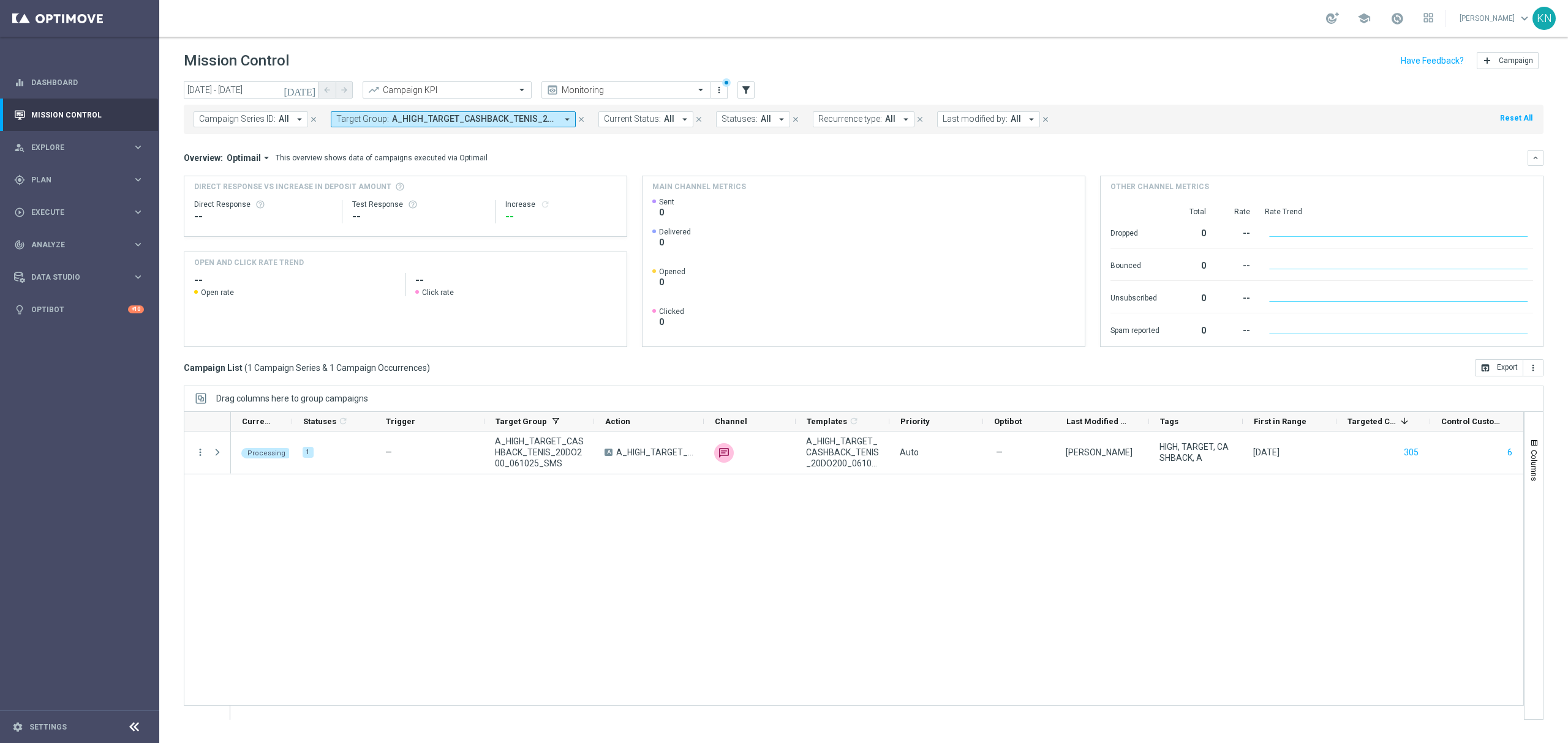
click at [446, 121] on span "A_HIGH_TARGET_CASHBACK_TENIS_20DO200_061025_SMS" at bounding box center [474, 119] width 164 height 10
click at [343, 160] on div "Selected 1 Of 7012" at bounding box center [436, 162] width 199 height 10
click at [382, 143] on input "text" at bounding box center [433, 142] width 180 height 10
click at [341, 162] on div "Selected 1 Of 7012" at bounding box center [436, 162] width 199 height 10
click at [373, 143] on input "text" at bounding box center [433, 142] width 180 height 10
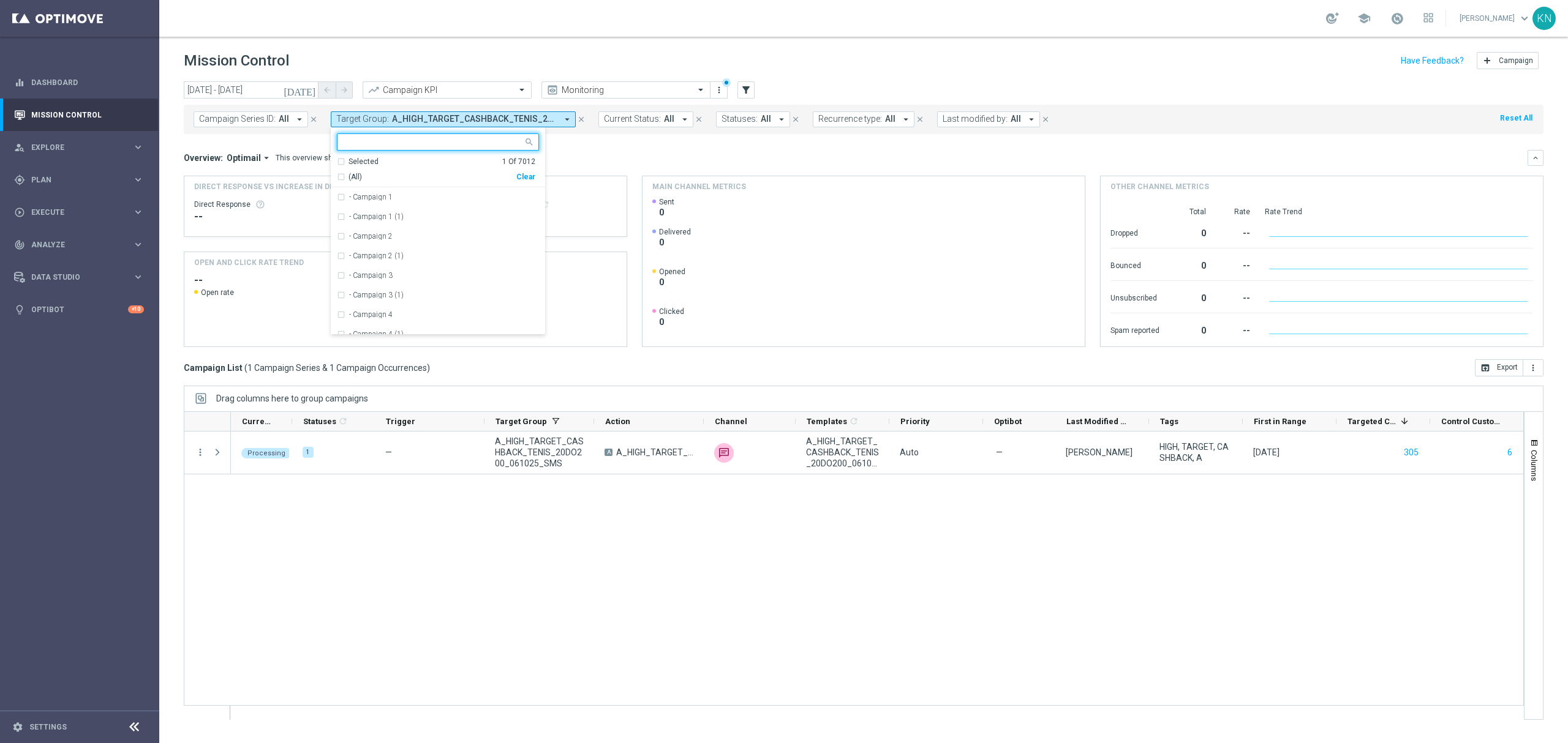
paste input "A_MED_TARGET_CASHBACK_TENIS_20DO100_061025_SMS"
drag, startPoint x: 334, startPoint y: 194, endPoint x: 354, endPoint y: 194, distance: 20.0
click at [338, 194] on div "A_MED_TARGET_CASHBACK_TENIS_20DO100_061025_SMS" at bounding box center [438, 197] width 214 height 20
type input "A_MED_TARGET_CASHBACK_TENIS_20DO100_061025_SMS"
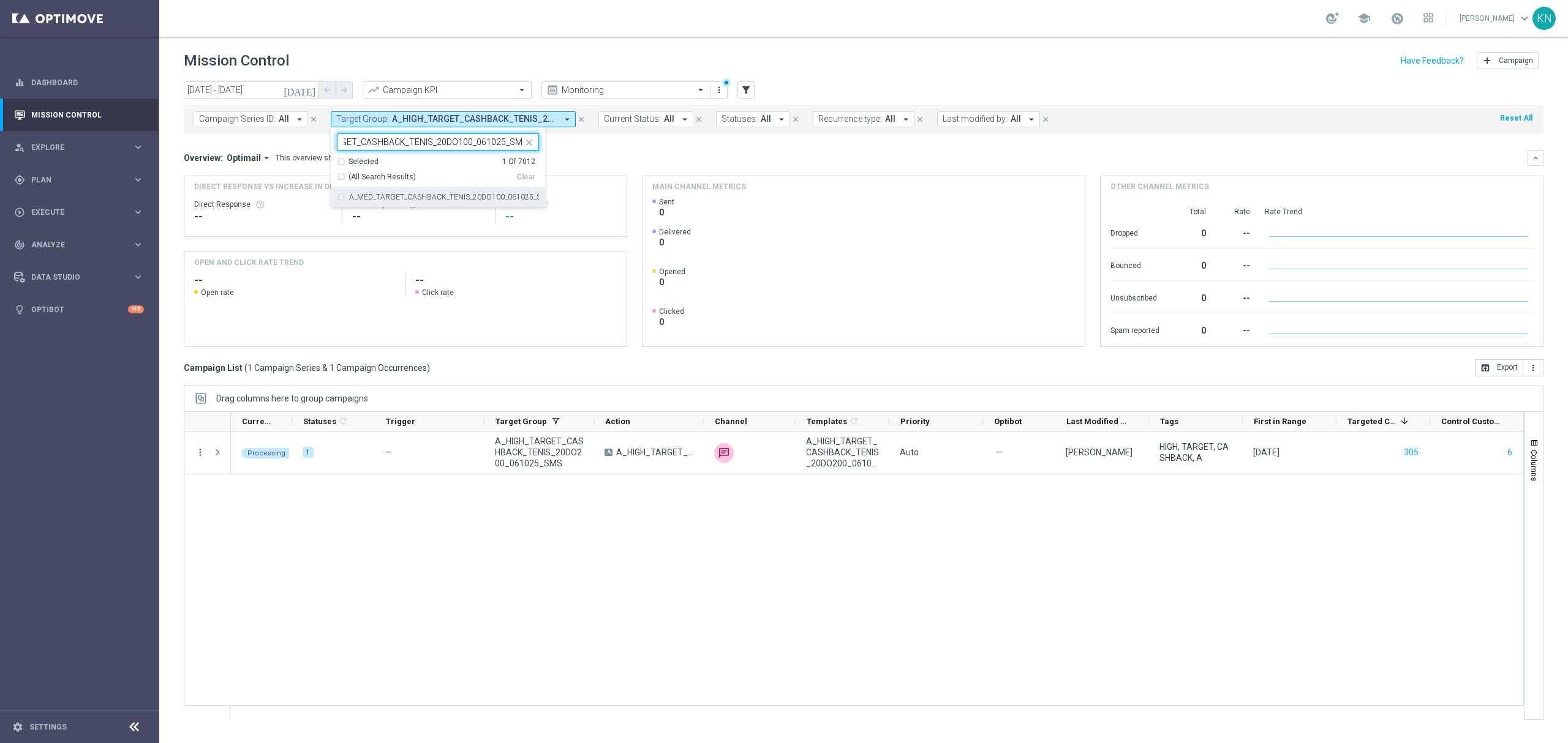
scroll to position [0, 0]
click at [675, 143] on mini-dashboard "Overview: Optimail arrow_drop_down This overview shows data of campaigns execut…" at bounding box center [864, 247] width 1360 height 225
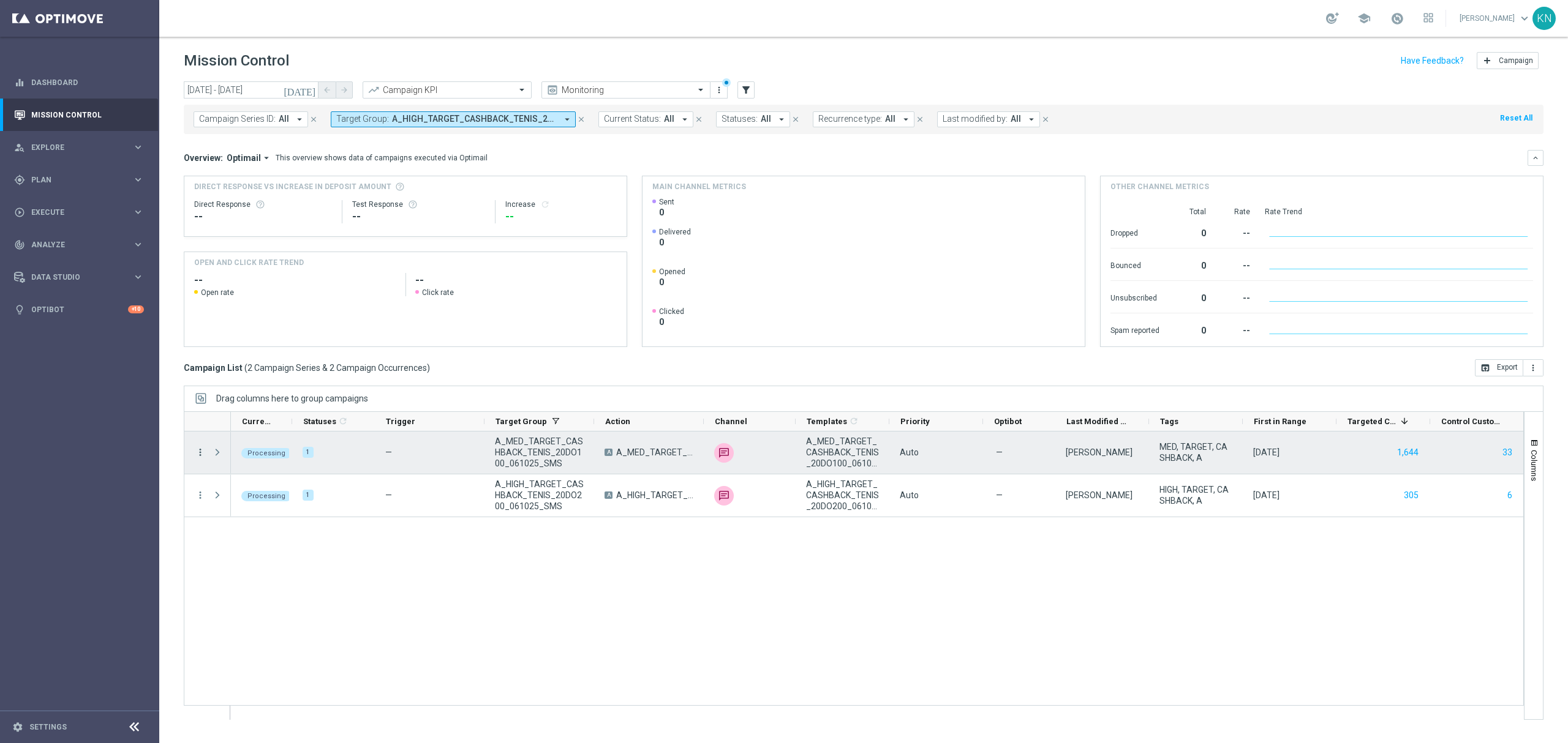
click at [201, 455] on icon "more_vert" at bounding box center [200, 452] width 11 height 11
click at [297, 535] on div "bar_chart Go to Campaign Analysis" at bounding box center [275, 530] width 138 height 17
click at [216, 454] on span "Press SPACE to select this row." at bounding box center [218, 452] width 11 height 9
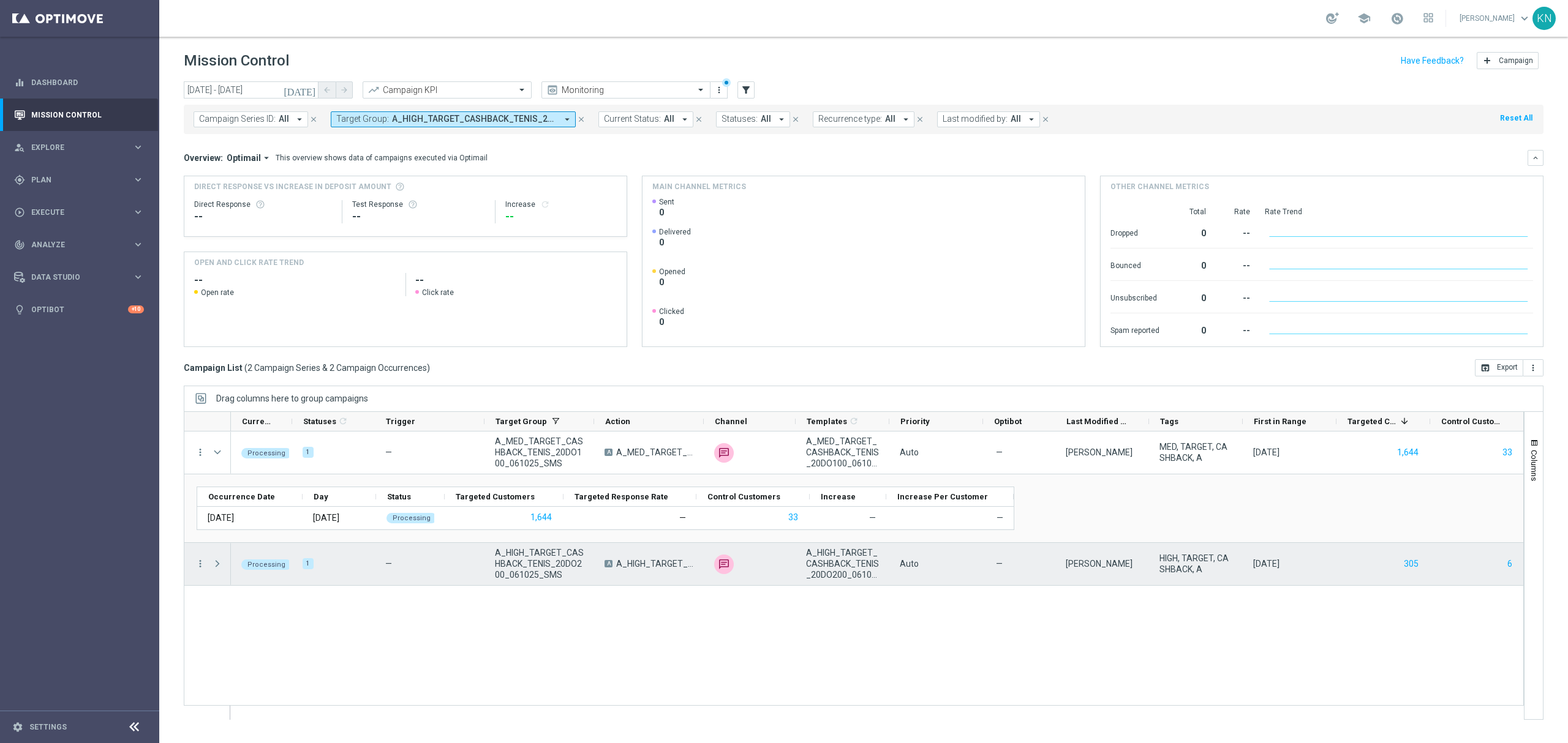
click at [218, 567] on span at bounding box center [218, 563] width 11 height 9
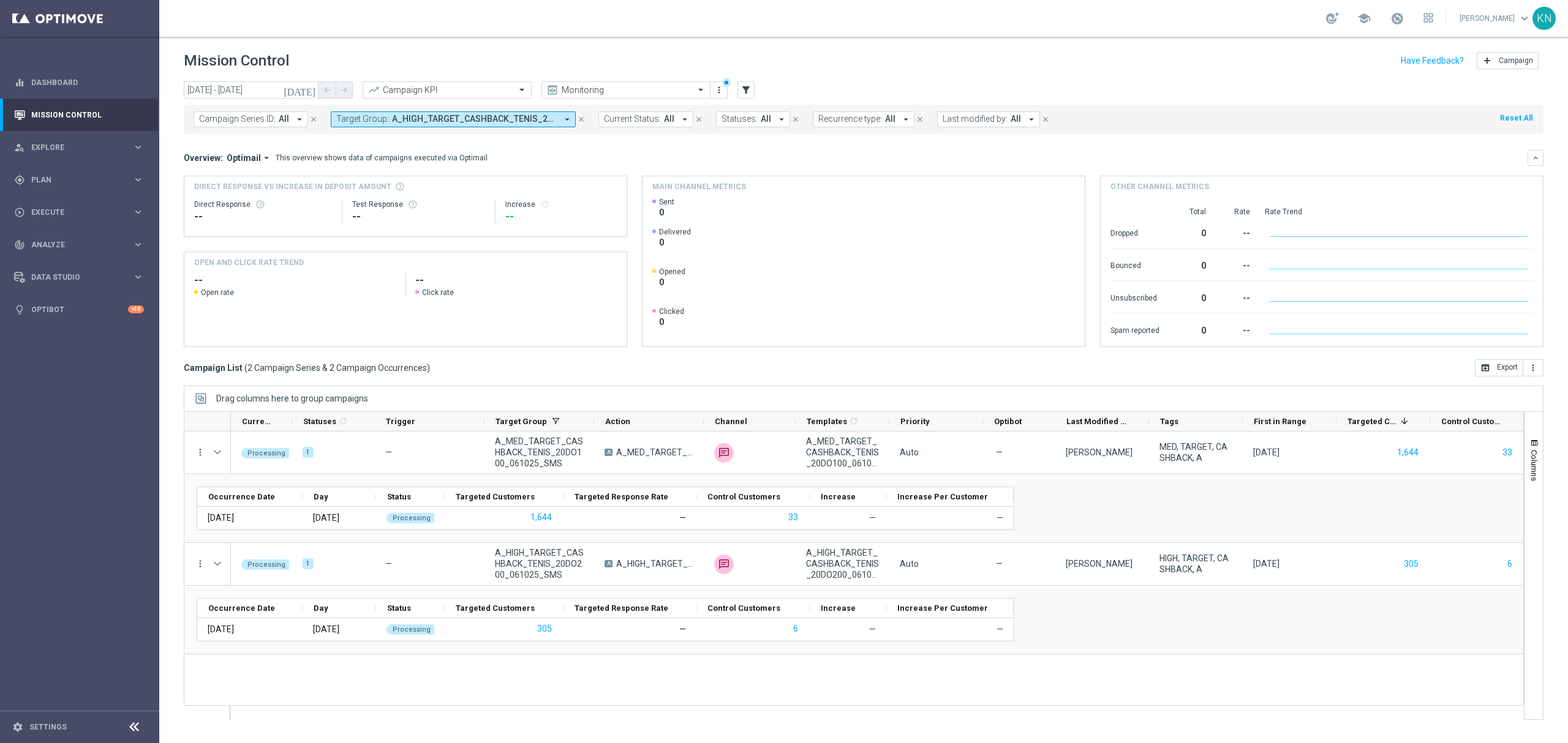
click at [751, 120] on span "Statuses:" at bounding box center [740, 119] width 36 height 10
drag, startPoint x: 724, startPoint y: 300, endPoint x: 944, endPoint y: 177, distance: 252.0
click at [724, 300] on div "Running" at bounding box center [782, 305] width 120 height 20
click at [966, 154] on div "Overview: Optimail arrow_drop_down This overview shows data of campaigns execut…" at bounding box center [856, 158] width 1344 height 11
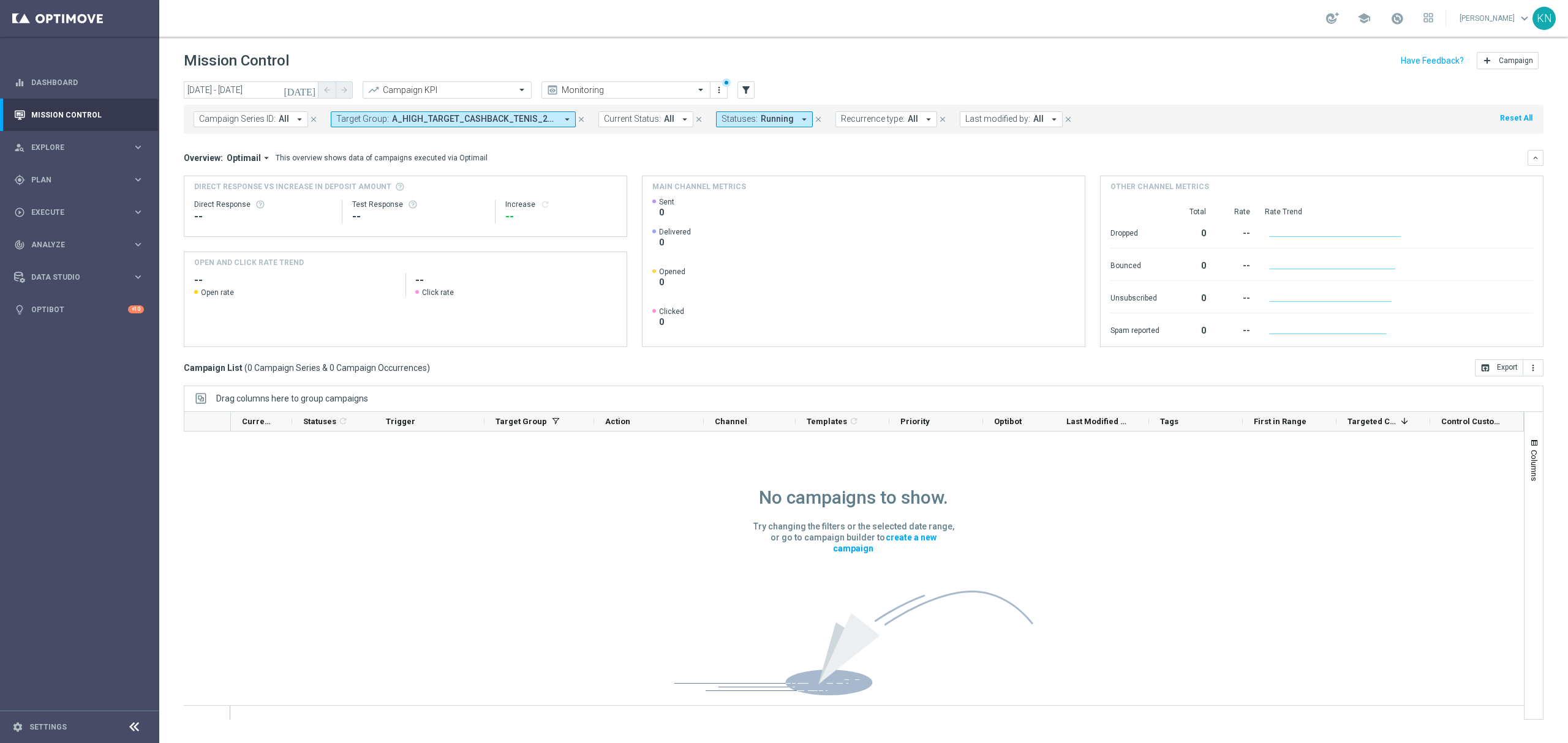
click at [775, 119] on span "Running" at bounding box center [777, 119] width 33 height 10
click at [726, 158] on div "Selected 1 Of 10" at bounding box center [780, 162] width 116 height 10
click at [729, 202] on div "Running" at bounding box center [782, 197] width 120 height 20
click at [887, 160] on div "Overview: Optimail arrow_drop_down This overview shows data of campaigns execut…" at bounding box center [856, 158] width 1344 height 11
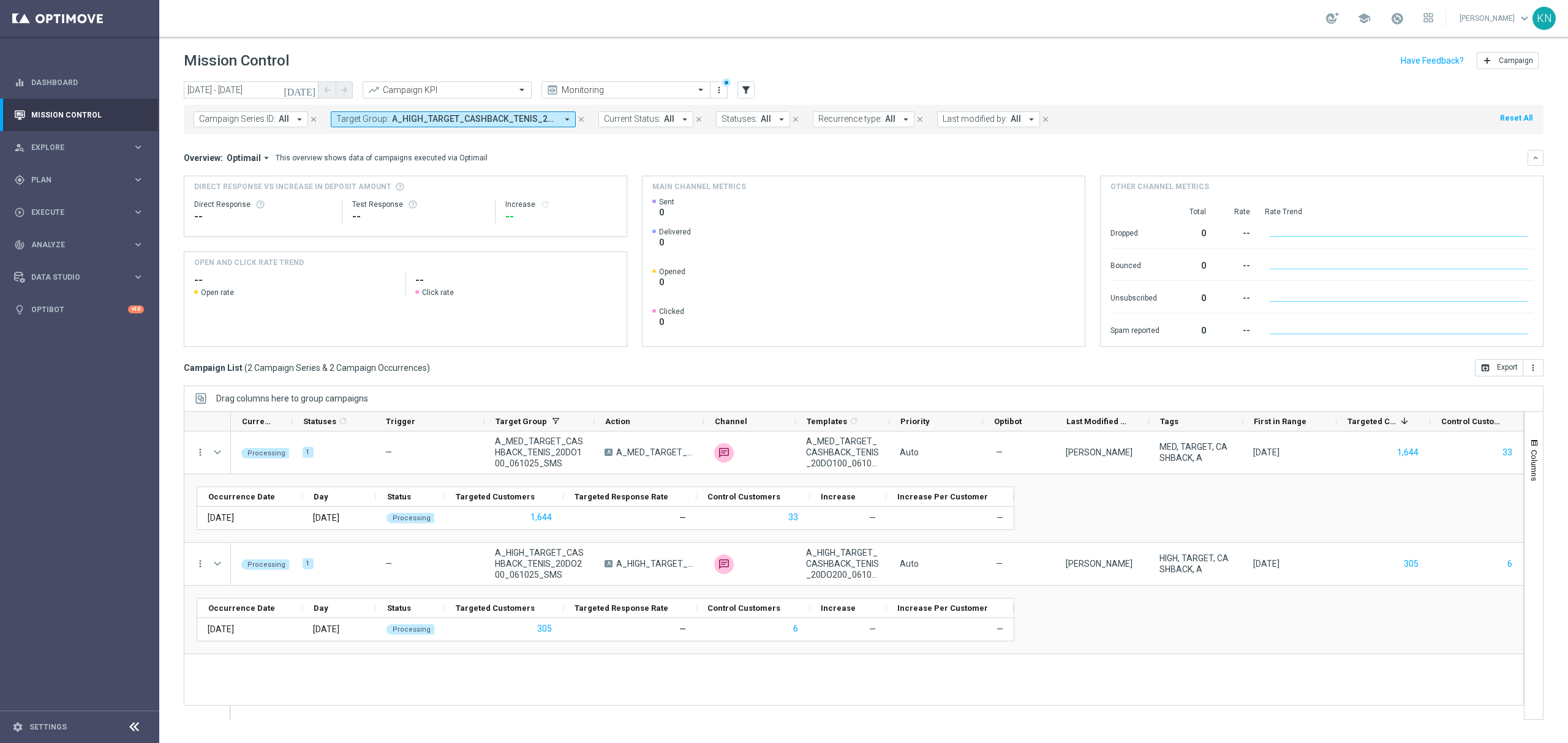
click at [738, 119] on span "Statuses:" at bounding box center [740, 119] width 36 height 10
click at [726, 214] on div "Completed" at bounding box center [782, 217] width 120 height 20
click at [957, 147] on mini-dashboard "Overview: Optimail arrow_drop_down This overview shows data of campaigns execut…" at bounding box center [864, 247] width 1360 height 225
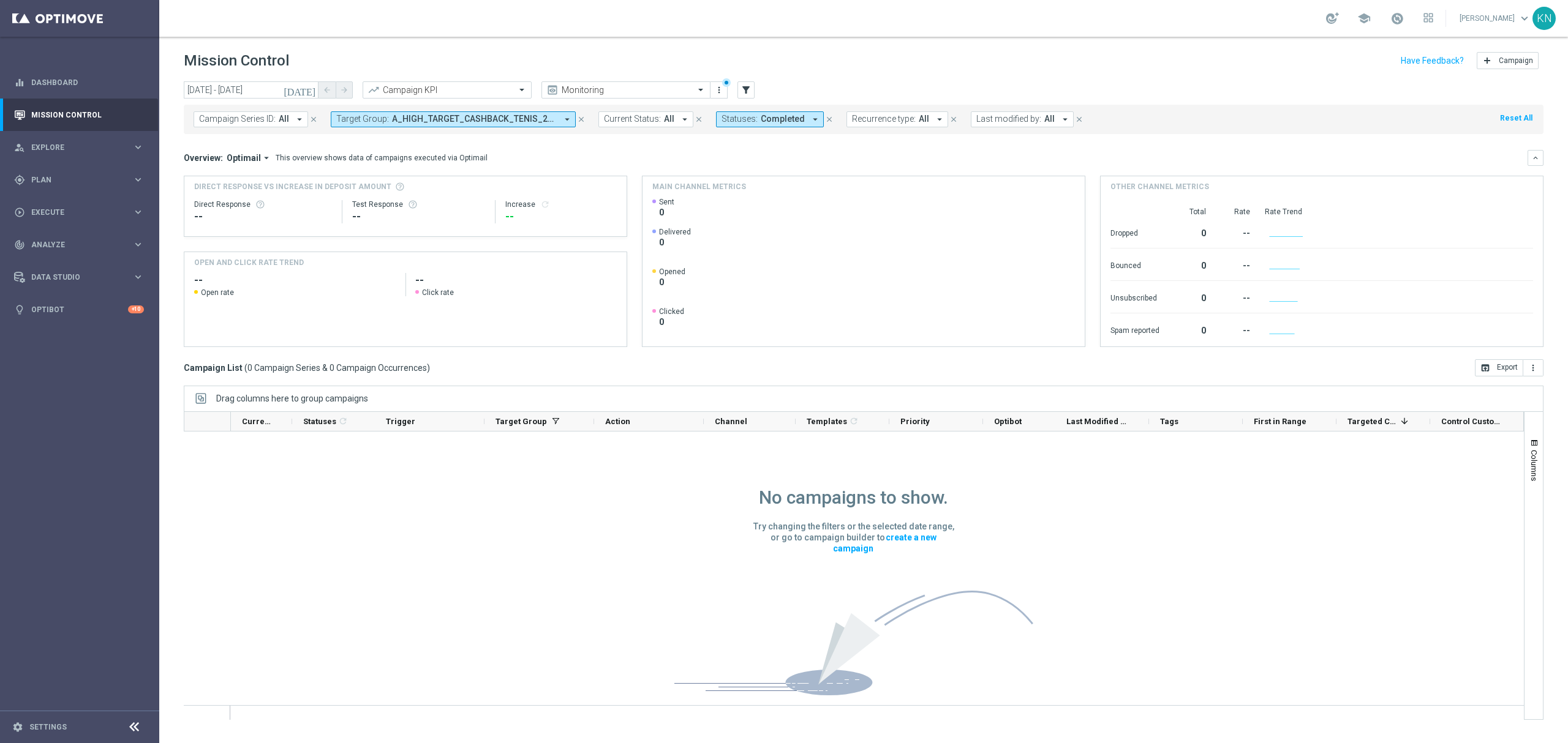
click at [774, 122] on span "Completed" at bounding box center [783, 119] width 45 height 10
click at [726, 218] on div "Completed" at bounding box center [782, 217] width 120 height 20
click at [729, 309] on div "Running" at bounding box center [782, 305] width 120 height 20
click at [961, 158] on div "Overview: Optimail arrow_drop_down This overview shows data of campaigns execut…" at bounding box center [856, 158] width 1344 height 11
drag, startPoint x: 750, startPoint y: 113, endPoint x: 757, endPoint y: 126, distance: 14.8
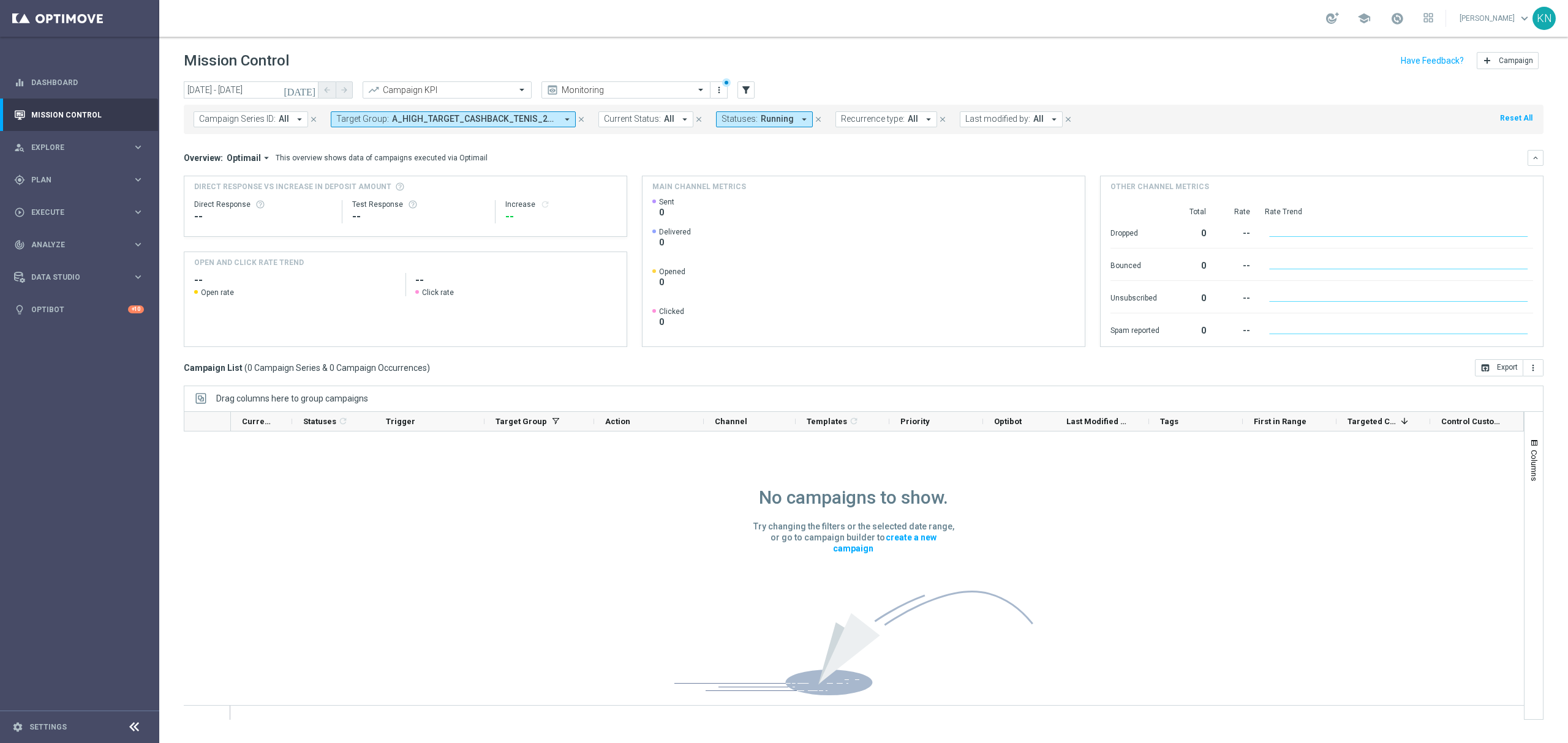
click at [751, 113] on button "Statuses: Running arrow_drop_down" at bounding box center [764, 119] width 97 height 16
click at [728, 305] on div "Running" at bounding box center [782, 305] width 120 height 20
click at [726, 289] on div "Processing" at bounding box center [782, 285] width 120 height 20
click at [963, 154] on div "Overview: Optimail arrow_drop_down This overview shows data of campaigns execut…" at bounding box center [856, 158] width 1344 height 11
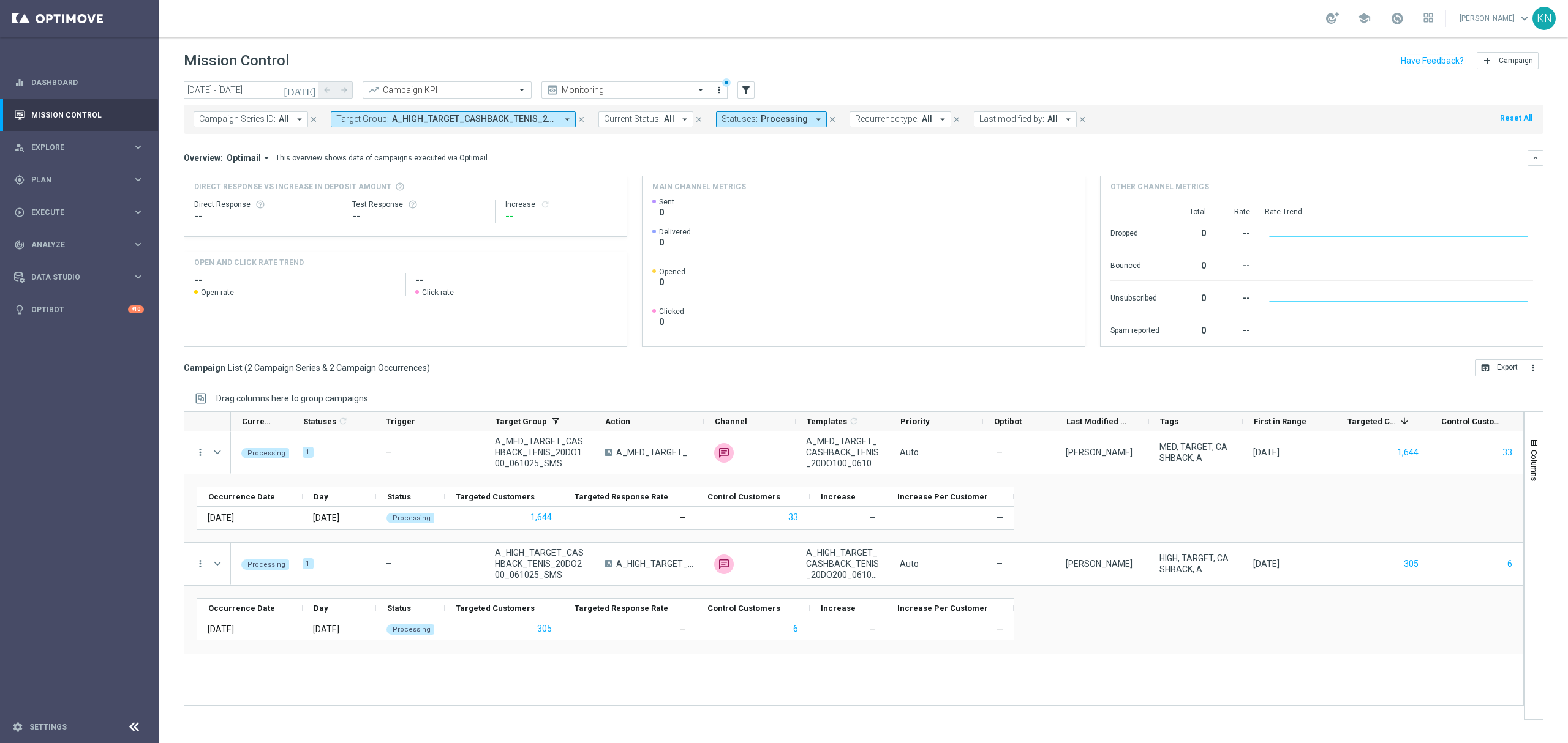
click at [778, 124] on span "Processing" at bounding box center [784, 119] width 47 height 10
click at [724, 158] on div "Selected 1 Of 10" at bounding box center [780, 162] width 116 height 10
drag, startPoint x: 724, startPoint y: 199, endPoint x: 738, endPoint y: 158, distance: 43.3
click at [724, 199] on div "Processing" at bounding box center [782, 197] width 120 height 20
click at [724, 160] on div "Selected 0 Of 10" at bounding box center [780, 162] width 116 height 10
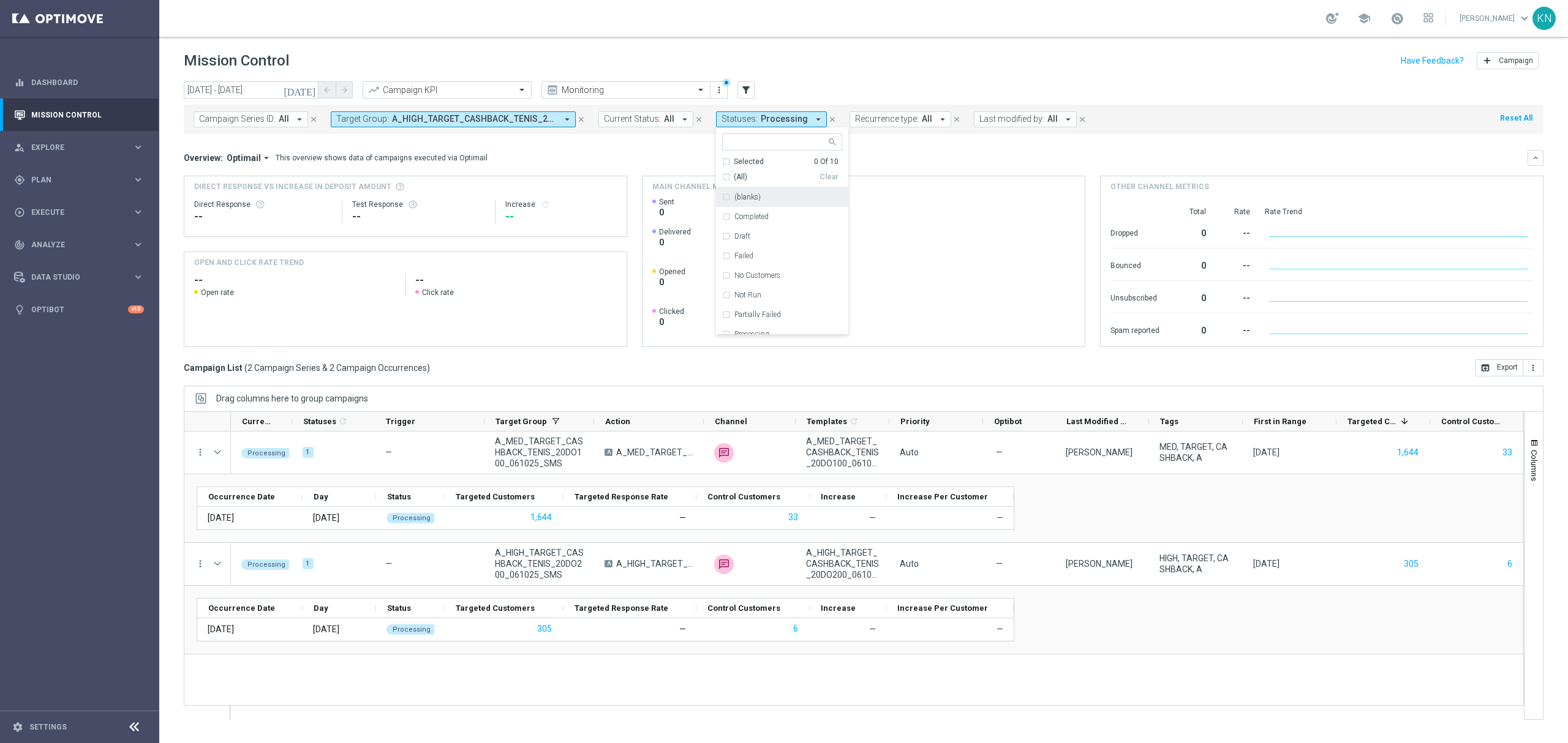
drag, startPoint x: 935, startPoint y: 146, endPoint x: 903, endPoint y: 177, distance: 44.6
click at [936, 146] on mini-dashboard "Overview: Optimail arrow_drop_down This overview shows data of campaigns execut…" at bounding box center [864, 247] width 1360 height 225
click at [754, 115] on span "Statuses:" at bounding box center [740, 119] width 36 height 10
click at [722, 305] on div "Running" at bounding box center [782, 305] width 120 height 20
click at [936, 152] on div "Overview: Optimail arrow_drop_down This overview shows data of campaigns execut…" at bounding box center [864, 158] width 1360 height 16
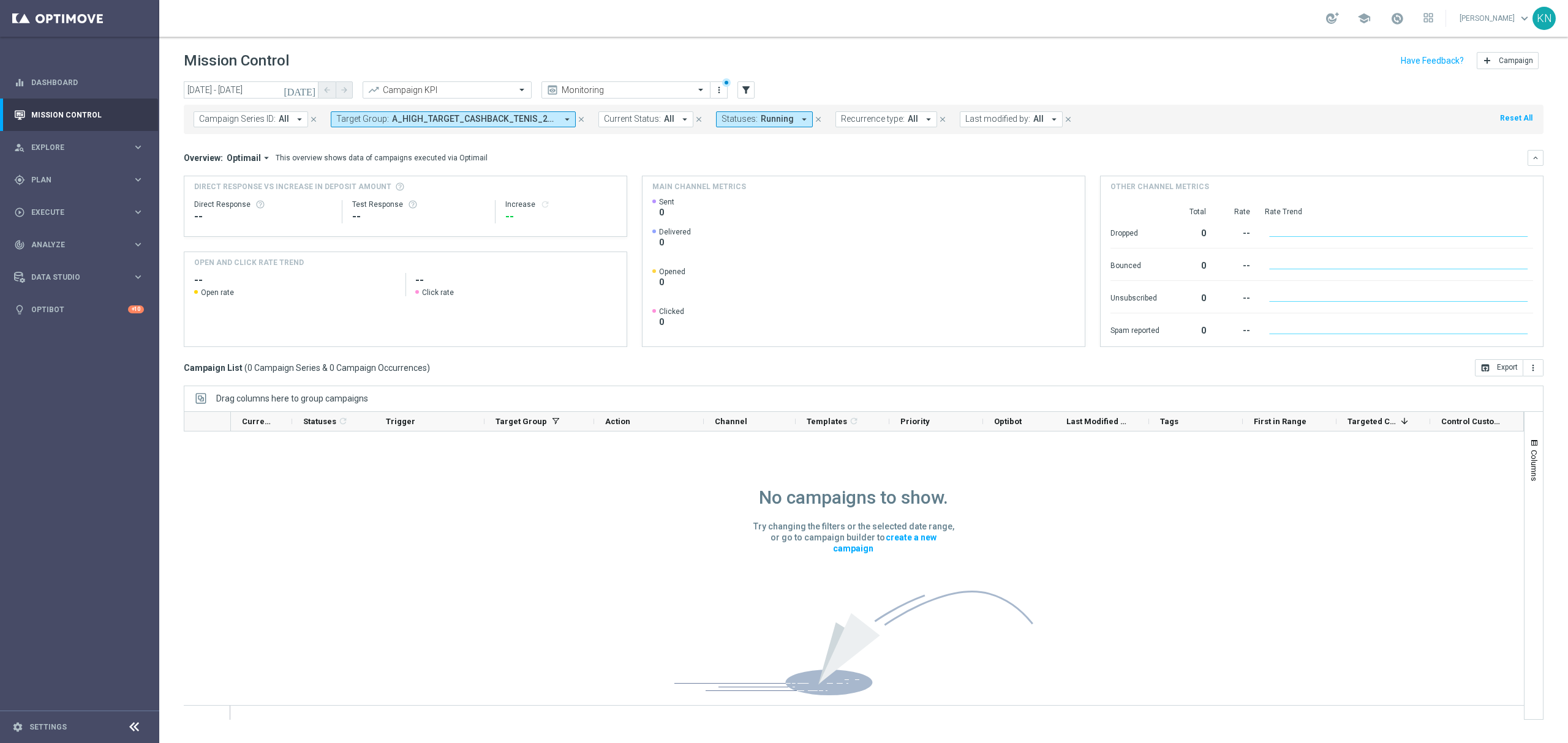
click at [542, 120] on span "A_HIGH_TARGET_CASHBACK_TENIS_20DO200_061025_SMS, A_MED_TARGET_CASHBACK_TENIS_20…" at bounding box center [474, 119] width 164 height 10
click at [343, 160] on div "Selected 2 Of 7012" at bounding box center [436, 162] width 199 height 10
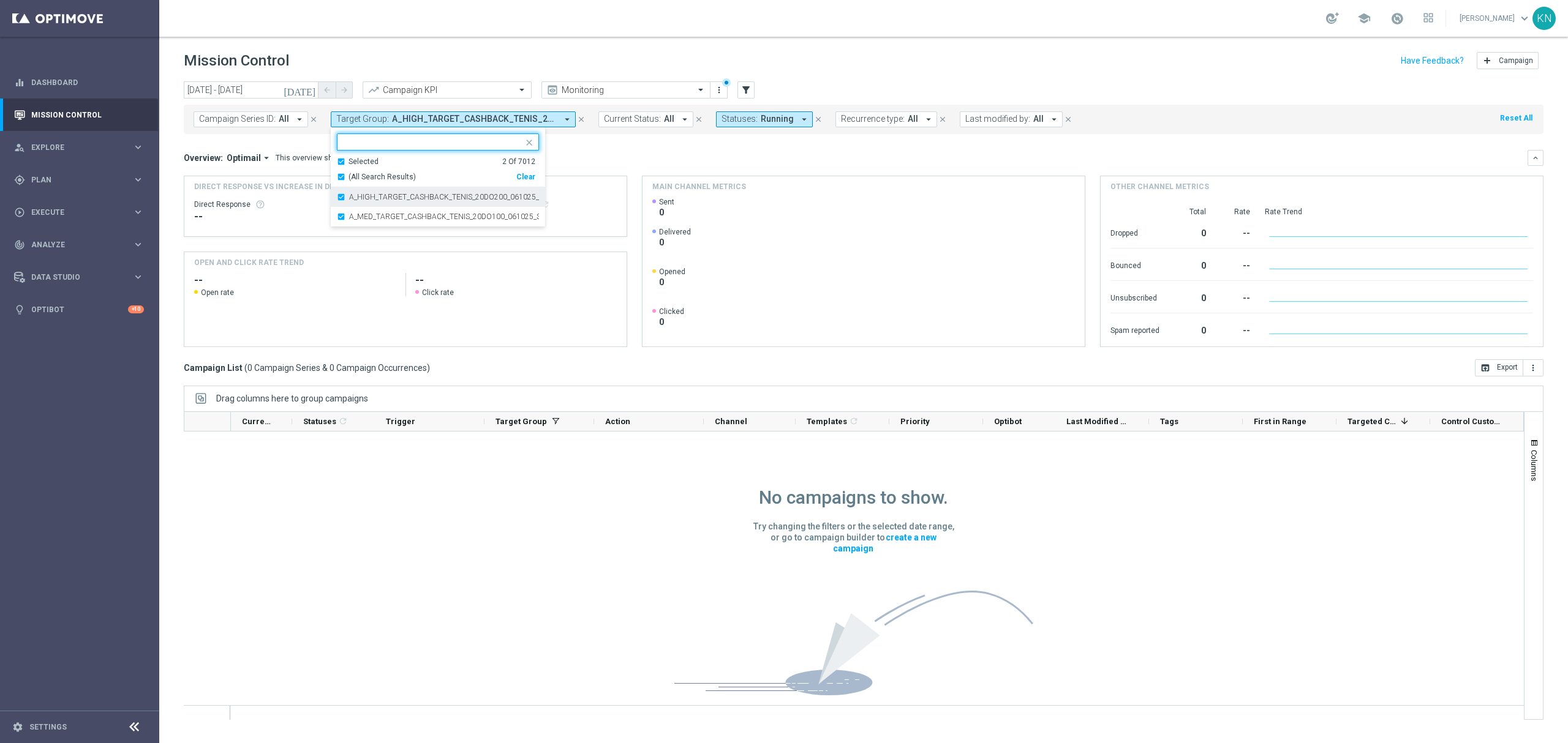
click at [338, 196] on div "A_HIGH_TARGET_CASHBACK_TENIS_20DO200_061025_SMS" at bounding box center [438, 197] width 202 height 20
click at [339, 201] on div "A_MED_TARGET_CASHBACK_TENIS_20DO100_061025_SMS" at bounding box center [438, 197] width 202 height 20
click at [606, 150] on div "Overview: Optimail arrow_drop_down This overview shows data of campaigns execut…" at bounding box center [864, 158] width 1360 height 16
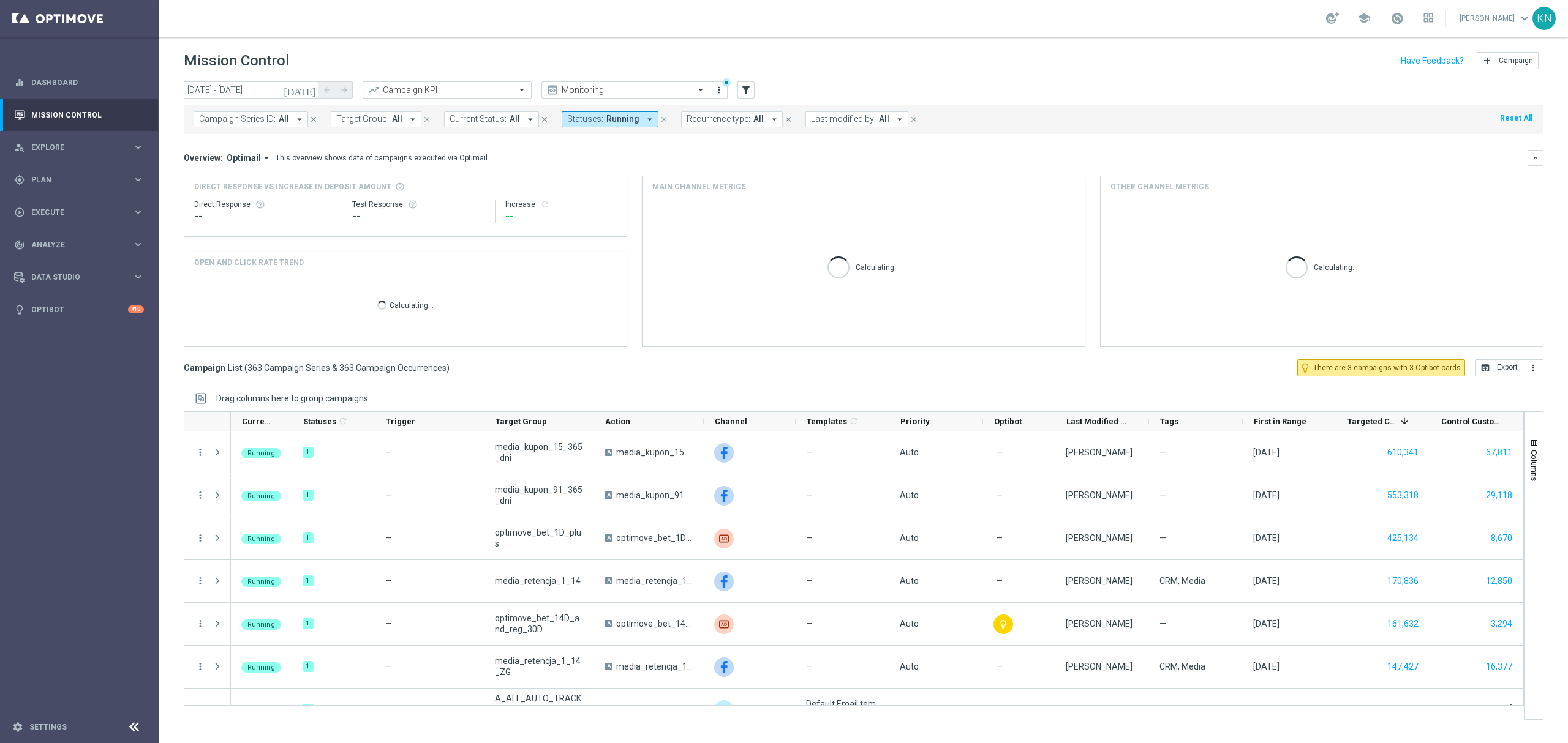
click at [617, 121] on span "Running" at bounding box center [623, 119] width 33 height 10
click at [569, 158] on div "Selected 1 Of 10" at bounding box center [626, 162] width 116 height 10
click at [569, 199] on div "Running" at bounding box center [628, 197] width 120 height 20
click at [787, 157] on div "Overview: Optimail arrow_drop_down This overview shows data of campaigns execut…" at bounding box center [856, 158] width 1344 height 11
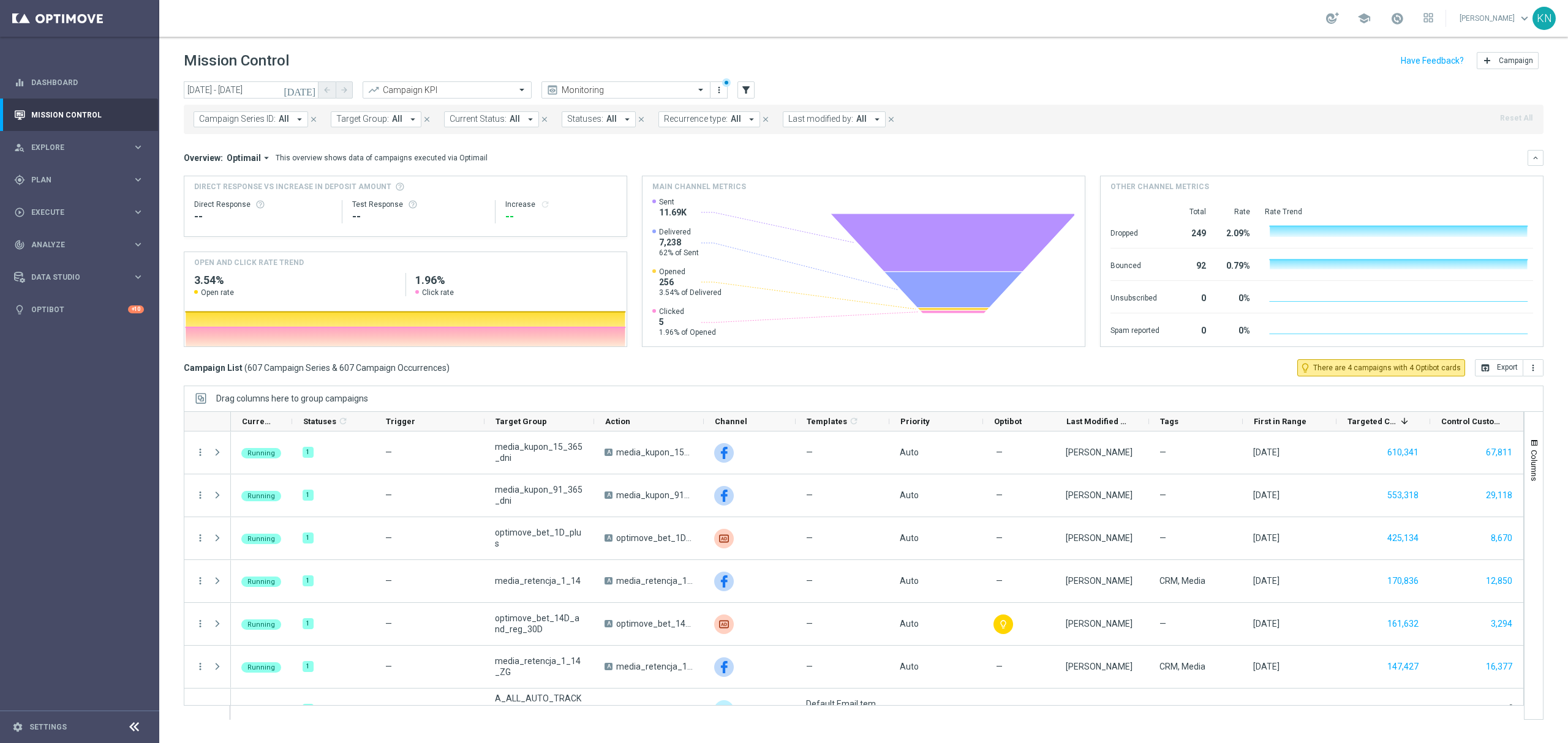
click at [384, 122] on span "Target Group:" at bounding box center [363, 119] width 53 height 10
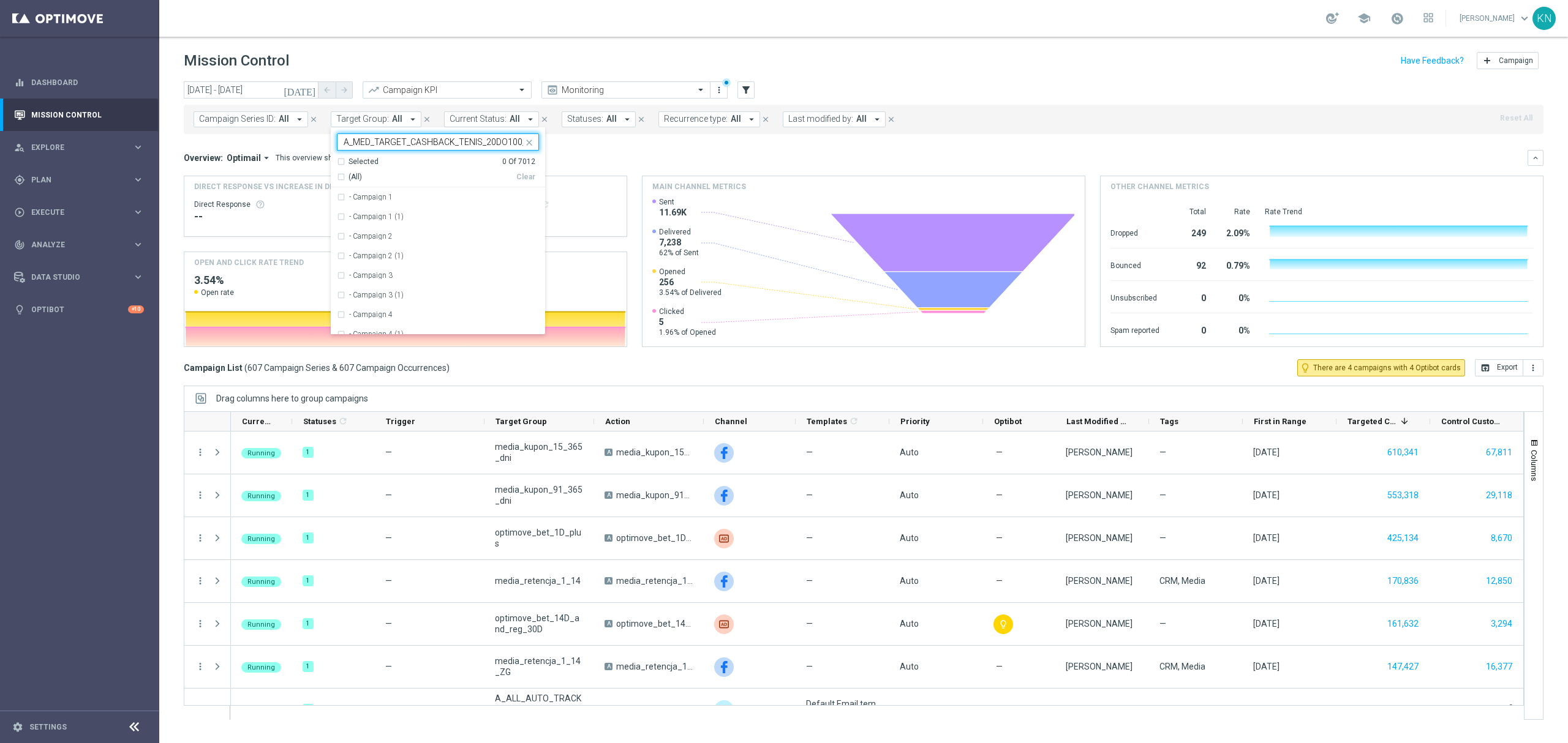
scroll to position [0, 50]
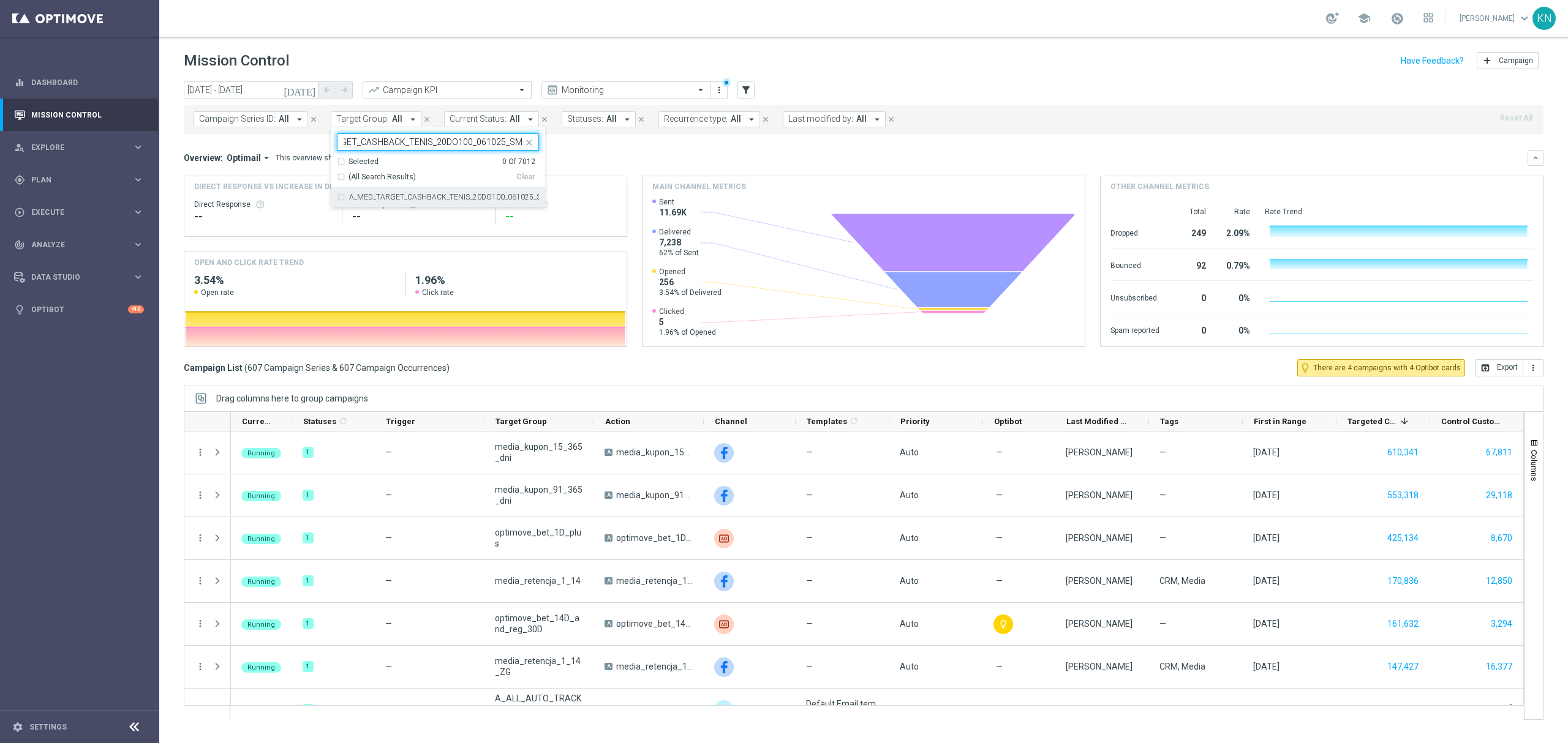
click at [342, 196] on div "A_MED_TARGET_CASHBACK_TENIS_20DO100_061025_SMS" at bounding box center [438, 197] width 202 height 20
type input "A_MED_TARGET_CASHBACK_TENIS_20DO100_061025_SMS"
click at [649, 173] on div "Overview: Optimail arrow_drop_down This overview shows data of campaigns execut…" at bounding box center [864, 248] width 1360 height 197
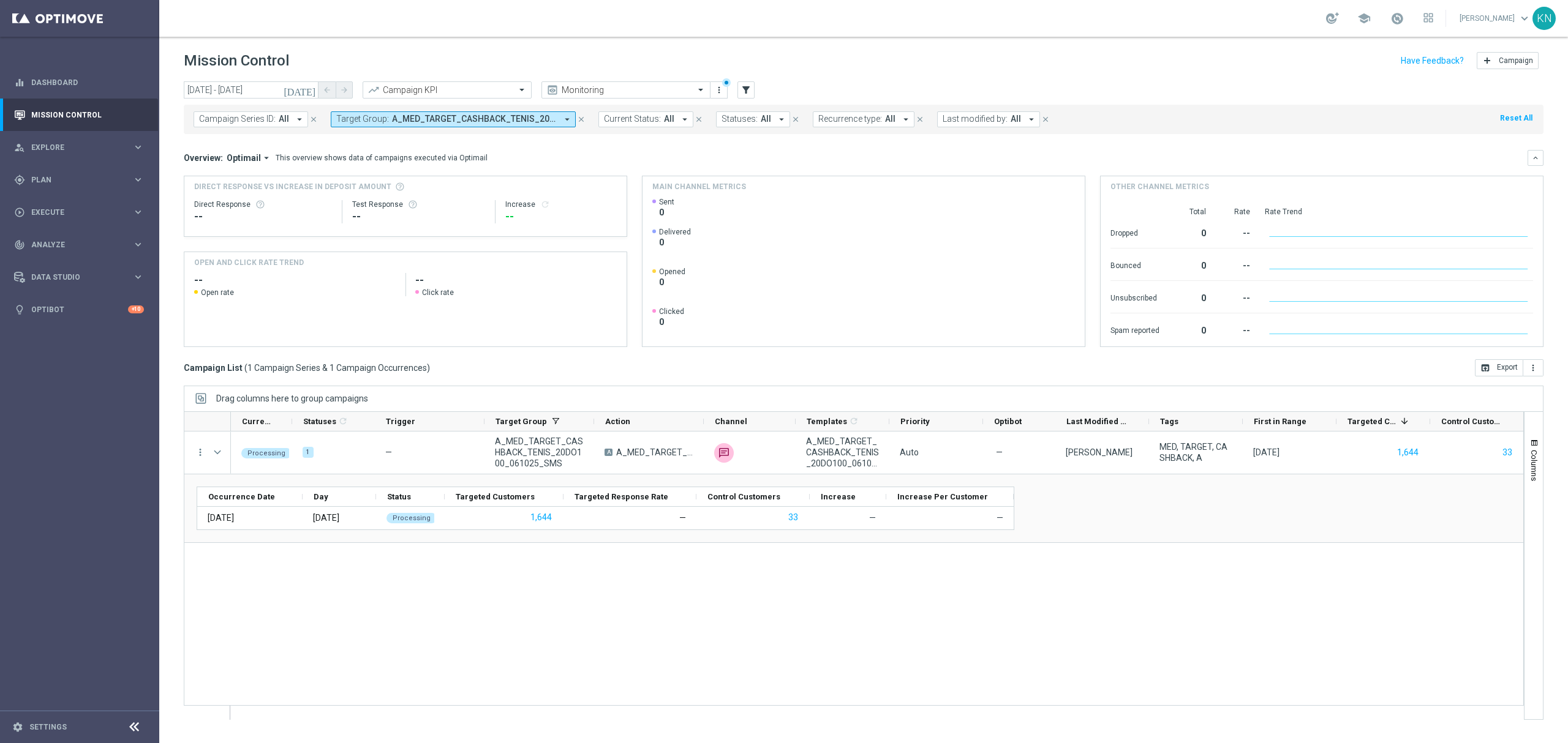
click at [440, 125] on button "Target Group: A_MED_TARGET_CASHBACK_TENIS_20DO100_061025_SMS arrow_drop_down" at bounding box center [453, 119] width 245 height 16
drag, startPoint x: 417, startPoint y: 194, endPoint x: 567, endPoint y: 177, distance: 151.0
click at [419, 194] on label "A_HIGH_TARGET_CASHBACK_TENIS_20DO200_061025_SMS" at bounding box center [444, 197] width 190 height 8
type input "A_HIGH_TARGET_CASHBACK_TENIS_20DO200_061025_SMS"
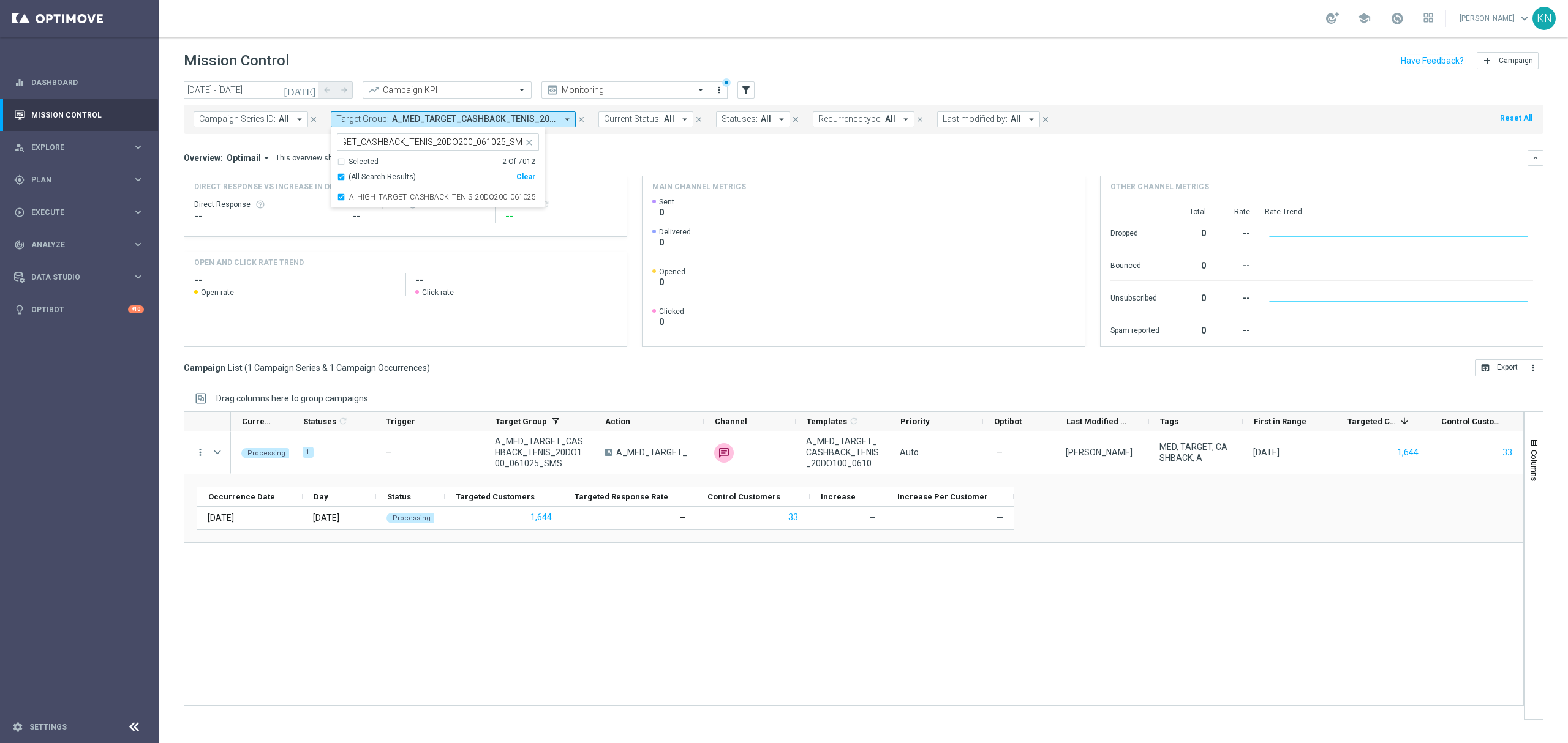
scroll to position [0, 0]
click at [629, 158] on div "Overview: Optimail arrow_drop_down This overview shows data of campaigns execut…" at bounding box center [856, 158] width 1344 height 11
